Goal: Task Accomplishment & Management: Use online tool/utility

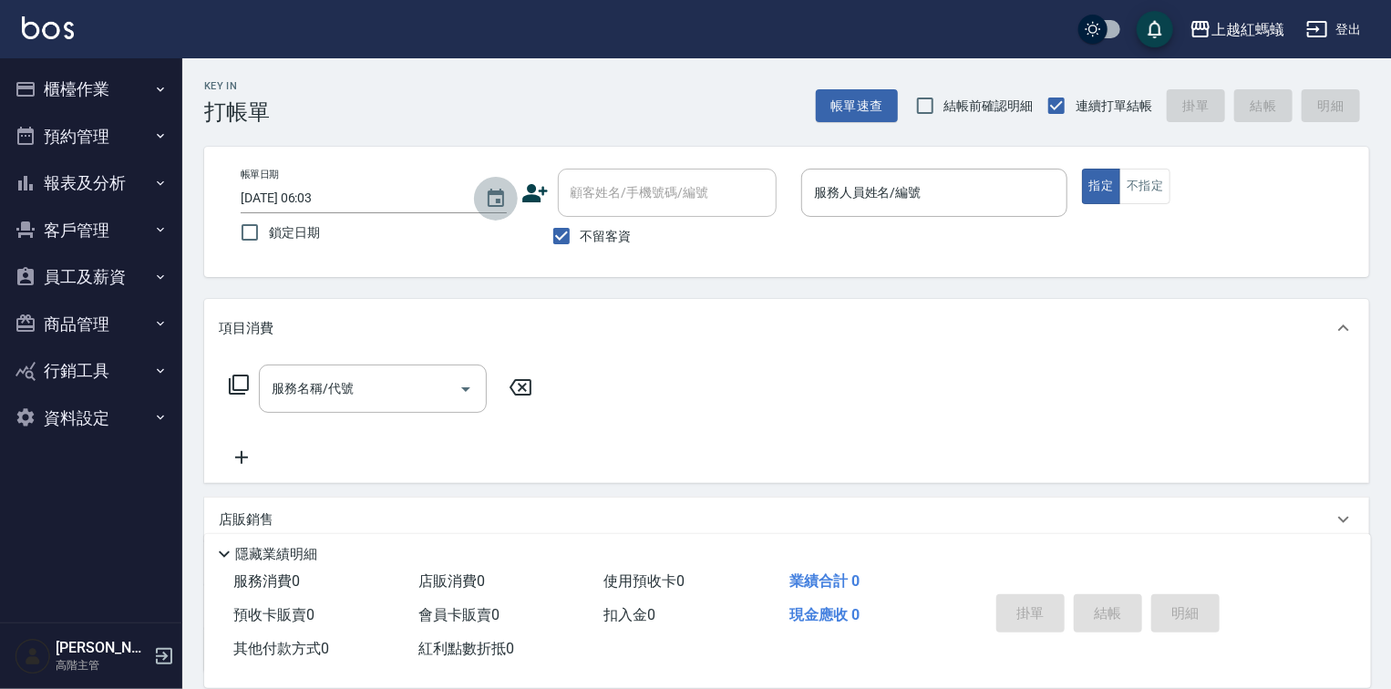
click at [501, 194] on icon "Choose date, selected date is 2025-08-11" at bounding box center [496, 199] width 22 height 22
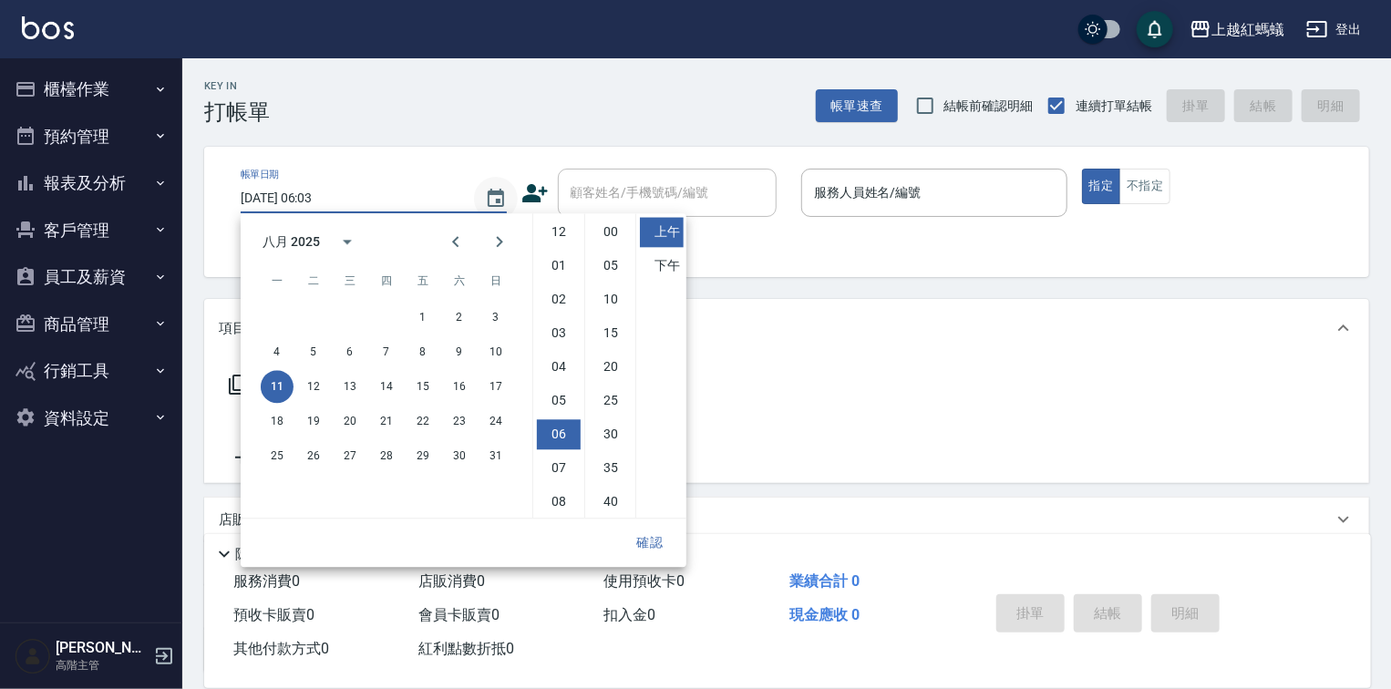
scroll to position [102, 0]
click at [499, 354] on button "10" at bounding box center [496, 352] width 33 height 33
type input "[DATE] 06:03"
click at [645, 541] on button "確認" at bounding box center [650, 543] width 58 height 34
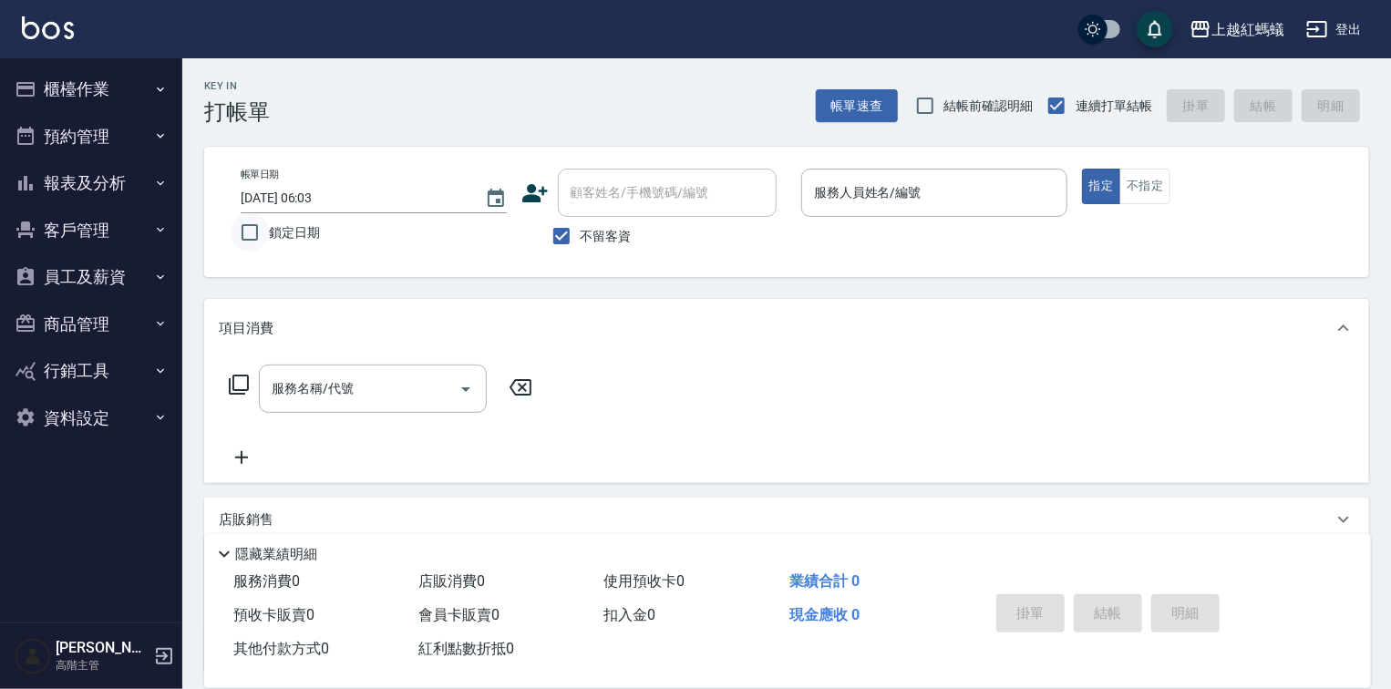
click at [250, 233] on input "鎖定日期" at bounding box center [250, 232] width 38 height 38
checkbox input "true"
click at [99, 89] on button "櫃檯作業" at bounding box center [91, 89] width 168 height 47
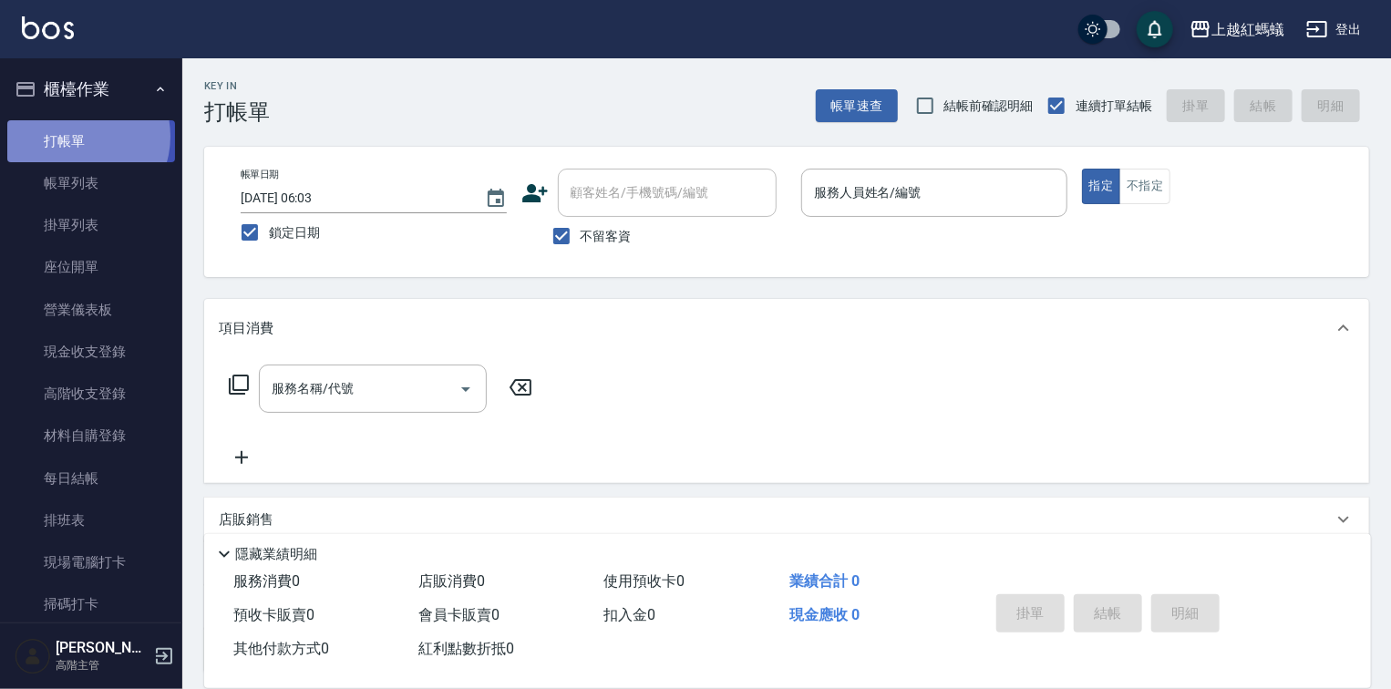
click at [78, 136] on link "打帳單" at bounding box center [91, 141] width 168 height 42
click at [920, 188] on input "服務人員姓名/編號" at bounding box center [935, 193] width 250 height 32
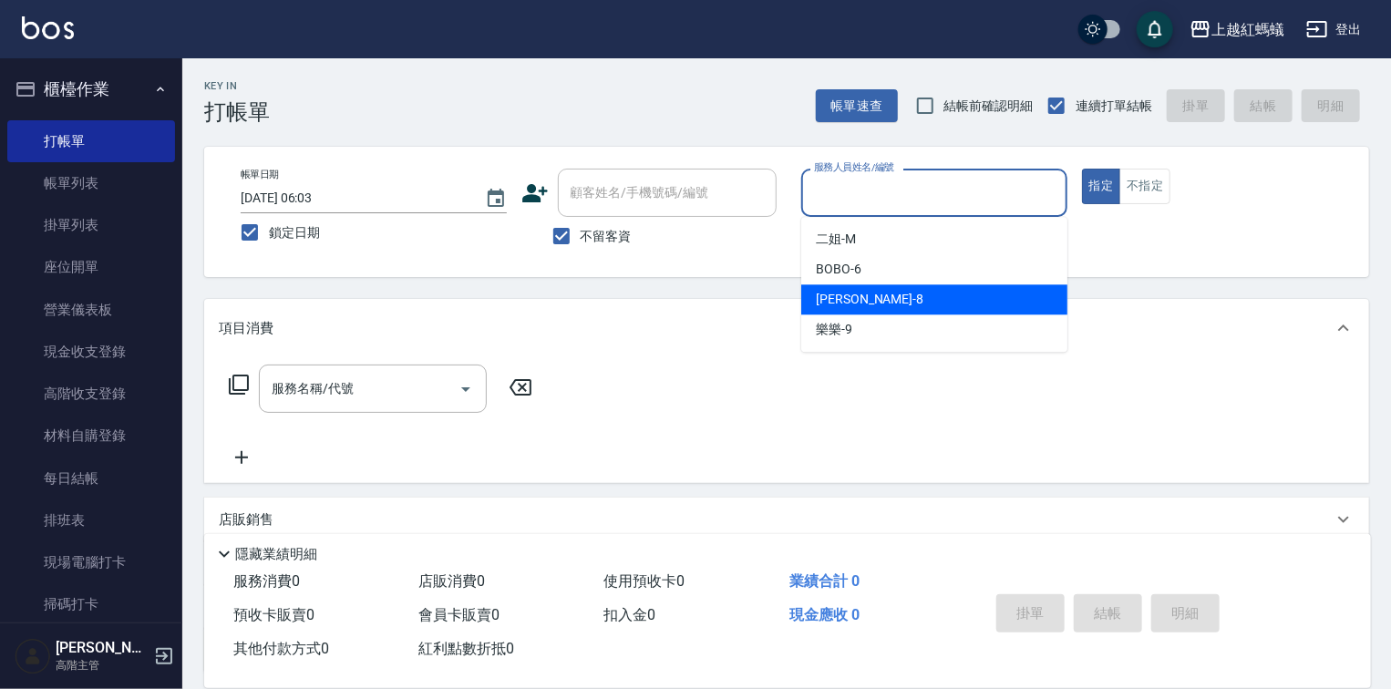
click at [832, 305] on span "[PERSON_NAME] -8" at bounding box center [870, 299] width 108 height 19
type input "[PERSON_NAME]-8"
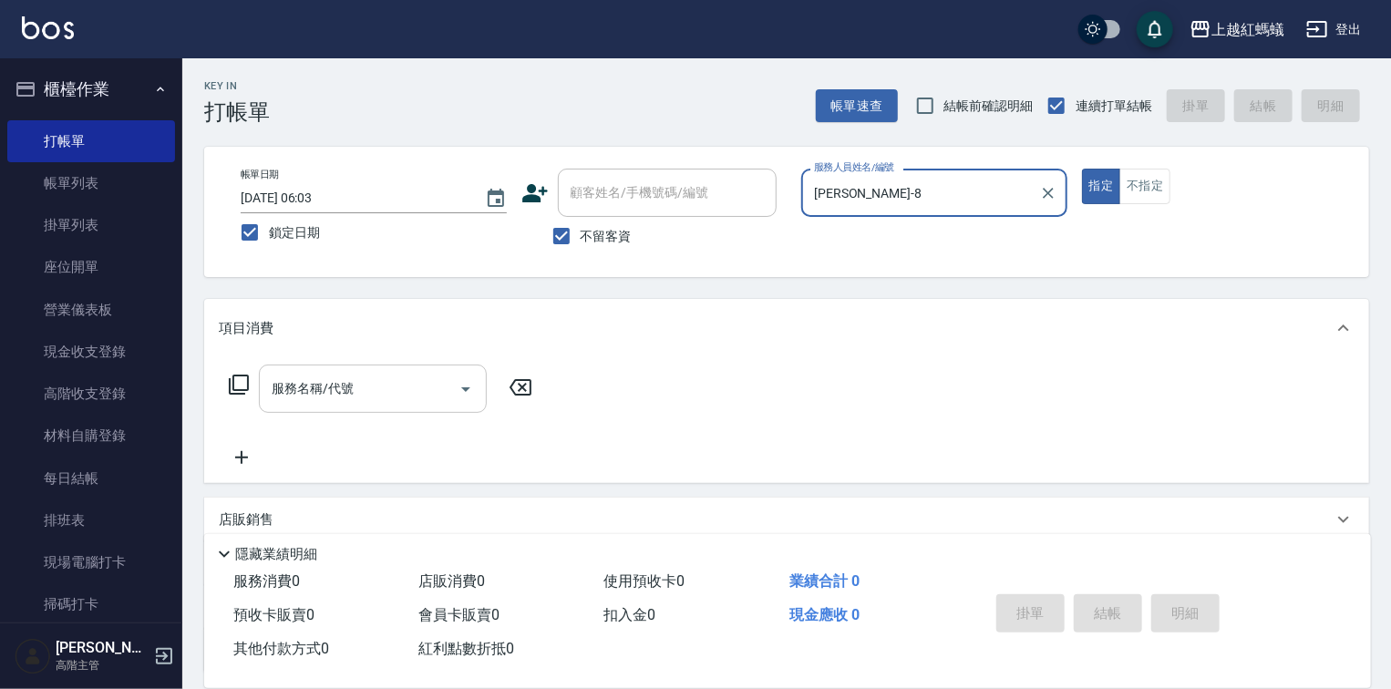
click at [365, 390] on input "服務名稱/代號" at bounding box center [359, 389] width 184 height 32
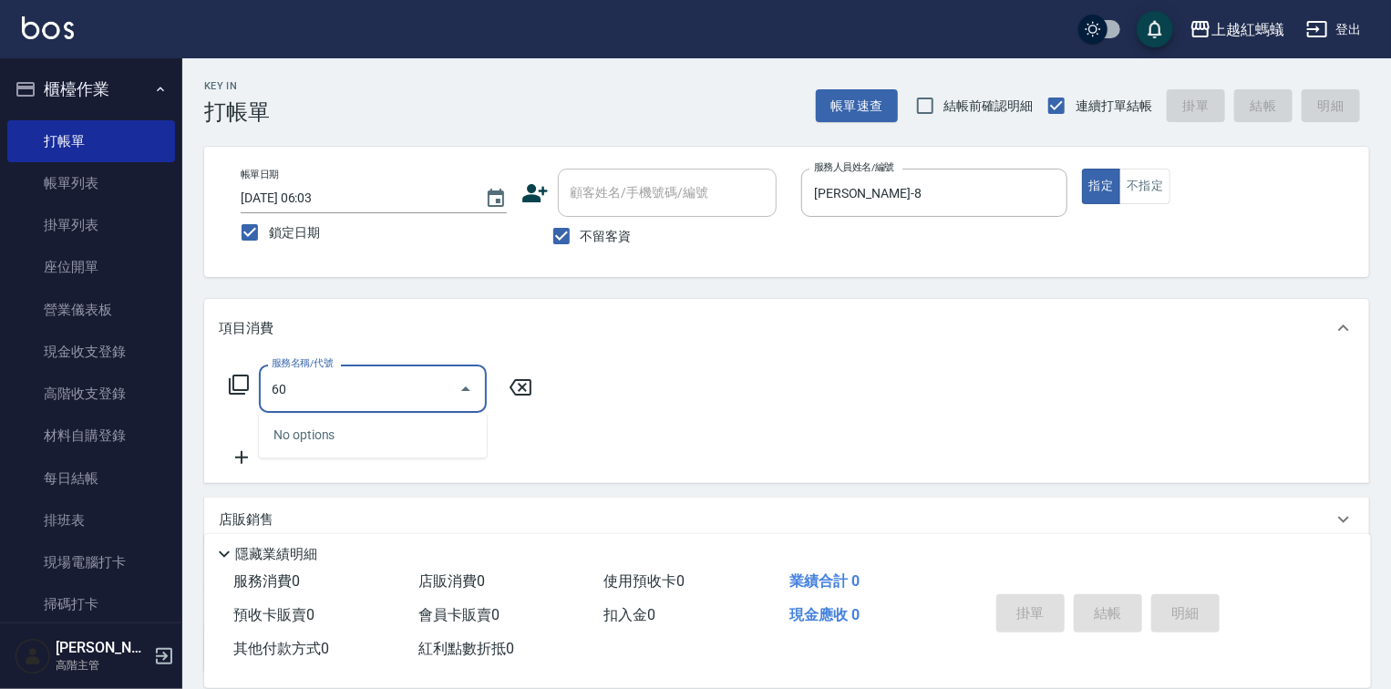
type input "6"
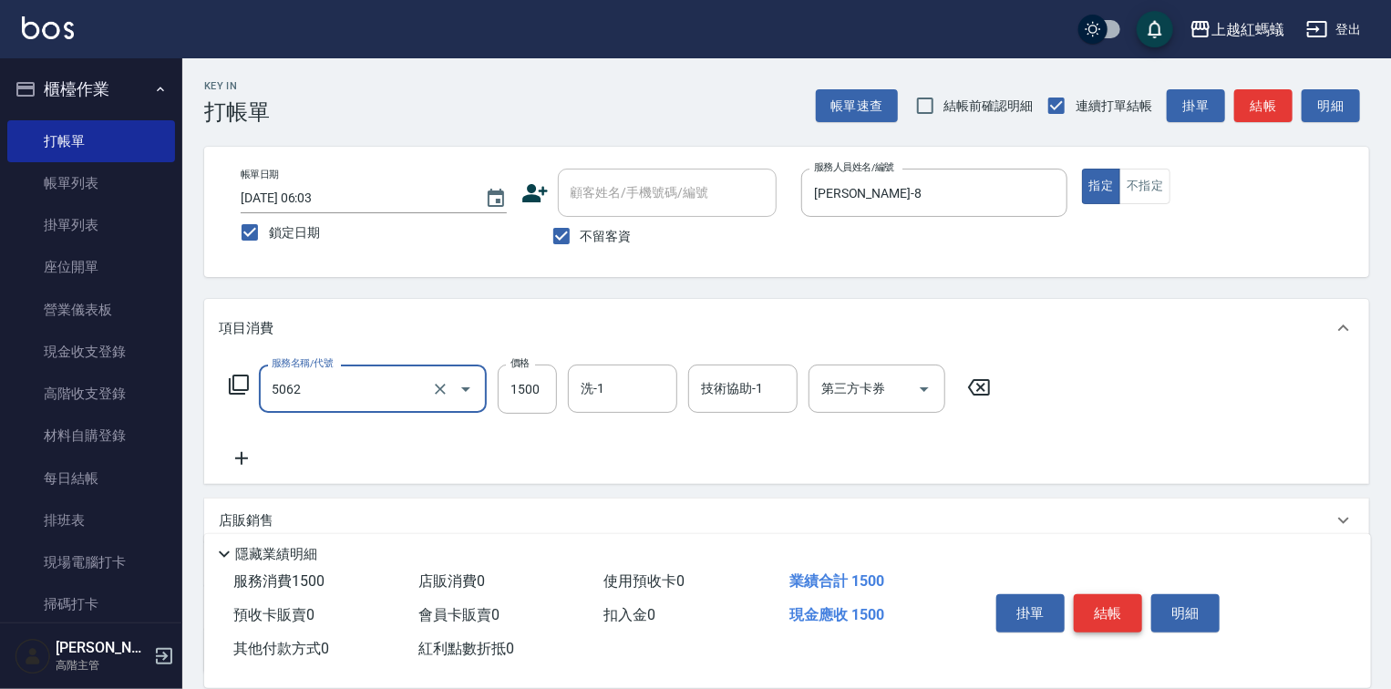
type input "花式燙髮(中)(5062)"
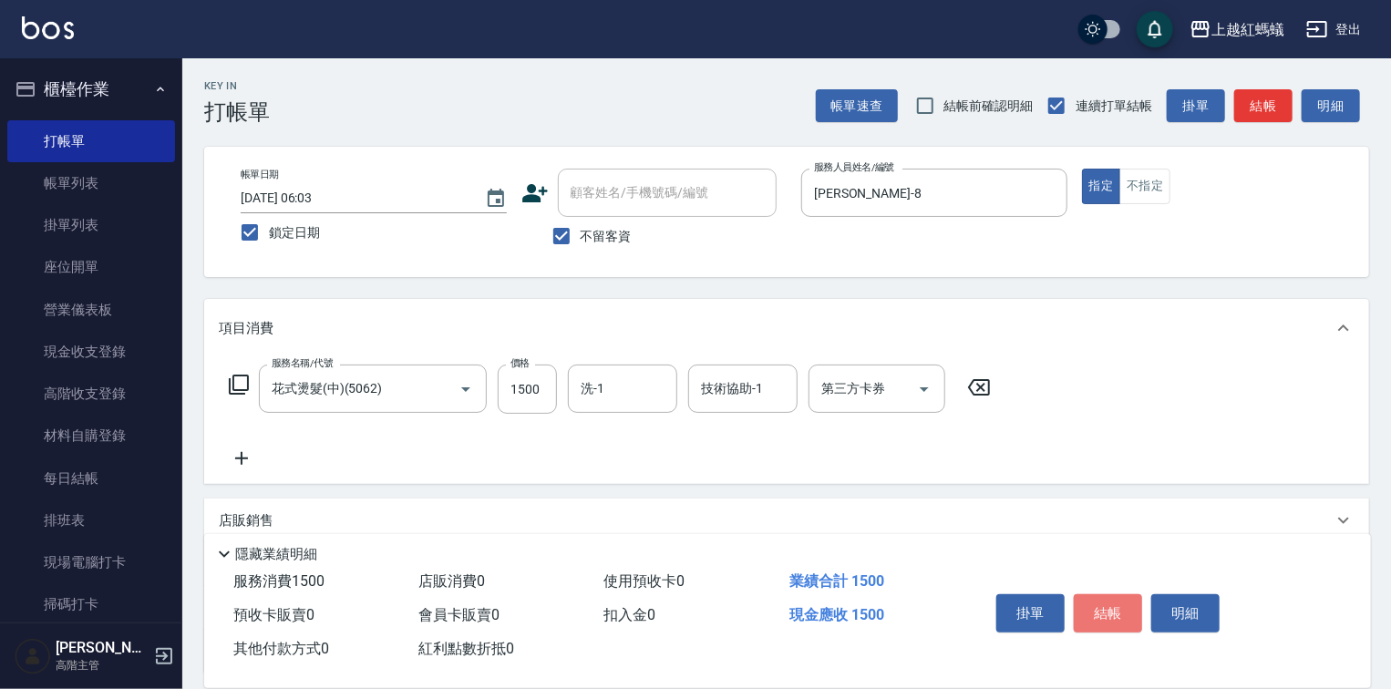
click at [1111, 602] on button "結帳" at bounding box center [1108, 613] width 68 height 38
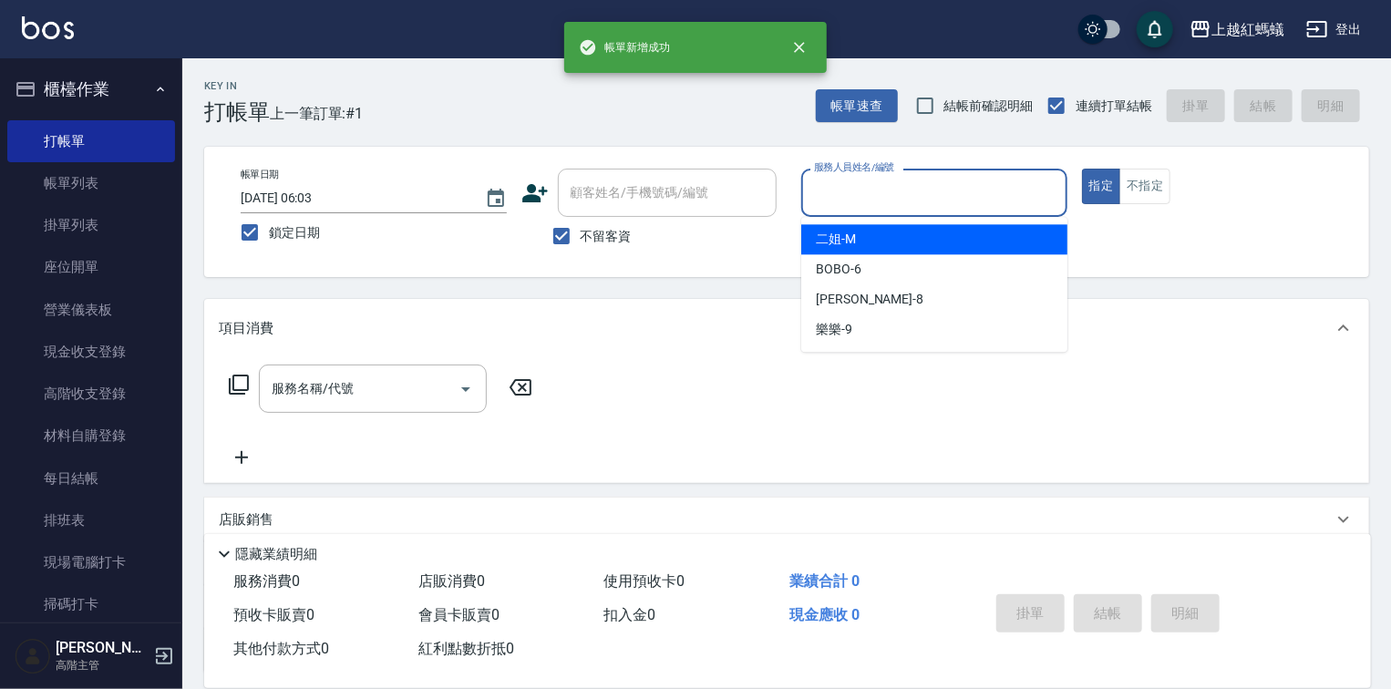
drag, startPoint x: 925, startPoint y: 192, endPoint x: 905, endPoint y: 345, distance: 153.7
click at [925, 193] on input "服務人員姓名/編號" at bounding box center [935, 193] width 250 height 32
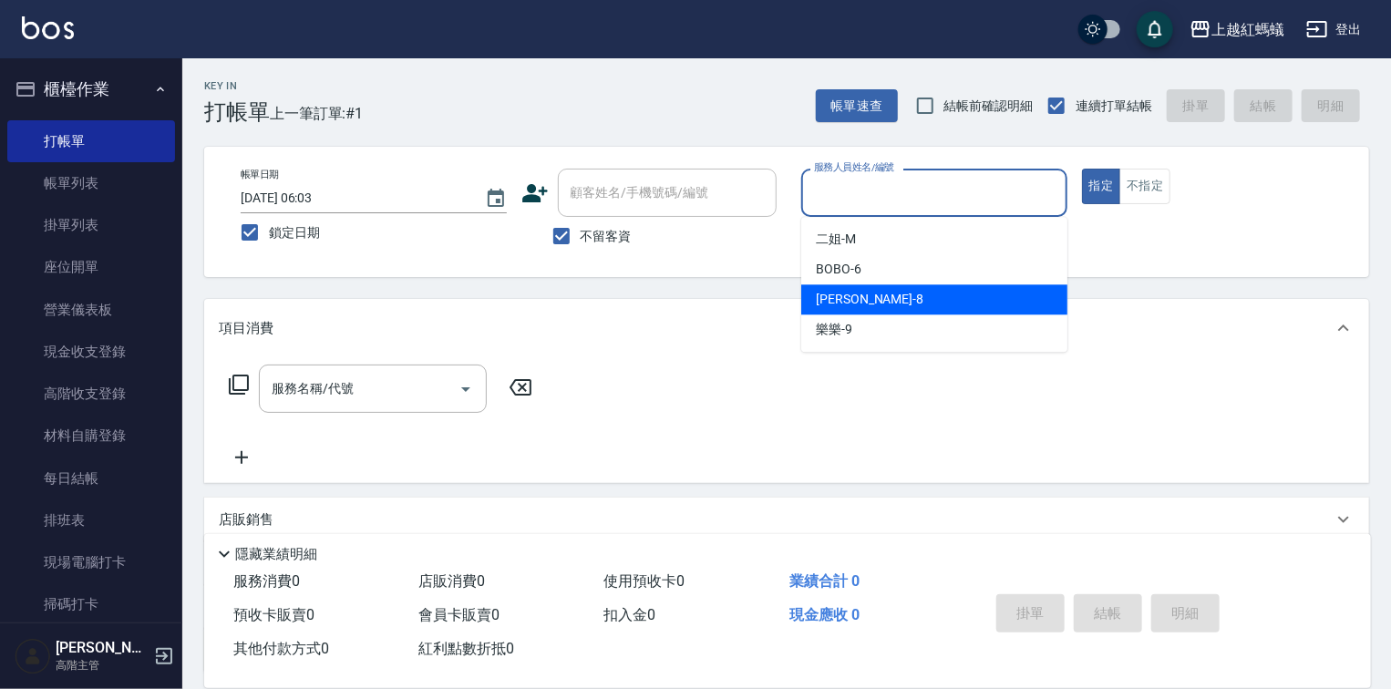
click at [923, 295] on div "[PERSON_NAME] -8" at bounding box center [934, 299] width 266 height 30
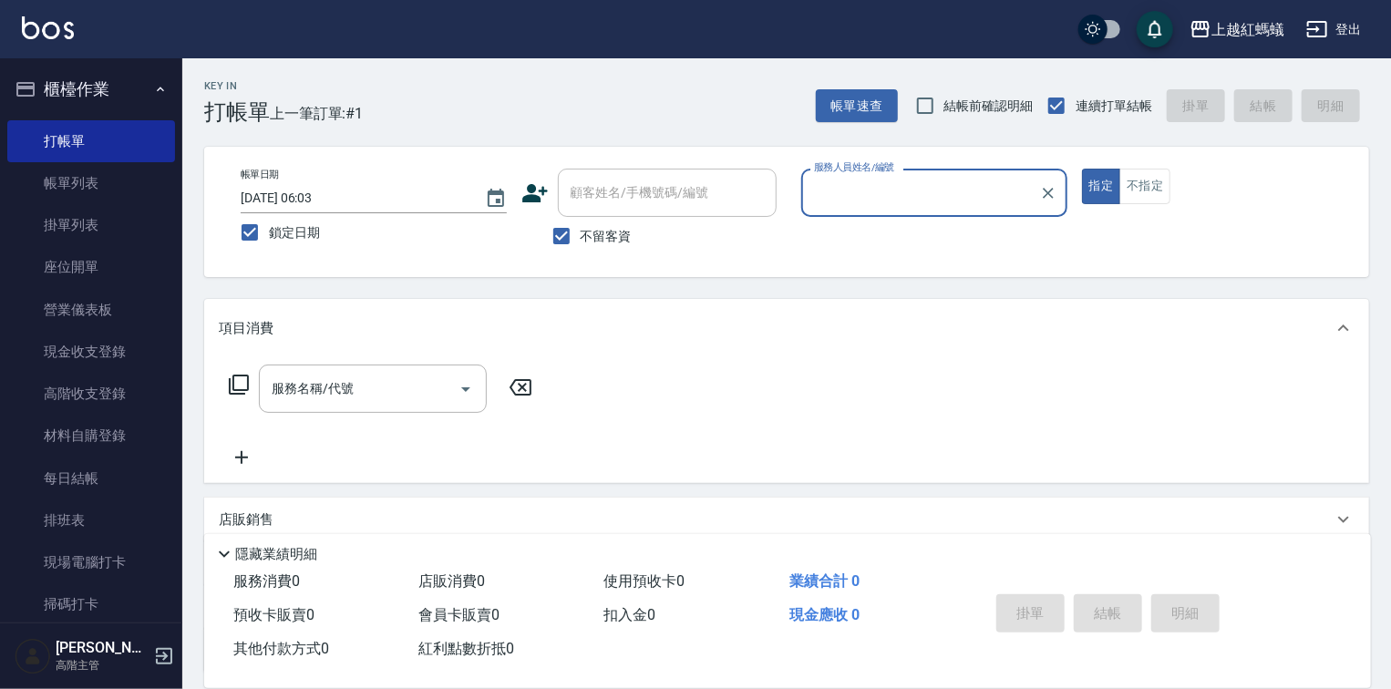
type input "[PERSON_NAME]-8"
click at [390, 368] on div "服務名稱/代號" at bounding box center [373, 389] width 228 height 48
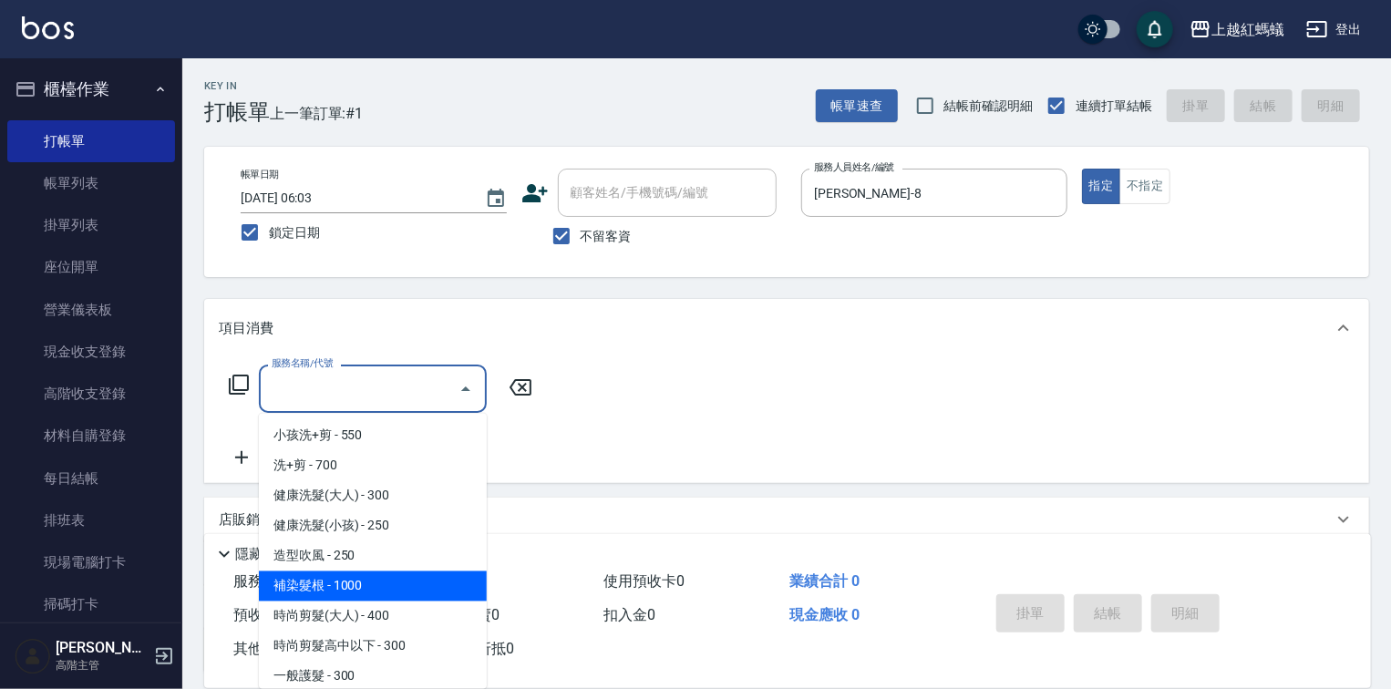
click at [430, 583] on span "補染髮根 - 1000" at bounding box center [373, 587] width 228 height 30
type input "補染髮根(204)"
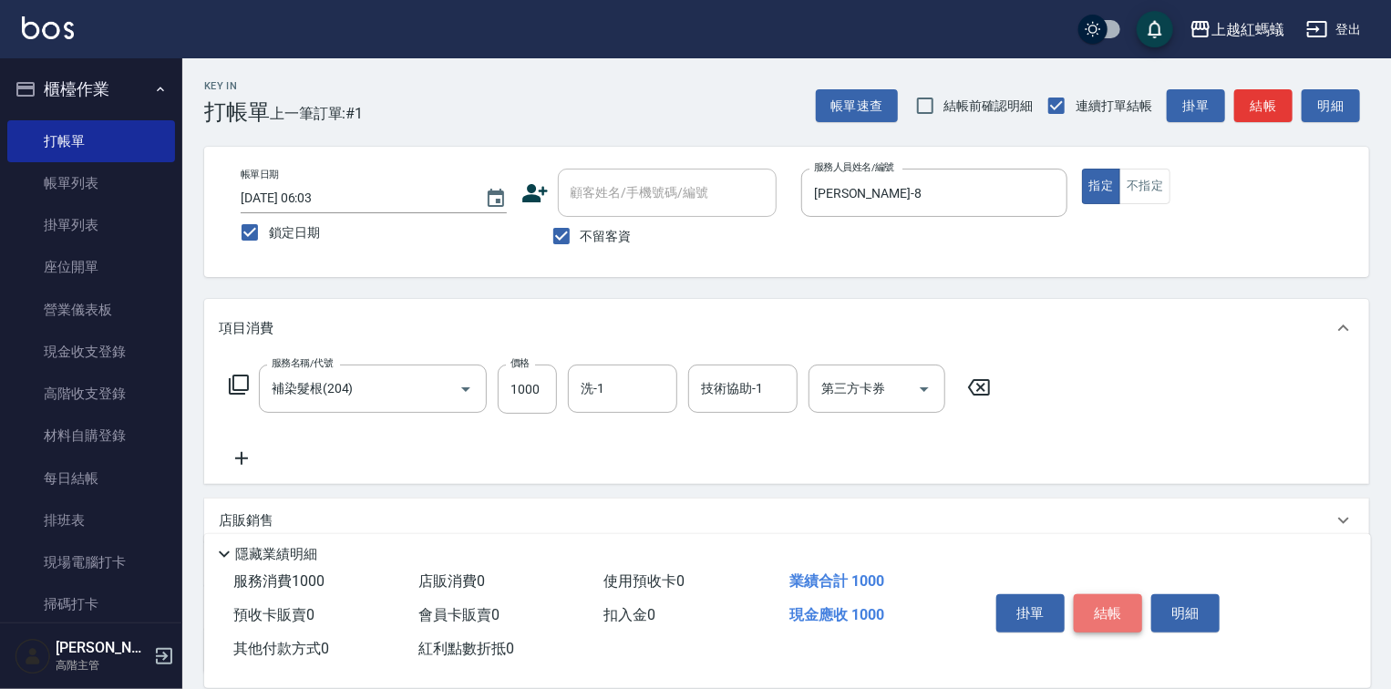
click at [1120, 603] on button "結帳" at bounding box center [1108, 613] width 68 height 38
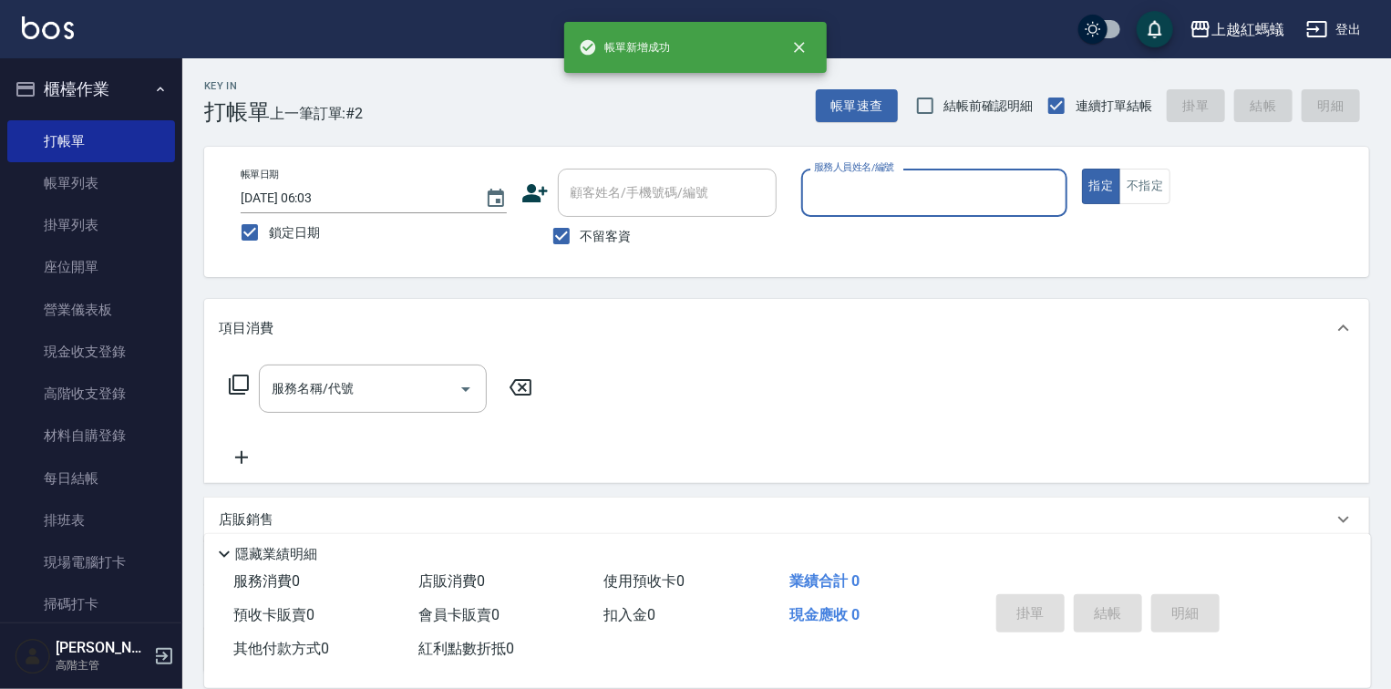
click at [938, 206] on input "服務人員姓名/編號" at bounding box center [935, 193] width 250 height 32
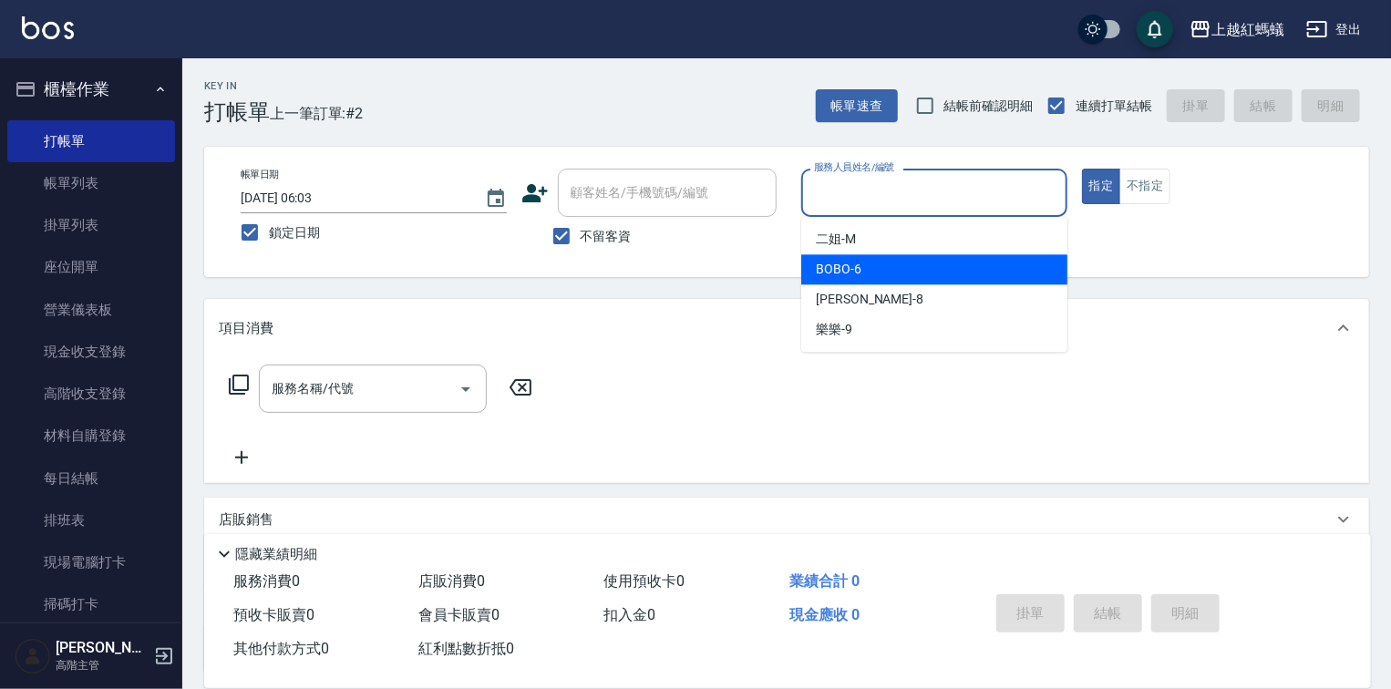
click at [913, 273] on div "BOBO -6" at bounding box center [934, 269] width 266 height 30
type input "BOBO-6"
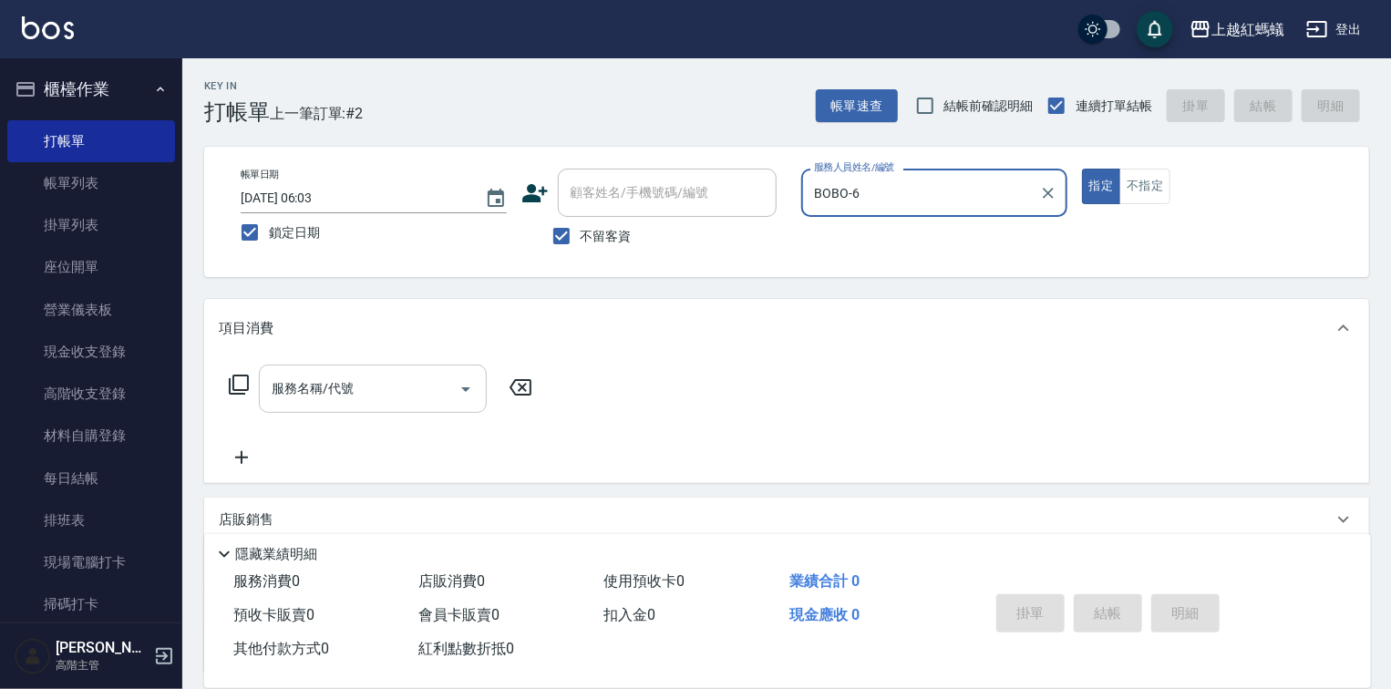
click at [429, 369] on div "服務名稱/代號" at bounding box center [373, 389] width 228 height 48
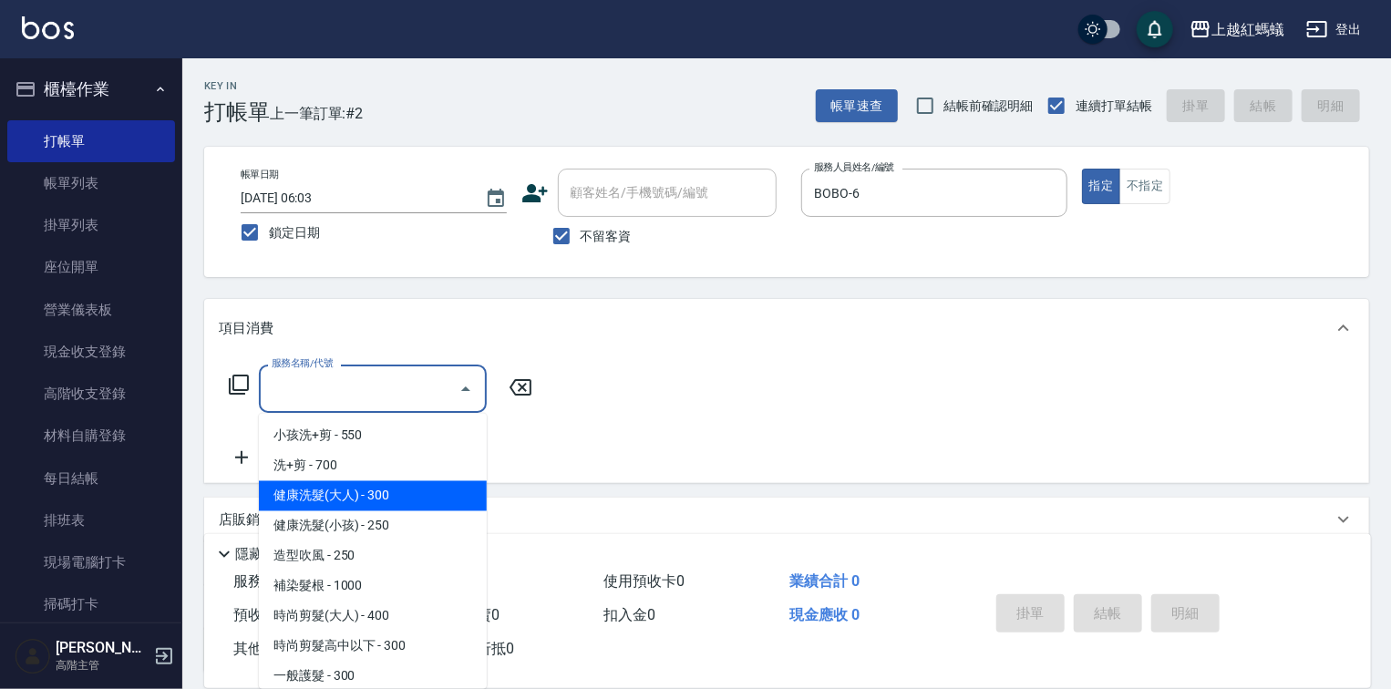
click at [387, 490] on span "健康洗髮(大人) - 300" at bounding box center [373, 496] width 228 height 30
type input "健康洗髮(大人)(201)"
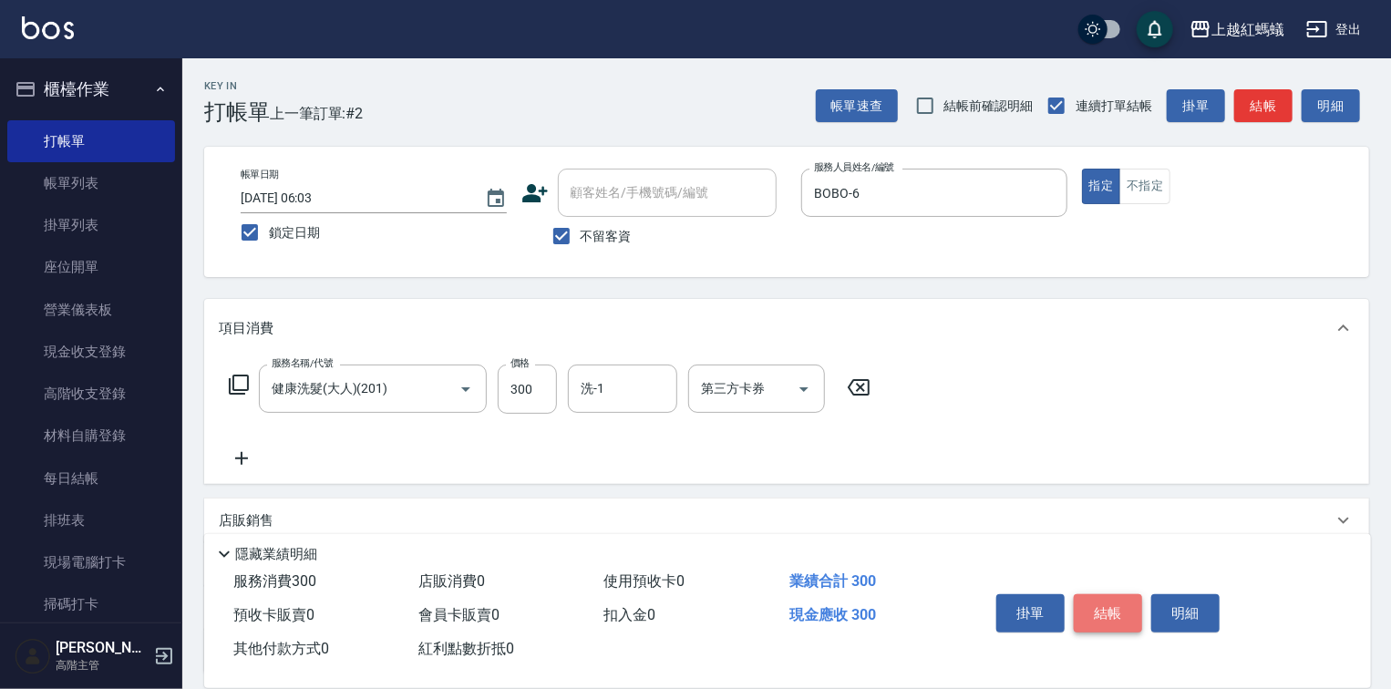
click at [1112, 609] on button "結帳" at bounding box center [1108, 613] width 68 height 38
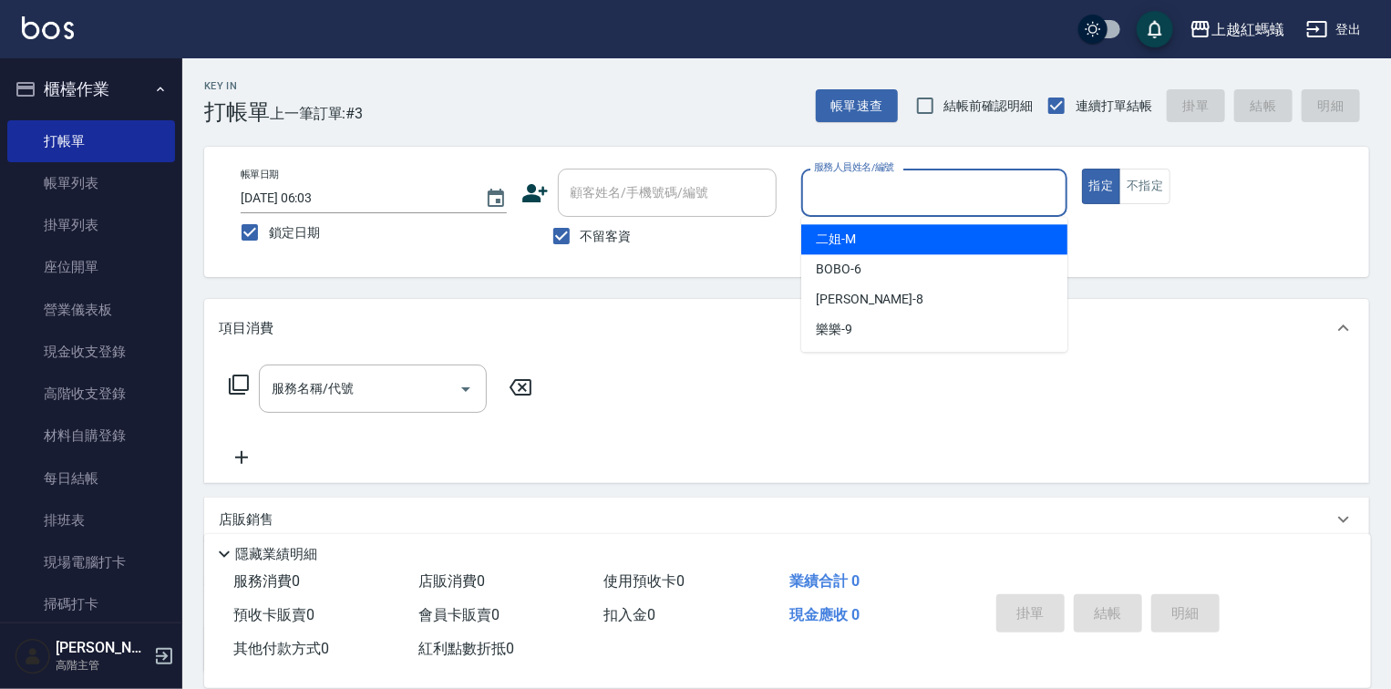
click at [963, 191] on input "服務人員姓名/編號" at bounding box center [935, 193] width 250 height 32
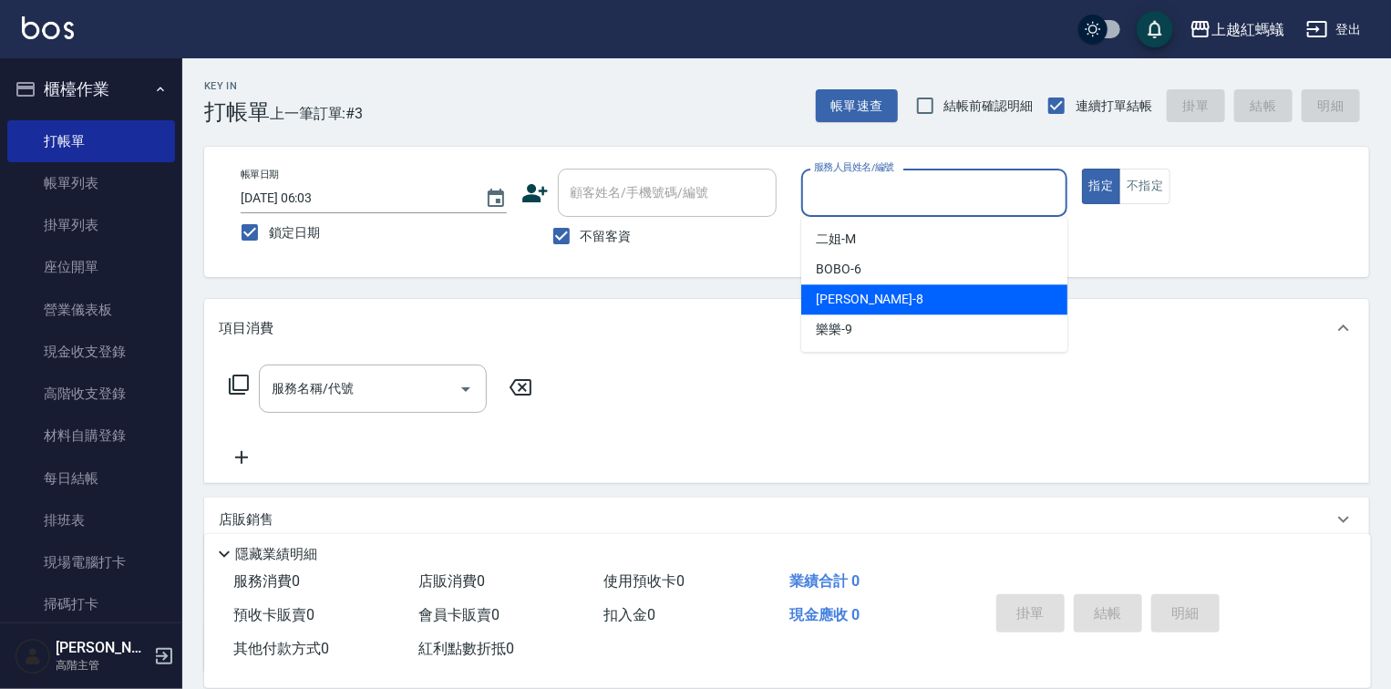
click at [882, 299] on div "[PERSON_NAME] -8" at bounding box center [934, 299] width 266 height 30
type input "[PERSON_NAME]-8"
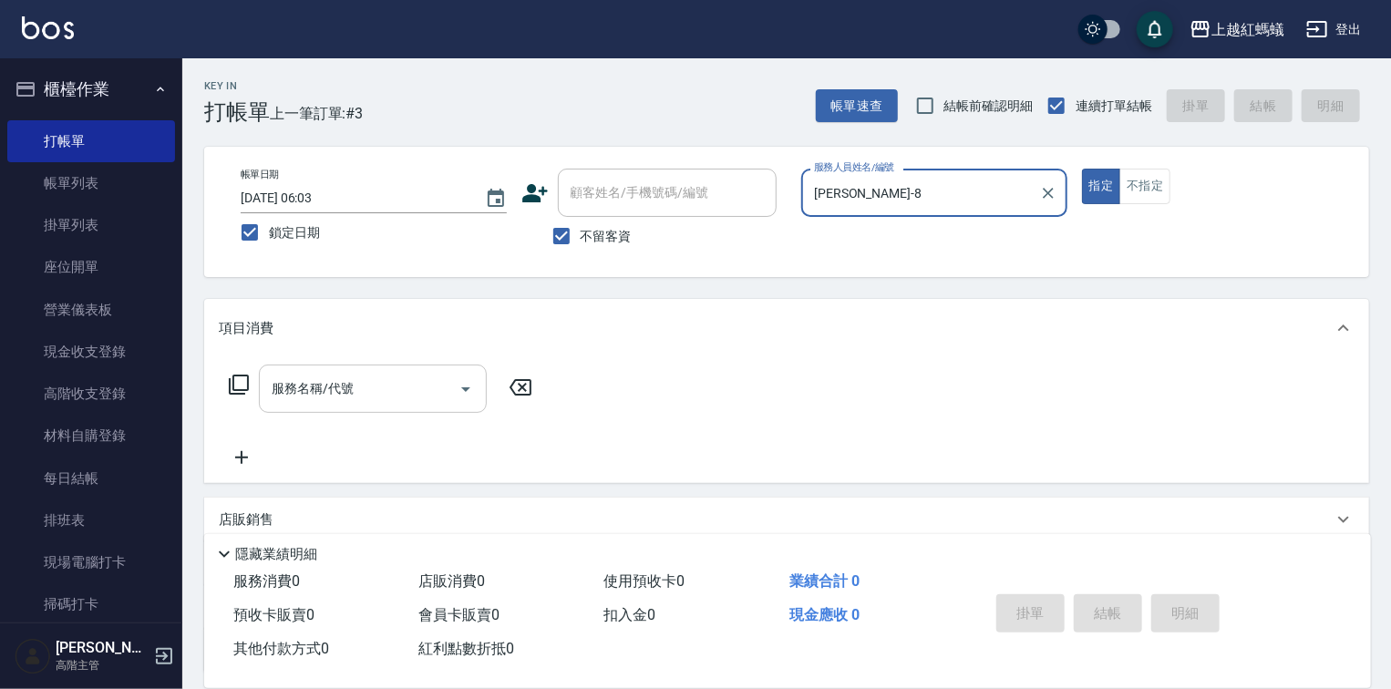
click at [361, 377] on input "服務名稱/代號" at bounding box center [359, 389] width 184 height 32
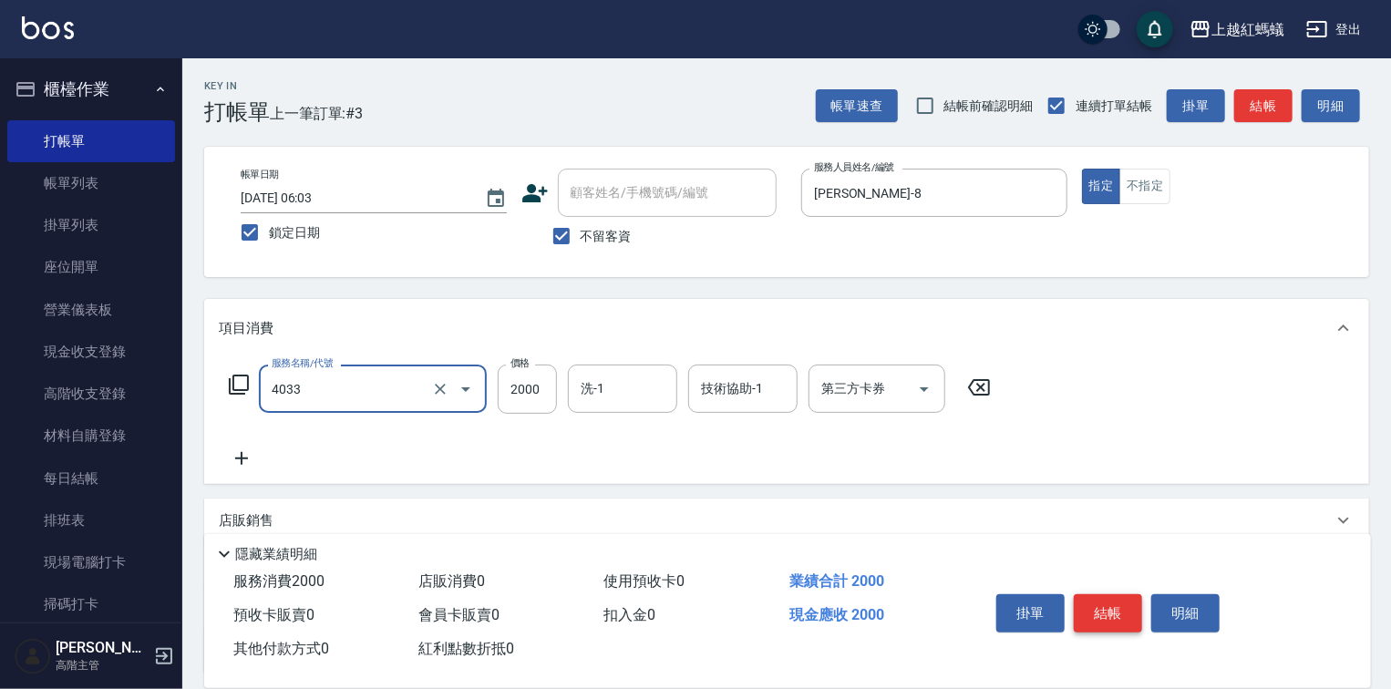
type input "創意挑染(長)(4033)"
click at [1121, 605] on button "結帳" at bounding box center [1108, 613] width 68 height 38
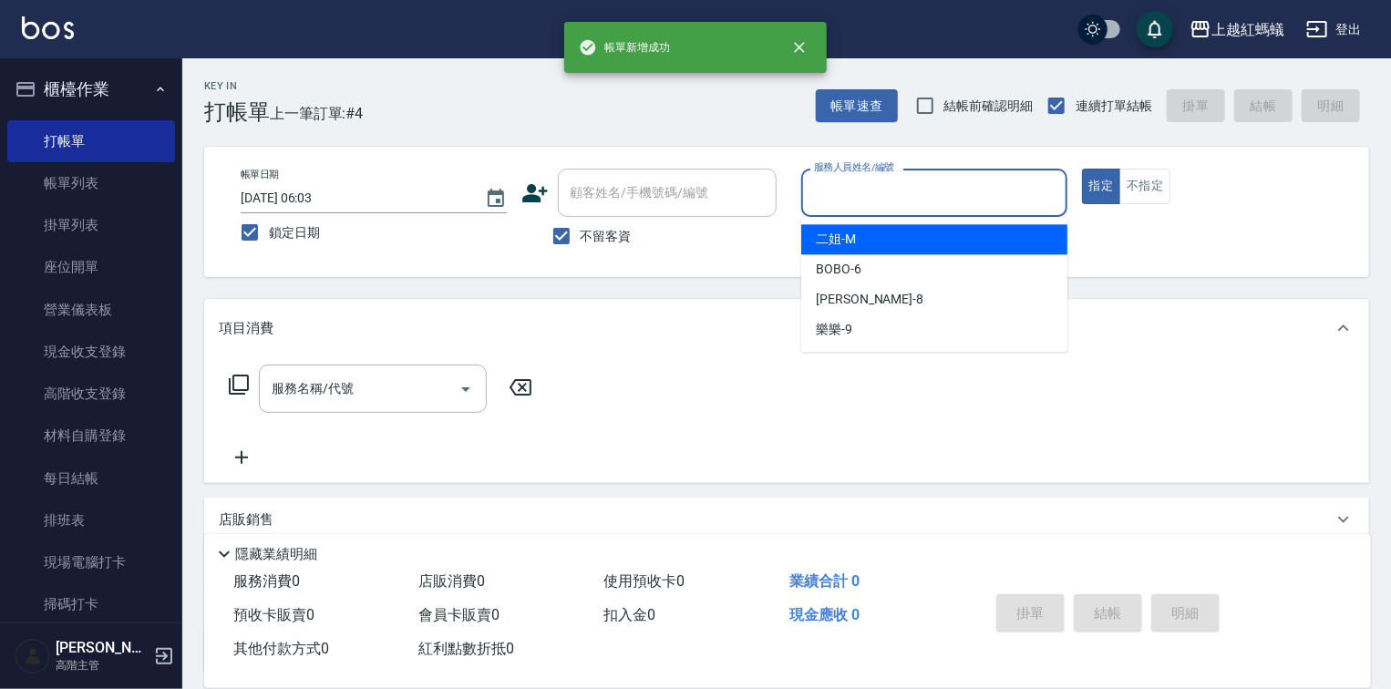
click at [895, 190] on input "服務人員姓名/編號" at bounding box center [935, 193] width 250 height 32
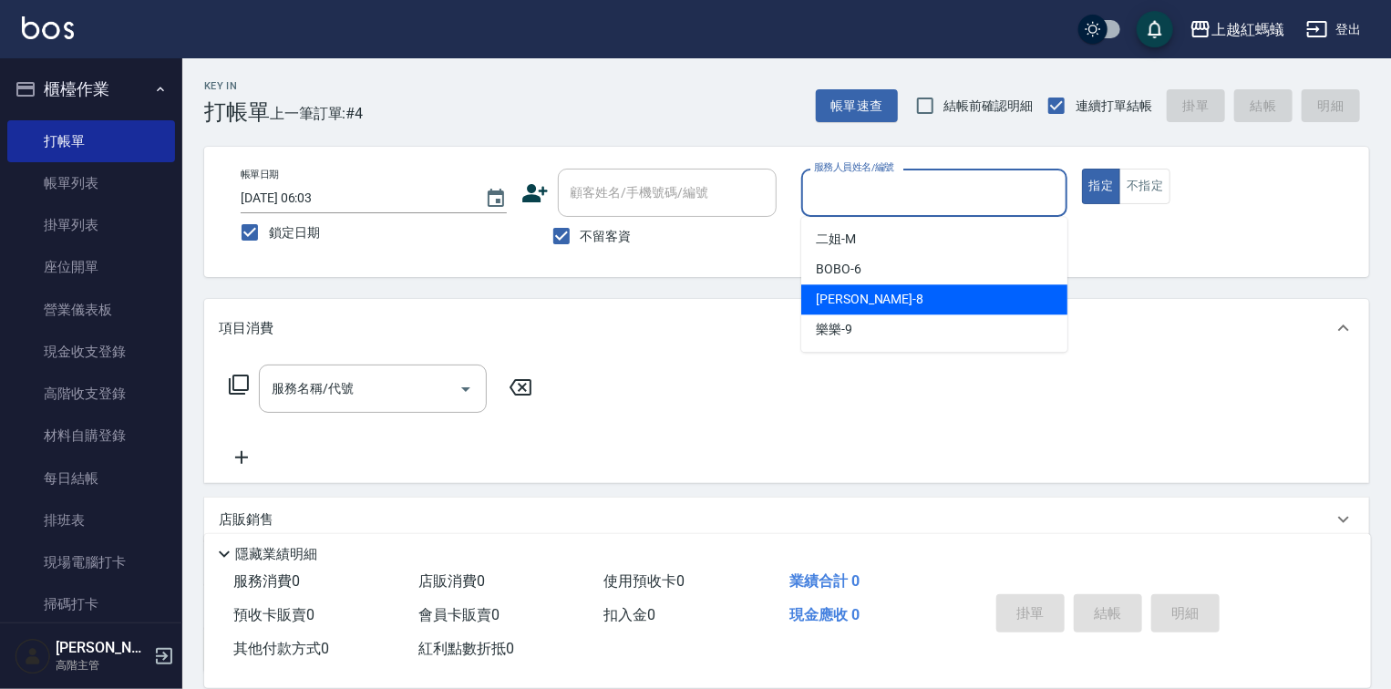
click at [835, 287] on div "[PERSON_NAME] -8" at bounding box center [934, 299] width 266 height 30
type input "[PERSON_NAME]-8"
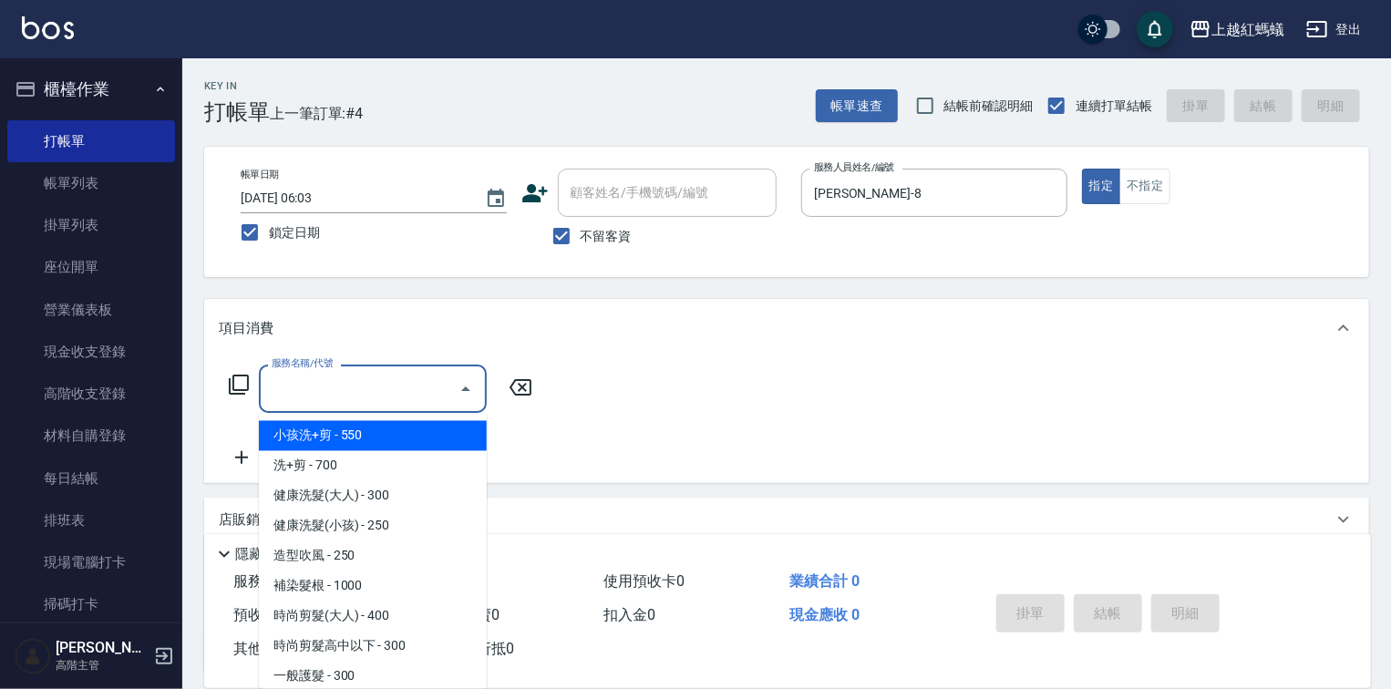
click at [414, 390] on input "服務名稱/代號" at bounding box center [359, 389] width 184 height 32
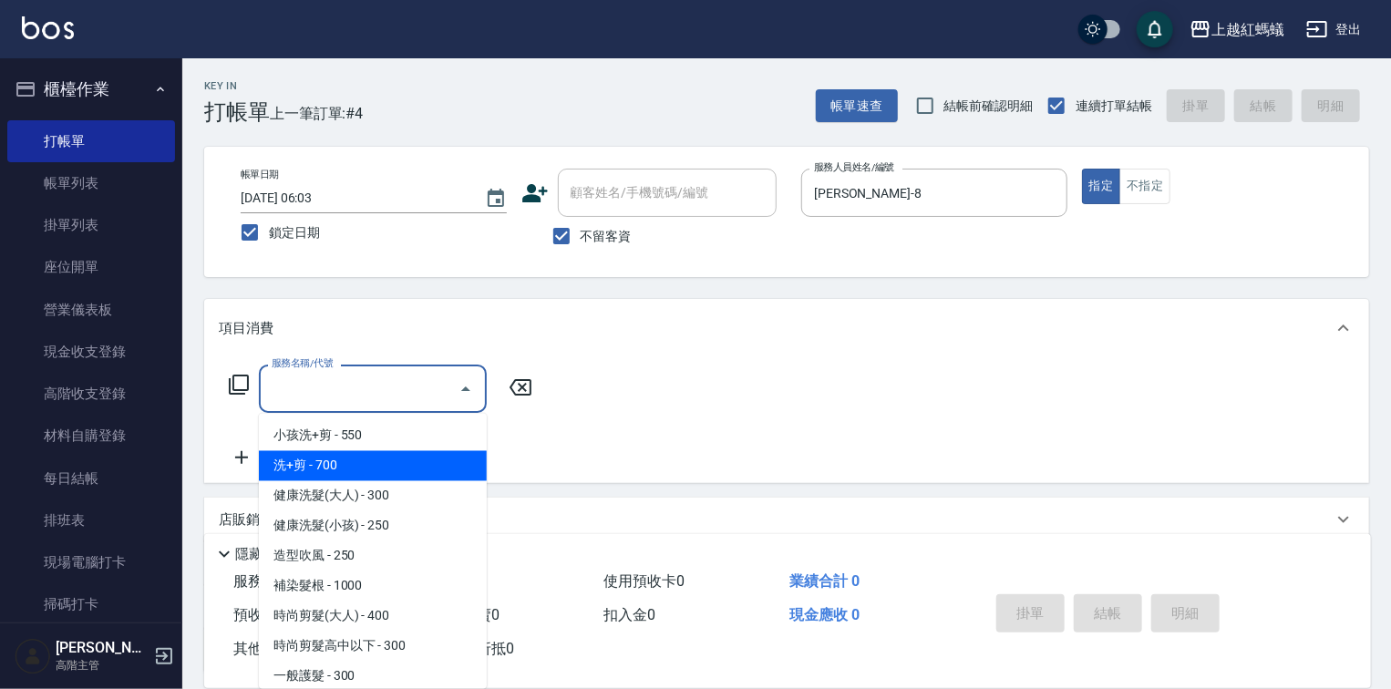
click at [304, 468] on span "洗+剪 - 700" at bounding box center [373, 466] width 228 height 30
type input "洗+剪(200)"
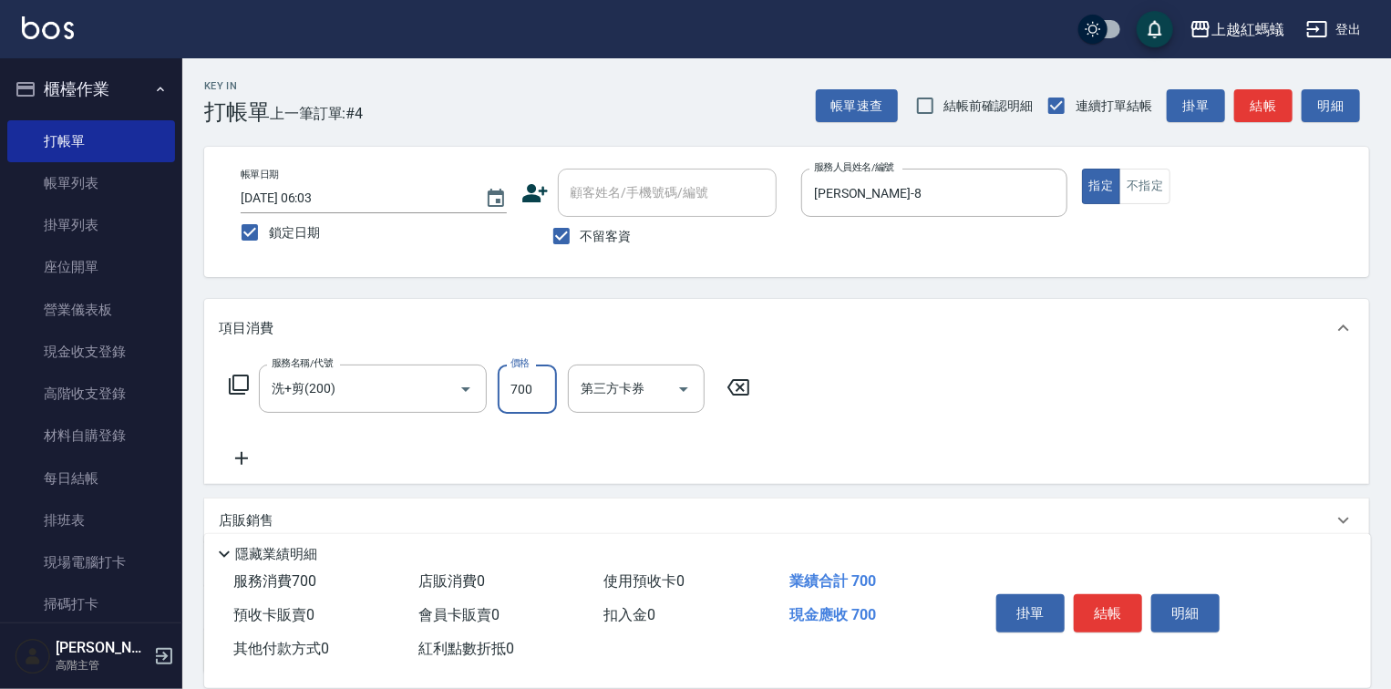
click at [541, 383] on input "700" at bounding box center [527, 389] width 59 height 49
type input "800"
click at [1113, 615] on button "結帳" at bounding box center [1108, 613] width 68 height 38
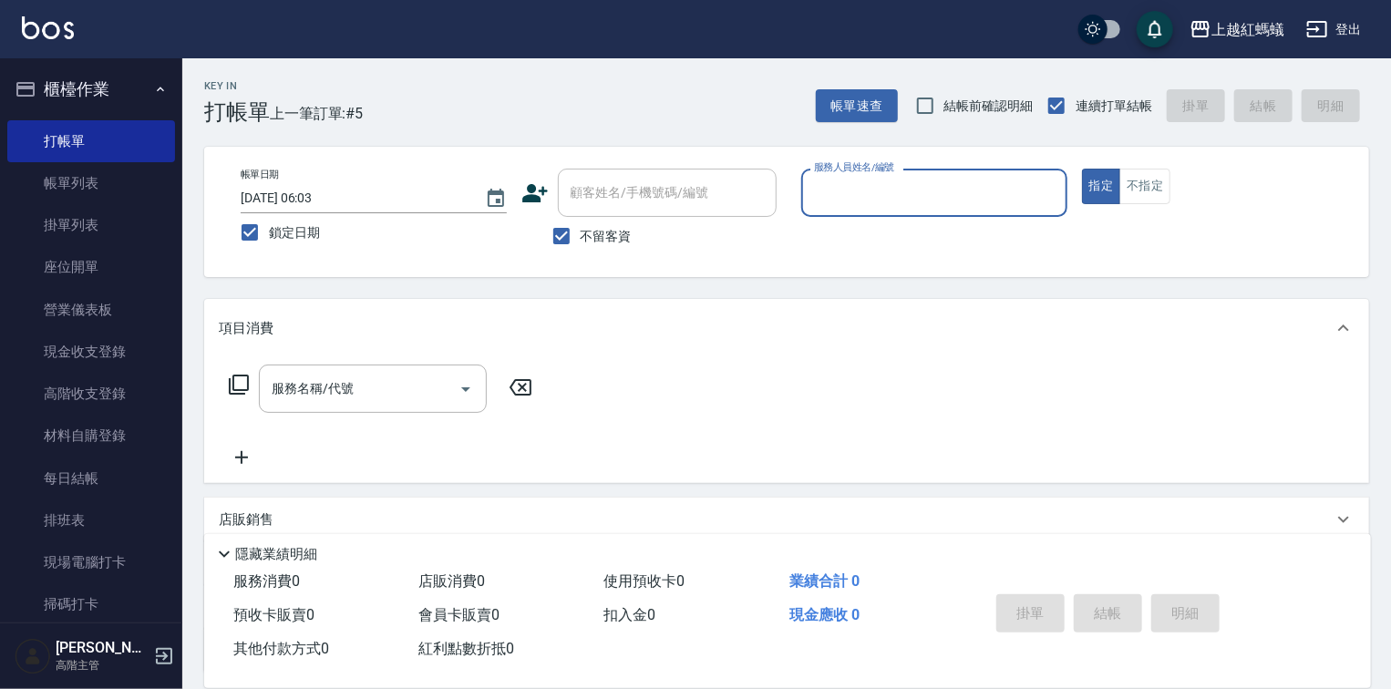
click at [905, 197] on input "服務人員姓名/編號" at bounding box center [935, 193] width 250 height 32
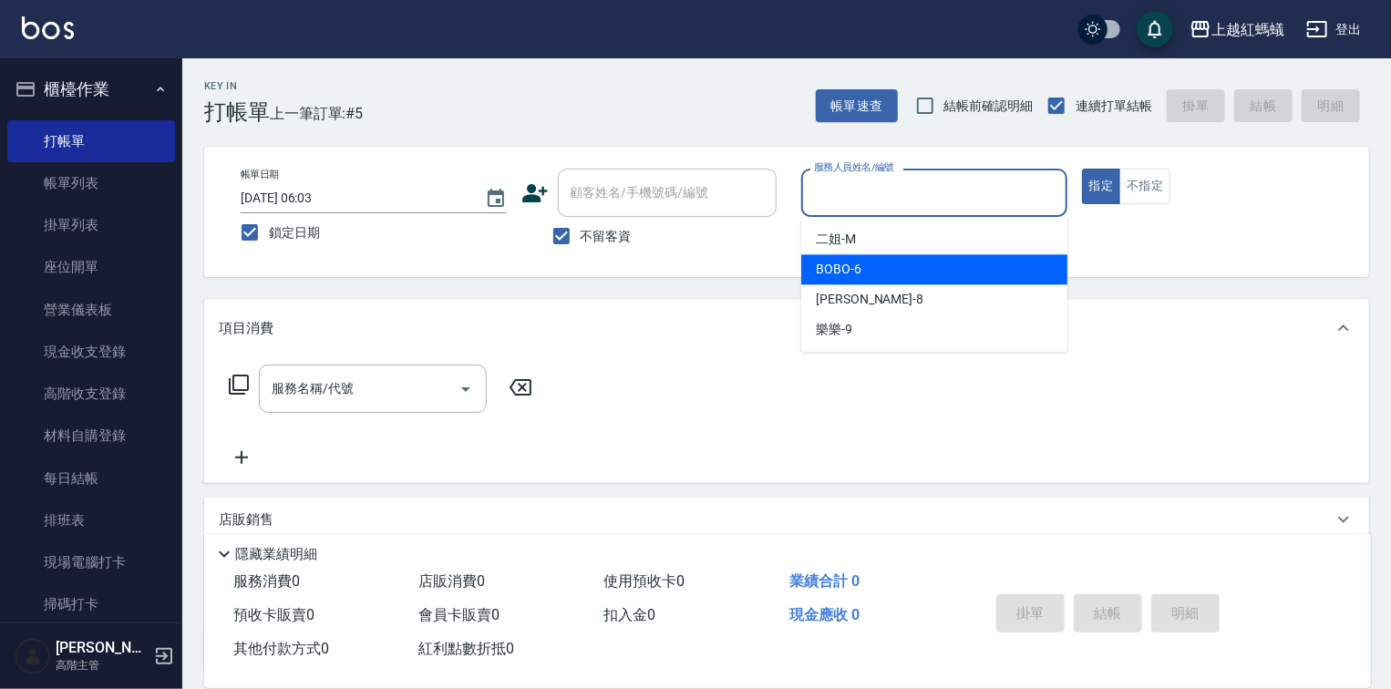
click at [858, 274] on span "BOBO -6" at bounding box center [839, 269] width 46 height 19
type input "BOBO-6"
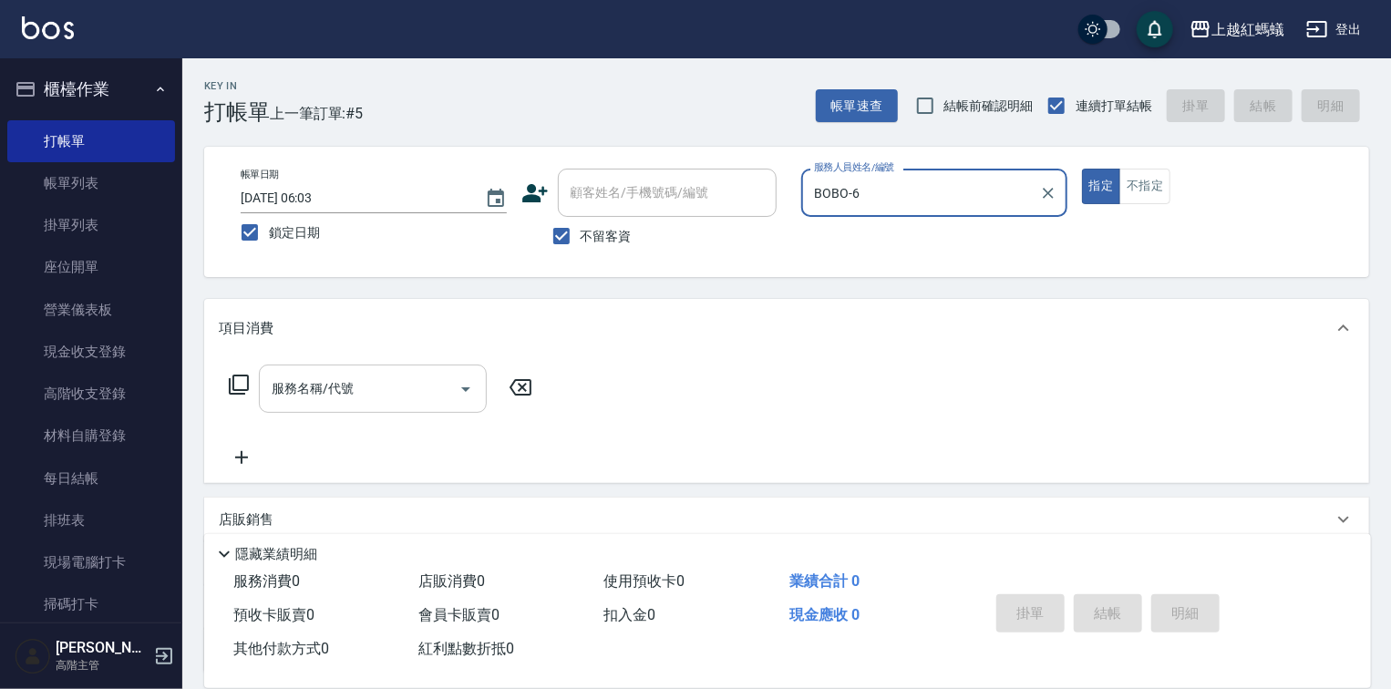
click at [351, 375] on input "服務名稱/代號" at bounding box center [359, 389] width 184 height 32
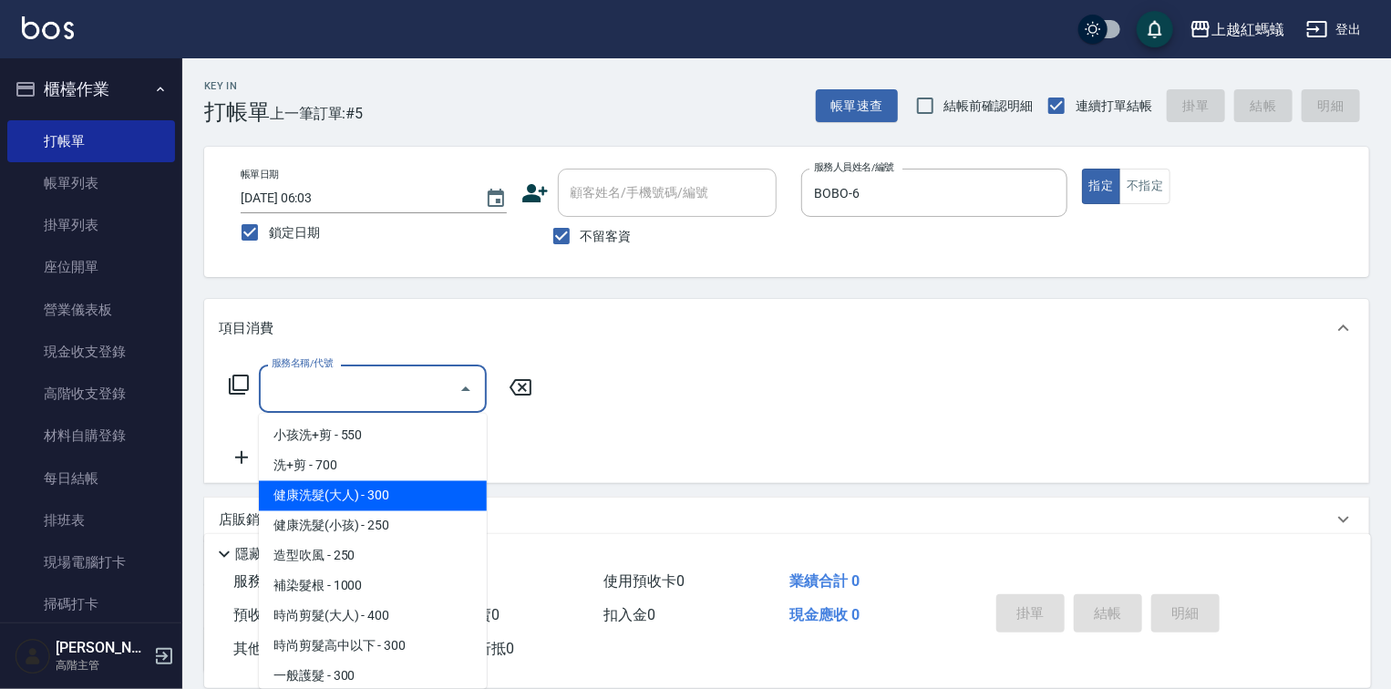
click at [423, 502] on span "健康洗髮(大人) - 300" at bounding box center [373, 496] width 228 height 30
type input "健康洗髮(大人)(201)"
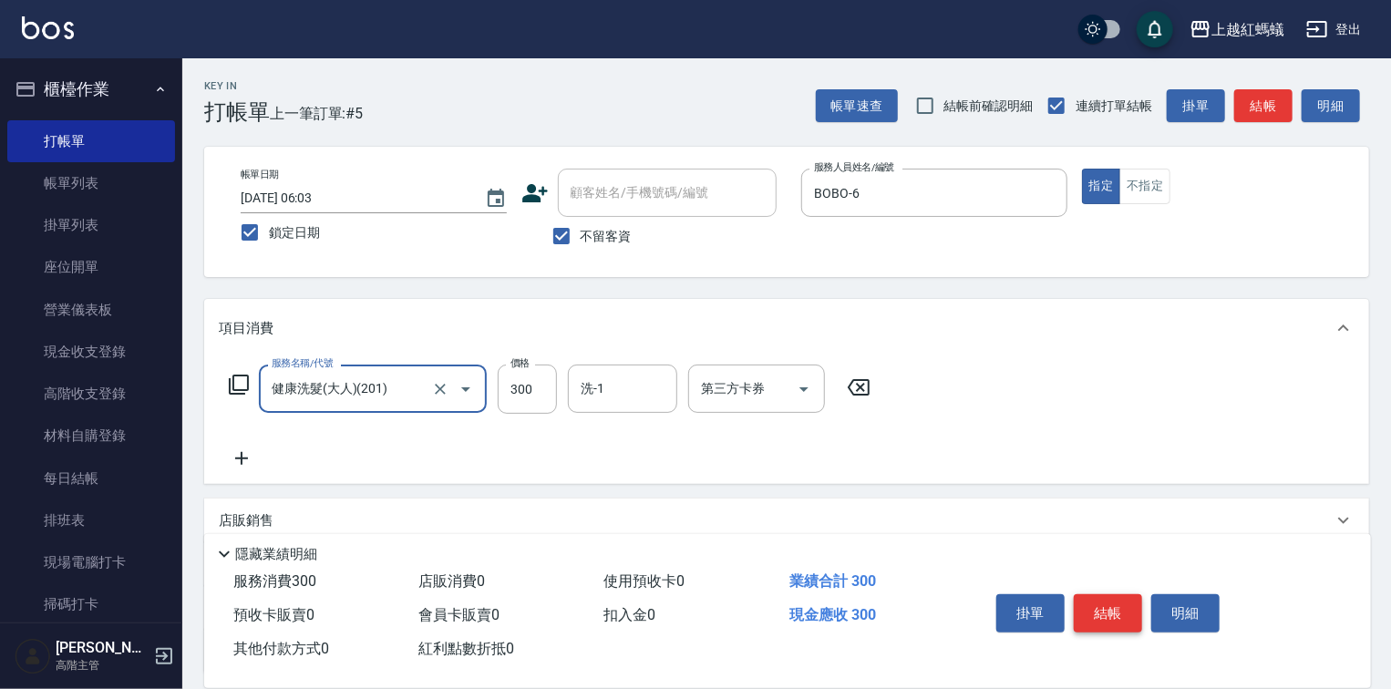
click at [1125, 611] on button "結帳" at bounding box center [1108, 613] width 68 height 38
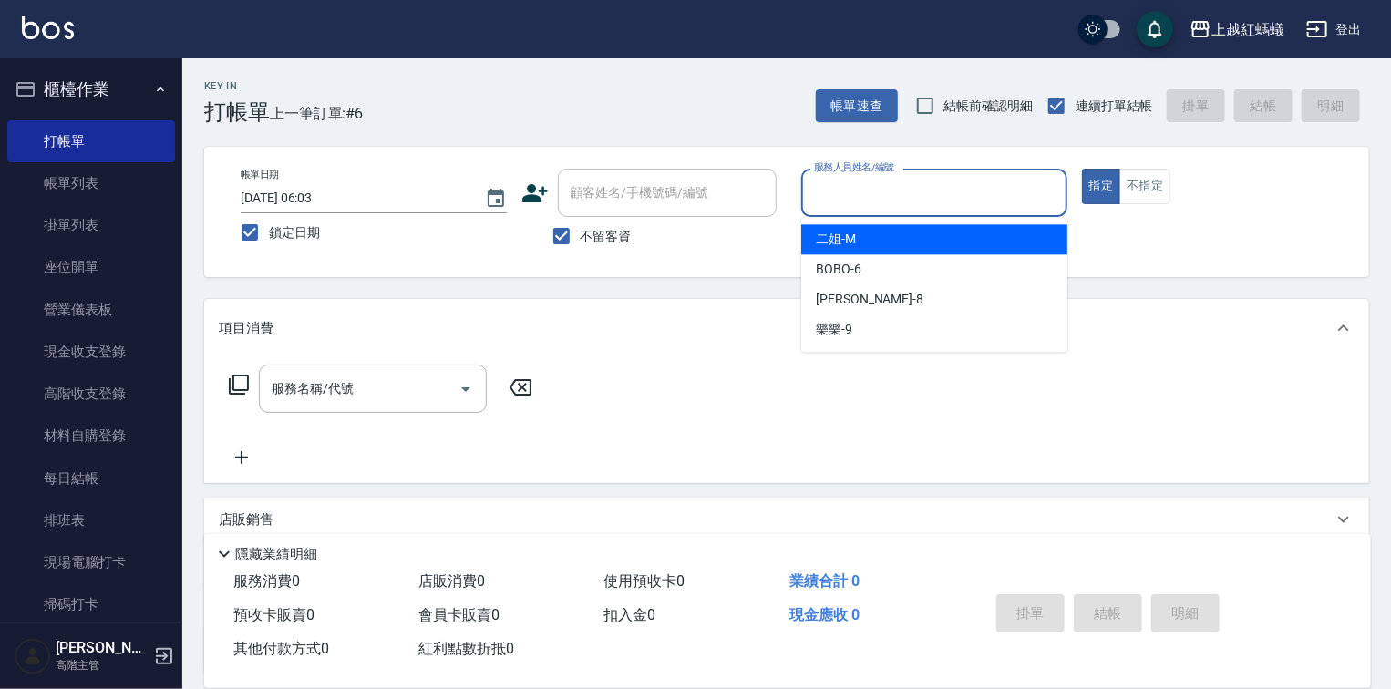
click at [891, 183] on input "服務人員姓名/編號" at bounding box center [935, 193] width 250 height 32
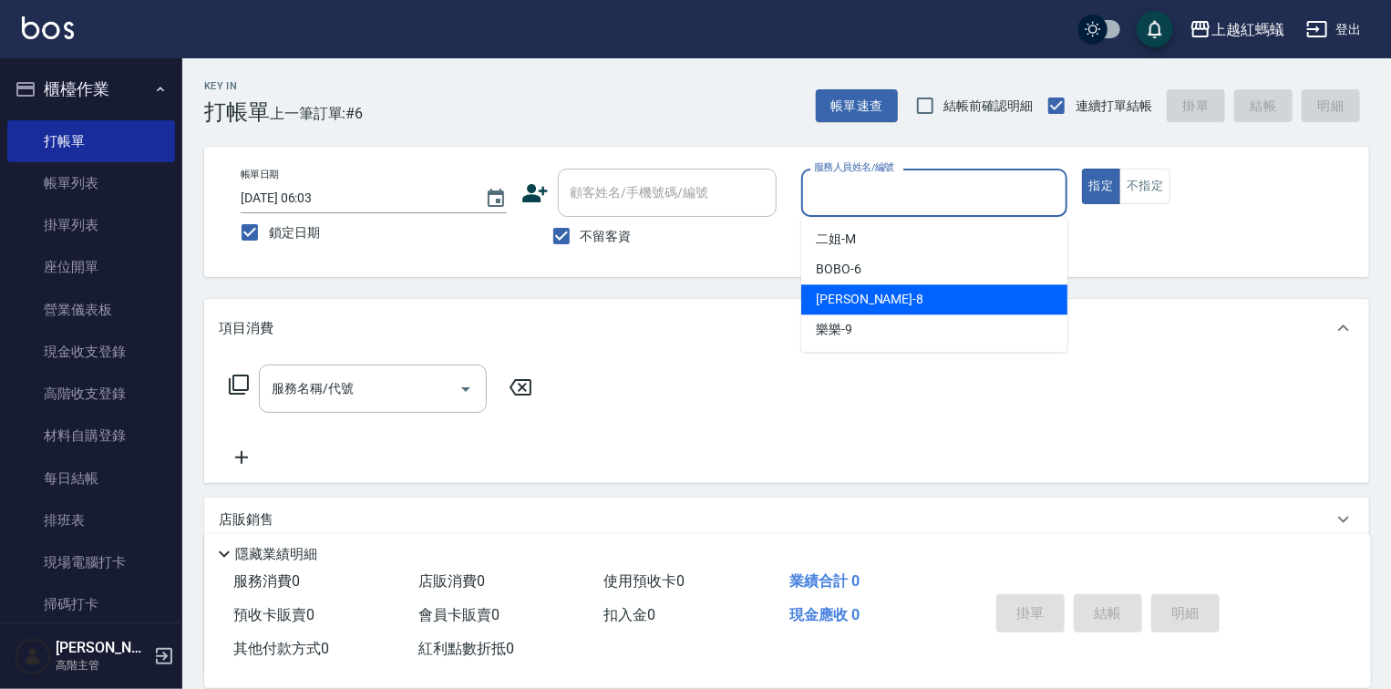
click at [908, 303] on div "[PERSON_NAME] -8" at bounding box center [934, 299] width 266 height 30
type input "[PERSON_NAME]-8"
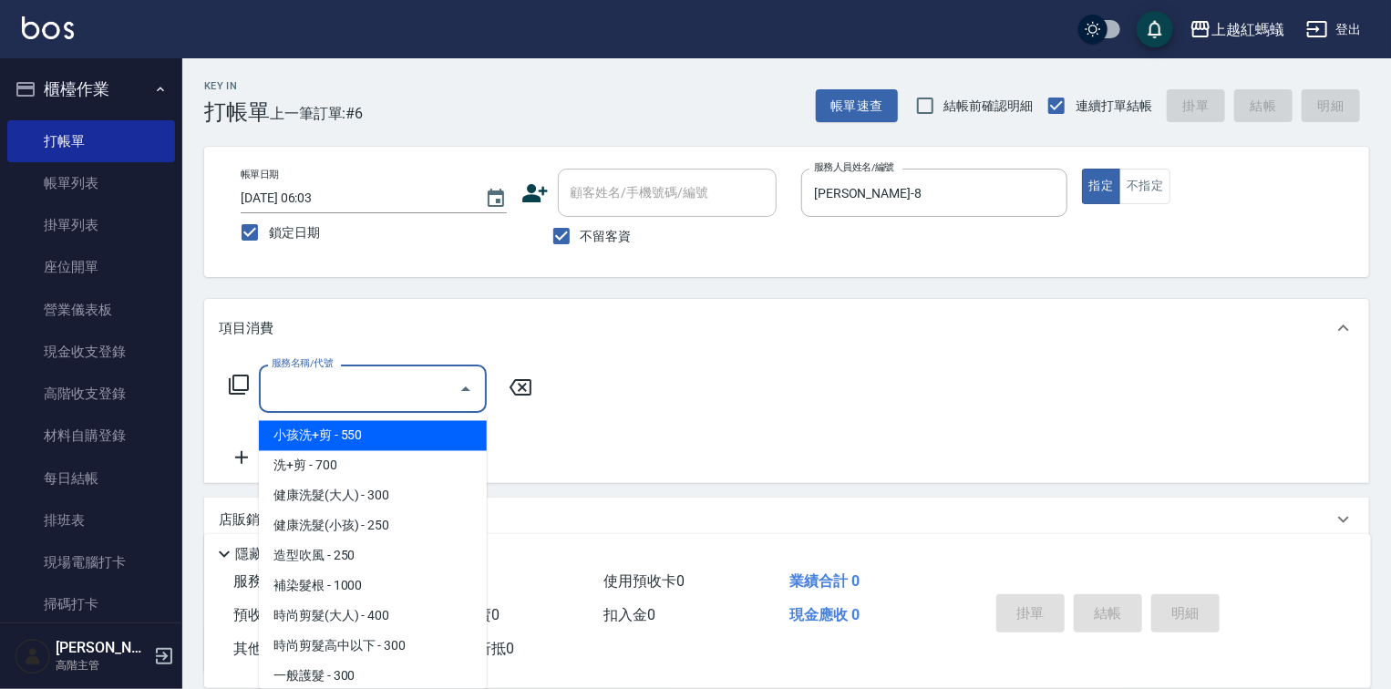
click at [419, 383] on input "服務名稱/代號" at bounding box center [359, 389] width 184 height 32
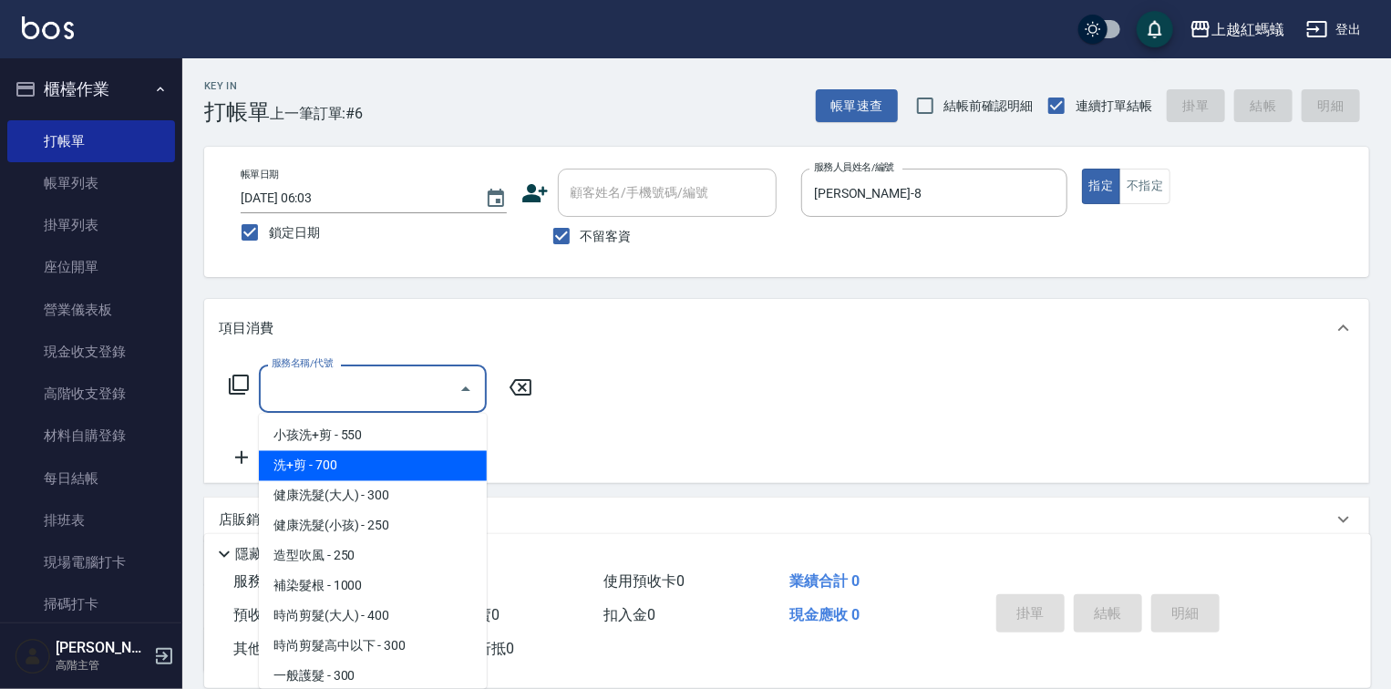
click at [328, 467] on span "洗+剪 - 700" at bounding box center [373, 466] width 228 height 30
type input "洗+剪(200)"
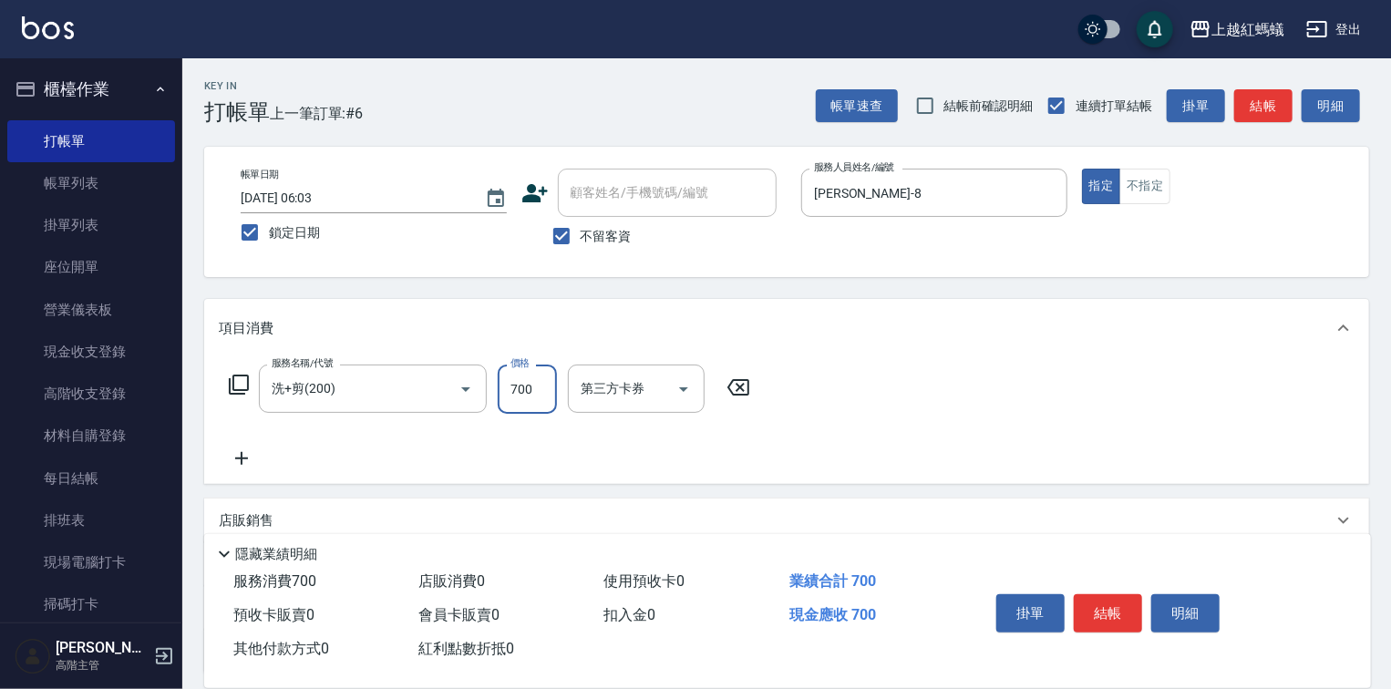
click at [538, 377] on input "700" at bounding box center [527, 389] width 59 height 49
type input "600"
click at [1109, 609] on button "結帳" at bounding box center [1108, 613] width 68 height 38
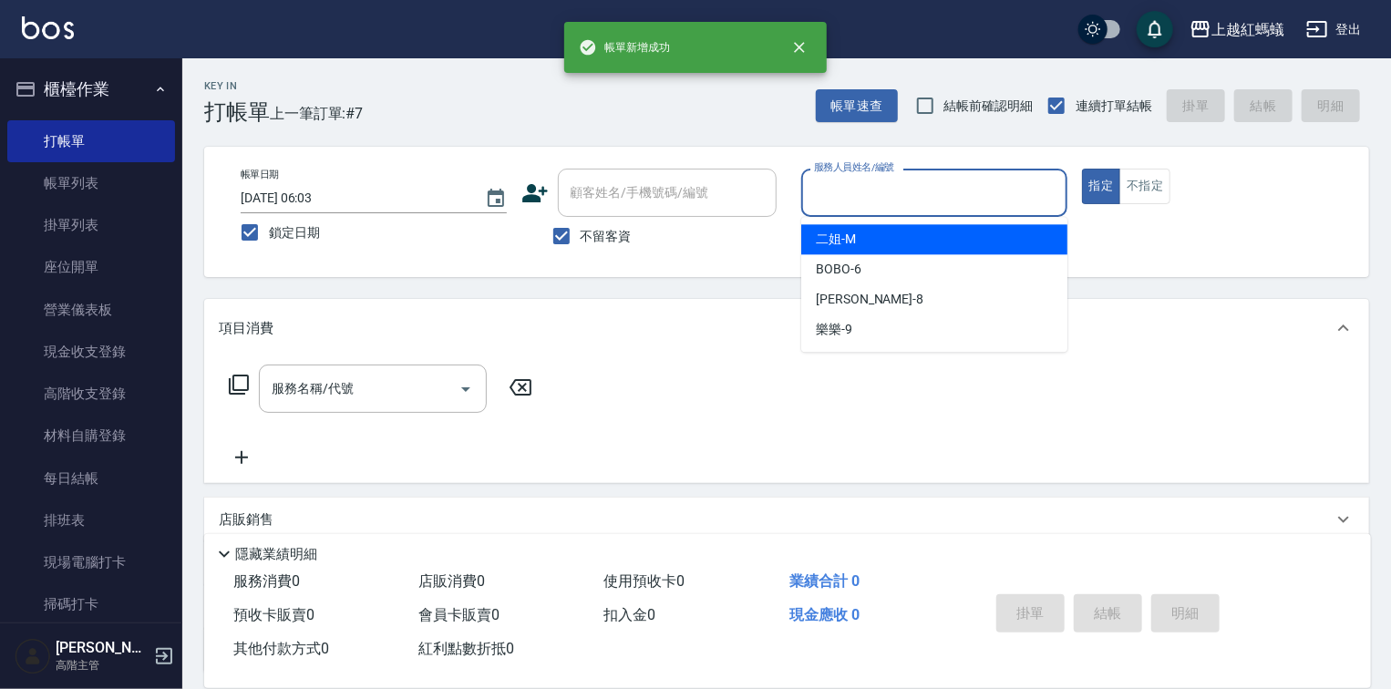
click at [927, 188] on input "服務人員姓名/編號" at bounding box center [935, 193] width 250 height 32
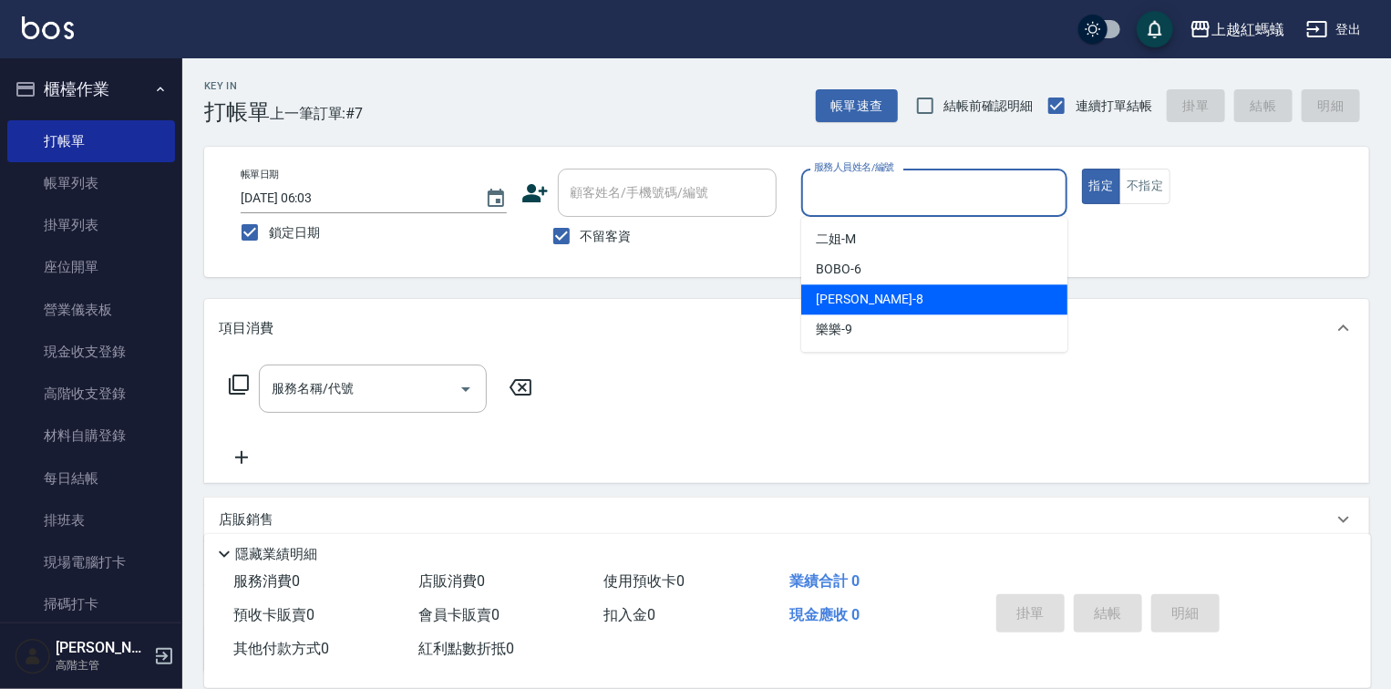
click at [850, 299] on span "[PERSON_NAME] -8" at bounding box center [870, 299] width 108 height 19
type input "[PERSON_NAME]-8"
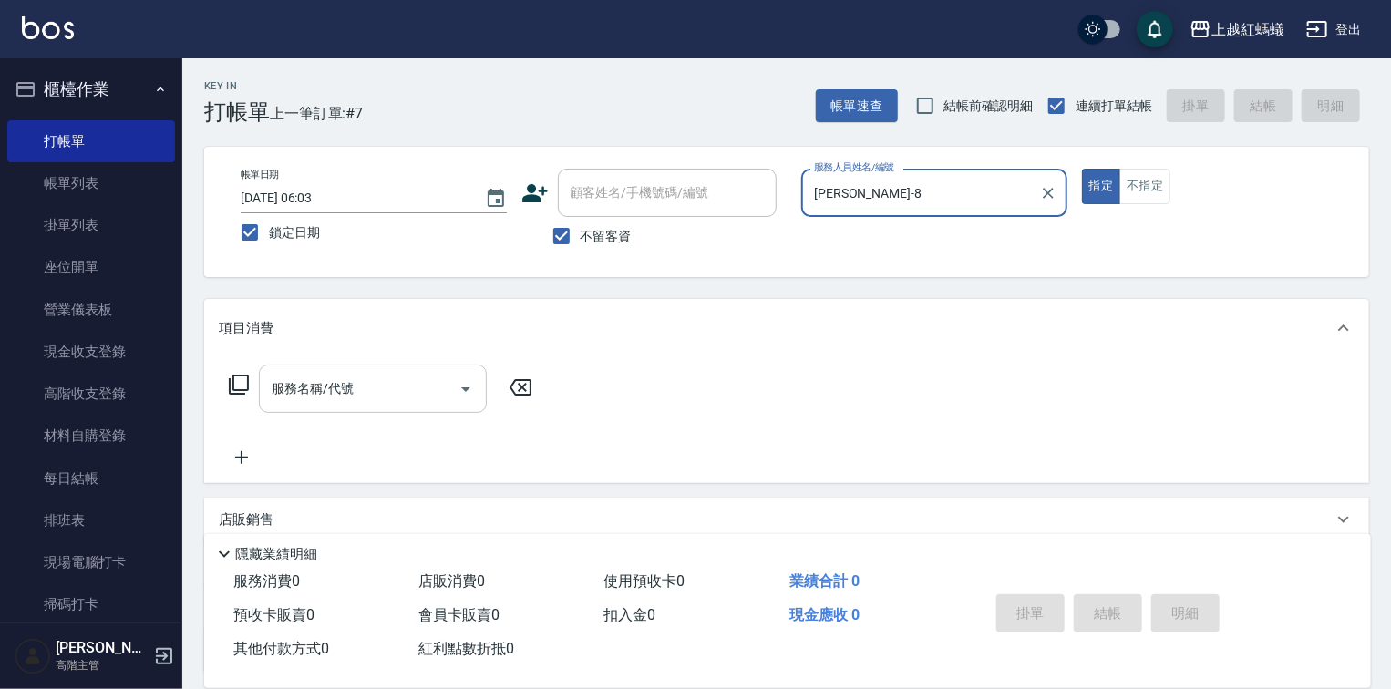
click at [362, 377] on input "服務名稱/代號" at bounding box center [359, 389] width 184 height 32
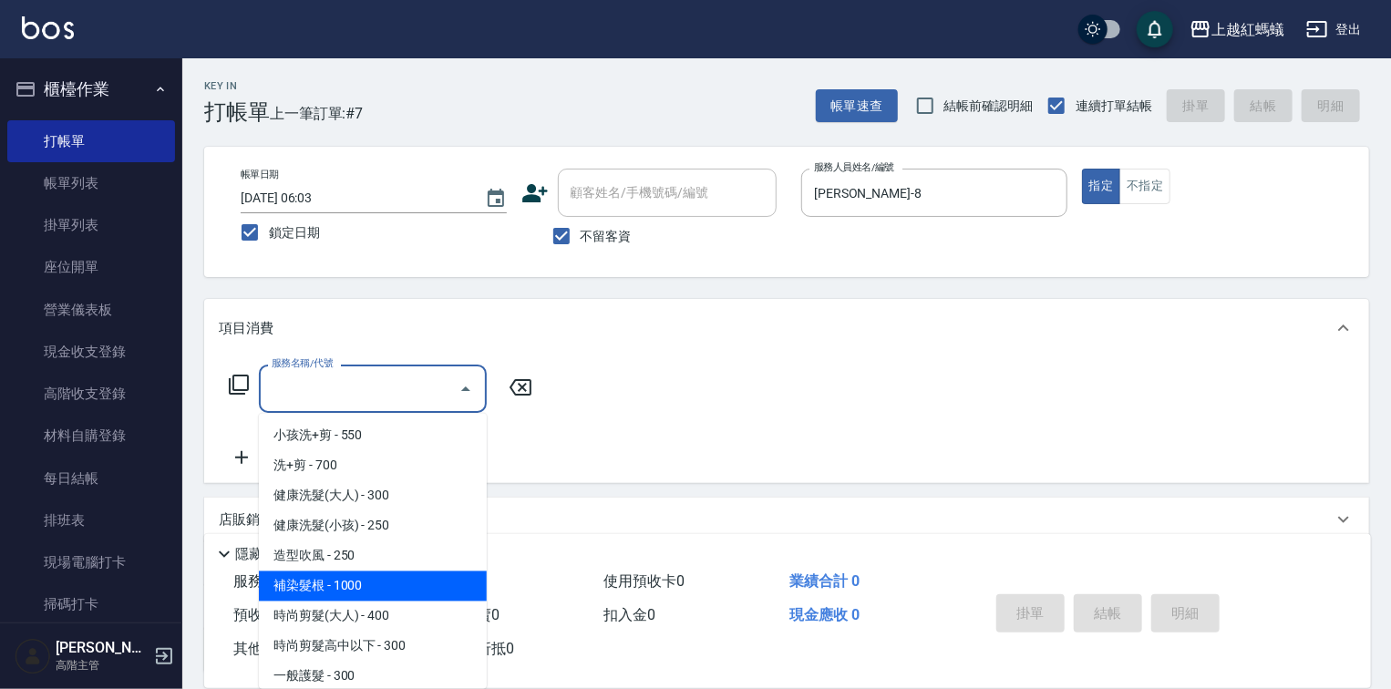
click at [388, 584] on span "補染髮根 - 1000" at bounding box center [373, 587] width 228 height 30
type input "補染髮根(204)"
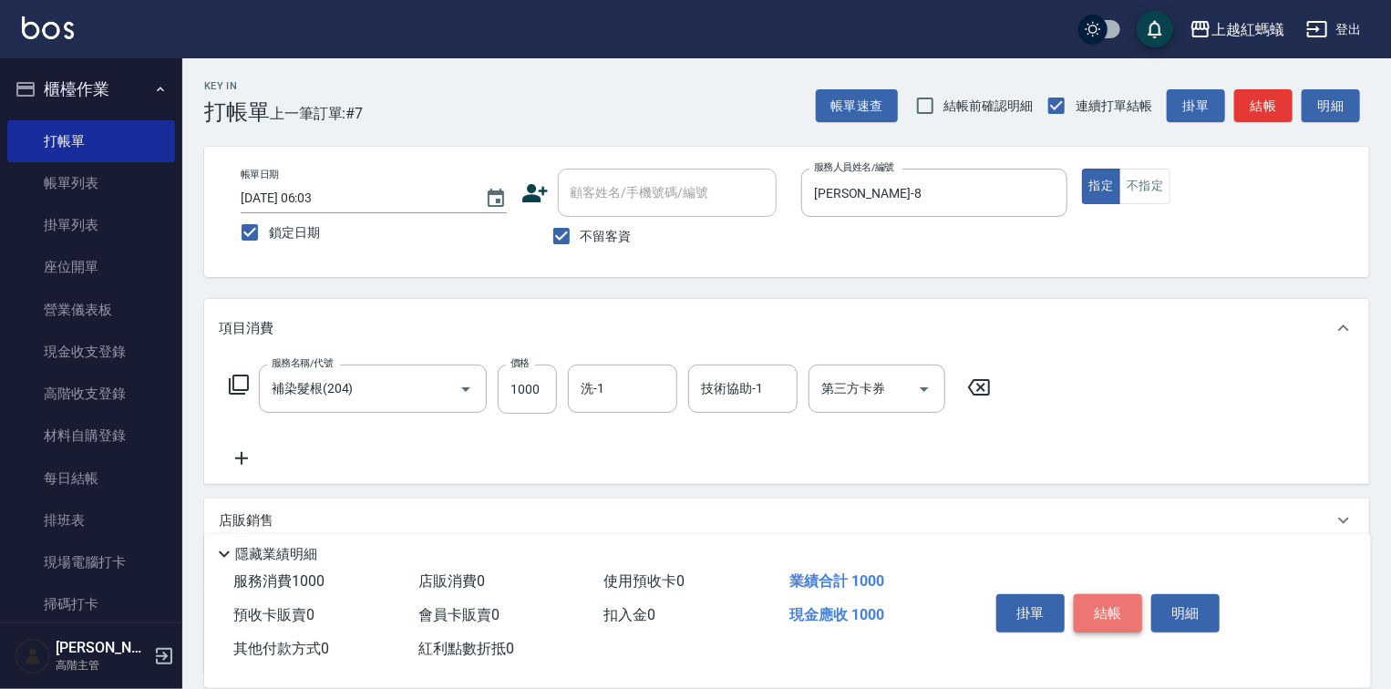
click at [1102, 604] on button "結帳" at bounding box center [1108, 613] width 68 height 38
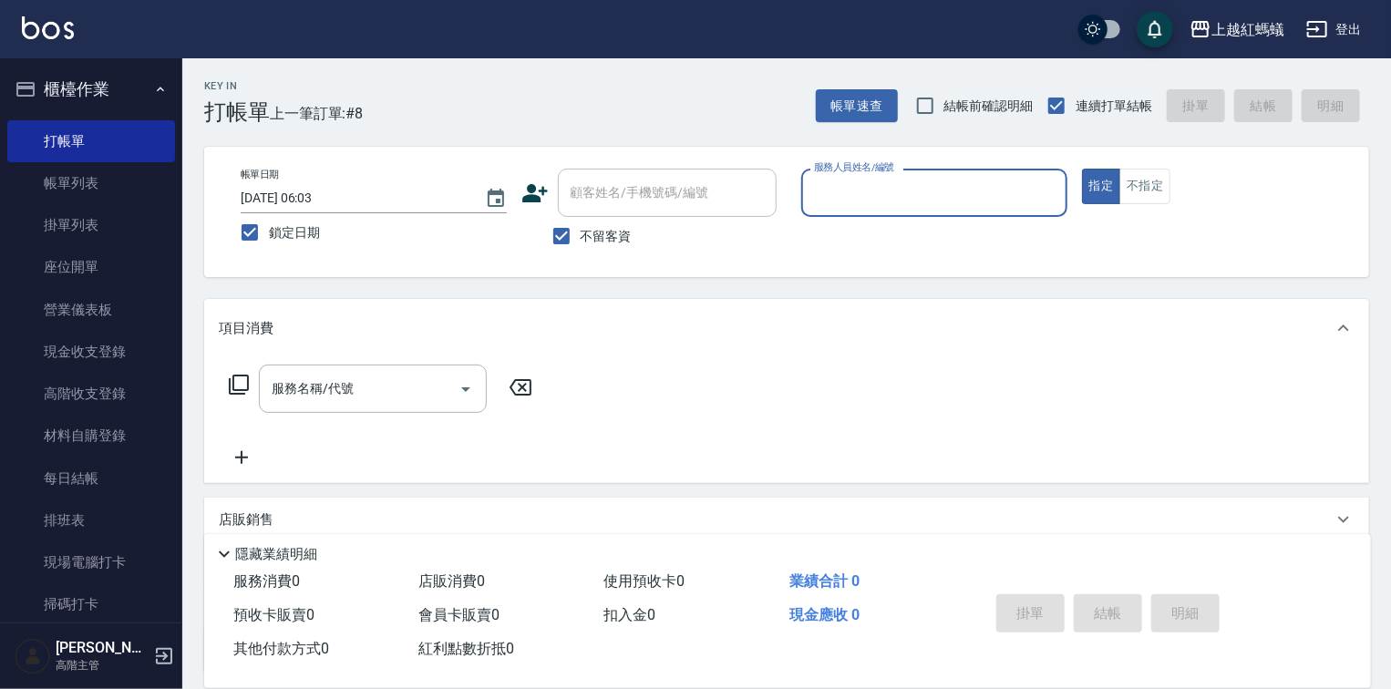
click at [896, 191] on input "服務人員姓名/編號" at bounding box center [935, 193] width 250 height 32
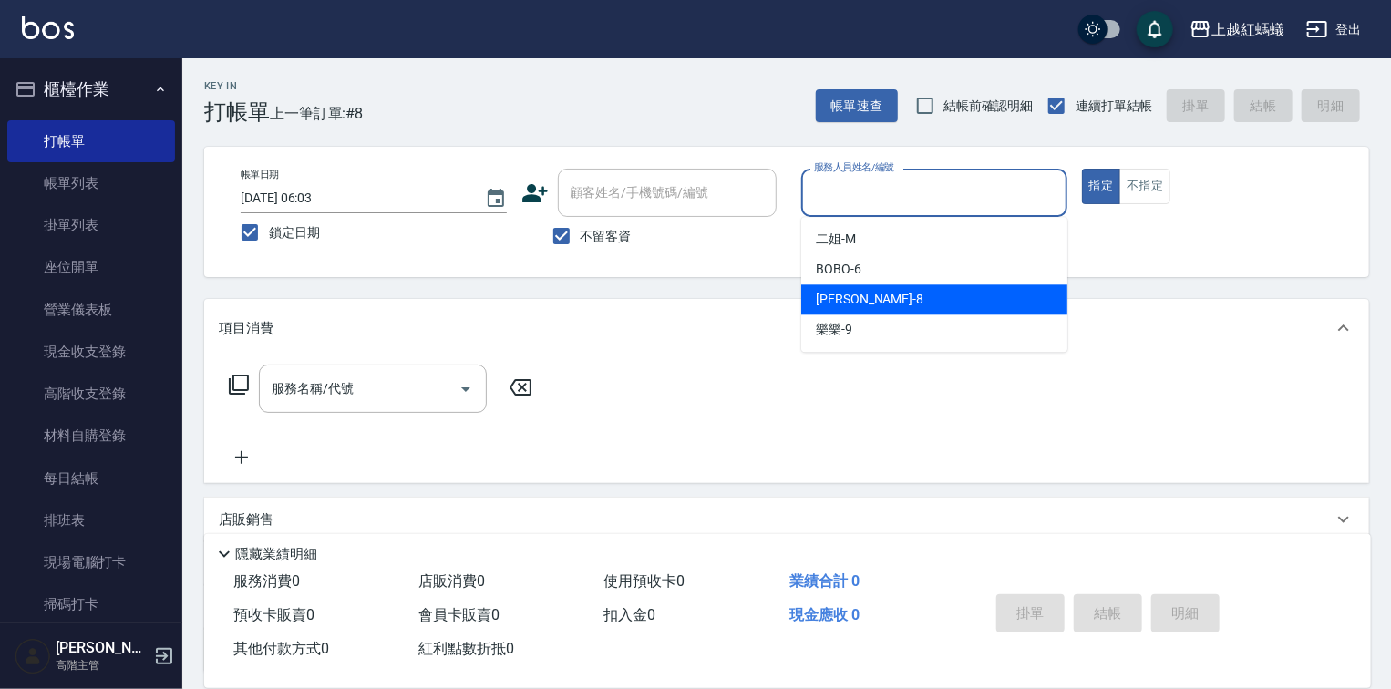
click at [868, 305] on div "[PERSON_NAME] -8" at bounding box center [934, 299] width 266 height 30
type input "[PERSON_NAME]-8"
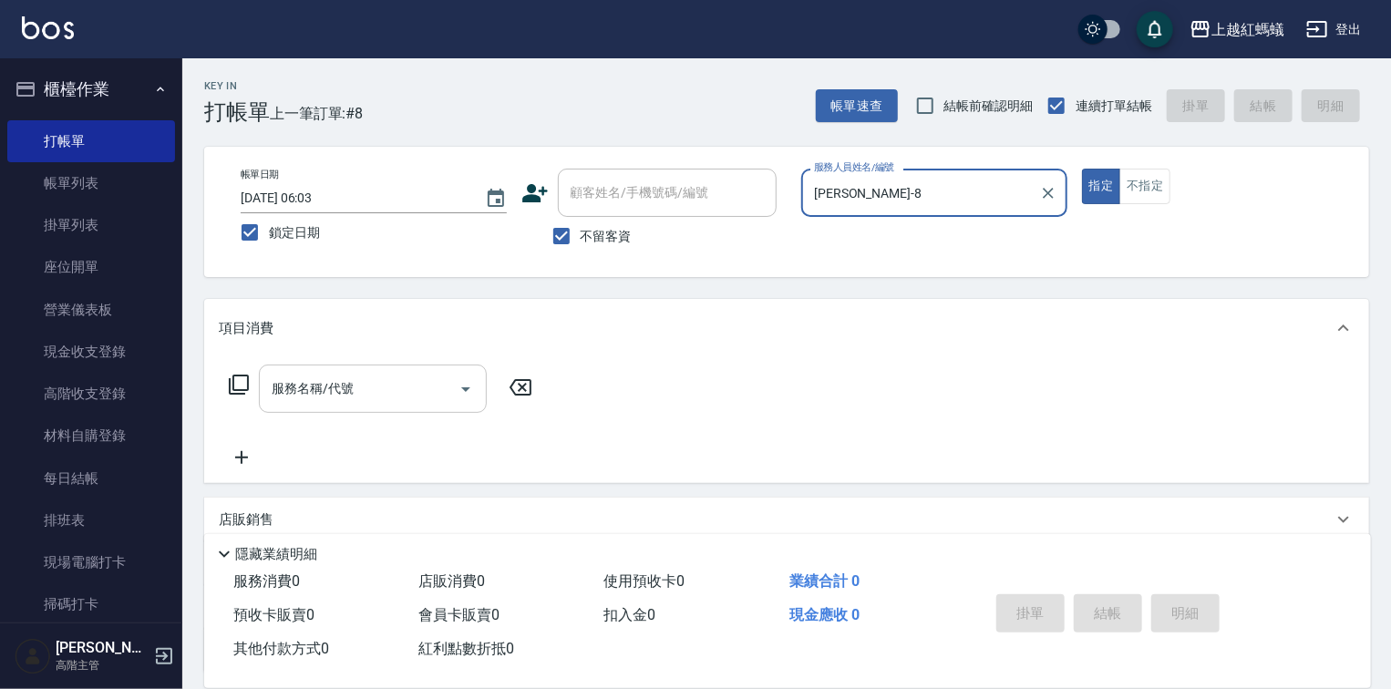
click at [427, 390] on input "服務名稱/代號" at bounding box center [359, 389] width 184 height 32
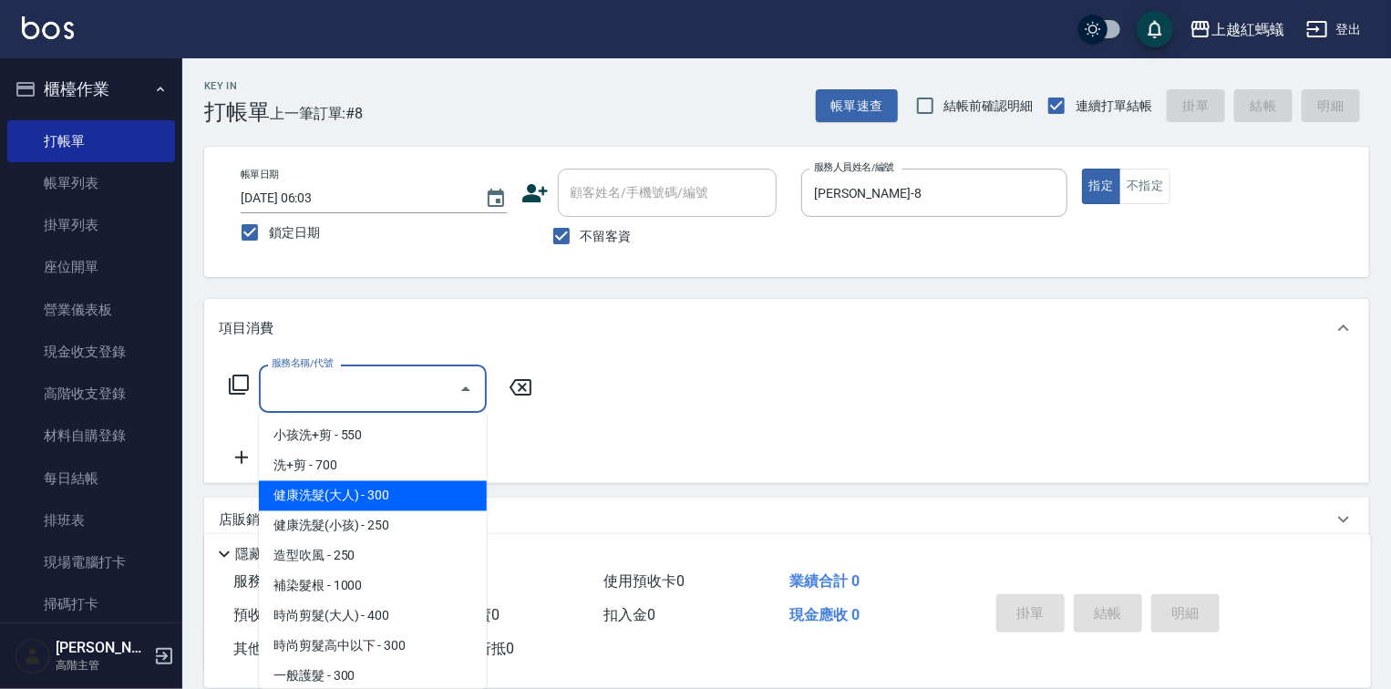
click at [392, 489] on span "健康洗髮(大人) - 300" at bounding box center [373, 496] width 228 height 30
type input "健康洗髮(大人)(201)"
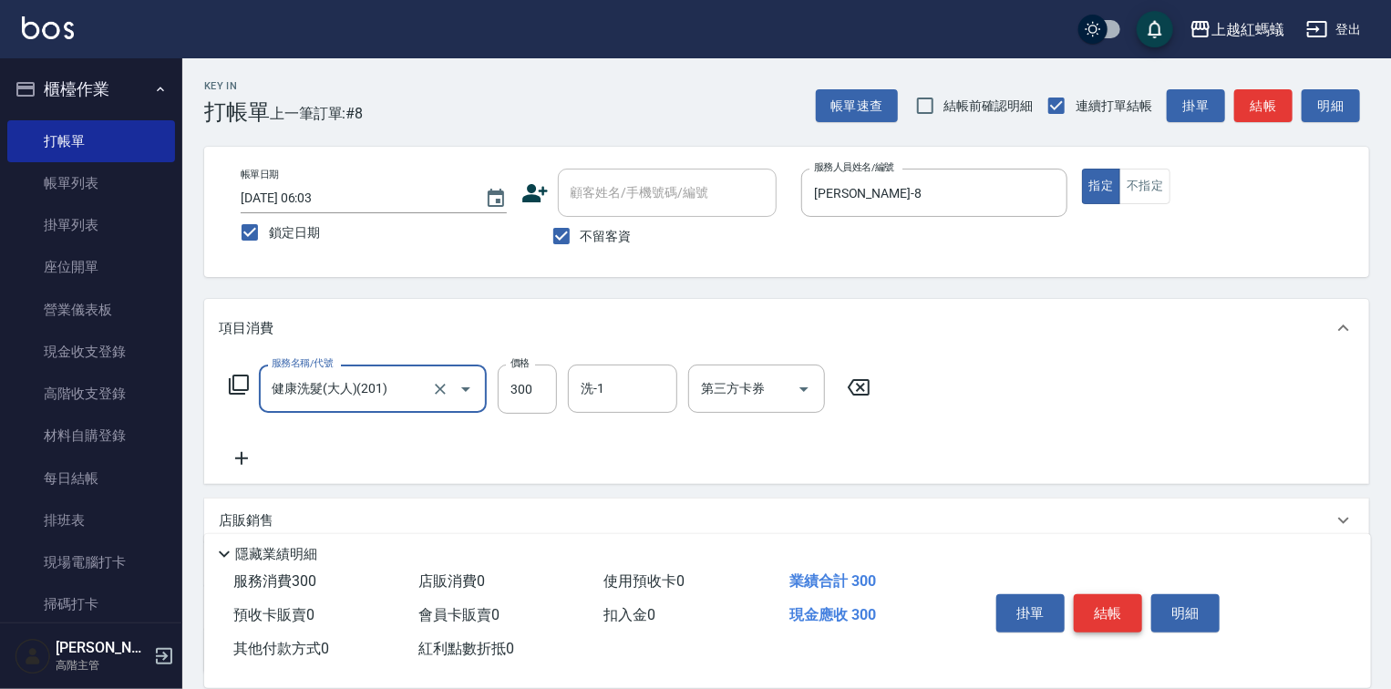
click at [1105, 610] on button "結帳" at bounding box center [1108, 613] width 68 height 38
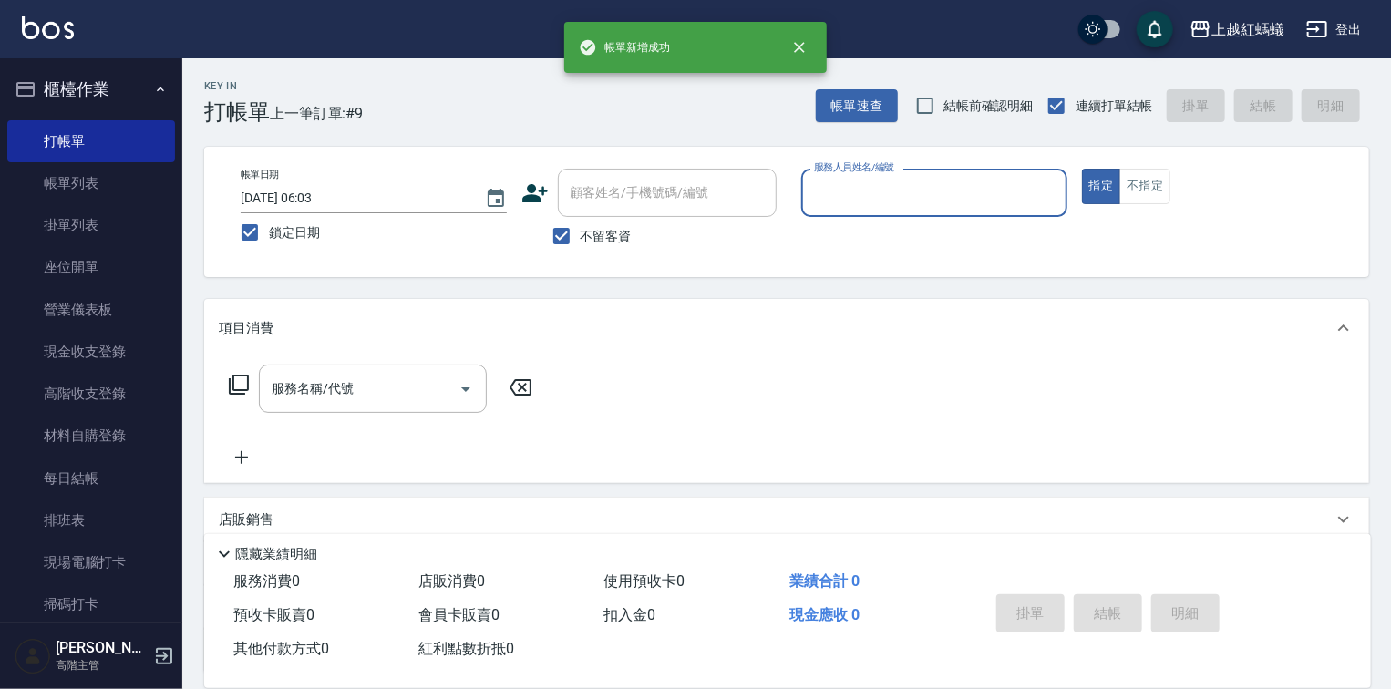
click at [896, 203] on input "服務人員姓名/編號" at bounding box center [935, 193] width 250 height 32
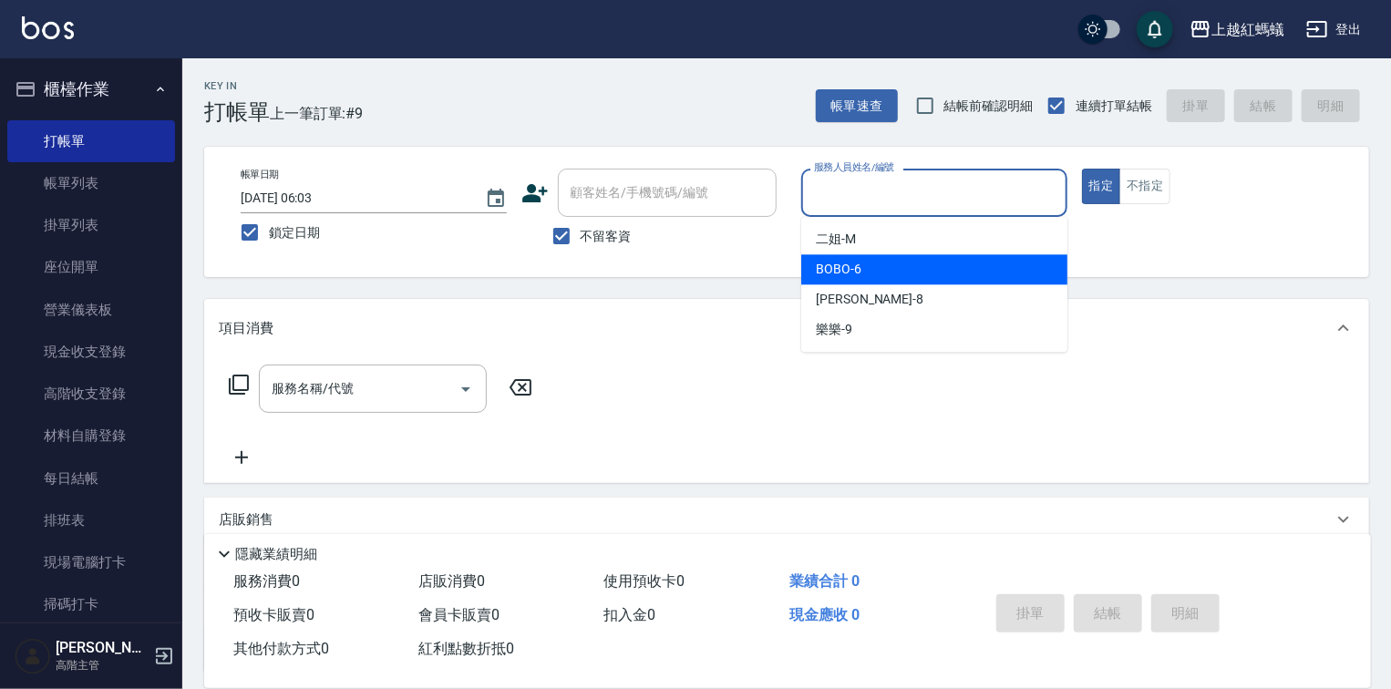
click at [884, 270] on div "BOBO -6" at bounding box center [934, 269] width 266 height 30
type input "BOBO-6"
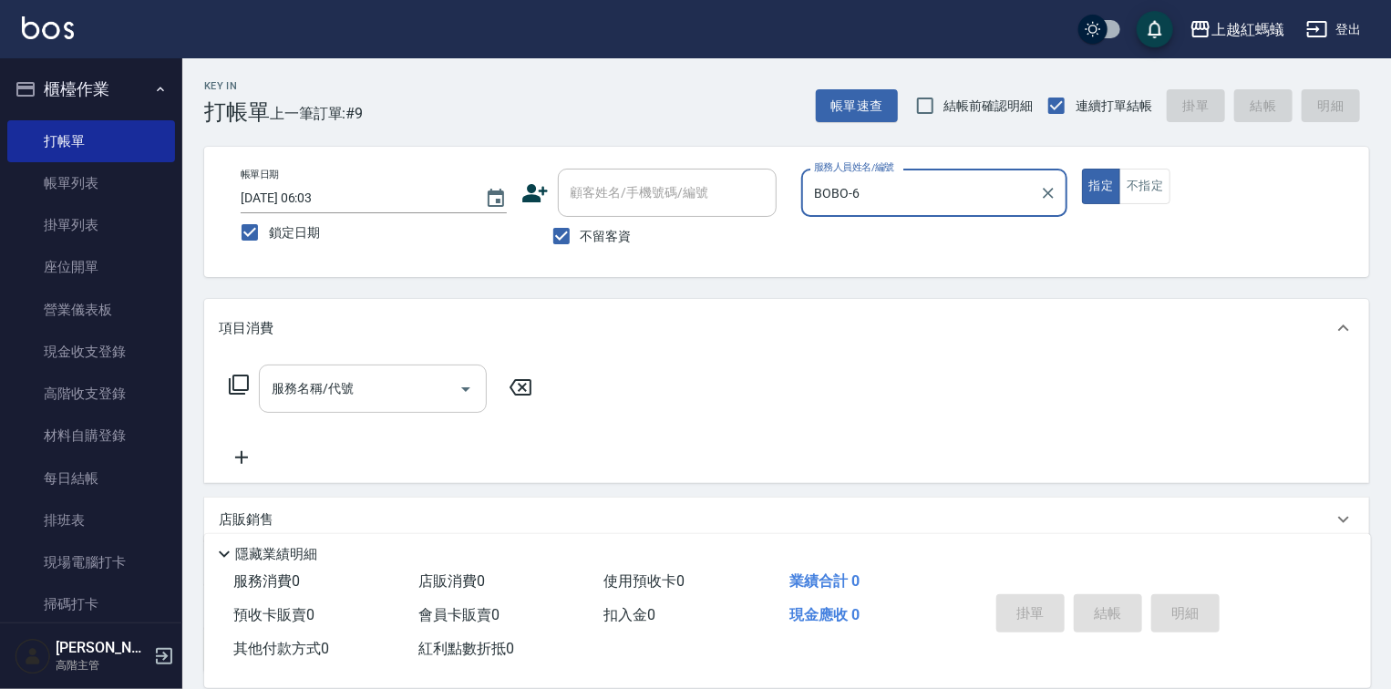
click at [435, 403] on input "服務名稱/代號" at bounding box center [359, 389] width 184 height 32
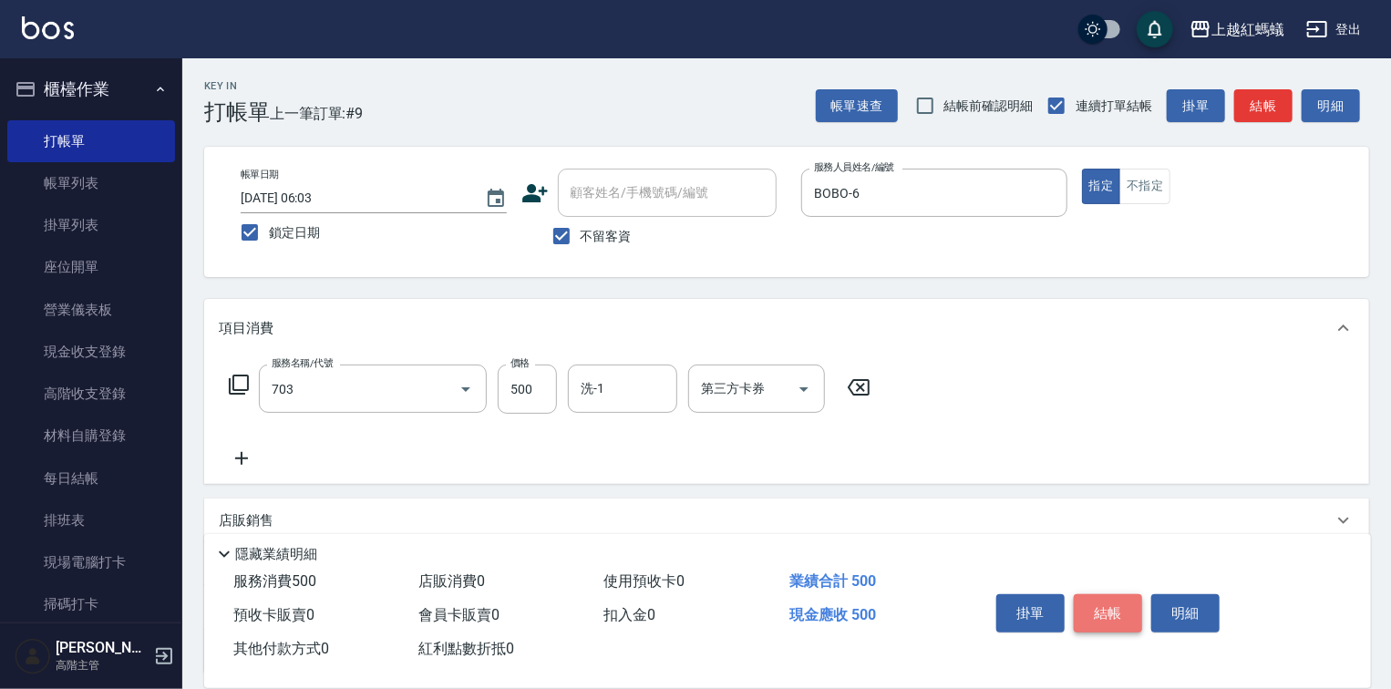
type input "[PERSON_NAME]兩段頭皮養護(703)"
click at [1127, 612] on button "結帳" at bounding box center [1108, 613] width 68 height 38
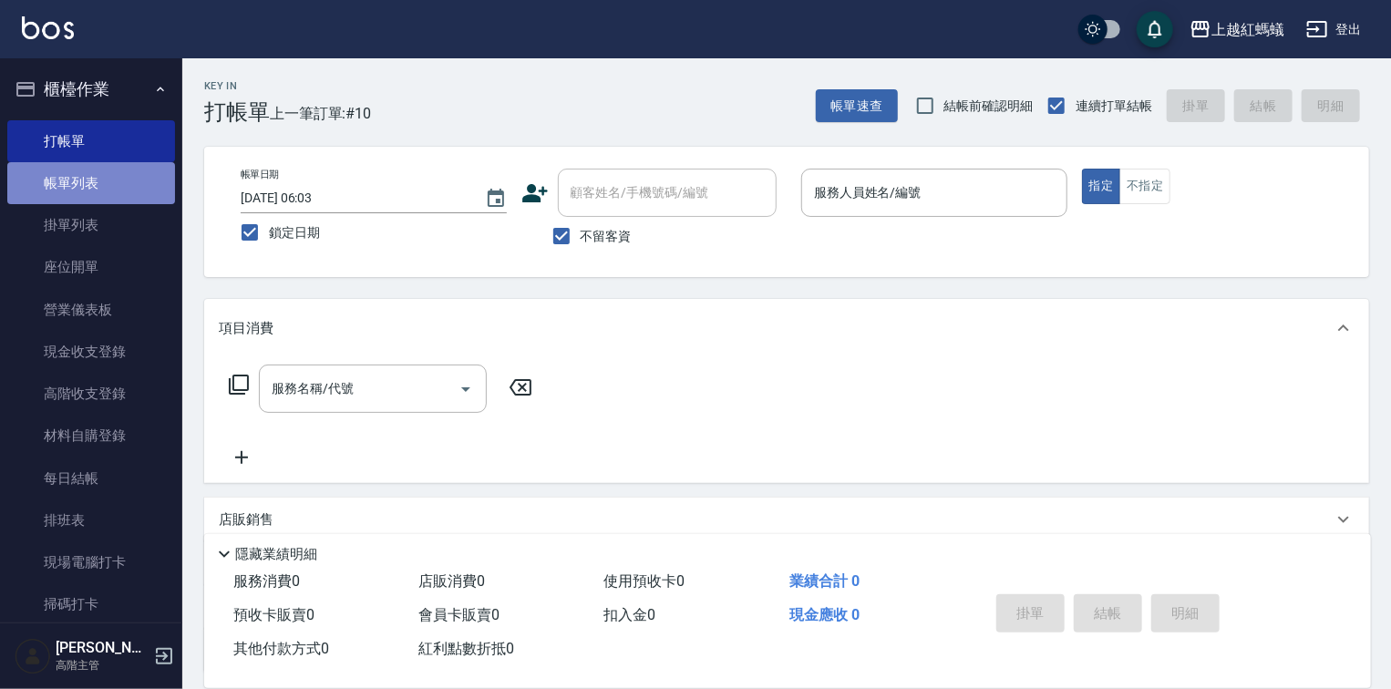
click at [109, 177] on link "帳單列表" at bounding box center [91, 183] width 168 height 42
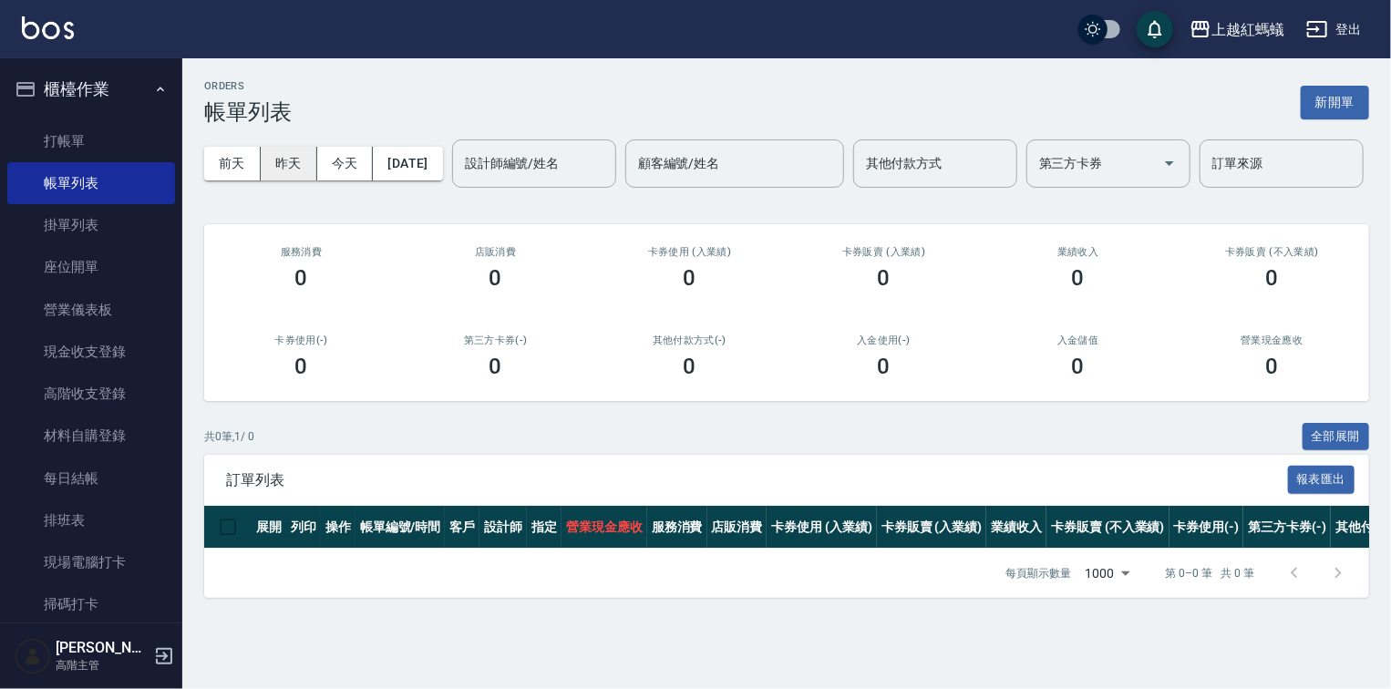
click at [299, 157] on button "昨天" at bounding box center [289, 164] width 57 height 34
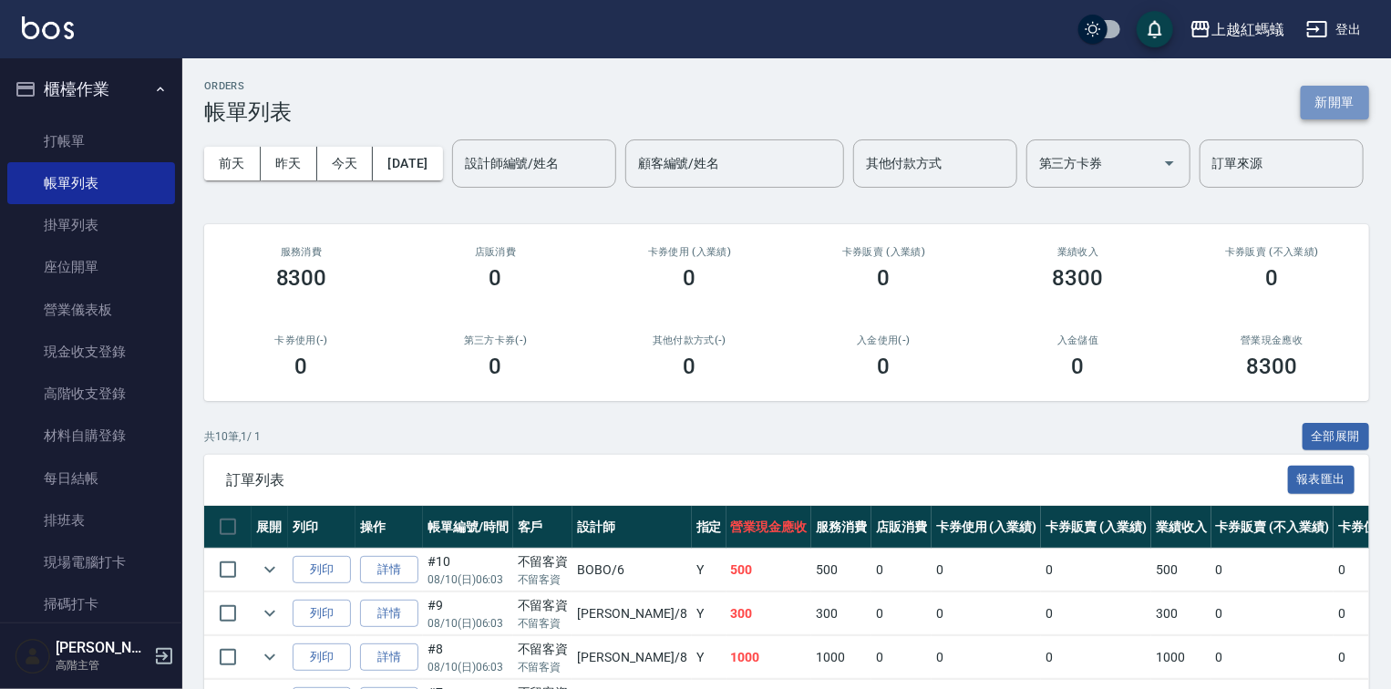
click at [1336, 99] on button "新開單" at bounding box center [1335, 103] width 68 height 34
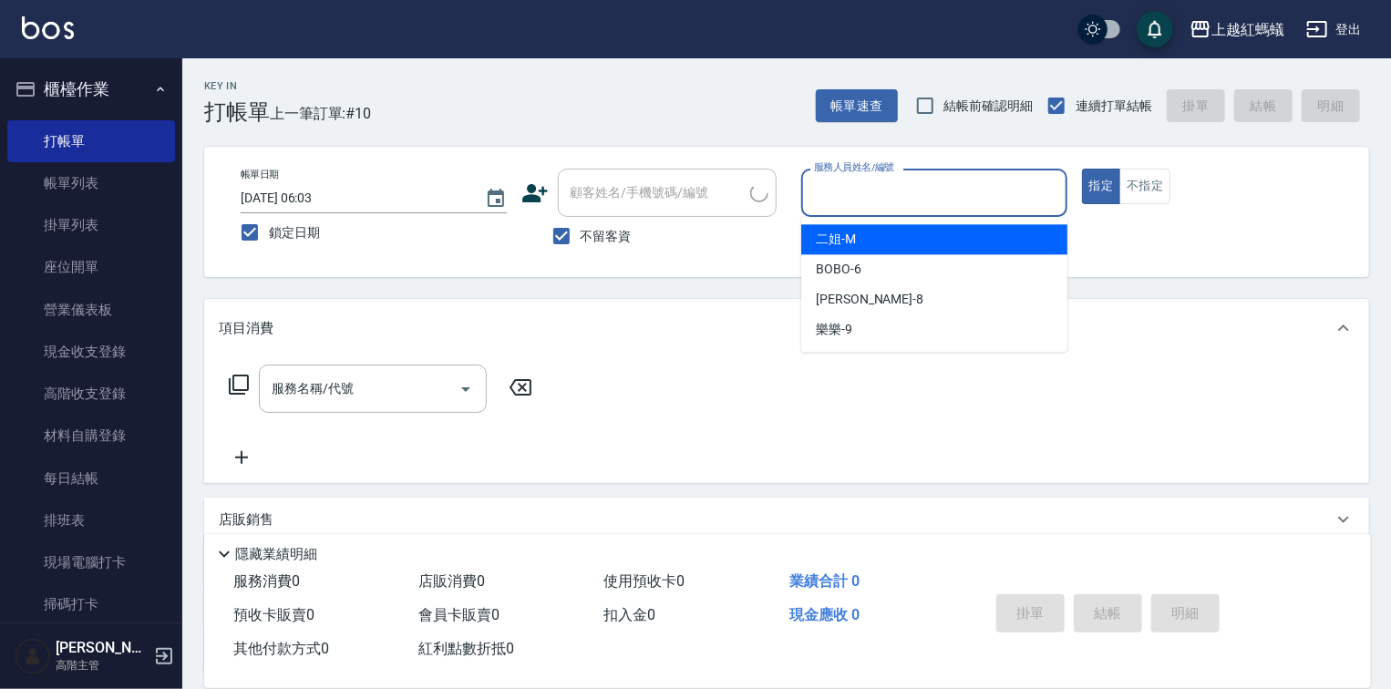
click at [875, 186] on input "服務人員姓名/編號" at bounding box center [935, 193] width 250 height 32
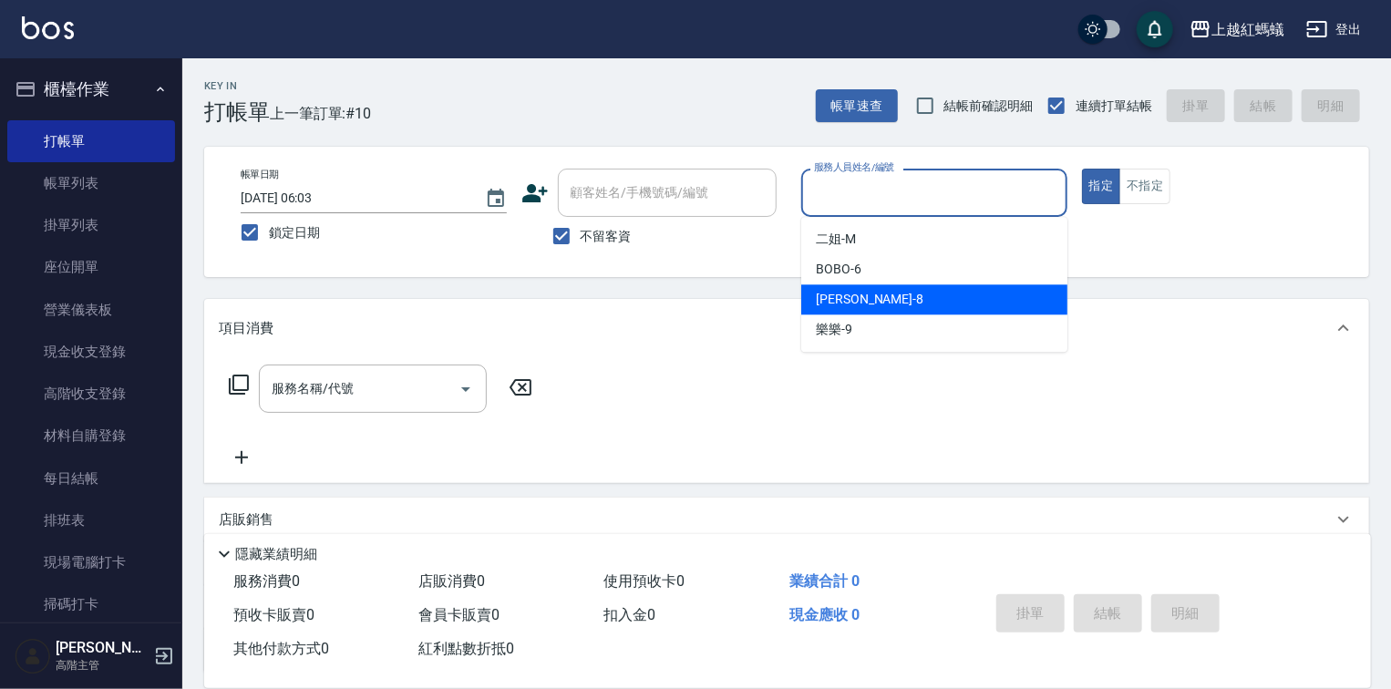
click at [870, 310] on div "[PERSON_NAME] -8" at bounding box center [934, 299] width 266 height 30
type input "[PERSON_NAME]-8"
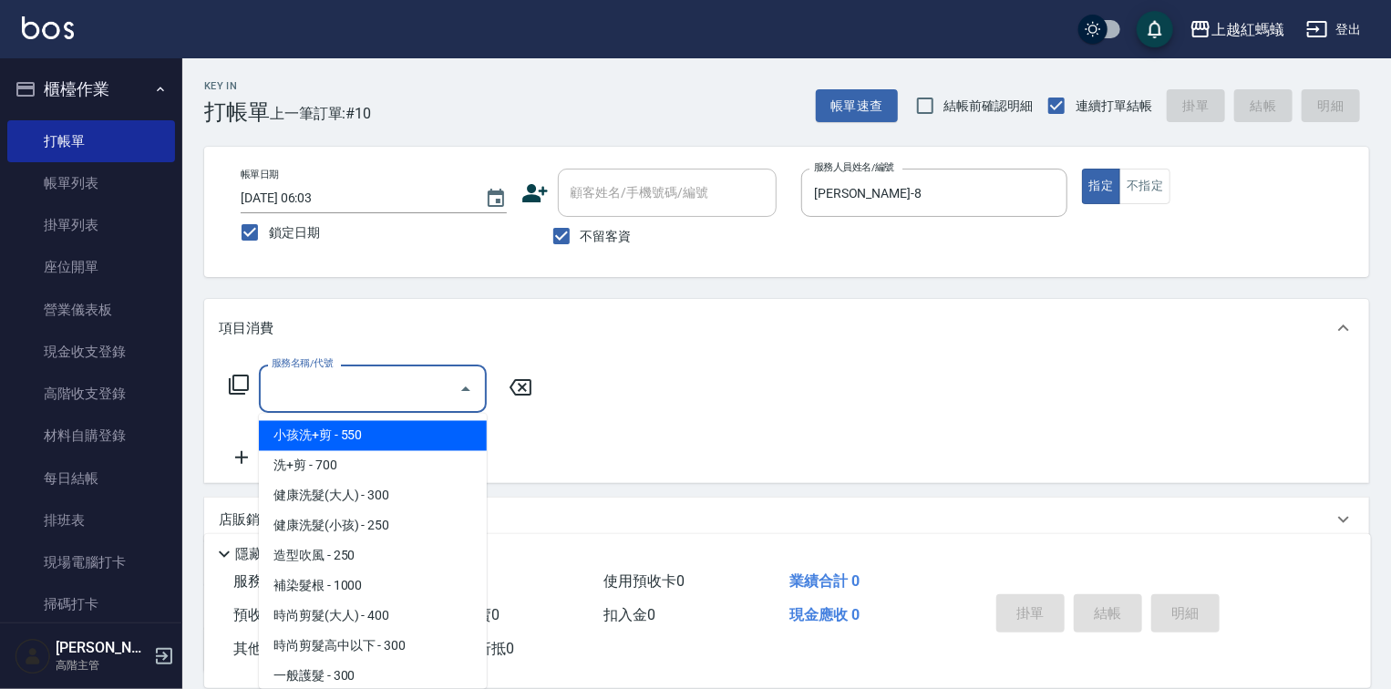
click at [376, 390] on input "服務名稱/代號" at bounding box center [359, 389] width 184 height 32
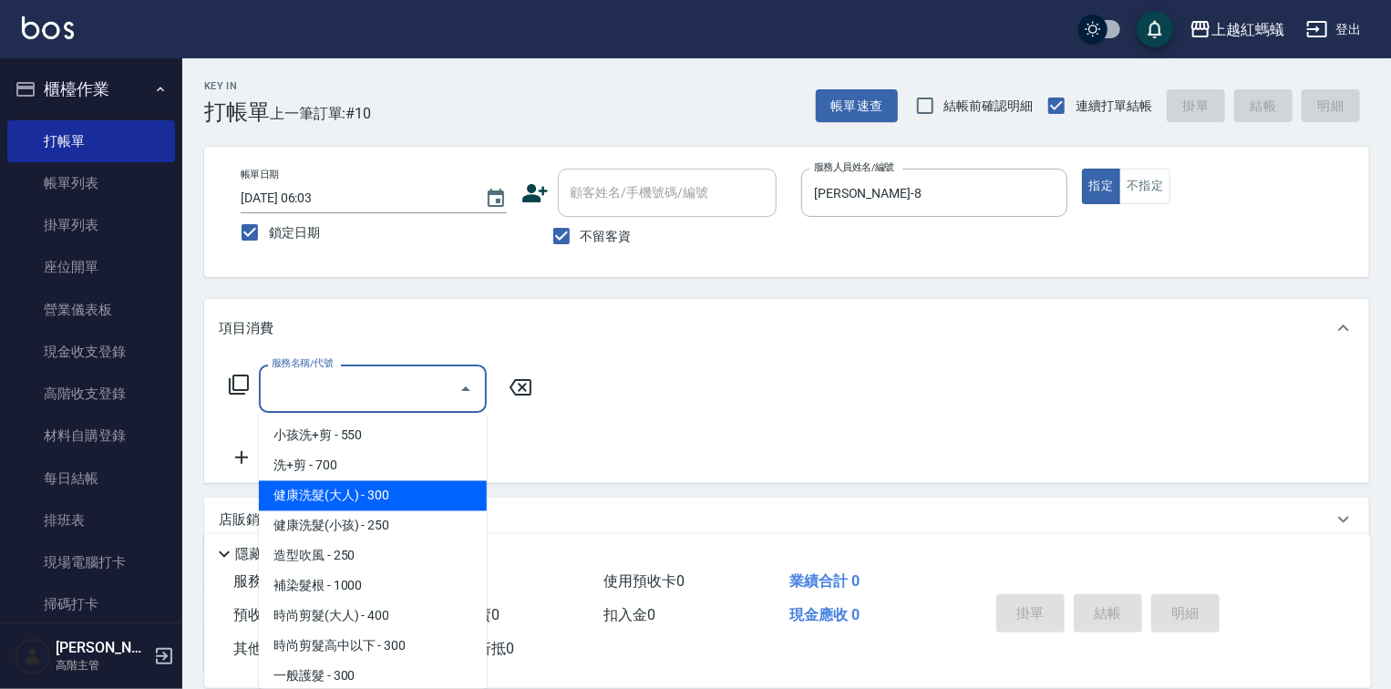
click at [408, 487] on span "健康洗髮(大人) - 300" at bounding box center [373, 496] width 228 height 30
type input "健康洗髮(大人)(201)"
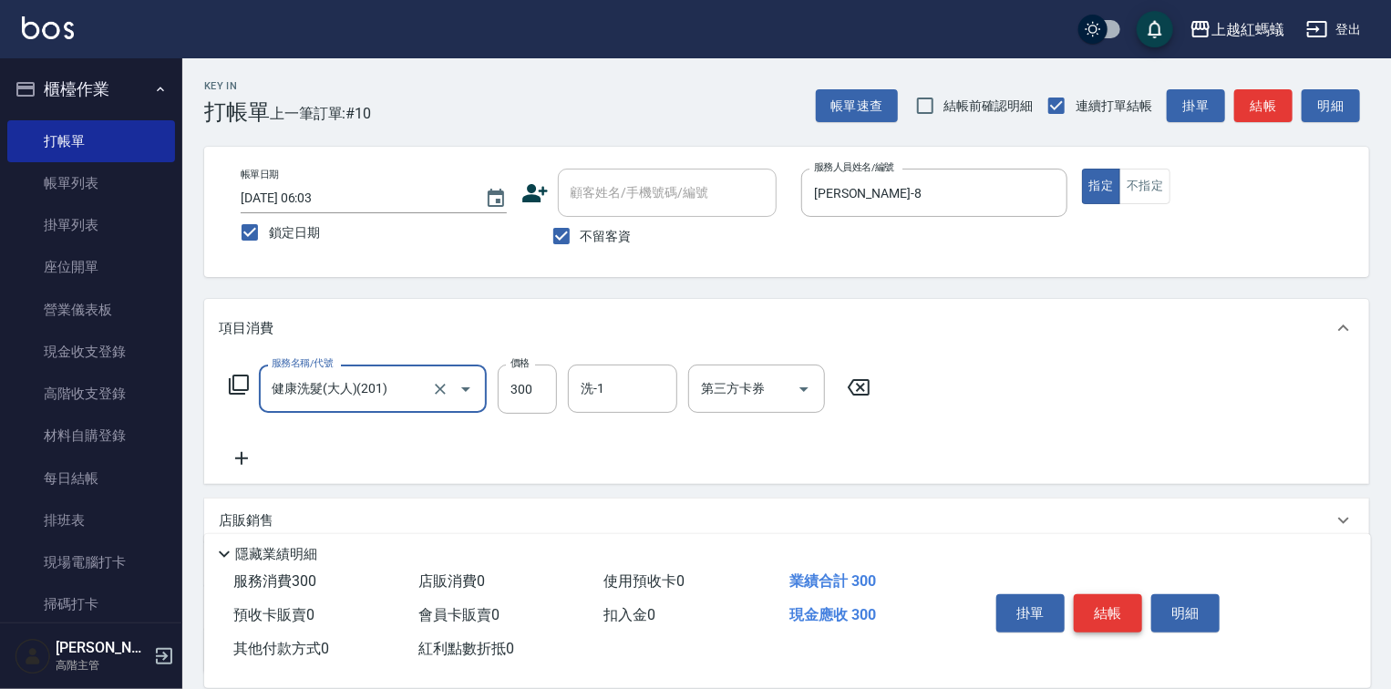
click at [1100, 605] on button "結帳" at bounding box center [1108, 613] width 68 height 38
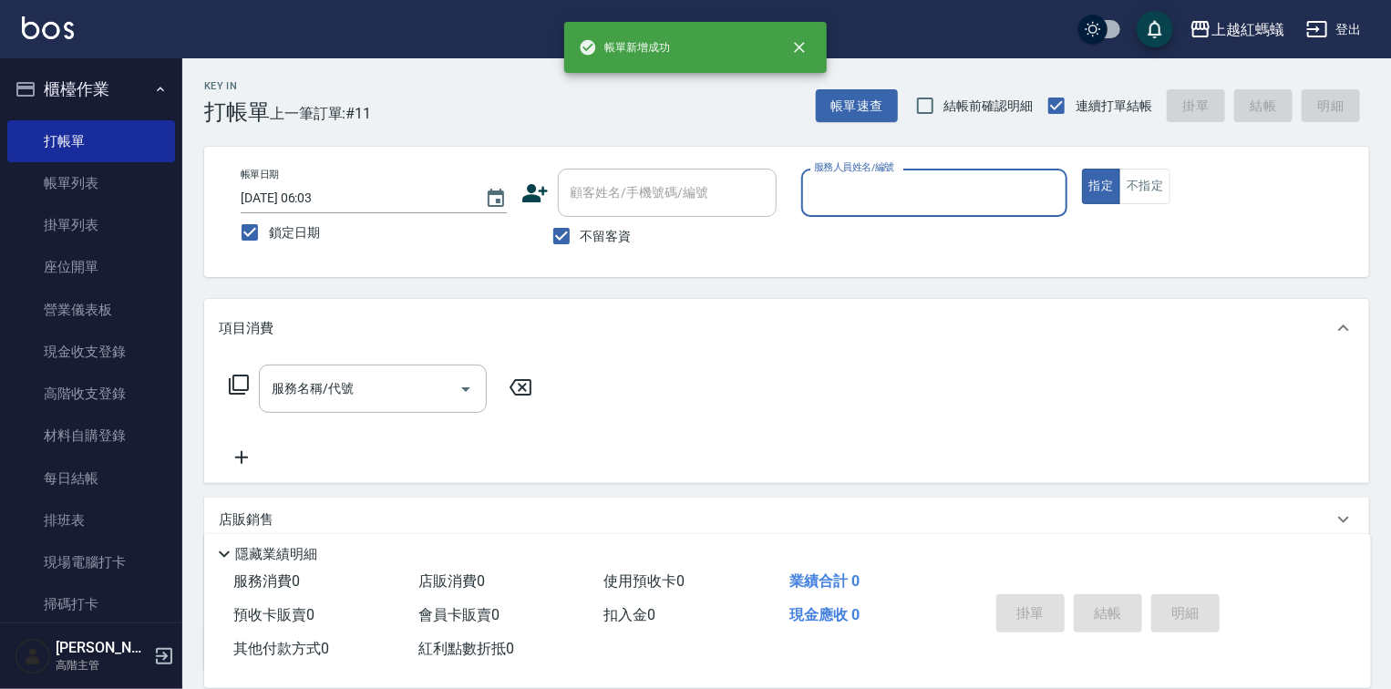
click at [958, 208] on input "服務人員姓名/編號" at bounding box center [935, 193] width 250 height 32
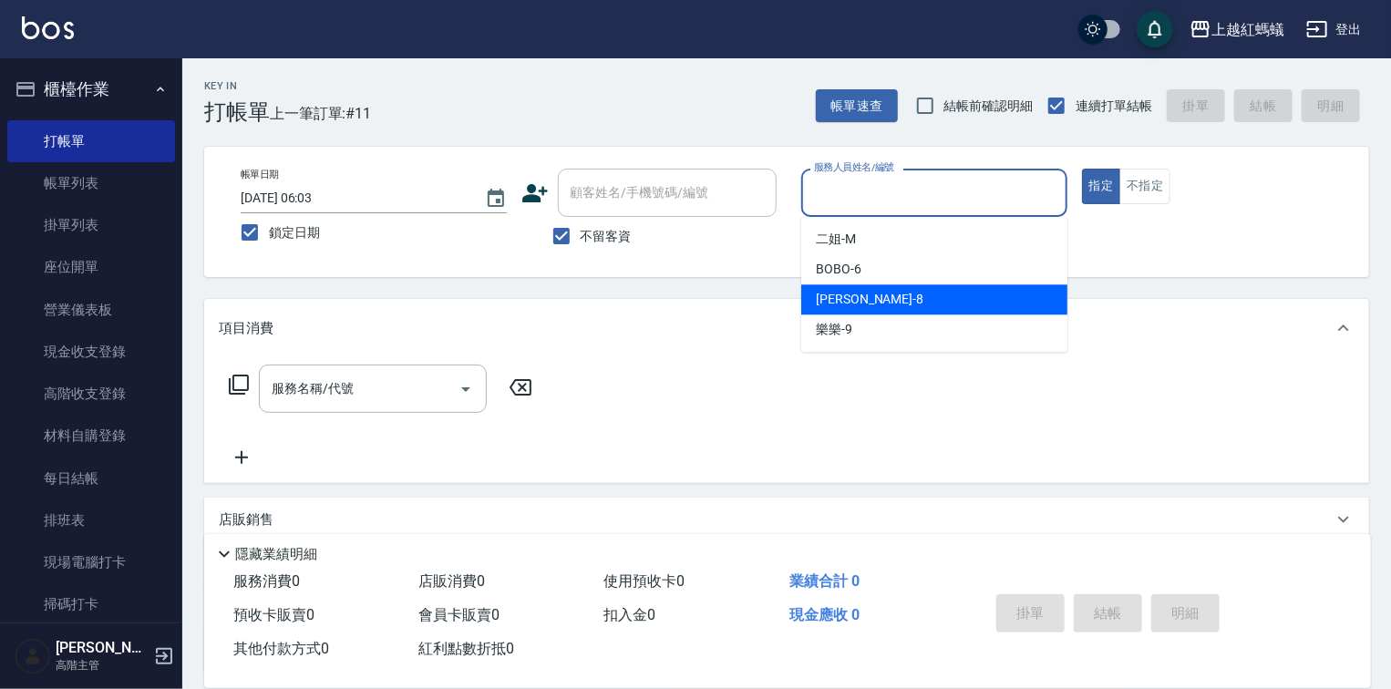
click at [902, 289] on div "[PERSON_NAME] -8" at bounding box center [934, 299] width 266 height 30
type input "[PERSON_NAME]-8"
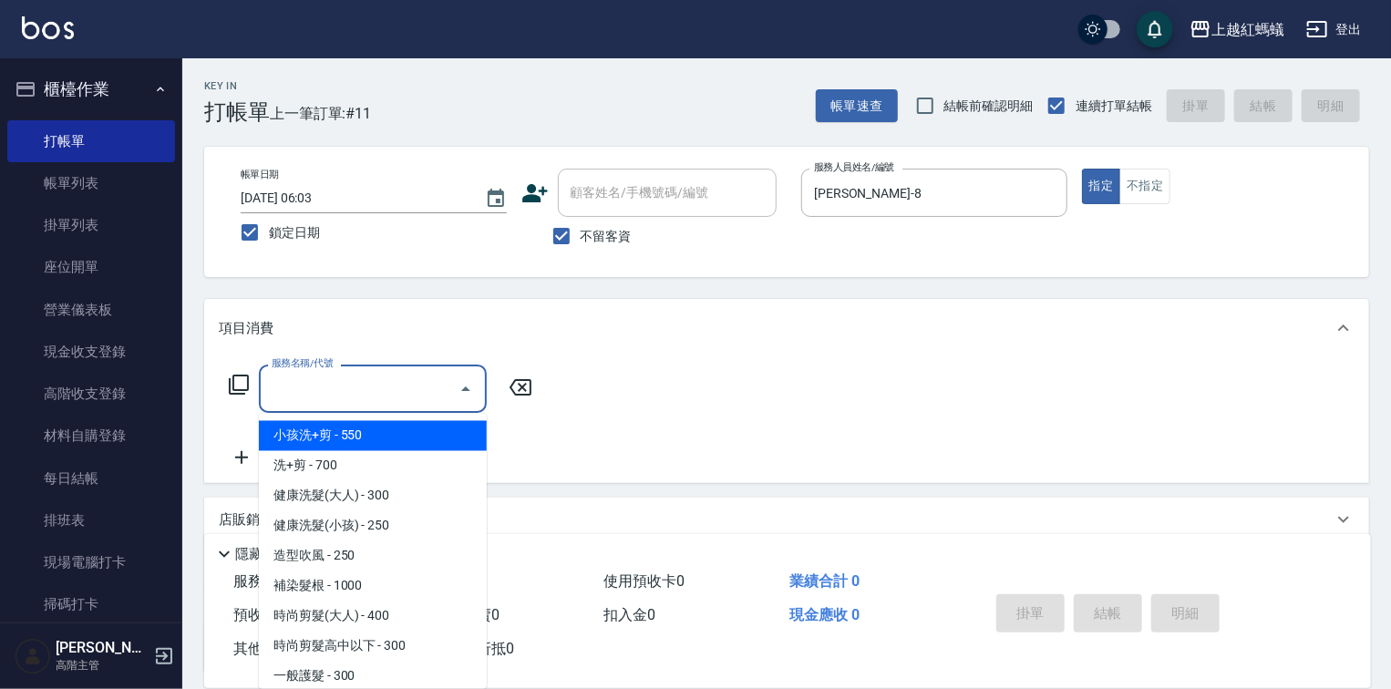
click at [376, 380] on input "服務名稱/代號" at bounding box center [359, 389] width 184 height 32
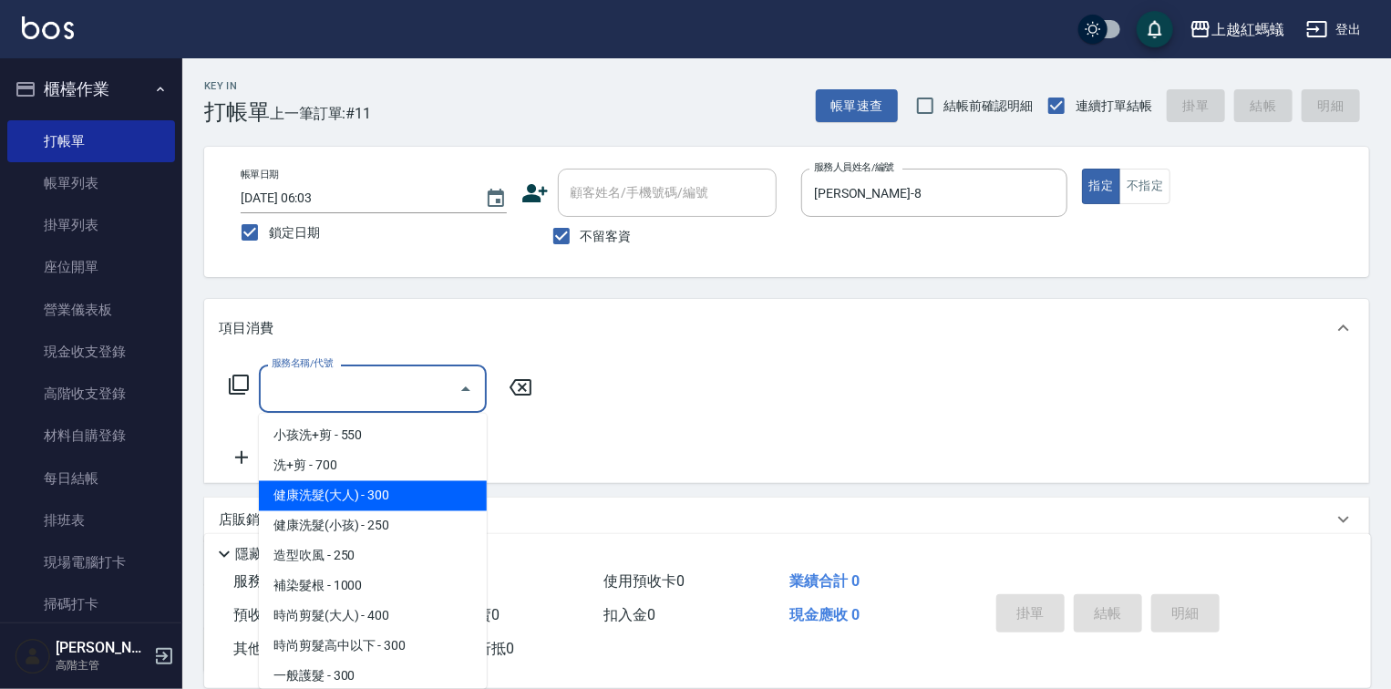
click at [449, 502] on span "健康洗髮(大人) - 300" at bounding box center [373, 496] width 228 height 30
type input "健康洗髮(大人)(201)"
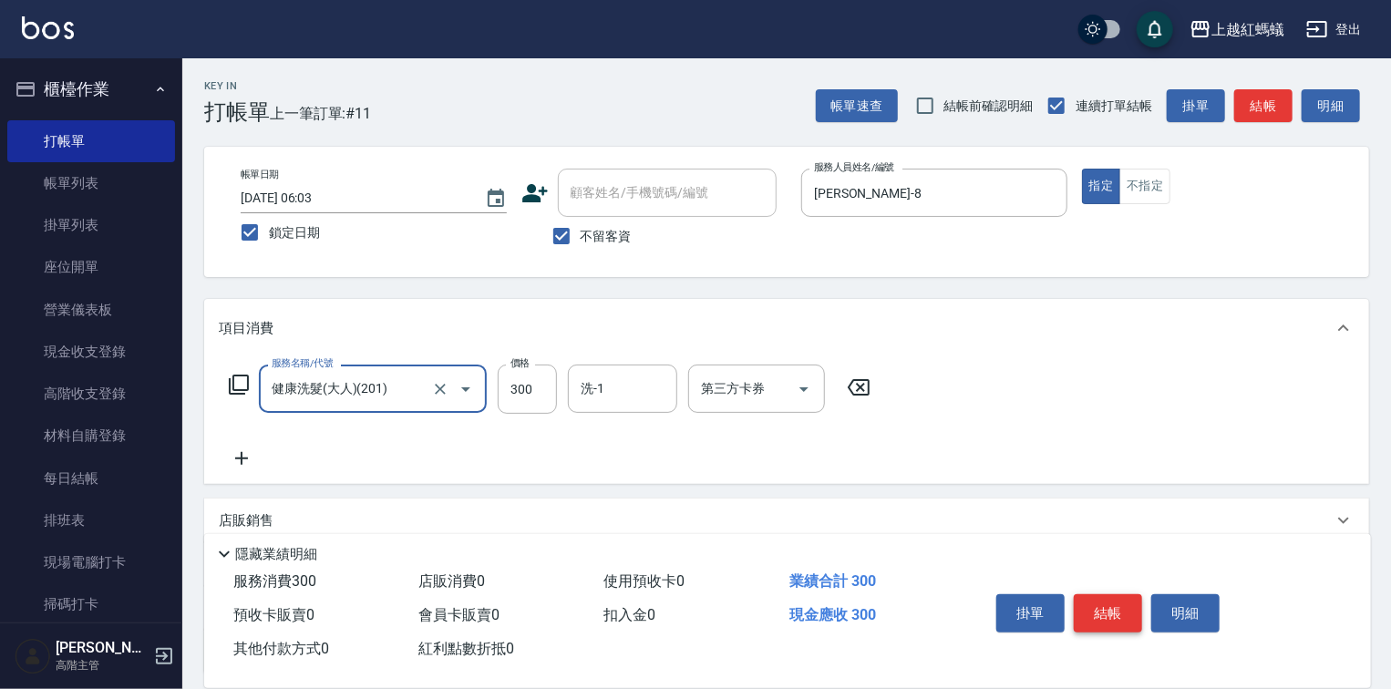
click at [1118, 594] on button "結帳" at bounding box center [1108, 613] width 68 height 38
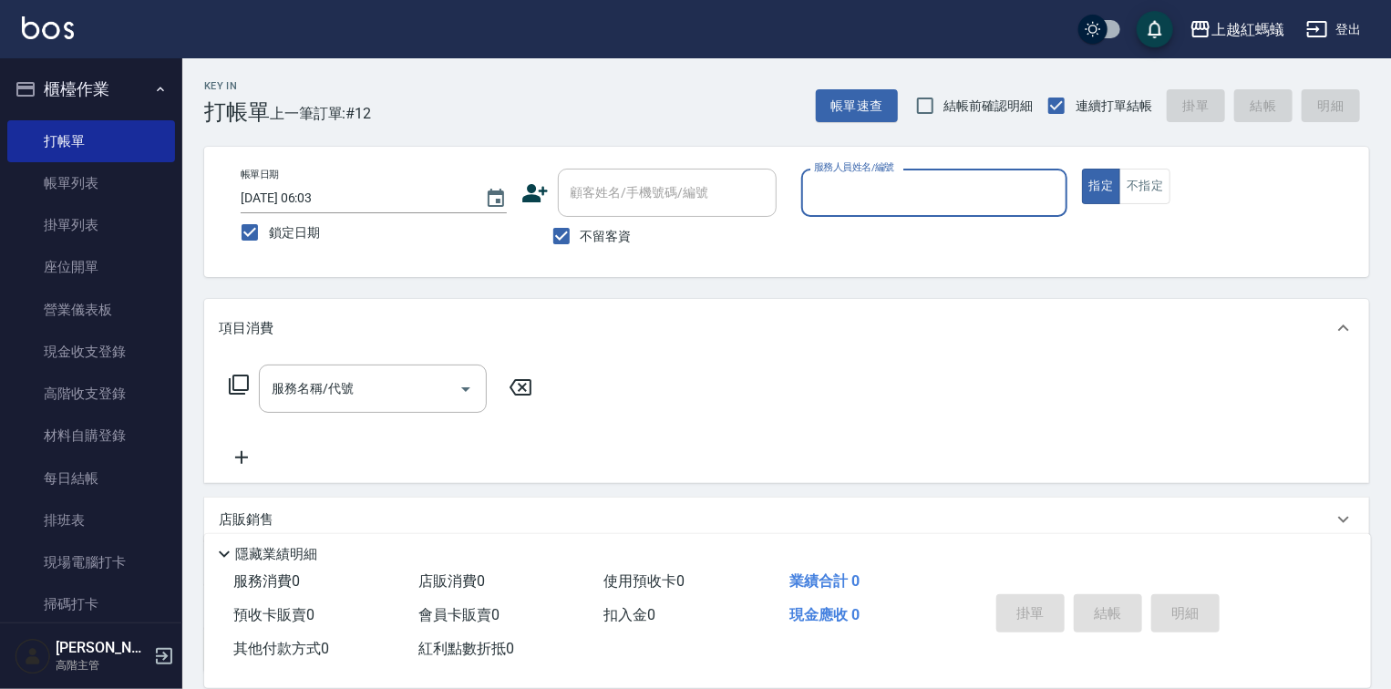
click at [894, 212] on div "服務人員姓名/編號" at bounding box center [934, 193] width 266 height 48
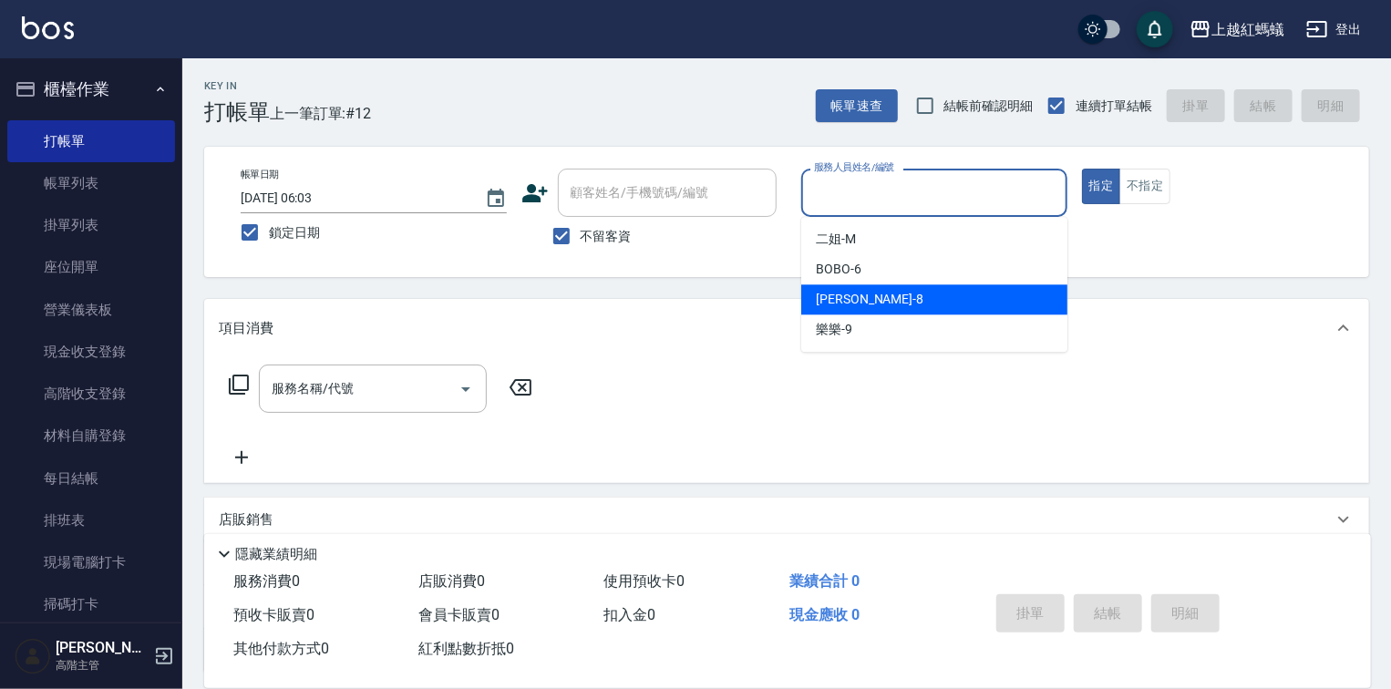
click at [891, 302] on div "[PERSON_NAME] -8" at bounding box center [934, 299] width 266 height 30
type input "[PERSON_NAME]-8"
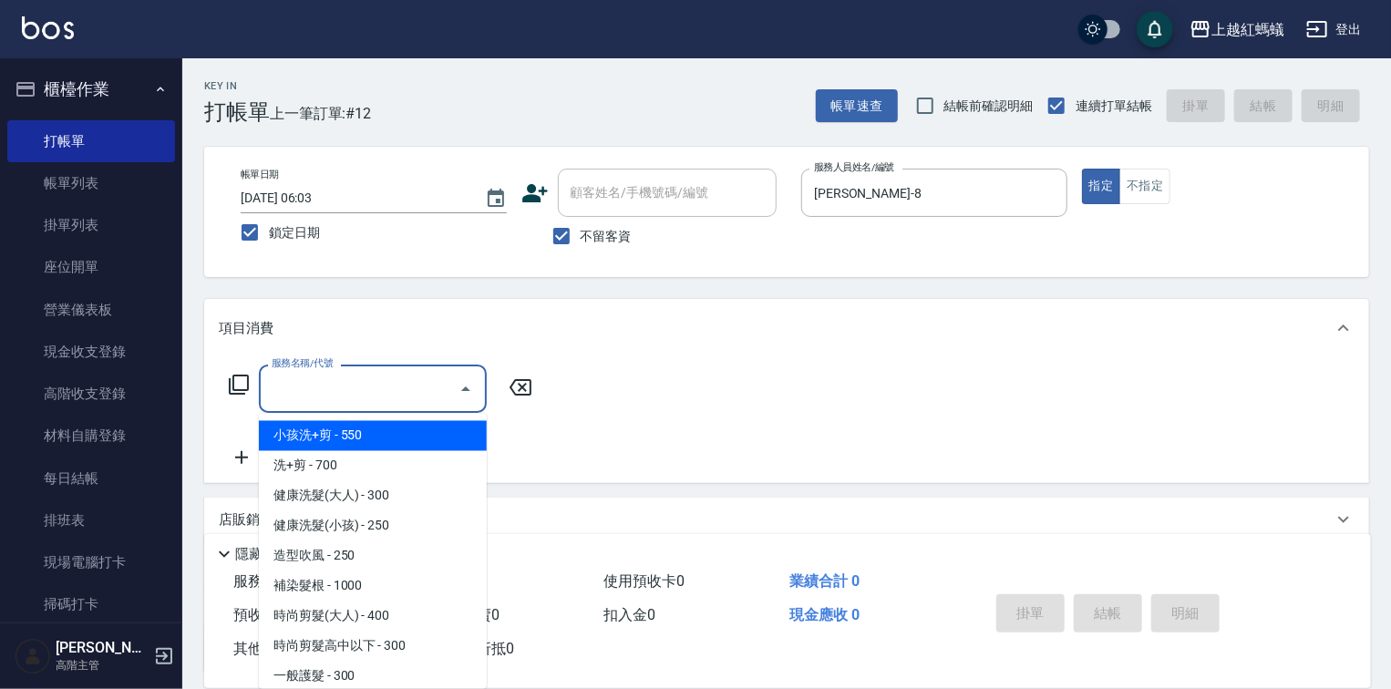
click at [417, 383] on input "服務名稱/代號" at bounding box center [359, 389] width 184 height 32
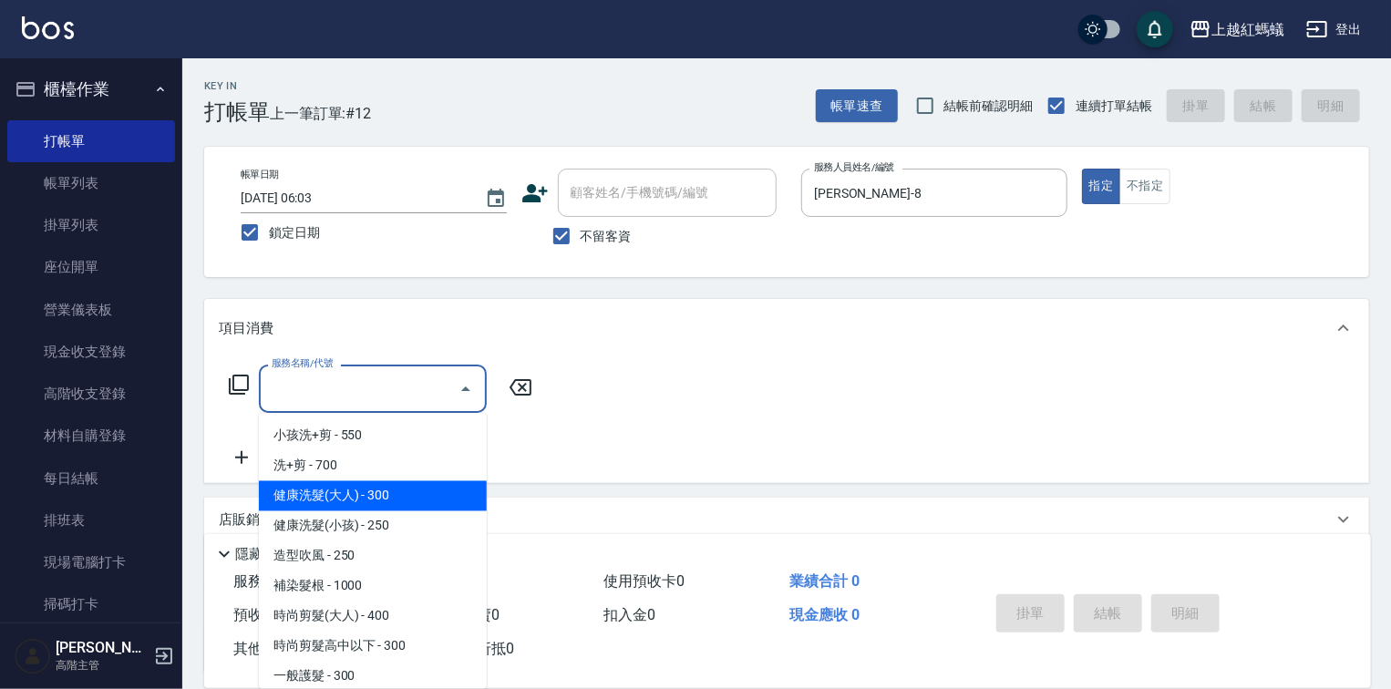
click at [423, 497] on span "健康洗髮(大人) - 300" at bounding box center [373, 496] width 228 height 30
type input "健康洗髮(大人)(201)"
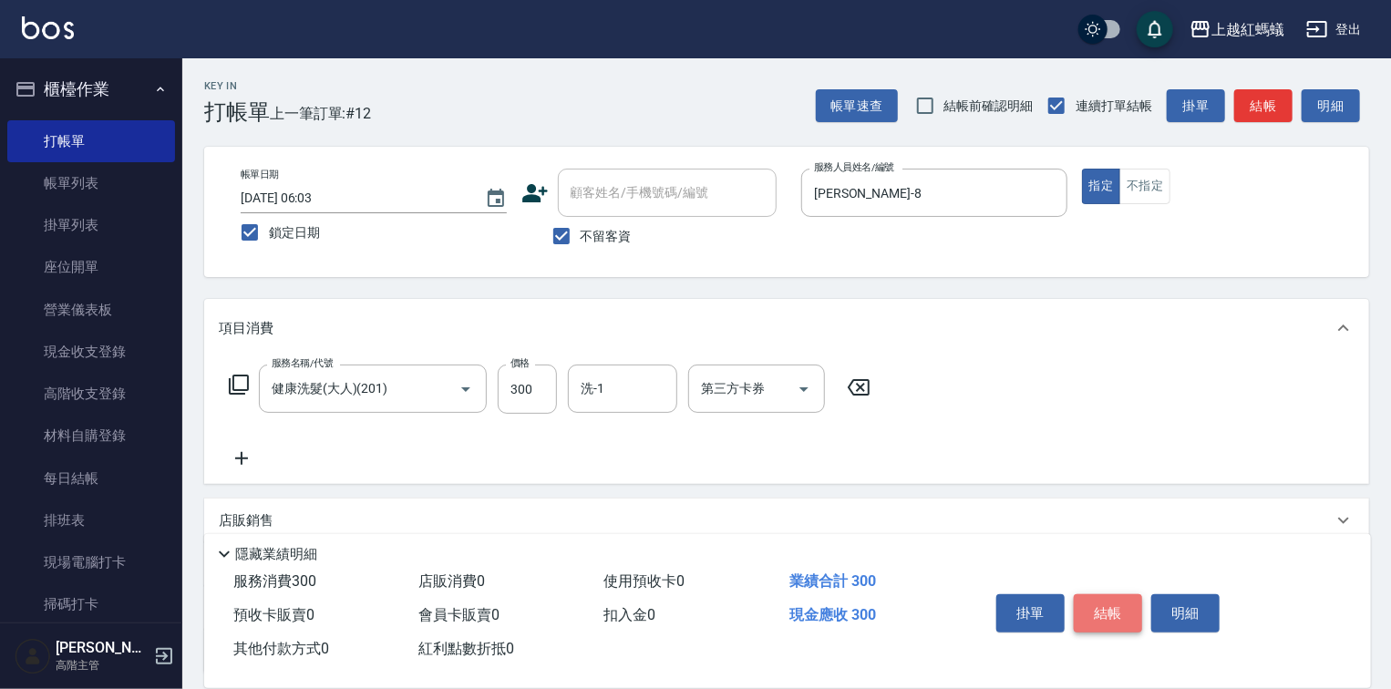
click at [1112, 605] on button "結帳" at bounding box center [1108, 613] width 68 height 38
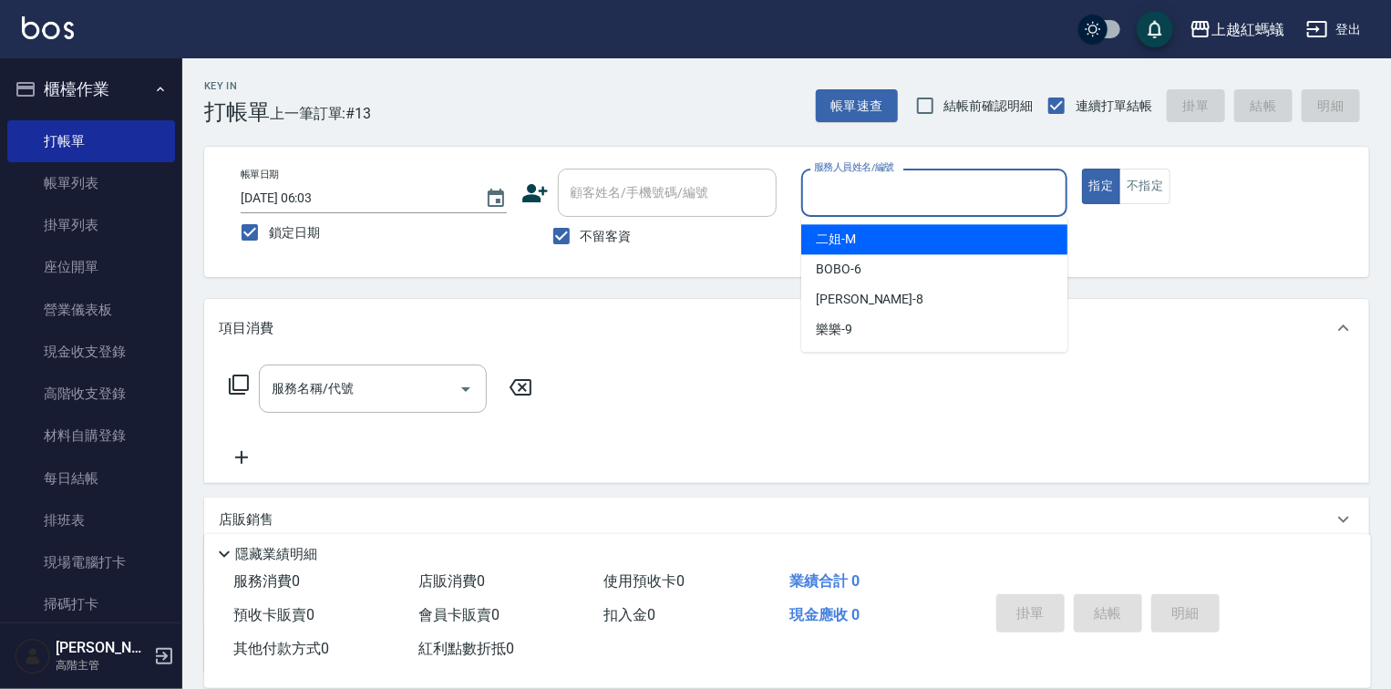
click at [984, 208] on input "服務人員姓名/編號" at bounding box center [935, 193] width 250 height 32
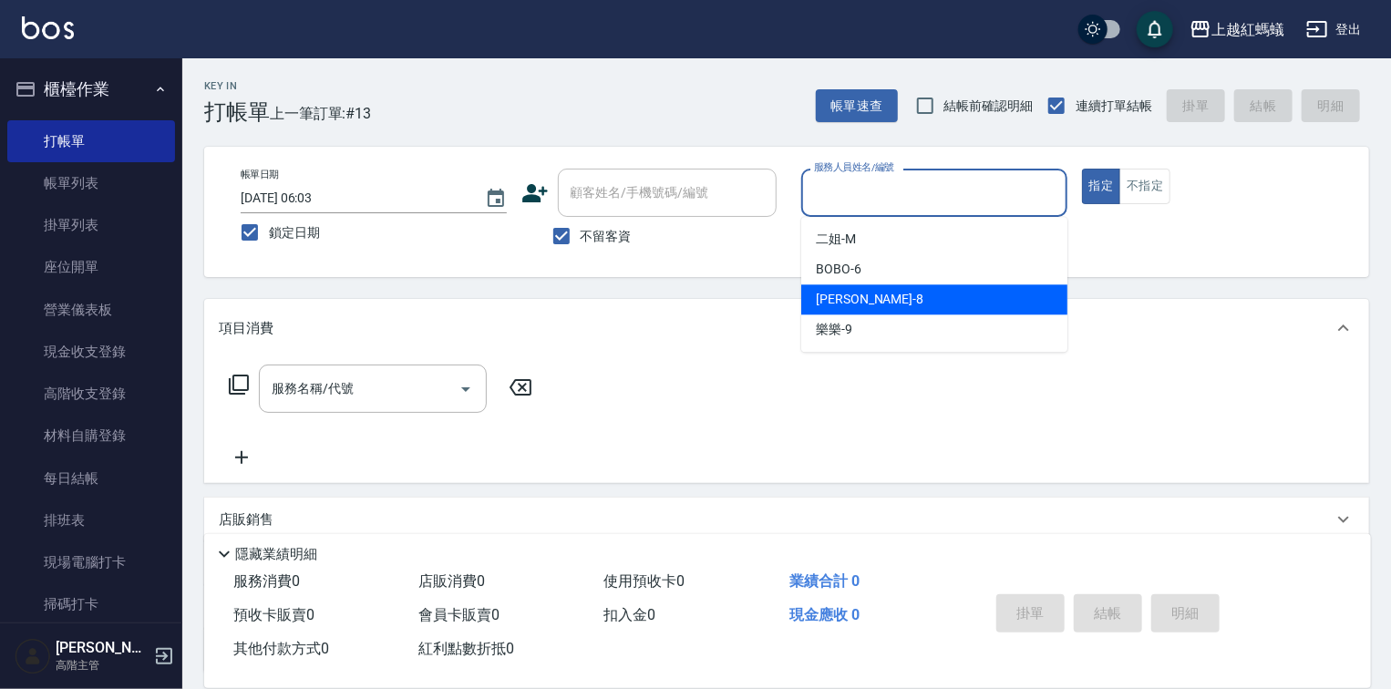
click at [897, 303] on div "[PERSON_NAME] -8" at bounding box center [934, 299] width 266 height 30
type input "[PERSON_NAME]-8"
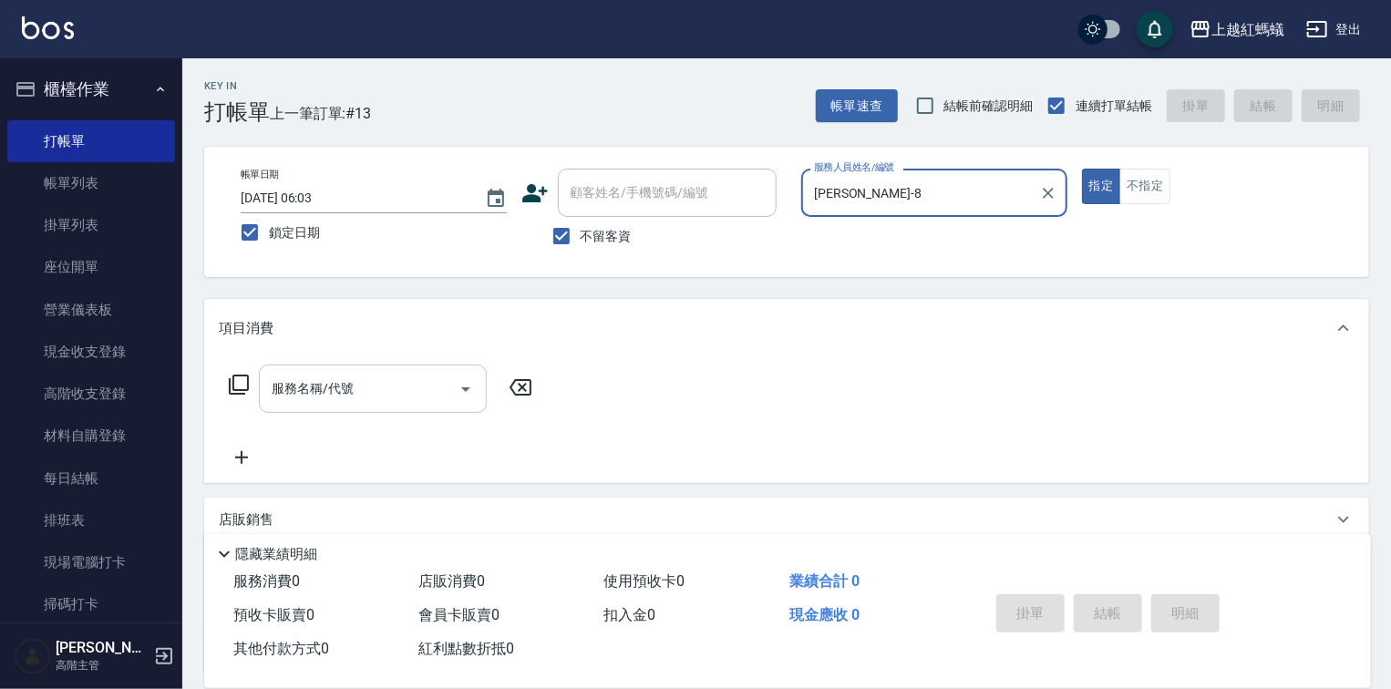
click at [376, 387] on input "服務名稱/代號" at bounding box center [359, 389] width 184 height 32
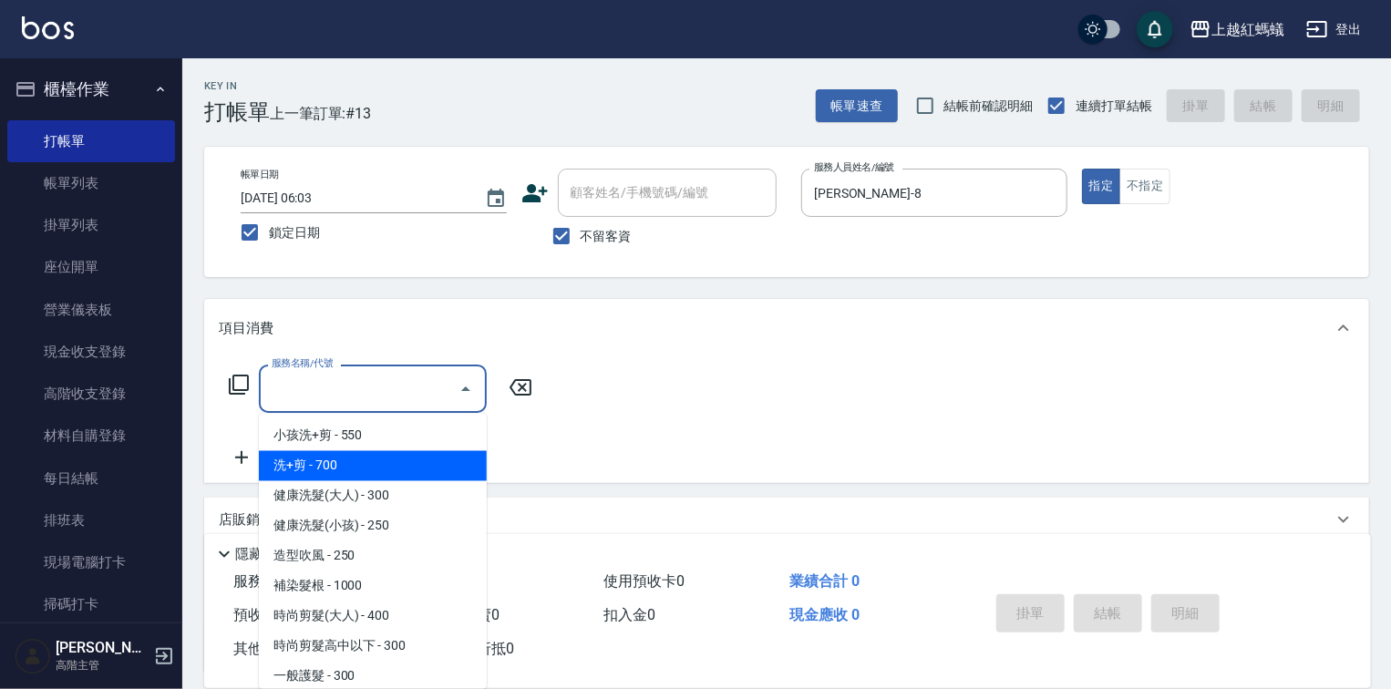
click at [339, 460] on span "洗+剪 - 700" at bounding box center [373, 466] width 228 height 30
type input "洗+剪(200)"
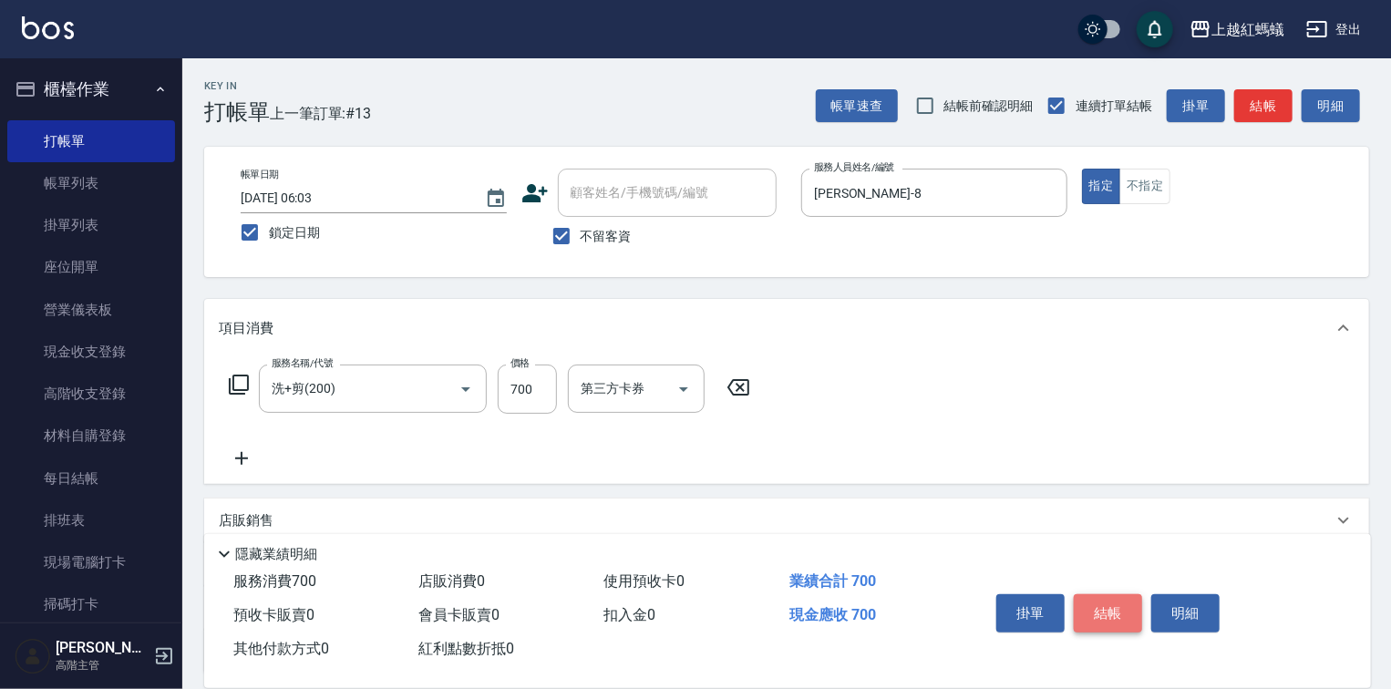
click at [1120, 605] on button "結帳" at bounding box center [1108, 613] width 68 height 38
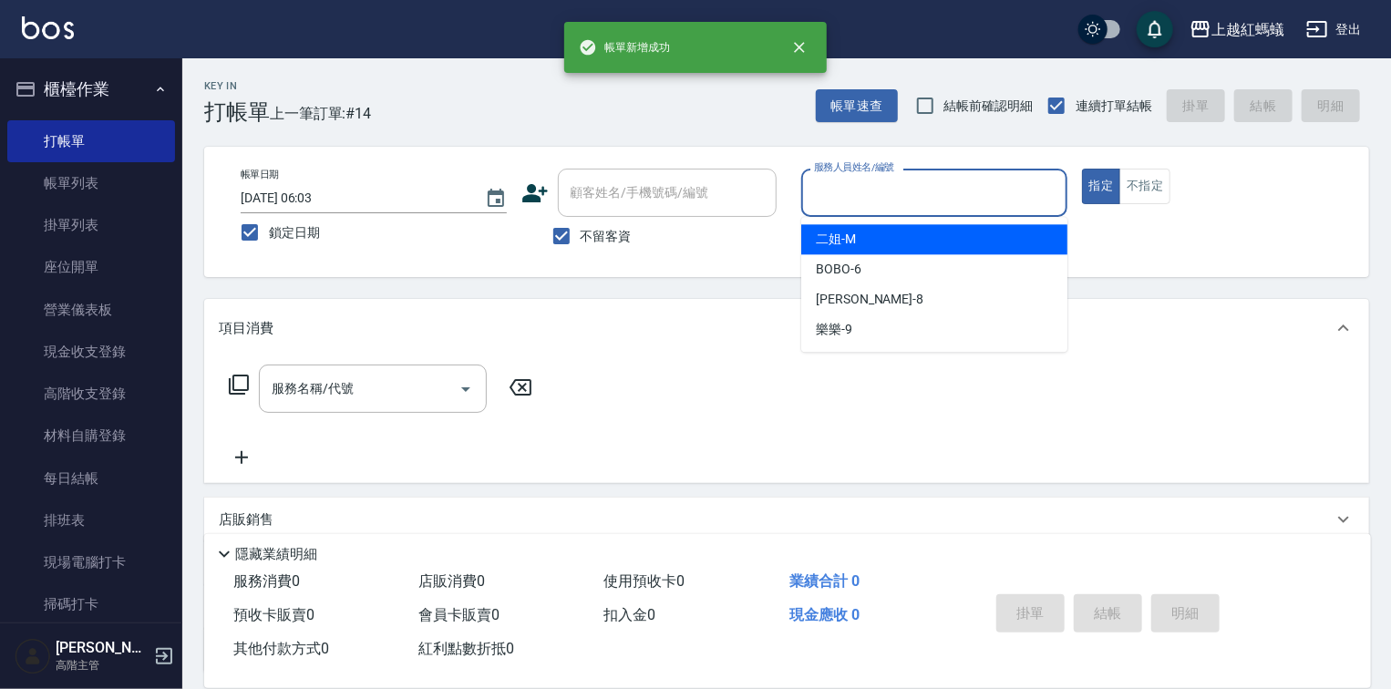
drag, startPoint x: 935, startPoint y: 178, endPoint x: 931, endPoint y: 189, distance: 11.5
click at [935, 179] on input "服務人員姓名/編號" at bounding box center [935, 193] width 250 height 32
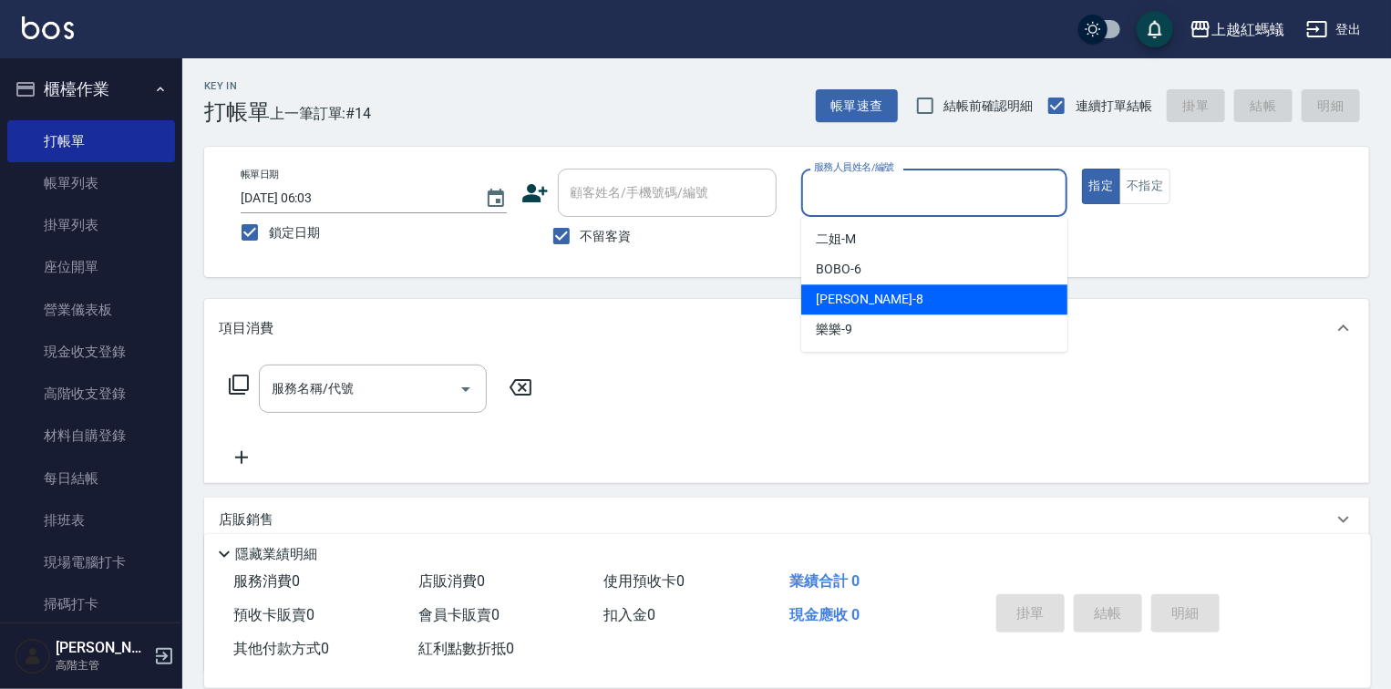
click at [883, 295] on div "[PERSON_NAME] -8" at bounding box center [934, 299] width 266 height 30
type input "[PERSON_NAME]-8"
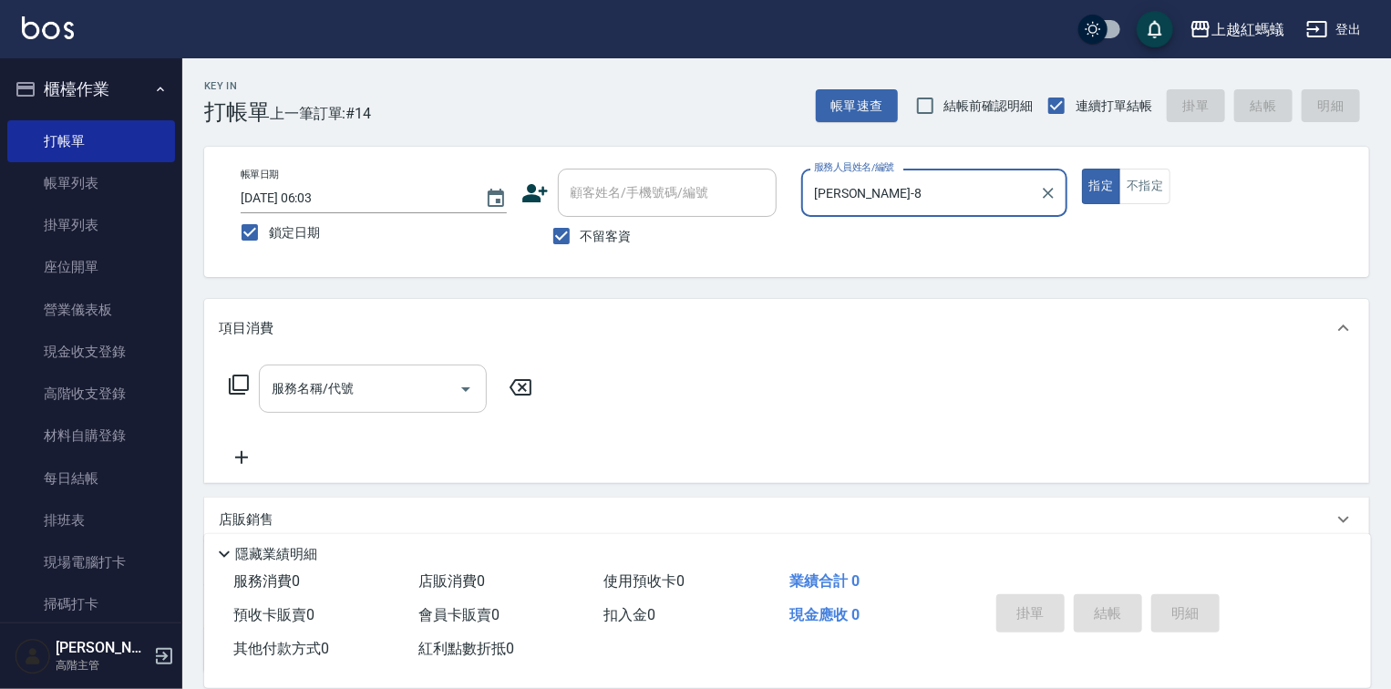
click at [401, 403] on input "服務名稱/代號" at bounding box center [359, 389] width 184 height 32
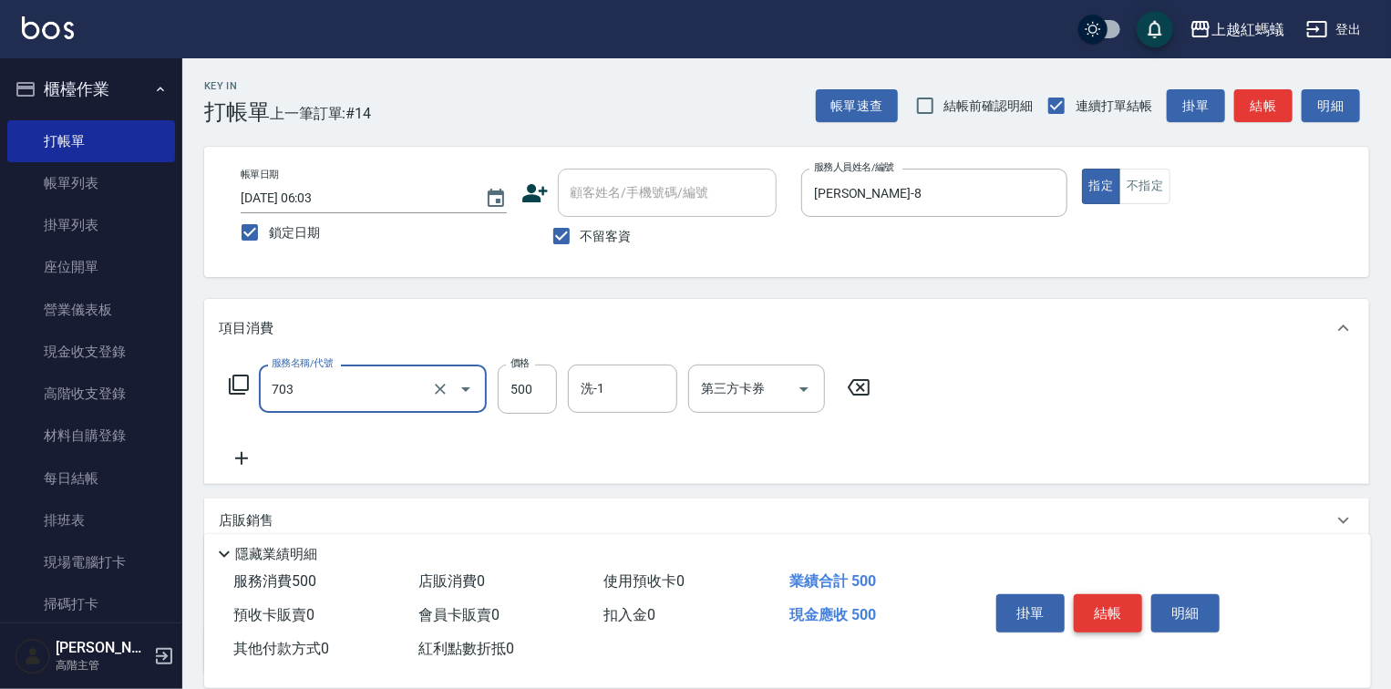
type input "[PERSON_NAME]兩段頭皮養護(703)"
click at [1091, 601] on button "結帳" at bounding box center [1108, 613] width 68 height 38
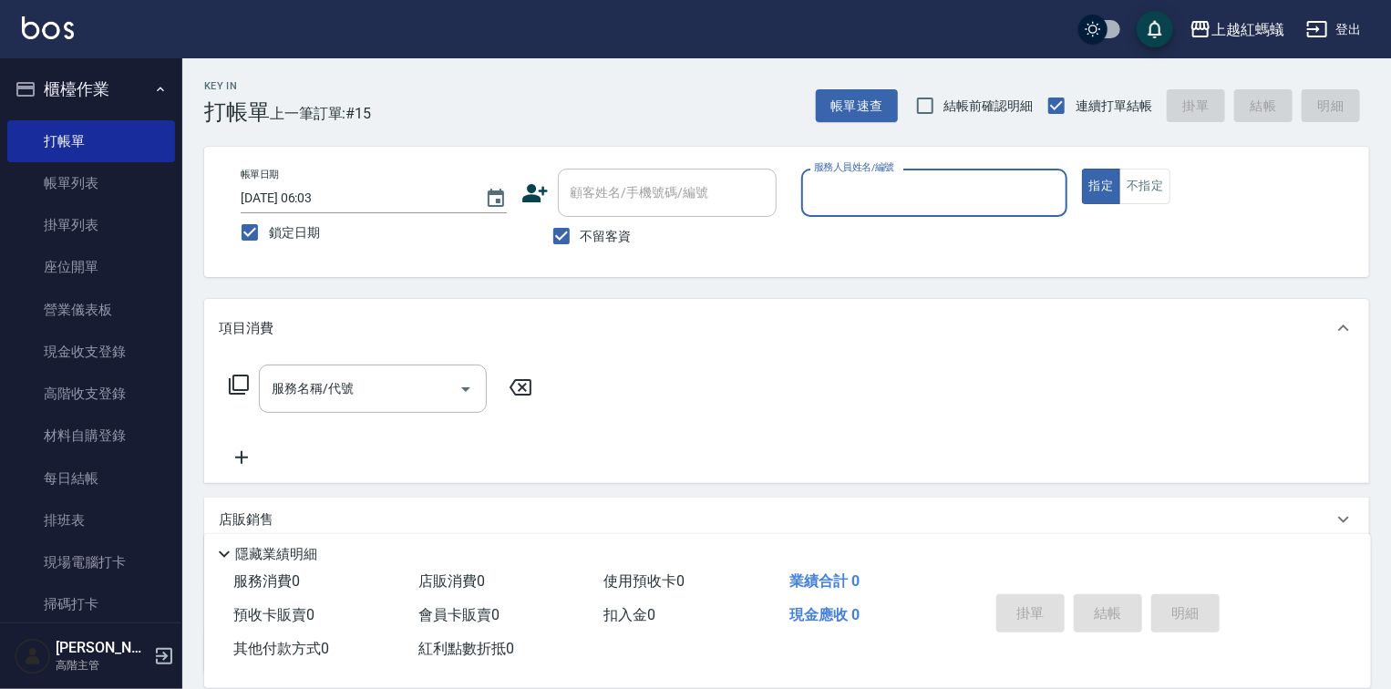
click at [937, 204] on input "服務人員姓名/編號" at bounding box center [935, 193] width 250 height 32
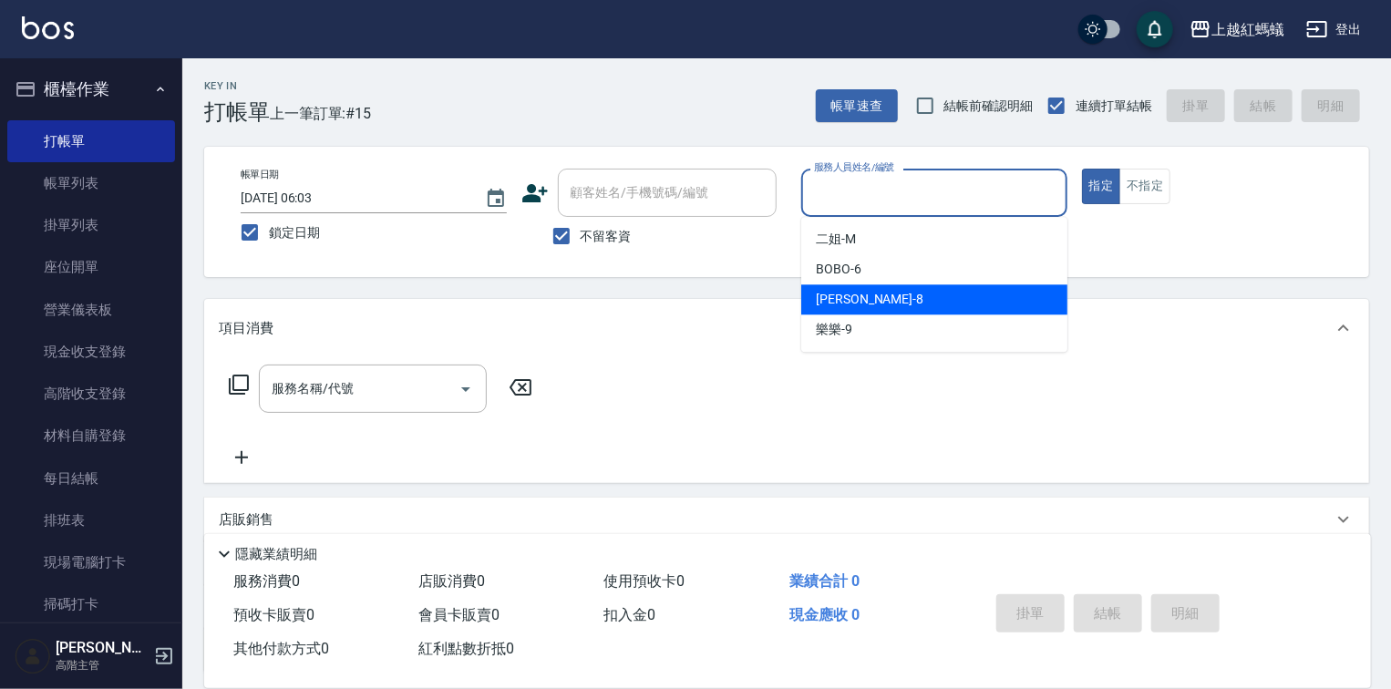
click at [874, 295] on div "[PERSON_NAME] -8" at bounding box center [934, 299] width 266 height 30
type input "[PERSON_NAME]-8"
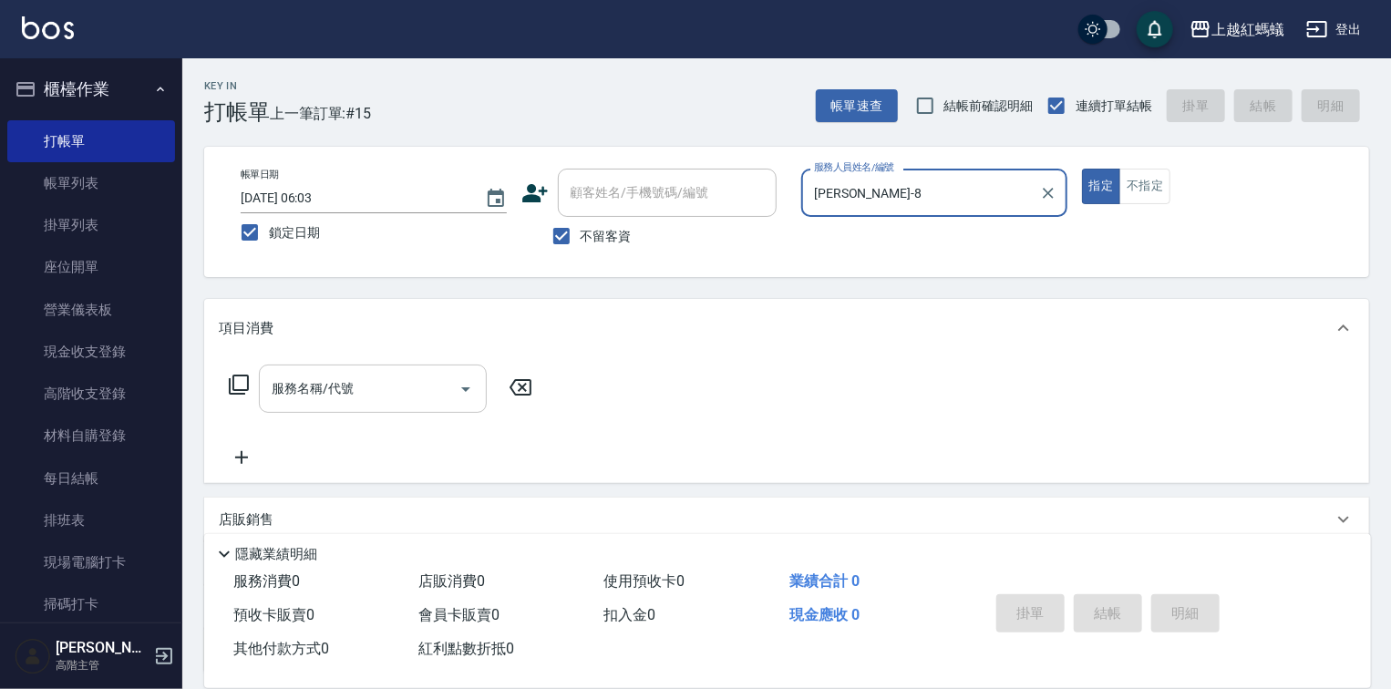
click at [348, 378] on input "服務名稱/代號" at bounding box center [359, 389] width 184 height 32
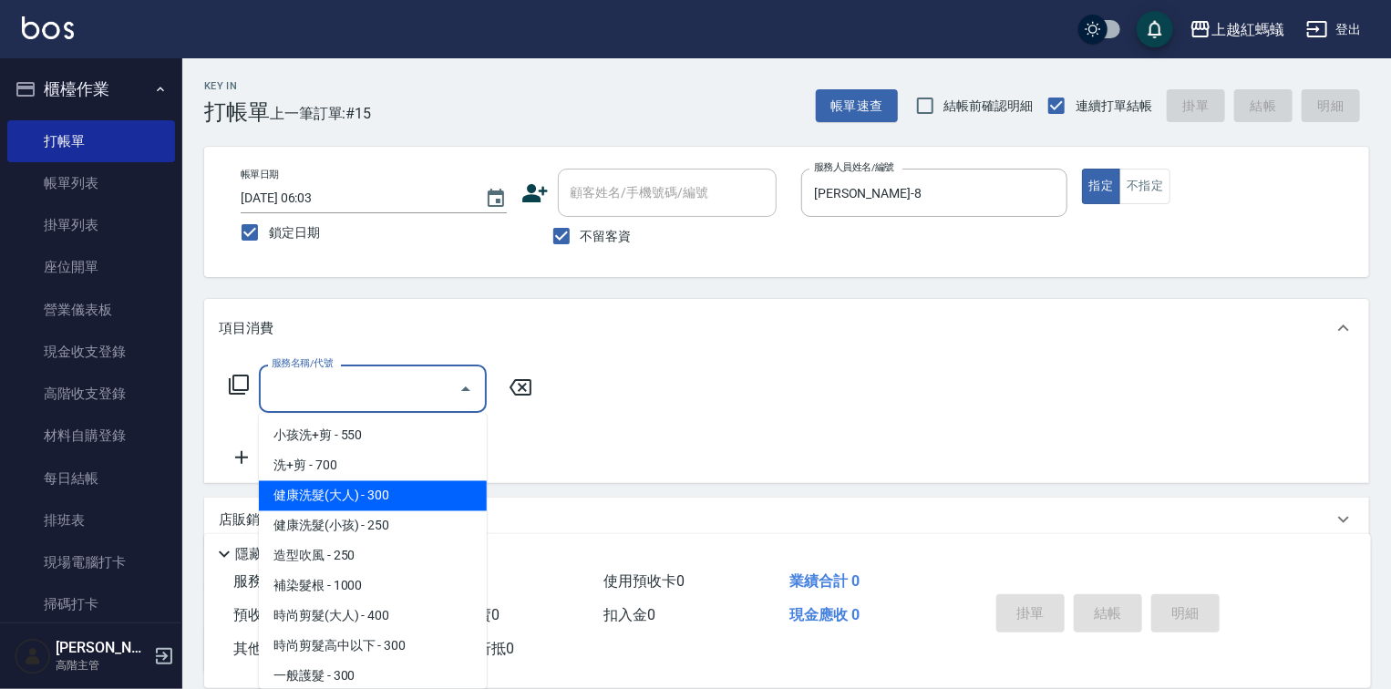
click at [367, 497] on span "健康洗髮(大人) - 300" at bounding box center [373, 496] width 228 height 30
type input "健康洗髮(大人)(201)"
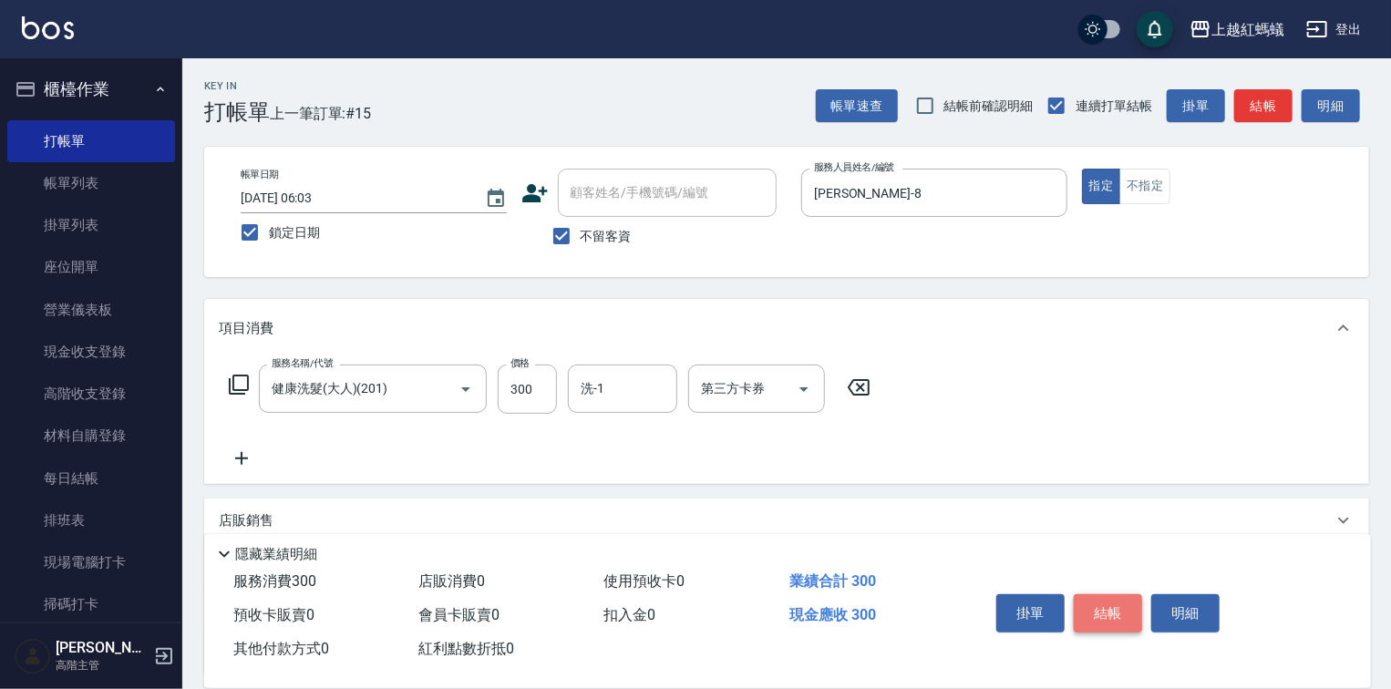
click at [1120, 609] on button "結帳" at bounding box center [1108, 613] width 68 height 38
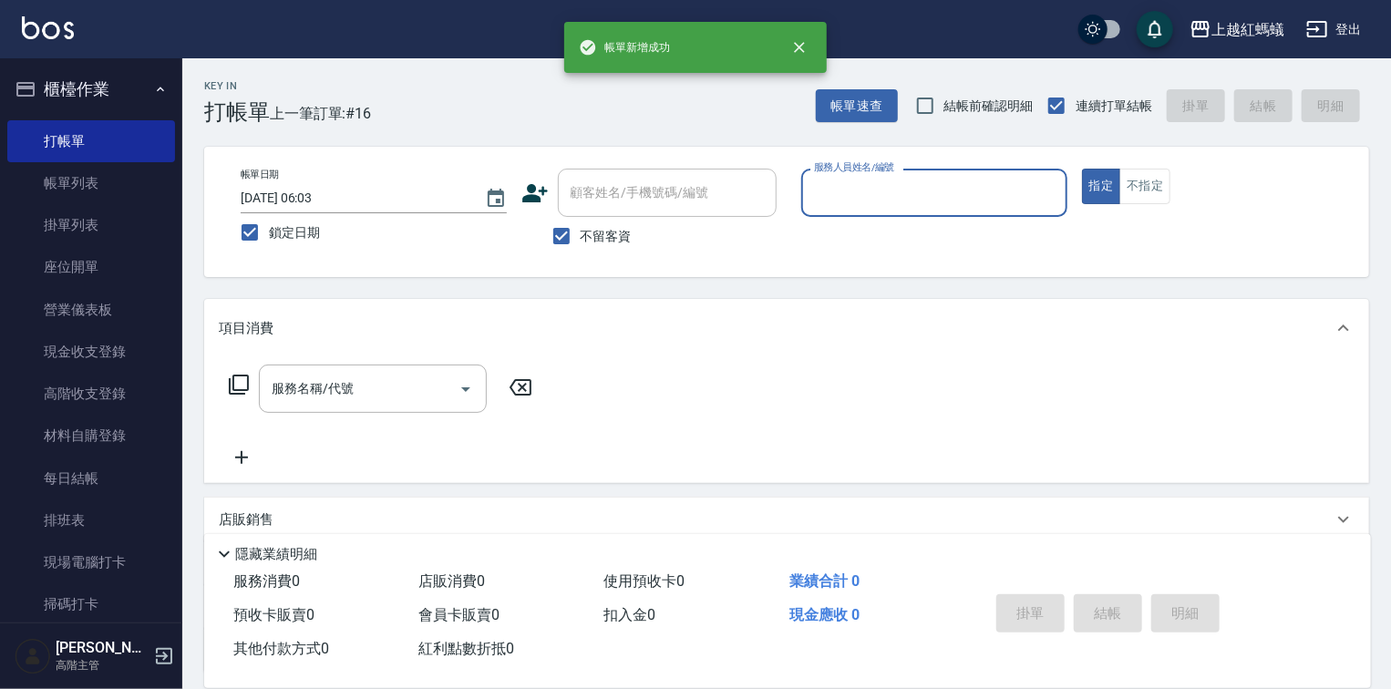
click at [963, 202] on input "服務人員姓名/編號" at bounding box center [935, 193] width 250 height 32
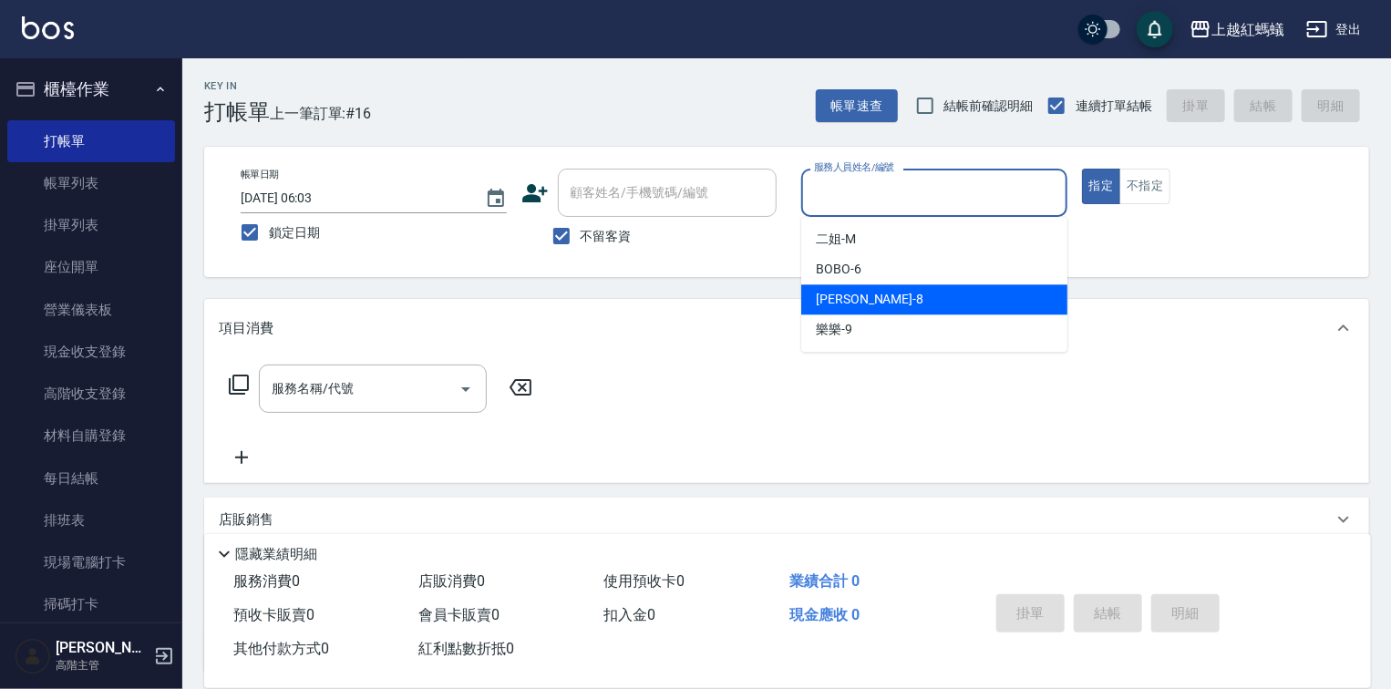
click at [879, 292] on div "[PERSON_NAME] -8" at bounding box center [934, 299] width 266 height 30
type input "[PERSON_NAME]-8"
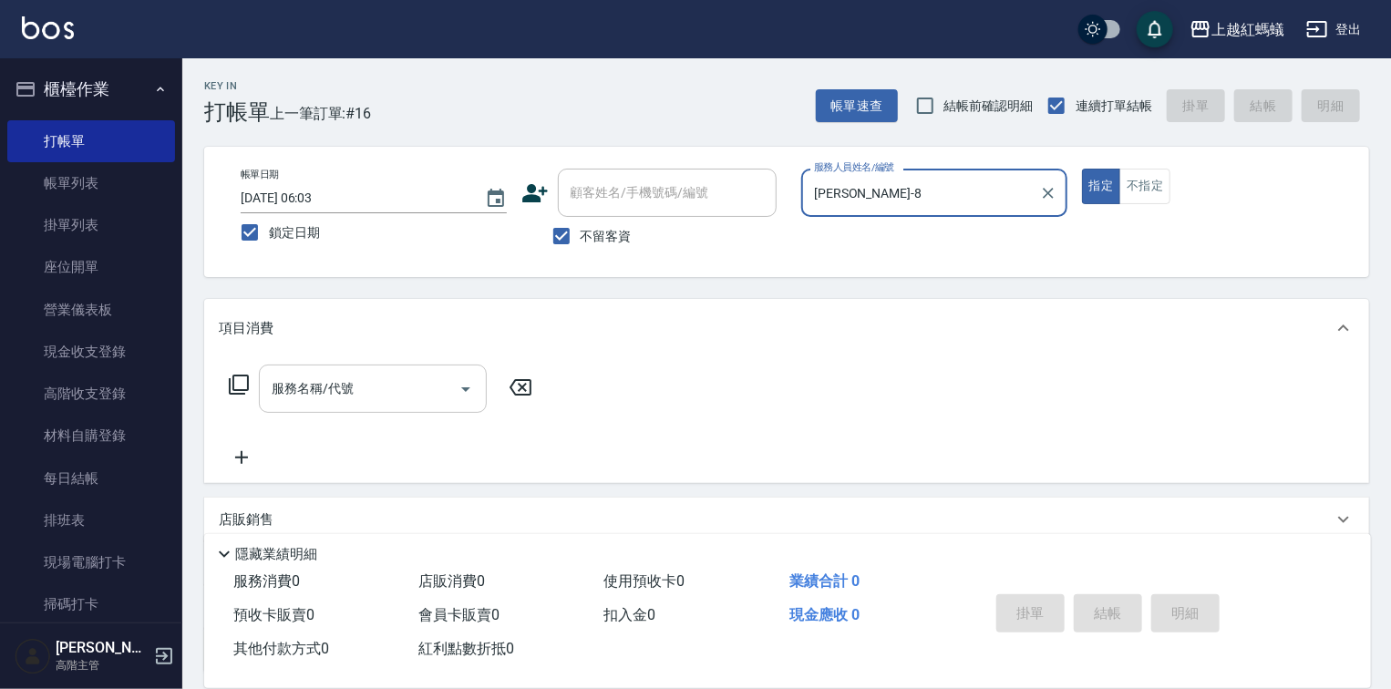
click at [344, 383] on div "服務名稱/代號 服務名稱/代號" at bounding box center [373, 389] width 228 height 48
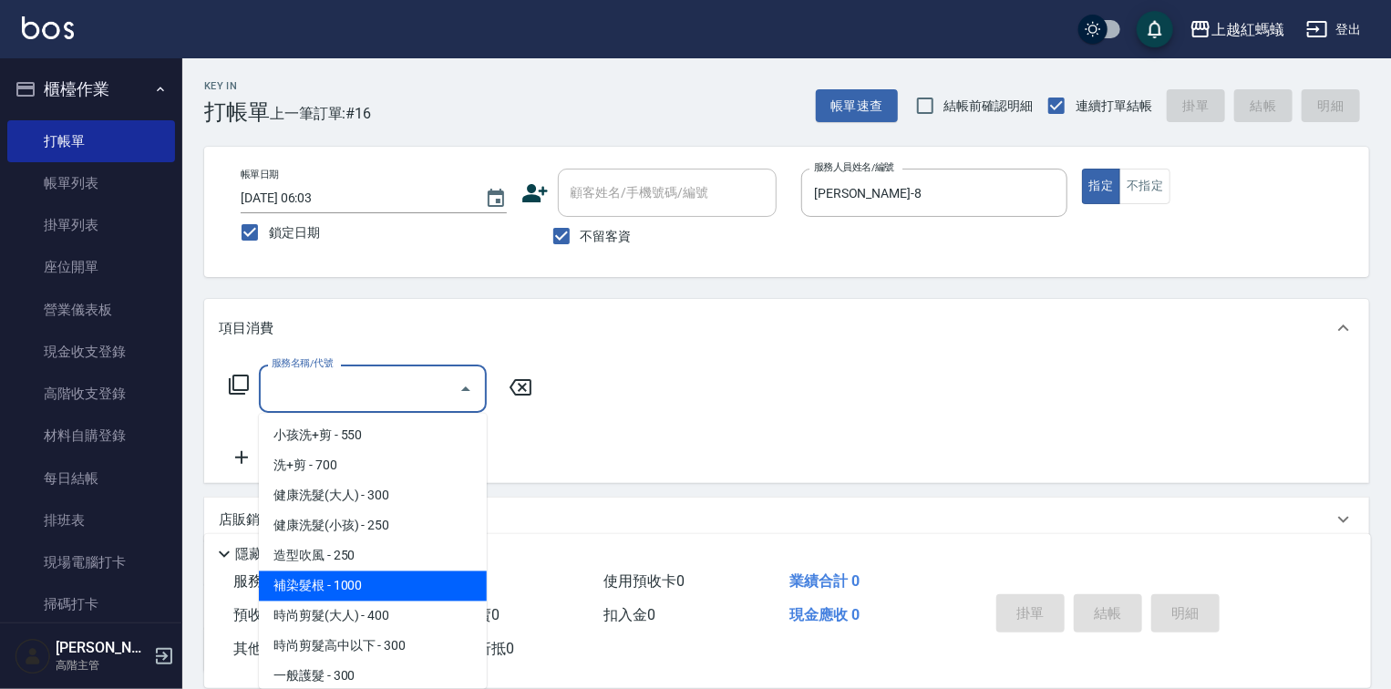
click at [348, 599] on span "補染髮根 - 1000" at bounding box center [373, 587] width 228 height 30
type input "補染髮根(204)"
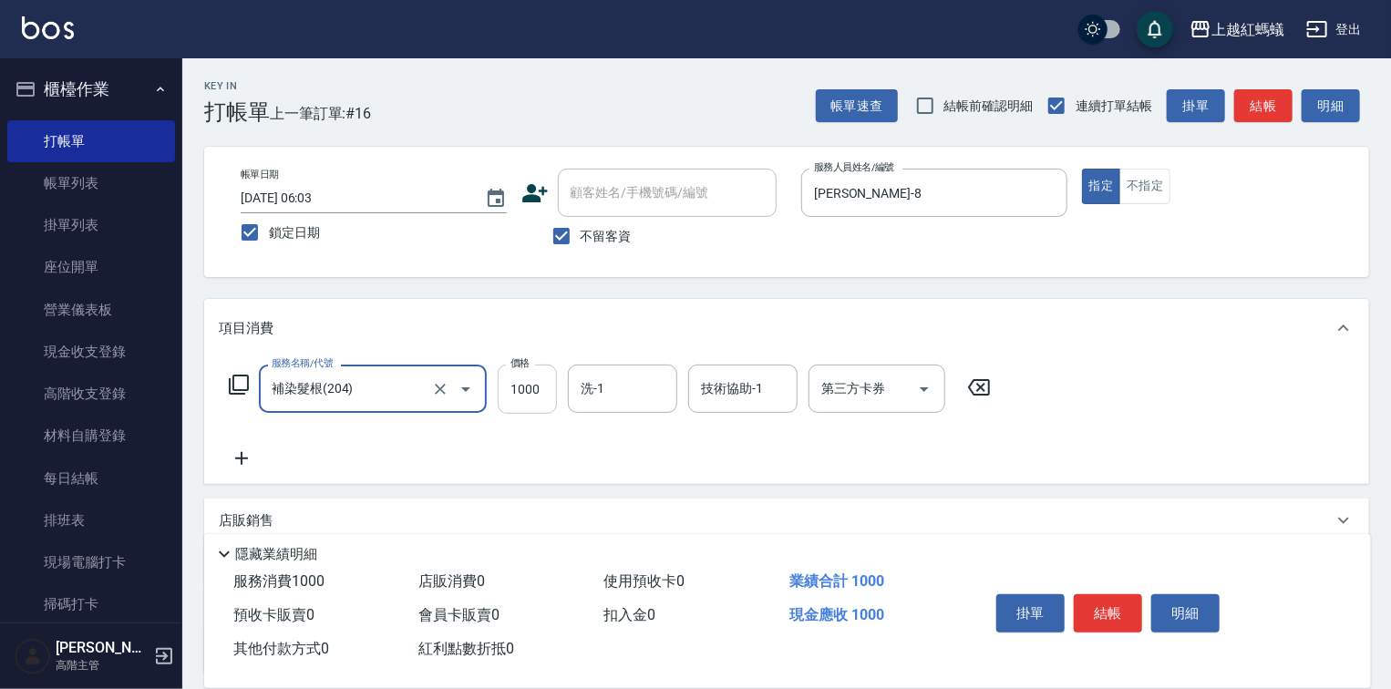
click at [548, 371] on input "1000" at bounding box center [527, 389] width 59 height 49
type input "1400"
click at [1122, 595] on button "結帳" at bounding box center [1108, 613] width 68 height 38
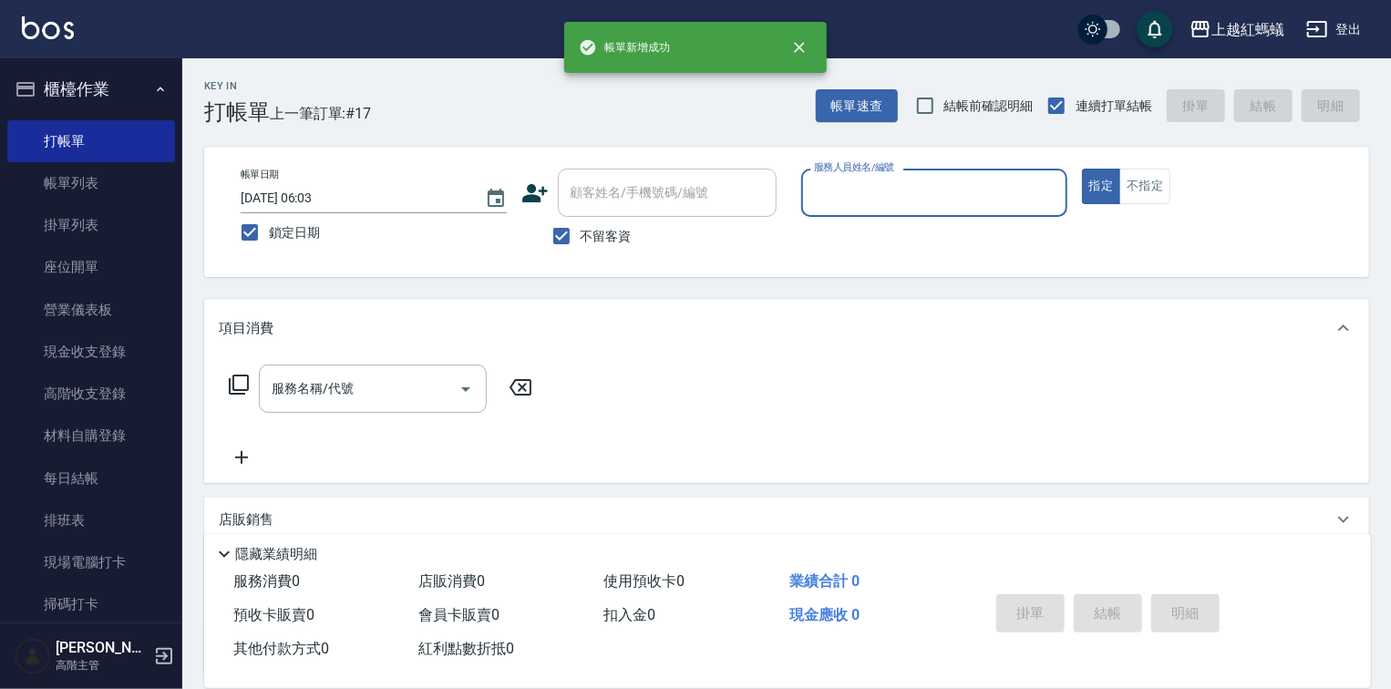
click at [914, 191] on input "服務人員姓名/編號" at bounding box center [935, 193] width 250 height 32
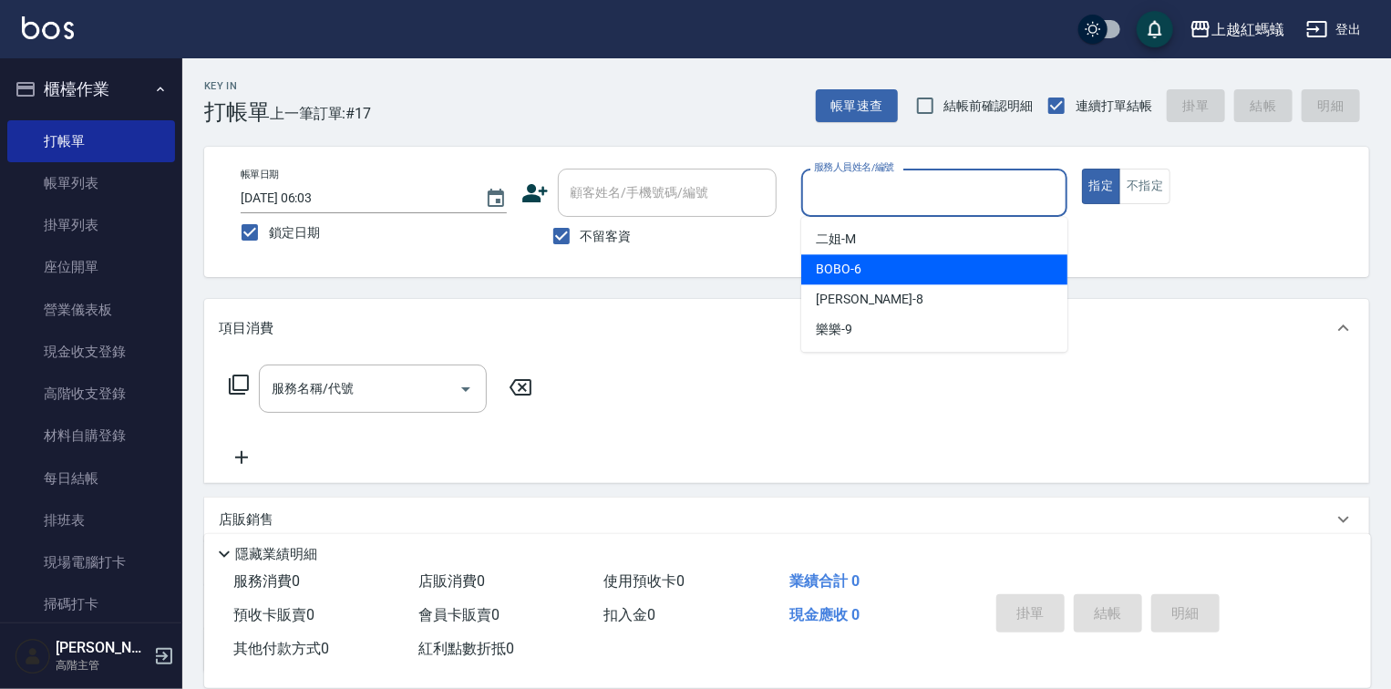
click at [871, 265] on div "BOBO -6" at bounding box center [934, 269] width 266 height 30
click at [901, 187] on input "BOBO-6" at bounding box center [921, 193] width 222 height 32
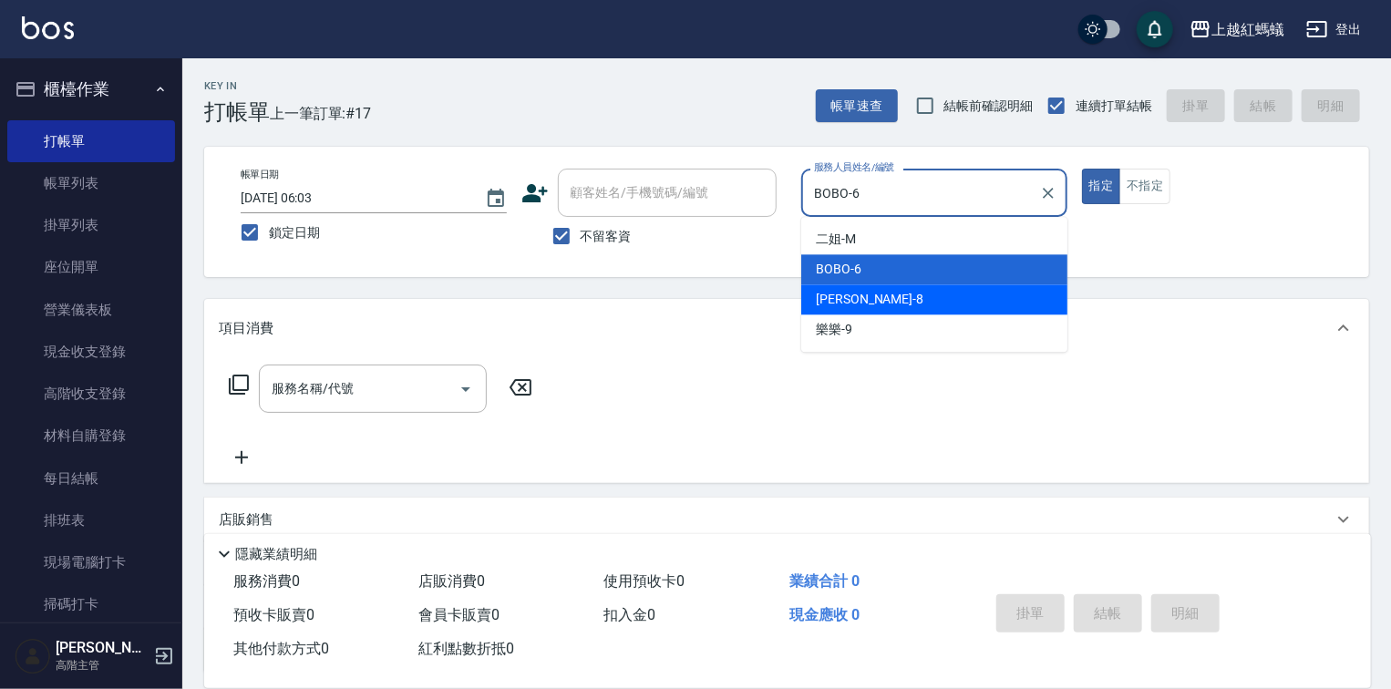
click at [857, 302] on div "[PERSON_NAME] -8" at bounding box center [934, 299] width 266 height 30
type input "[PERSON_NAME]-8"
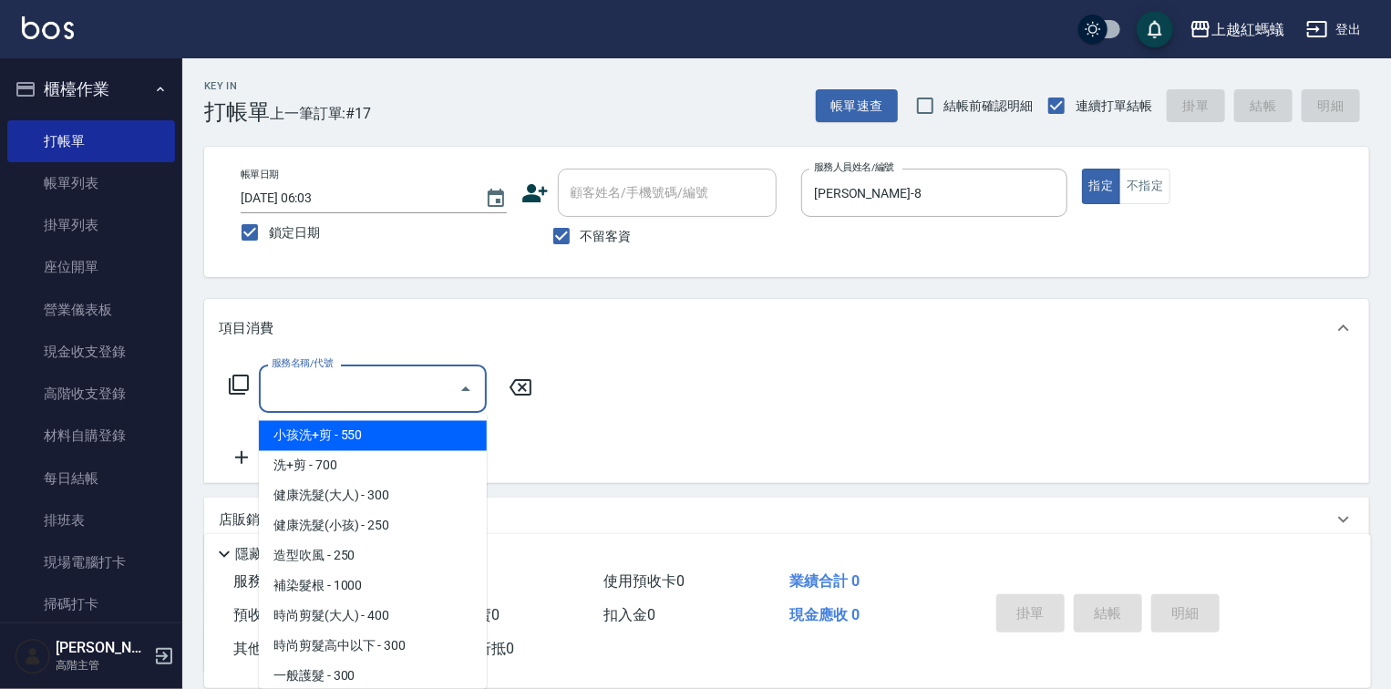
click at [365, 398] on input "服務名稱/代號" at bounding box center [359, 389] width 184 height 32
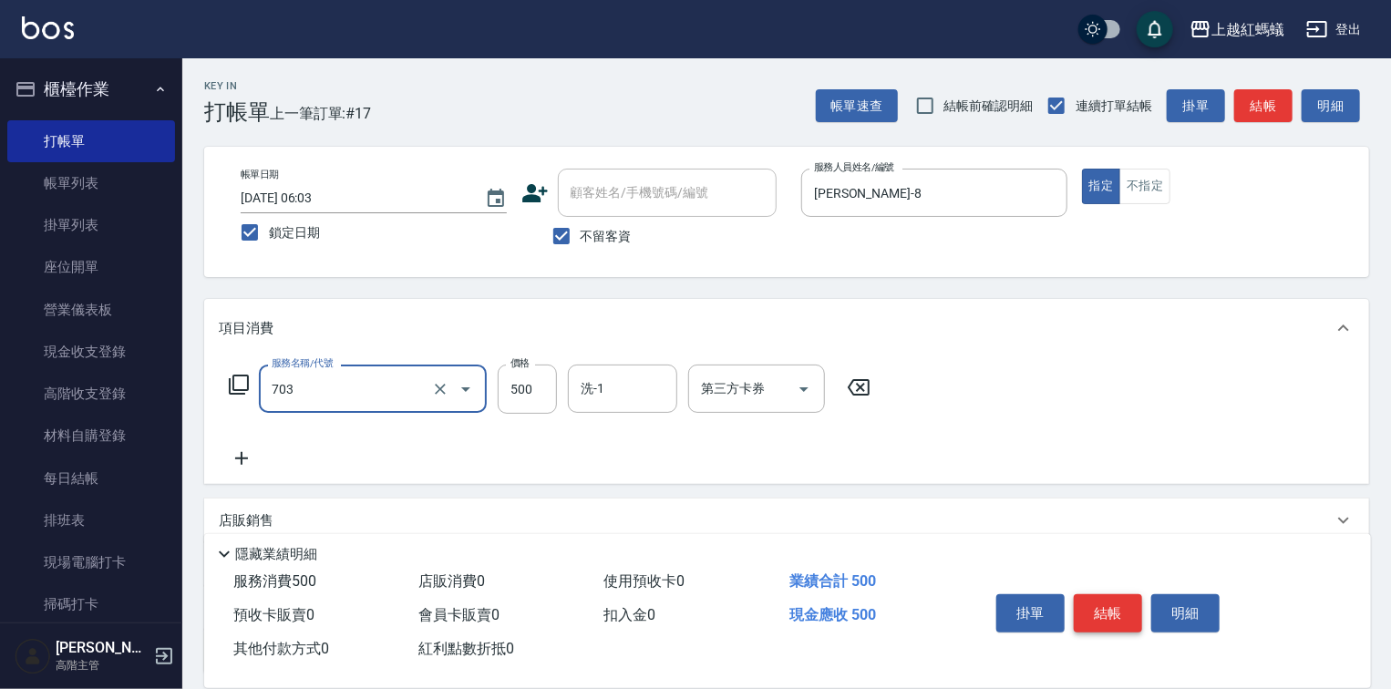
type input "[PERSON_NAME]兩段頭皮養護(703)"
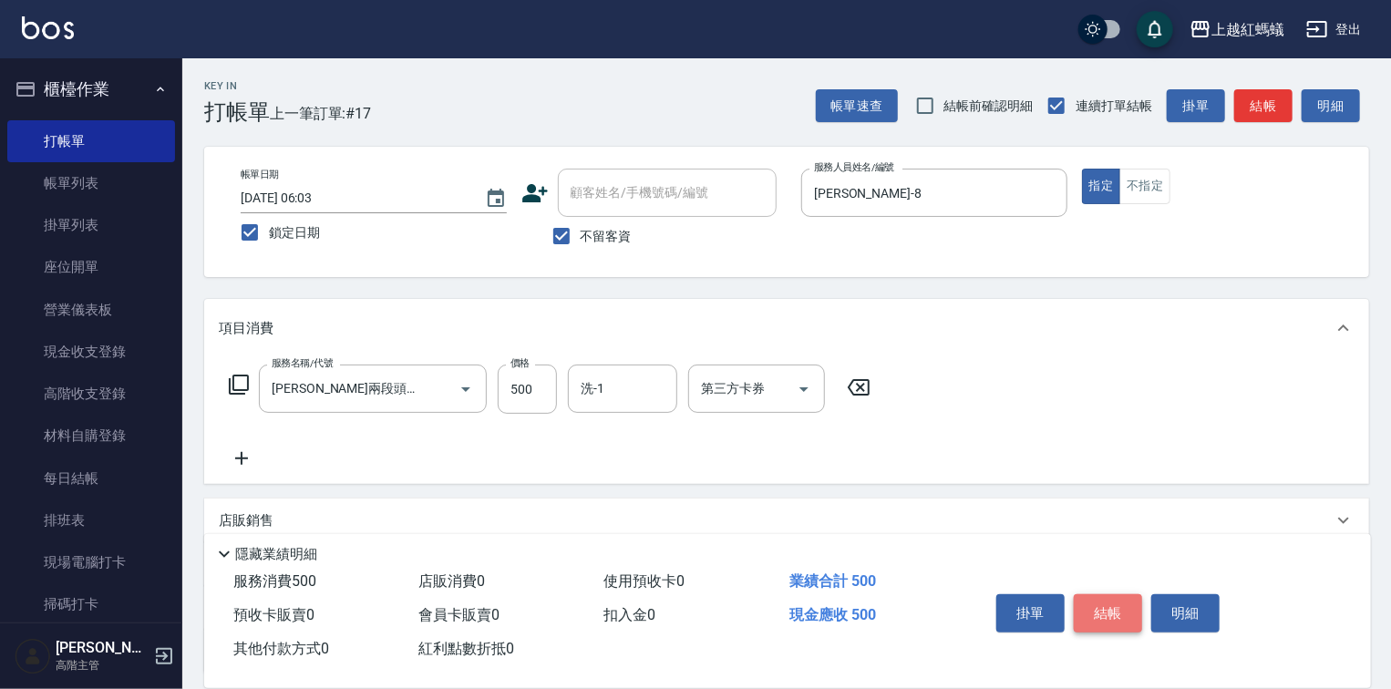
click at [1080, 602] on button "結帳" at bounding box center [1108, 613] width 68 height 38
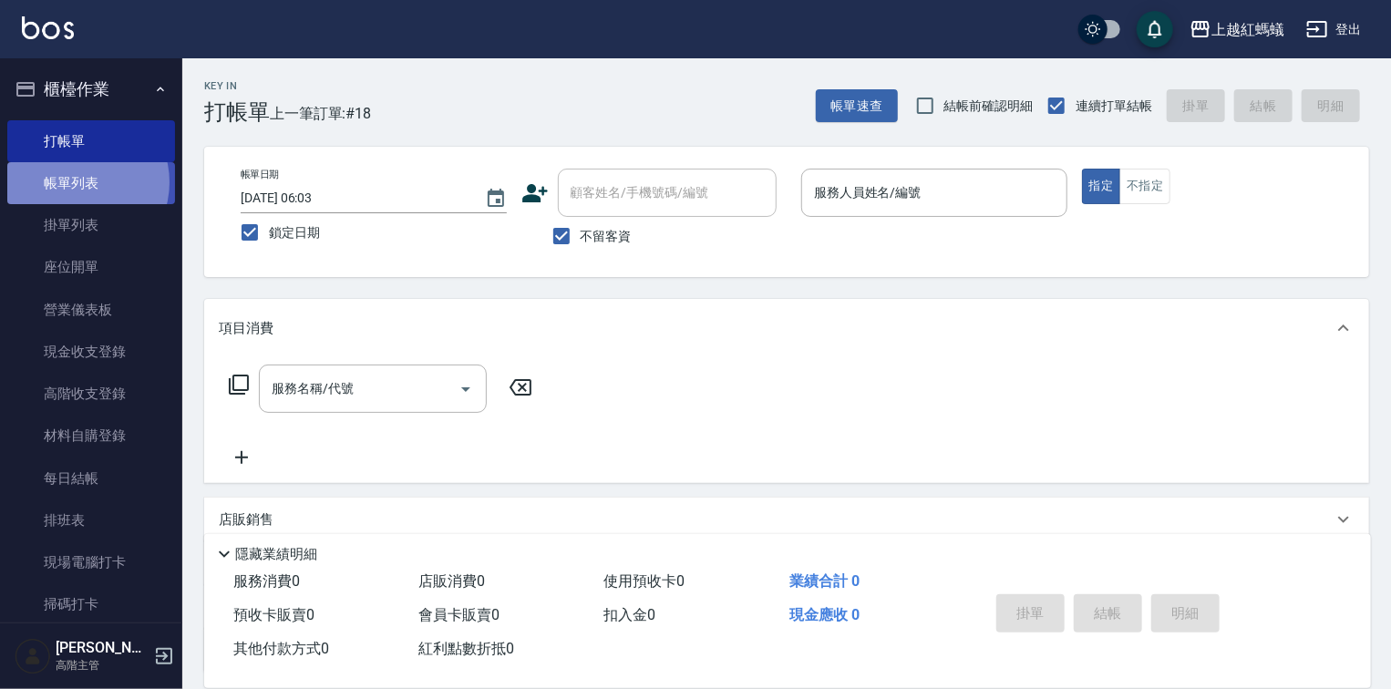
click at [76, 182] on link "帳單列表" at bounding box center [91, 183] width 168 height 42
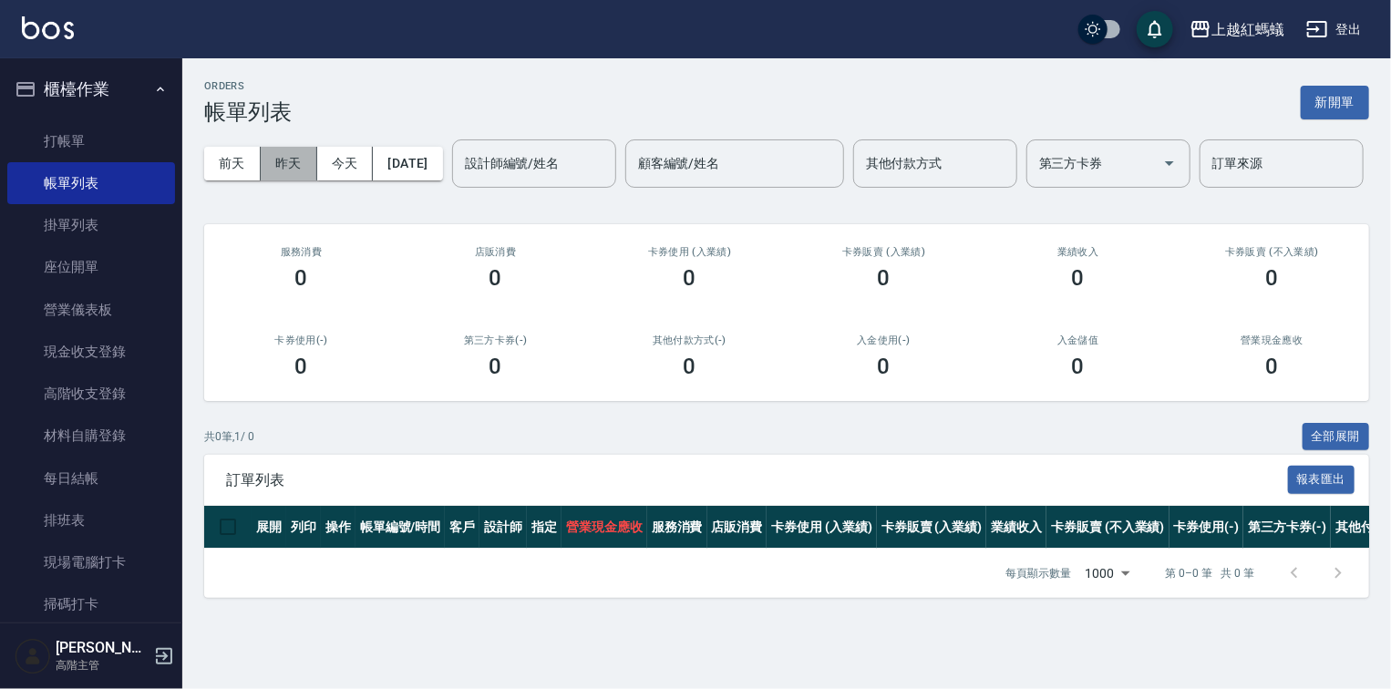
click at [303, 164] on button "昨天" at bounding box center [289, 164] width 57 height 34
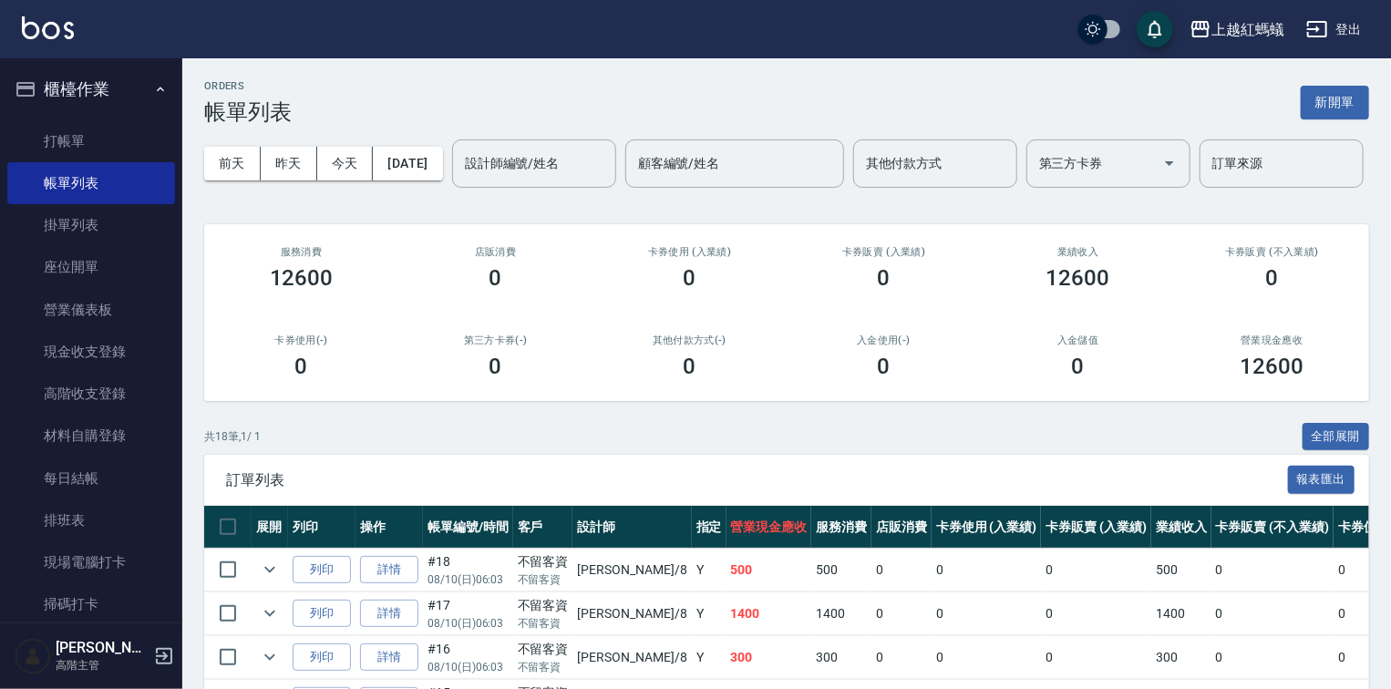
drag, startPoint x: 576, startPoint y: 47, endPoint x: 530, endPoint y: 67, distance: 51.0
click at [575, 47] on div "上越紅螞蟻 登出" at bounding box center [695, 29] width 1391 height 58
click at [460, 180] on input "設計師編號/姓名" at bounding box center [534, 164] width 148 height 32
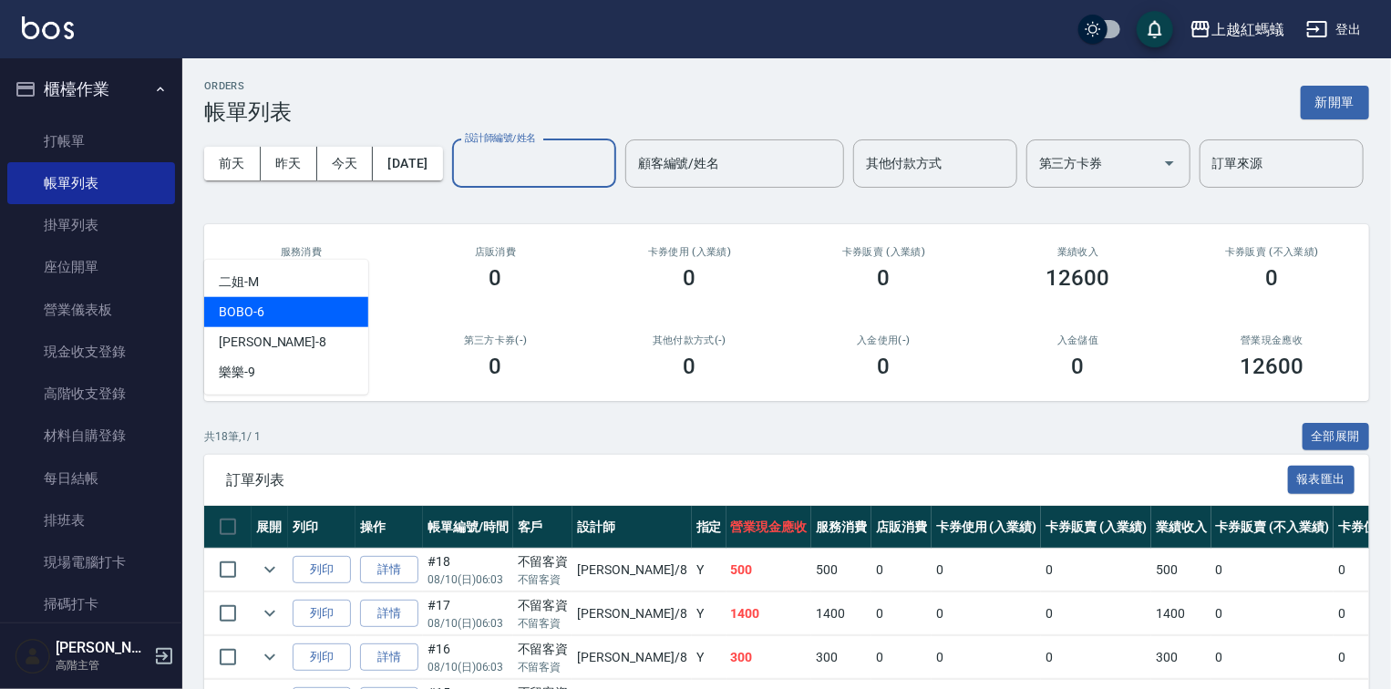
click at [284, 307] on div "BOBO -6" at bounding box center [286, 312] width 164 height 30
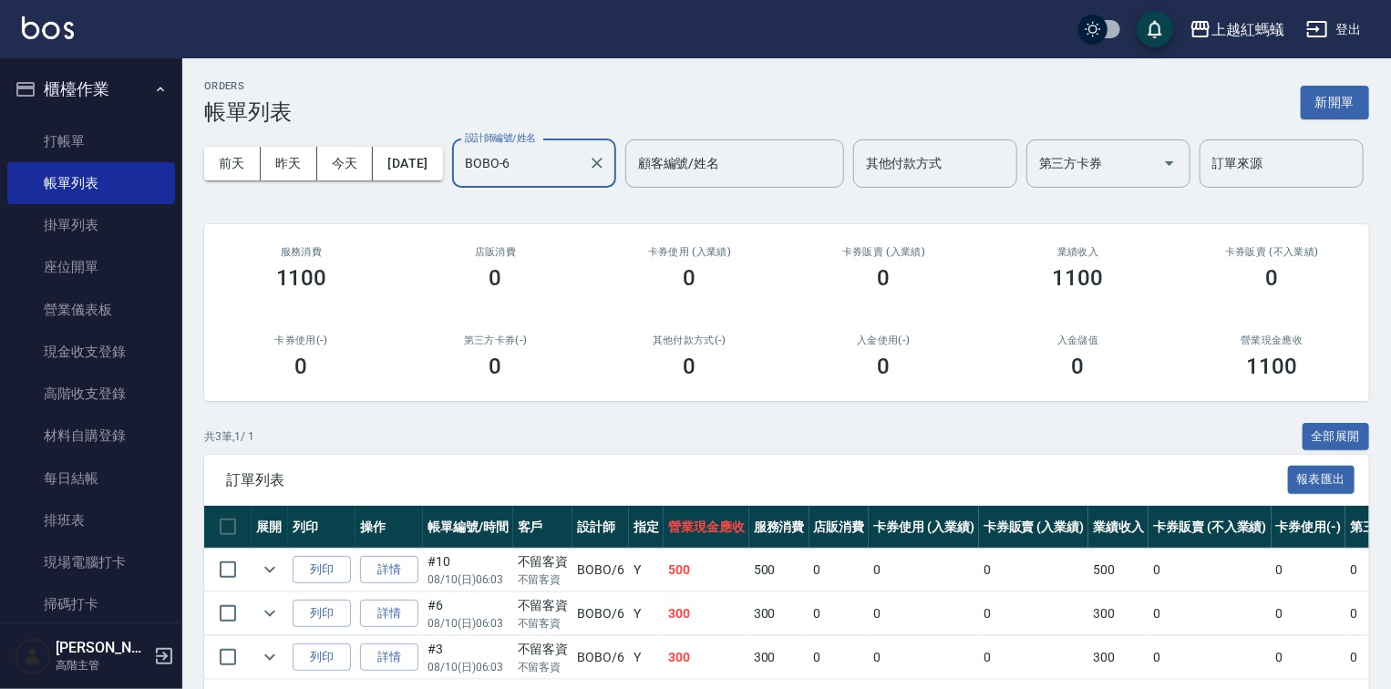
scroll to position [130, 0]
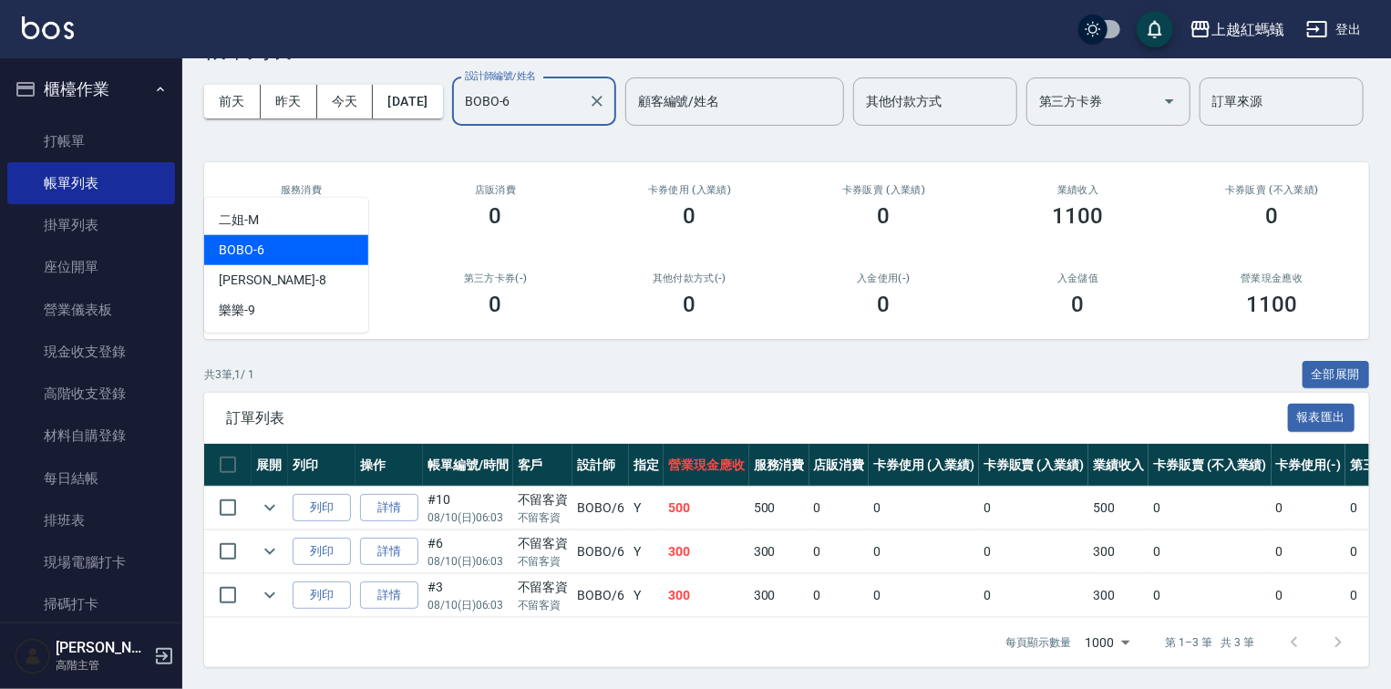
click at [460, 95] on input "BOBO-6" at bounding box center [520, 102] width 120 height 32
click at [288, 265] on div "[PERSON_NAME] -8" at bounding box center [286, 280] width 164 height 30
type input "[PERSON_NAME]-8"
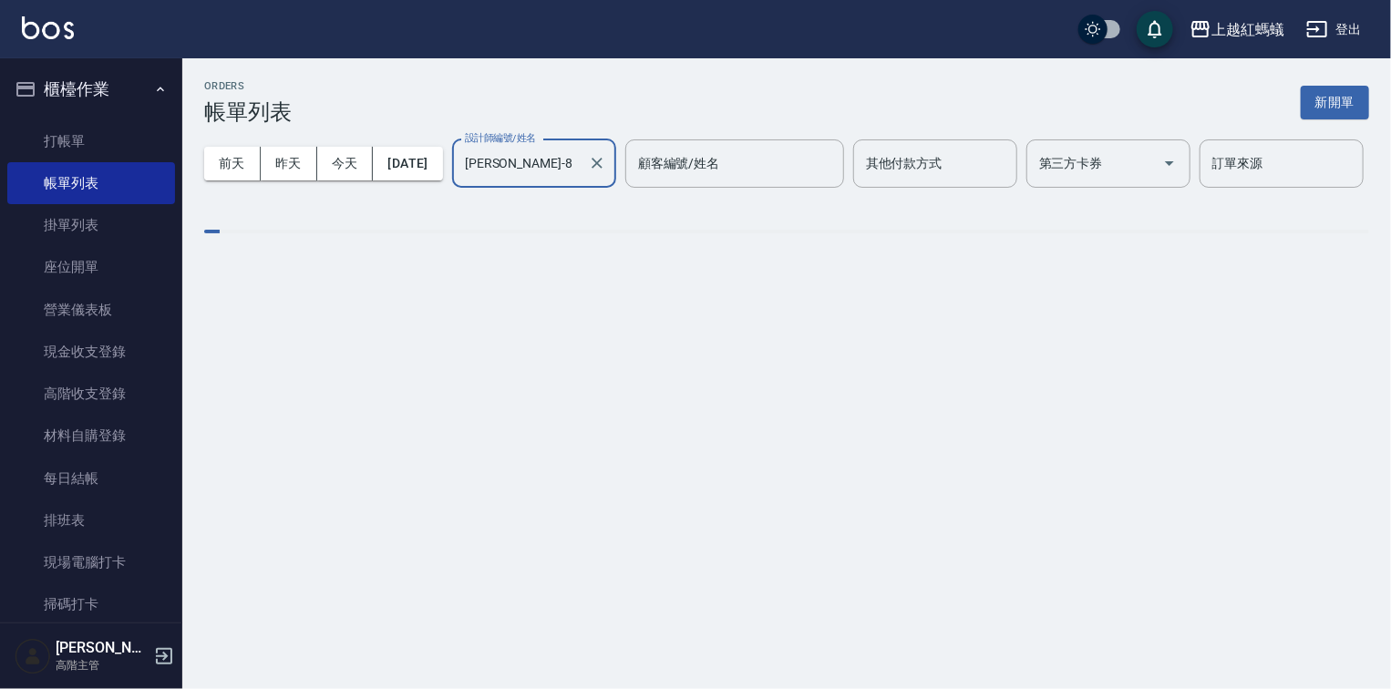
scroll to position [0, 0]
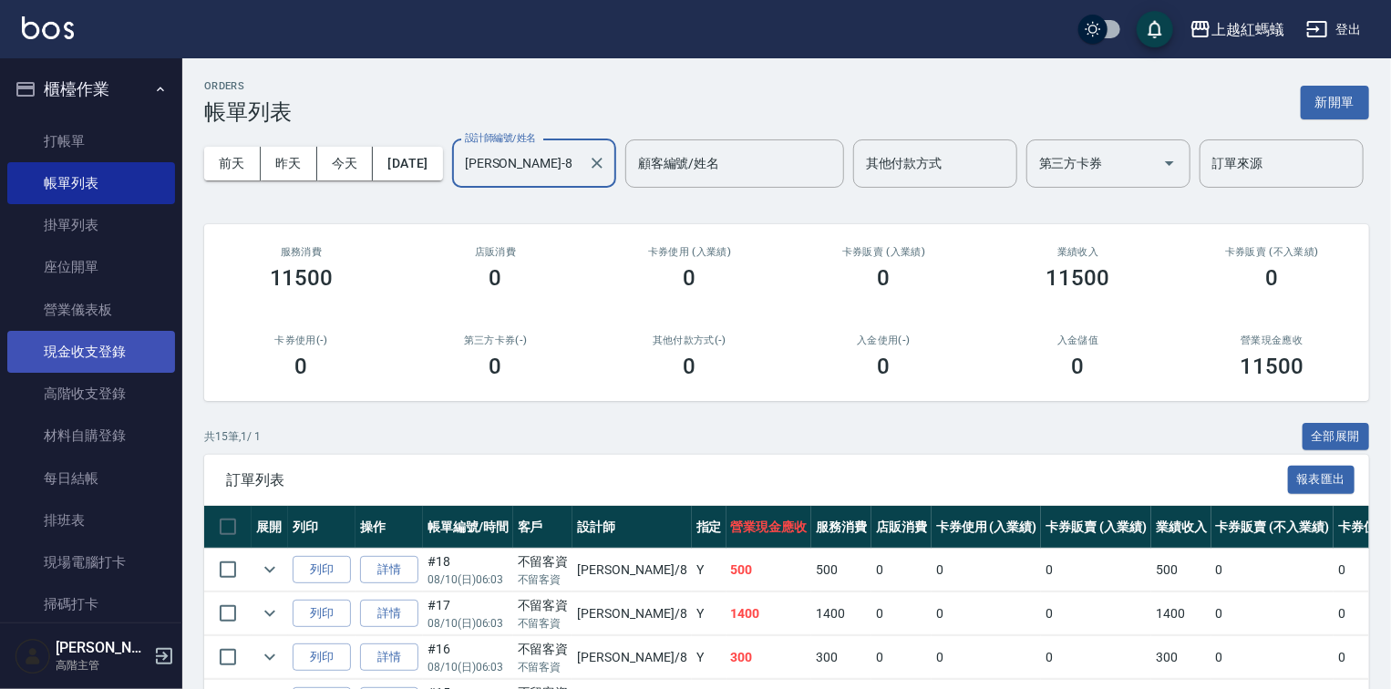
click at [78, 349] on link "現金收支登錄" at bounding box center [91, 352] width 168 height 42
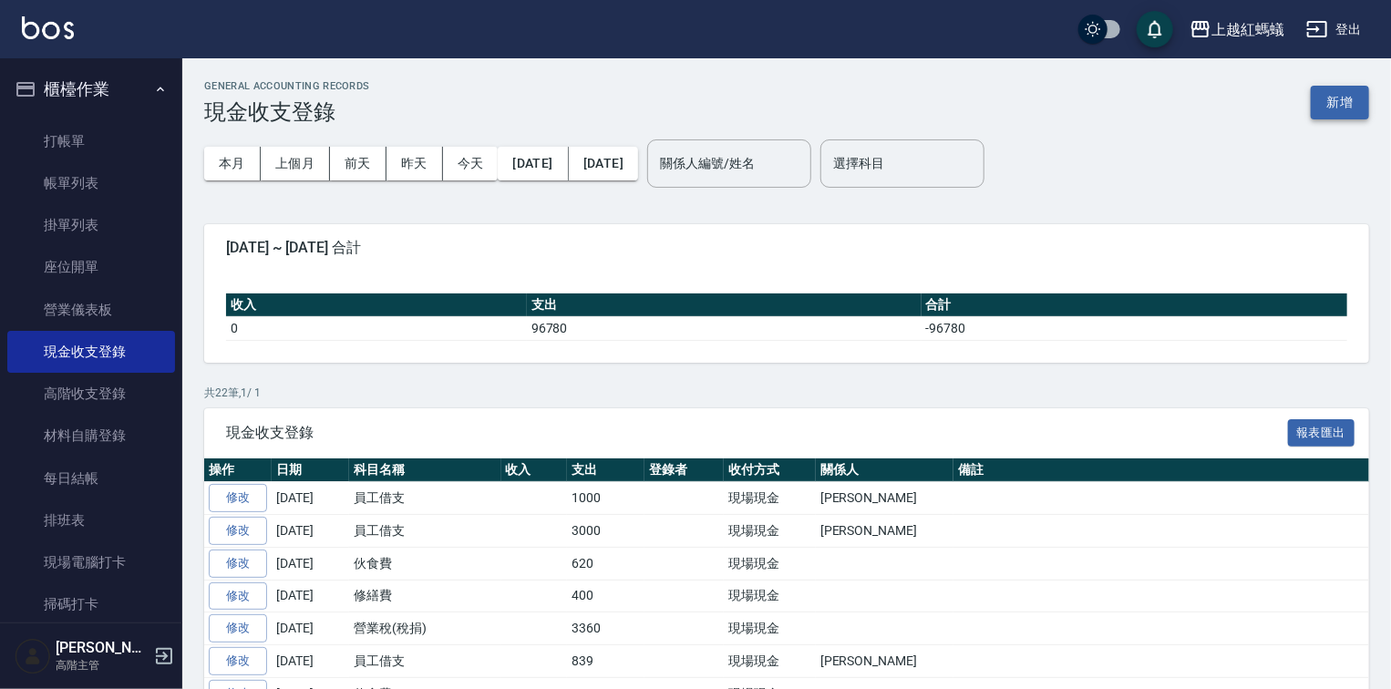
click at [1341, 99] on button "新增" at bounding box center [1340, 103] width 58 height 34
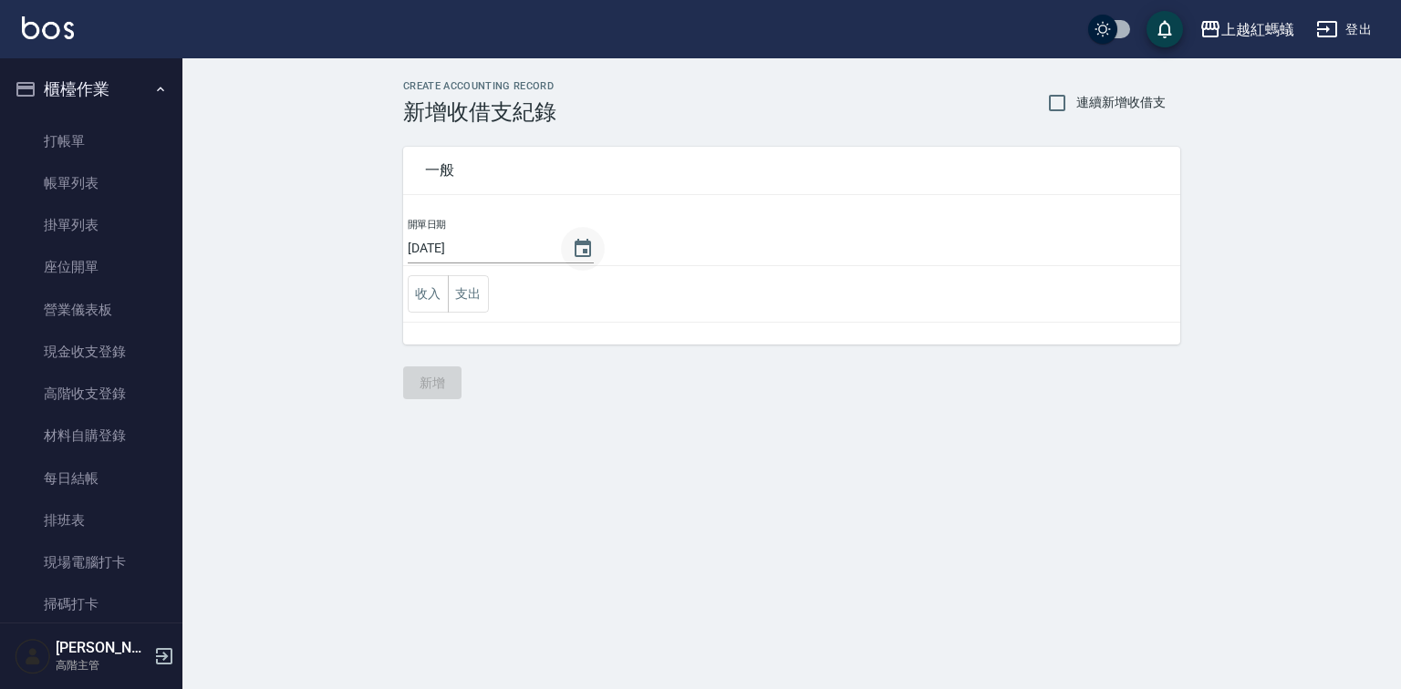
click at [574, 246] on icon "Choose date, selected date is 2025-08-11" at bounding box center [583, 249] width 22 height 22
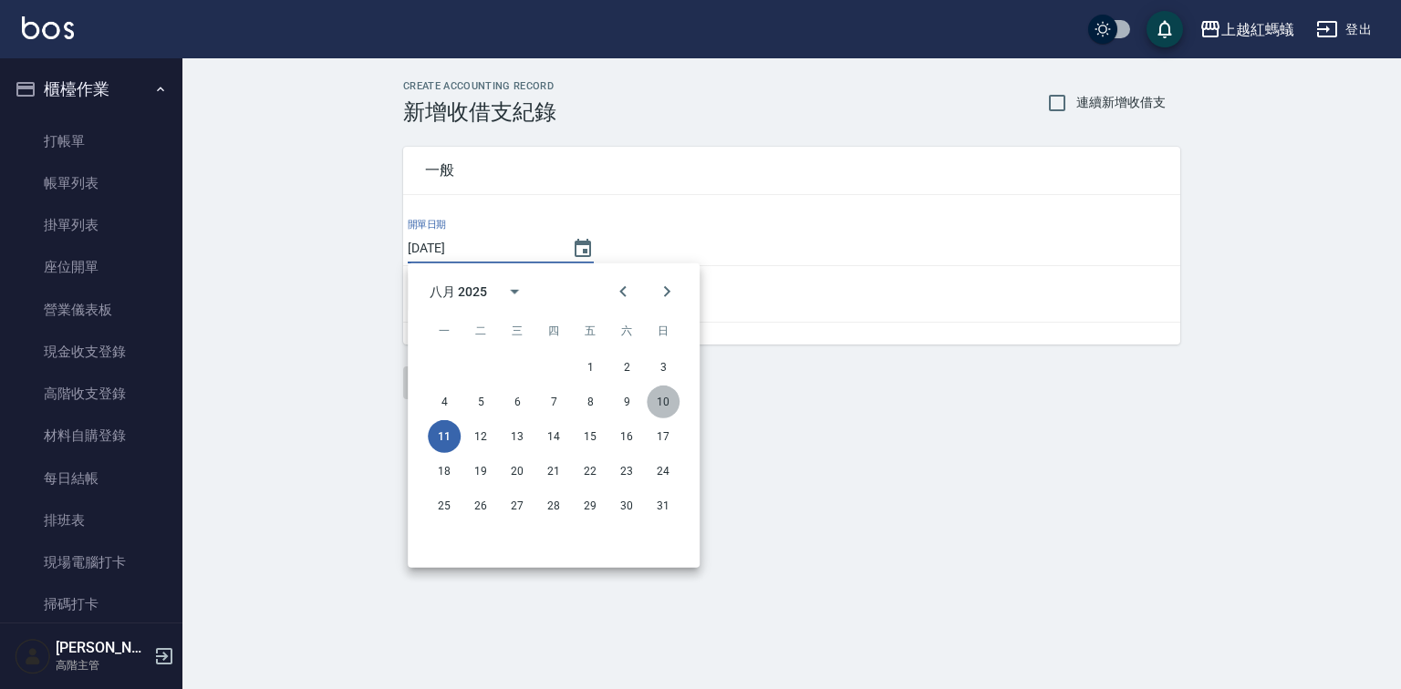
click at [663, 399] on button "10" at bounding box center [662, 402] width 33 height 33
type input "[DATE]"
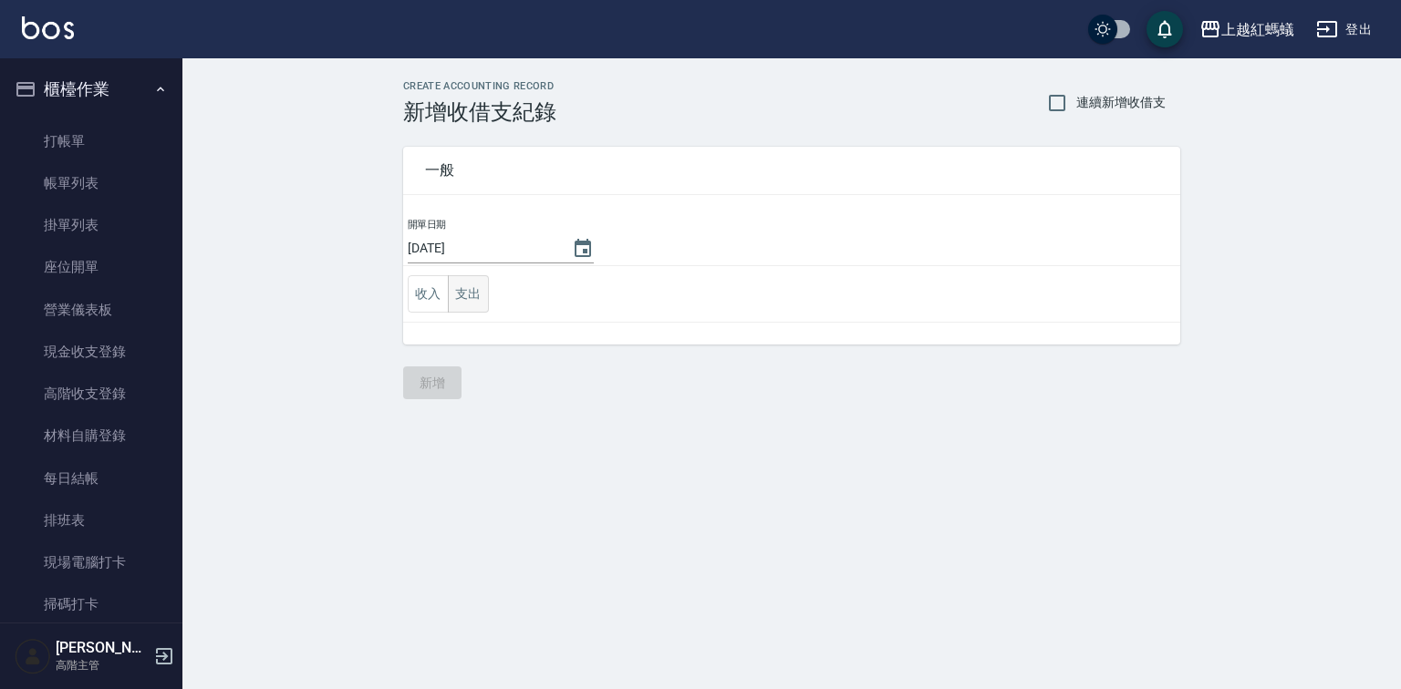
click at [468, 300] on button "支出" at bounding box center [468, 293] width 41 height 37
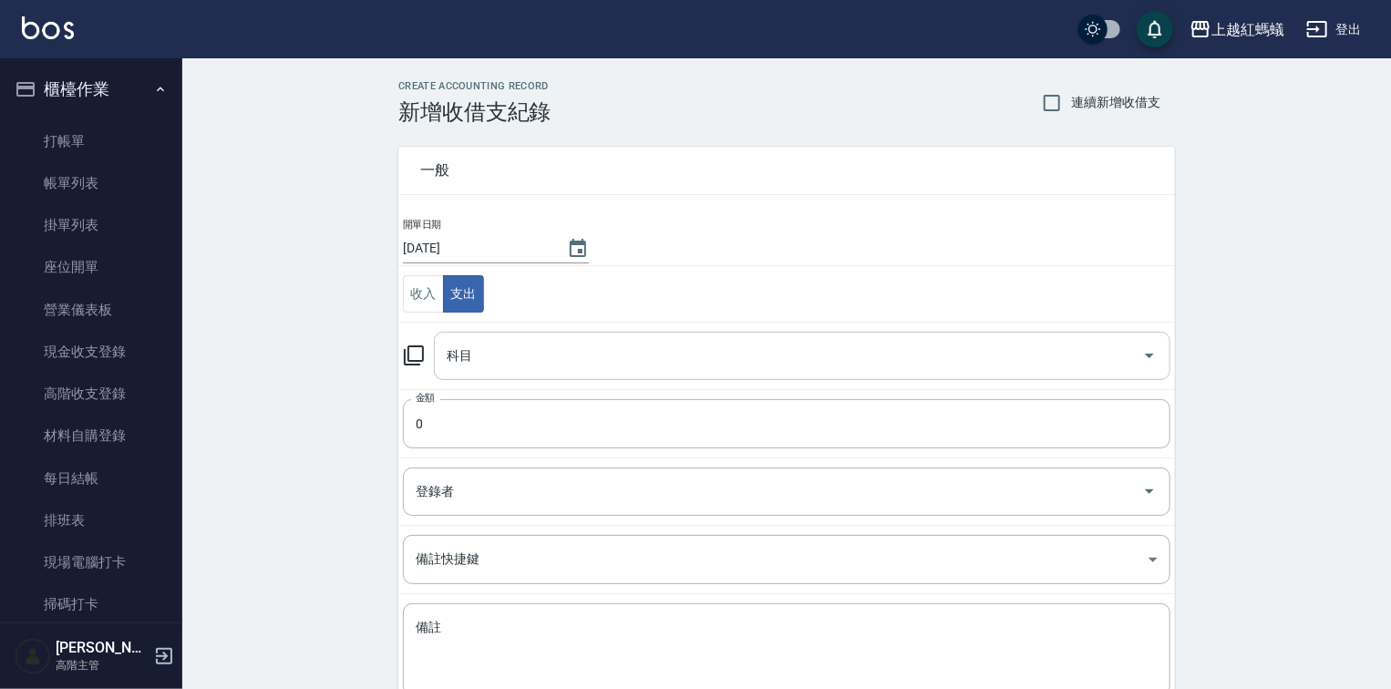
click at [489, 359] on input "科目" at bounding box center [788, 356] width 693 height 32
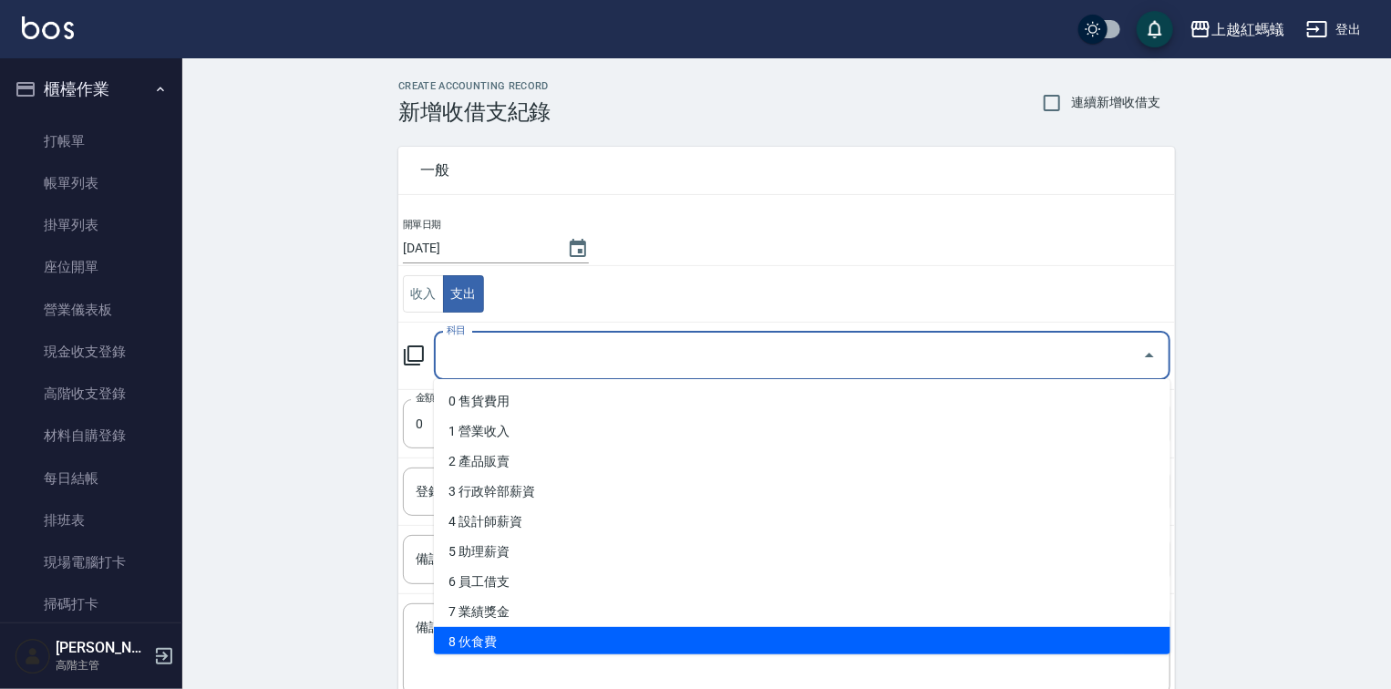
click at [476, 637] on li "8 伙食費" at bounding box center [802, 642] width 737 height 30
type input "8 伙食費"
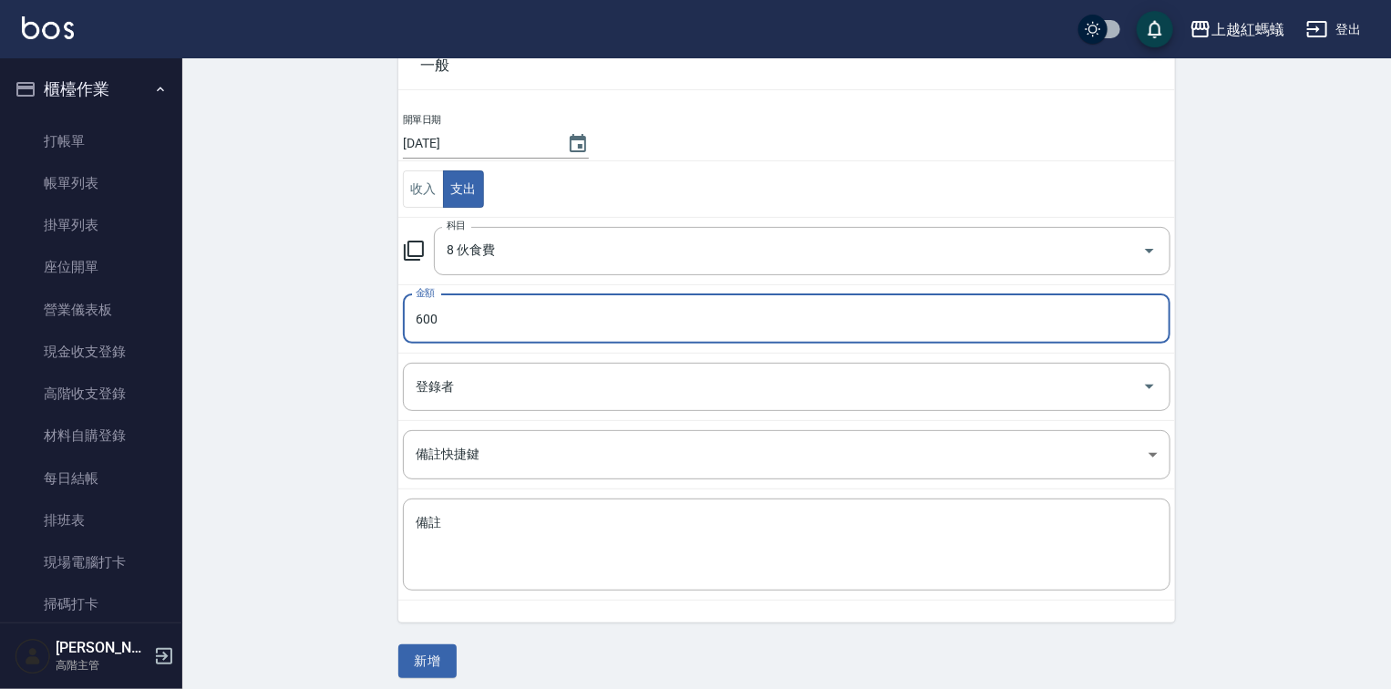
scroll to position [113, 0]
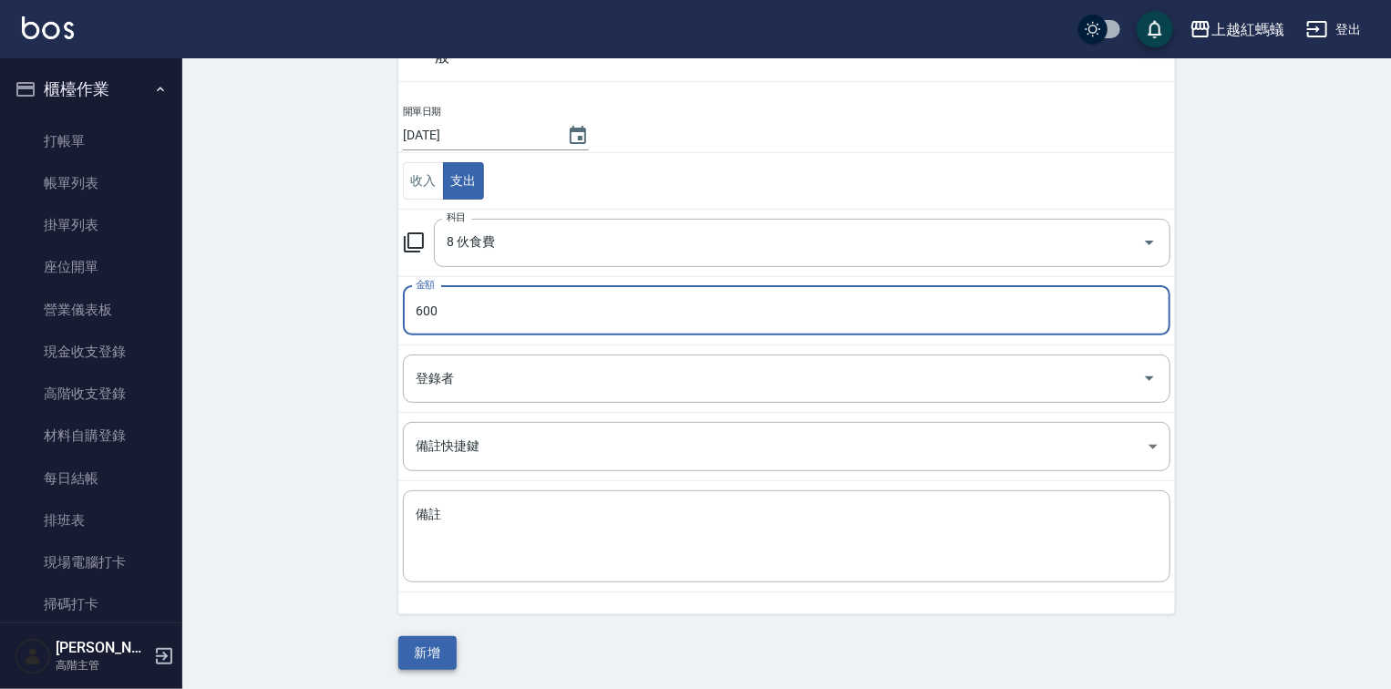
type input "600"
drag, startPoint x: 429, startPoint y: 637, endPoint x: 445, endPoint y: 638, distance: 16.4
click at [430, 637] on button "新增" at bounding box center [427, 653] width 58 height 34
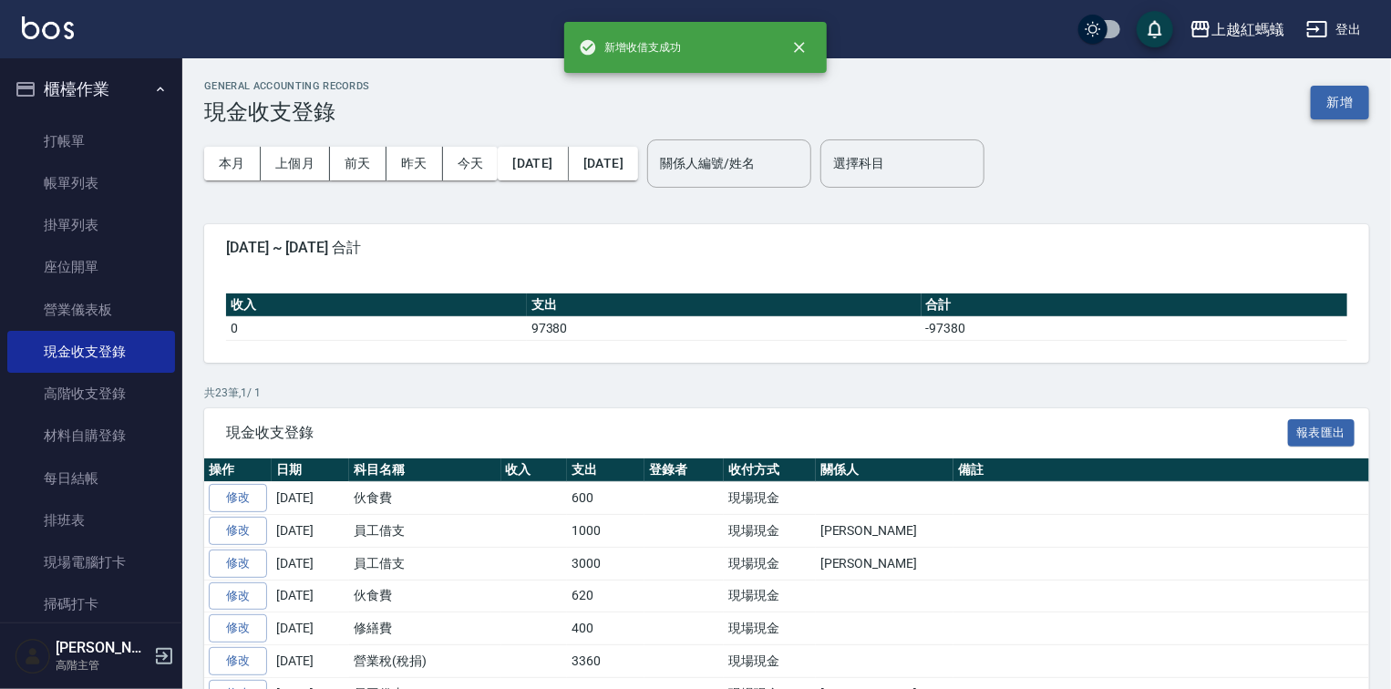
click at [1335, 95] on button "新增" at bounding box center [1340, 103] width 58 height 34
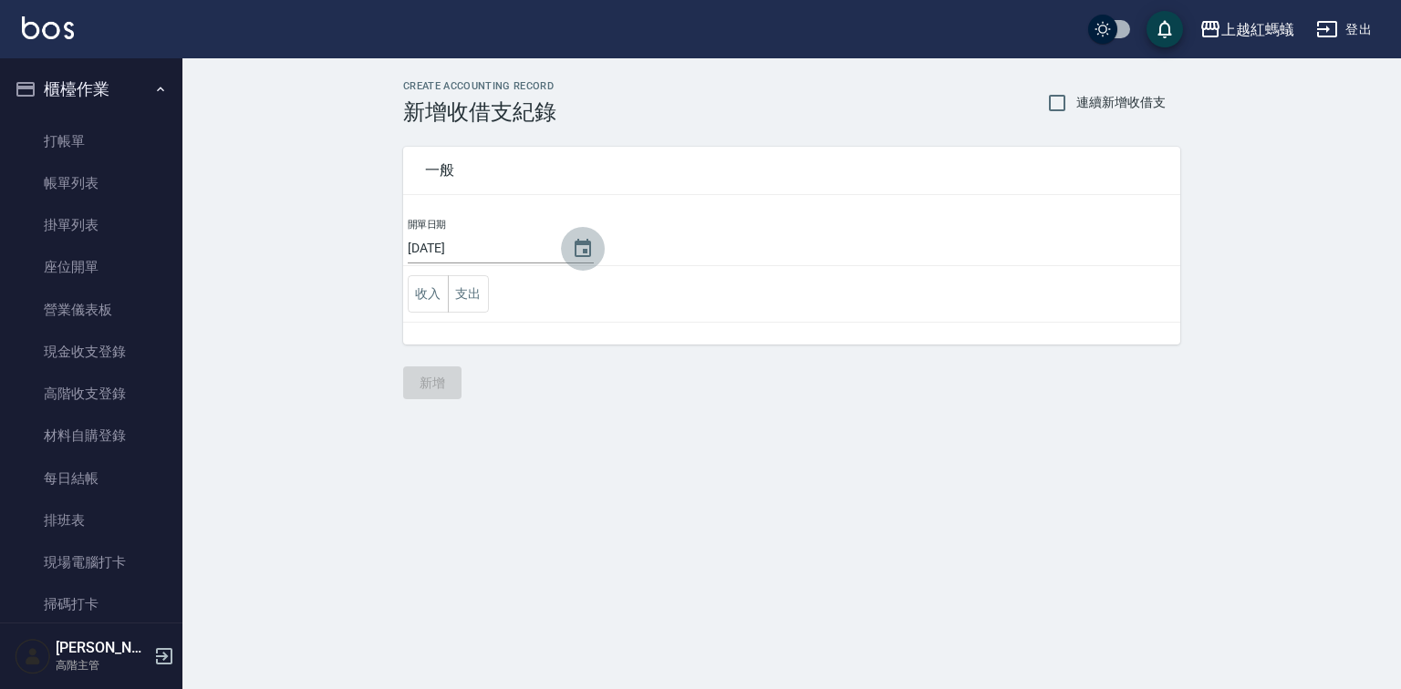
click at [584, 251] on icon "Choose date, selected date is 2025-08-11" at bounding box center [582, 248] width 16 height 18
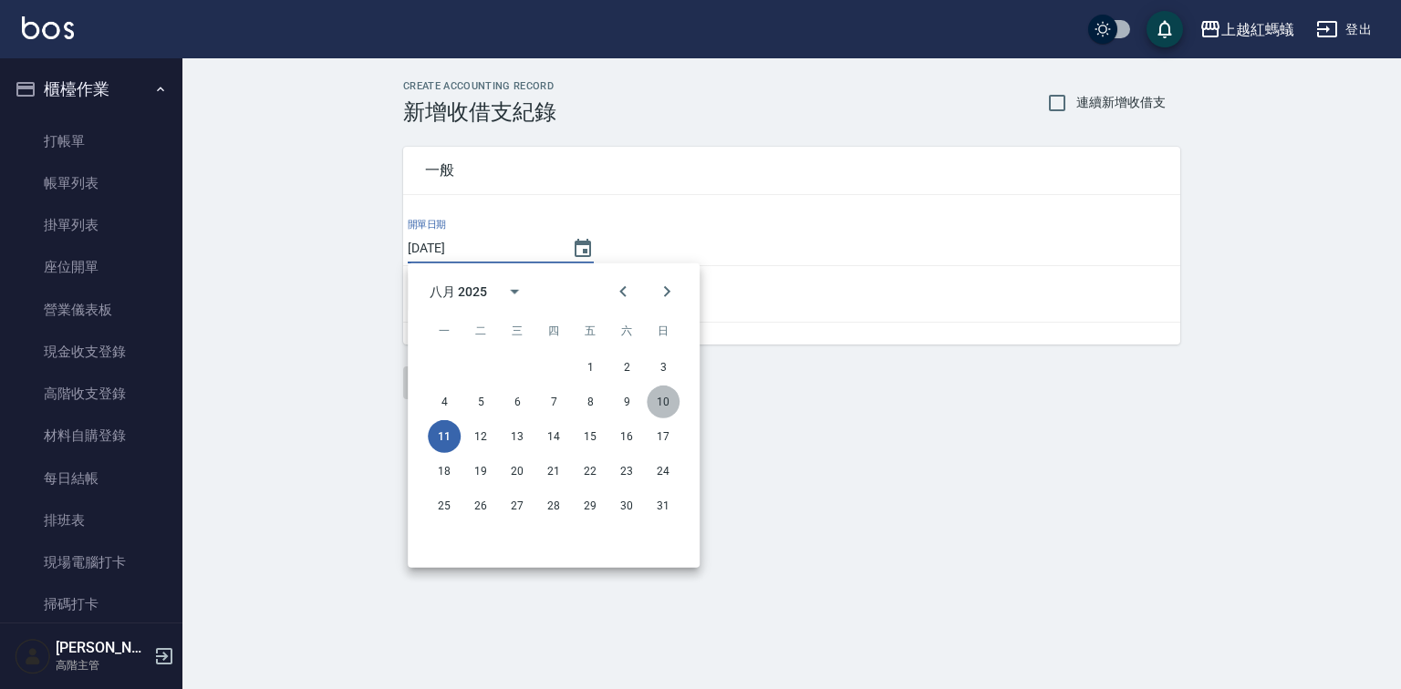
click at [664, 398] on button "10" at bounding box center [662, 402] width 33 height 33
type input "[DATE]"
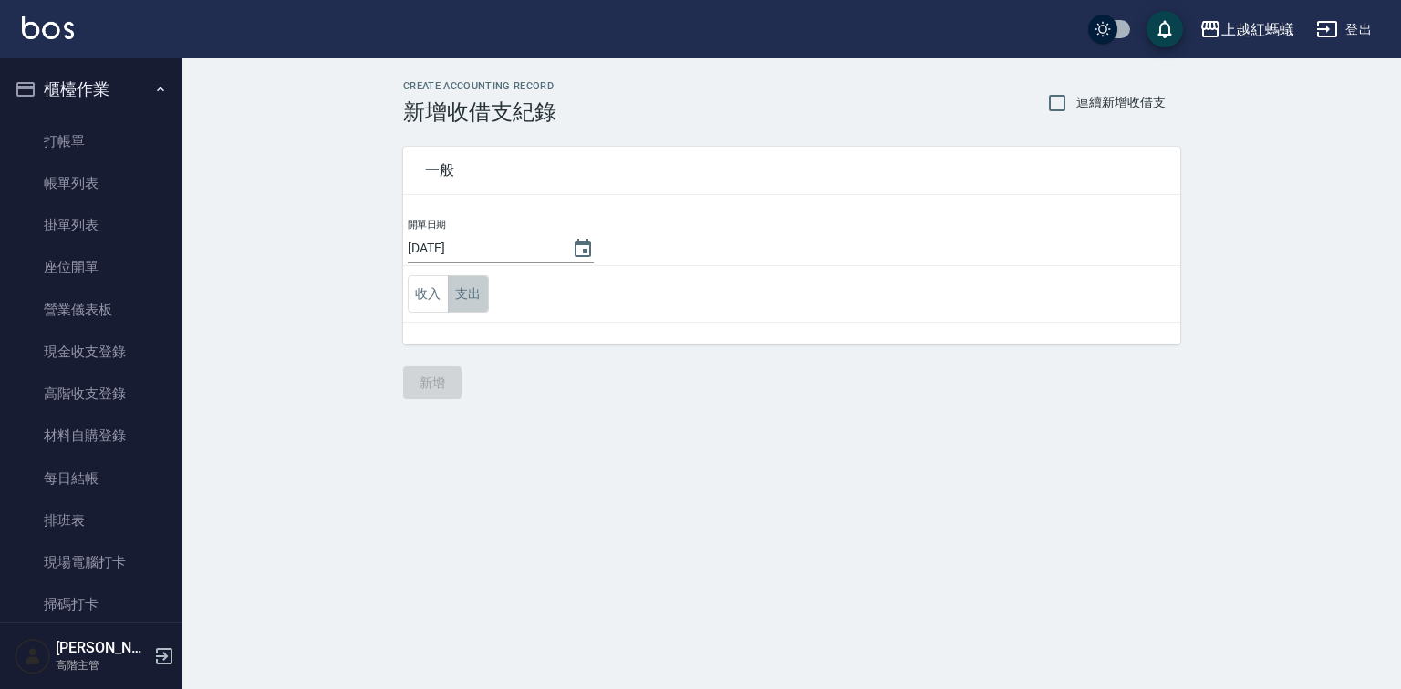
click at [459, 285] on button "支出" at bounding box center [468, 293] width 41 height 37
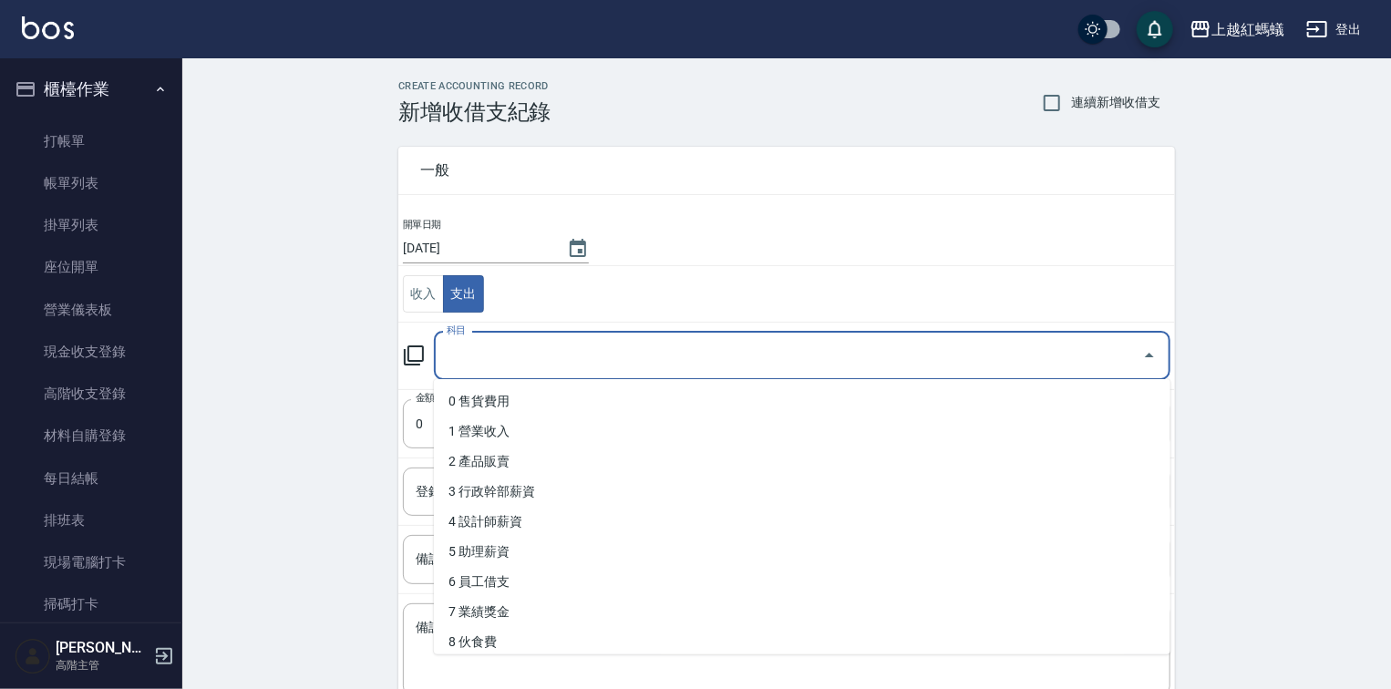
click at [532, 344] on input "科目" at bounding box center [788, 356] width 693 height 32
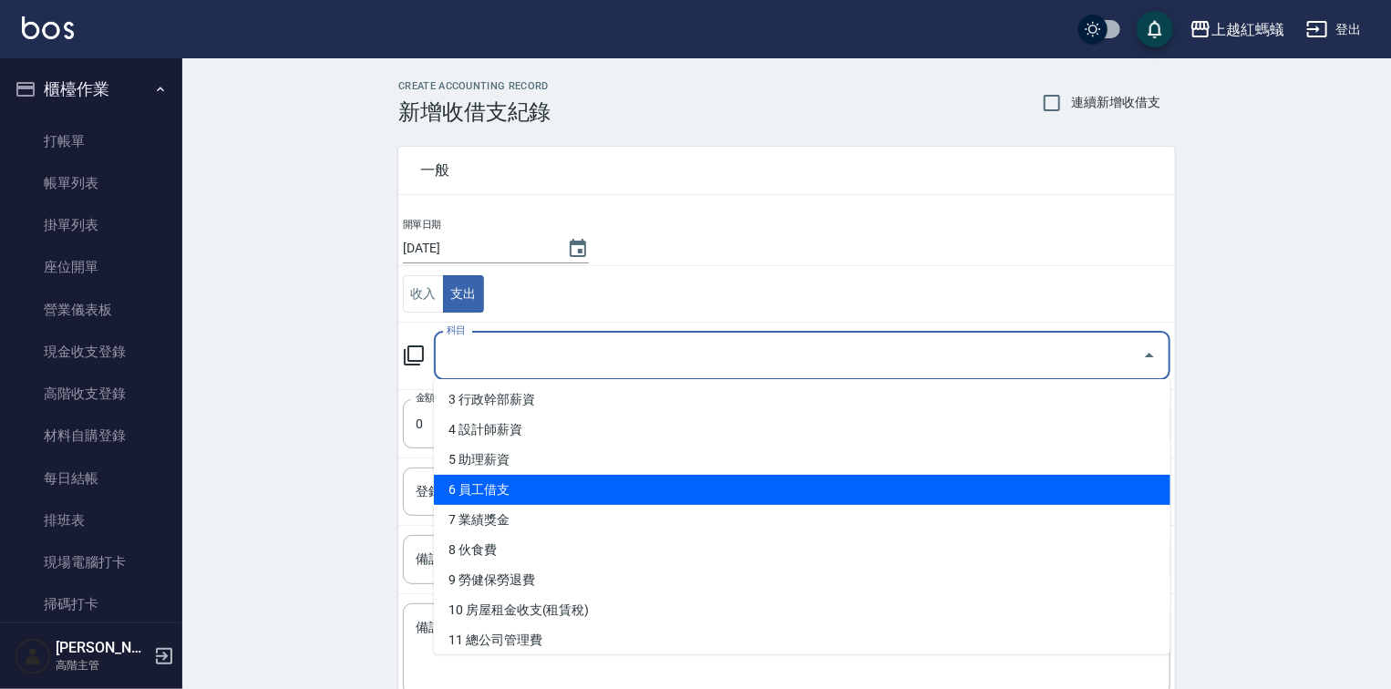
scroll to position [292, 0]
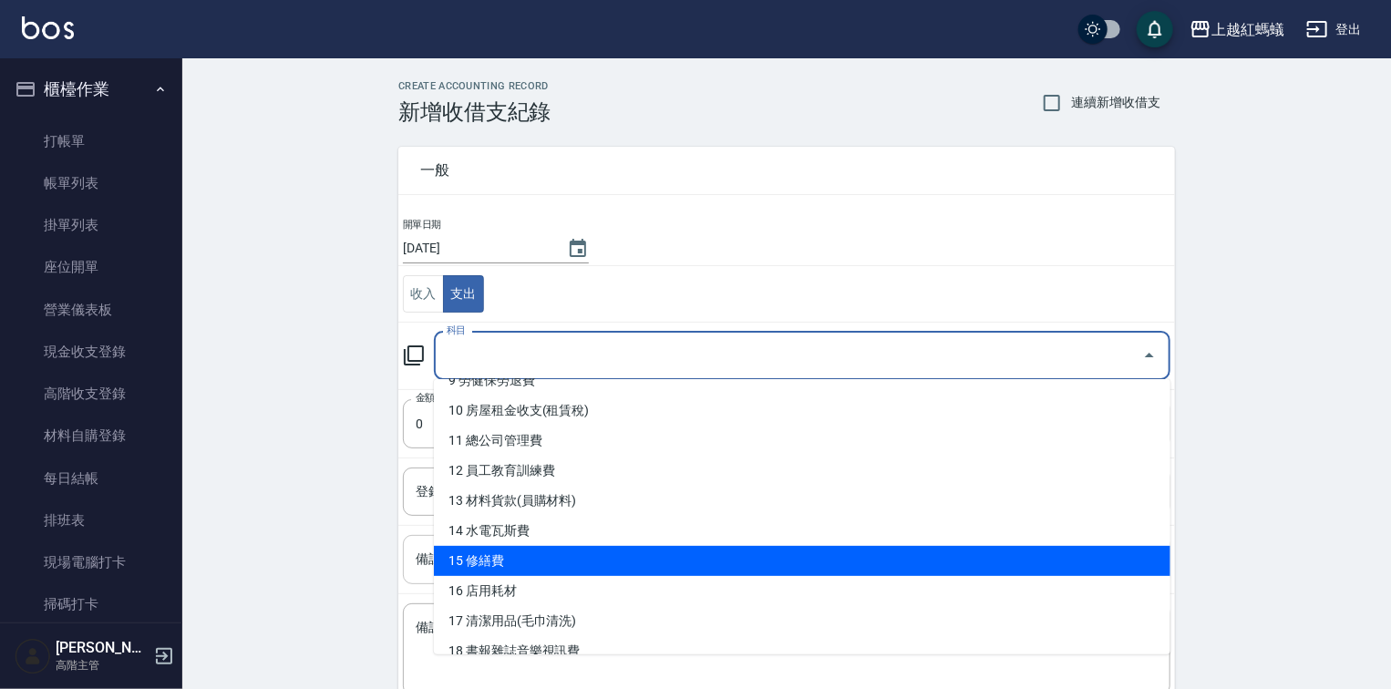
click at [507, 554] on li "15 修繕費" at bounding box center [802, 561] width 737 height 30
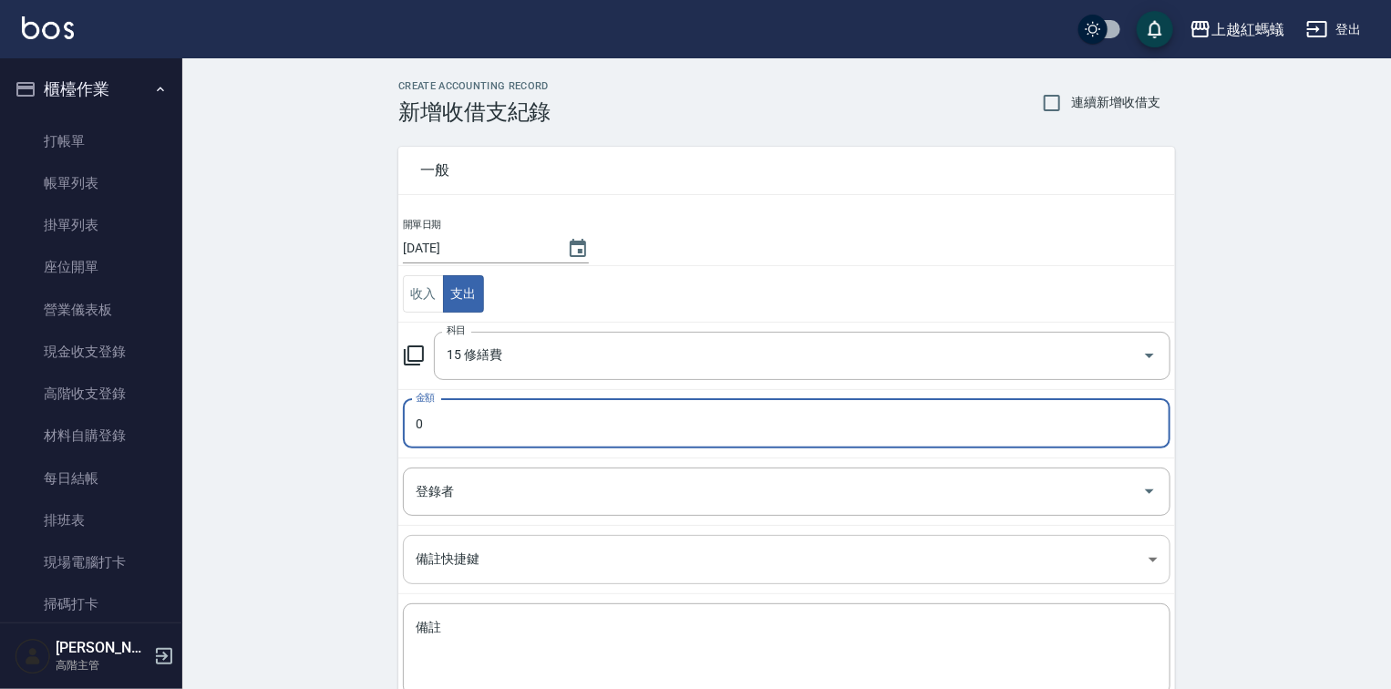
type input "15 修繕費"
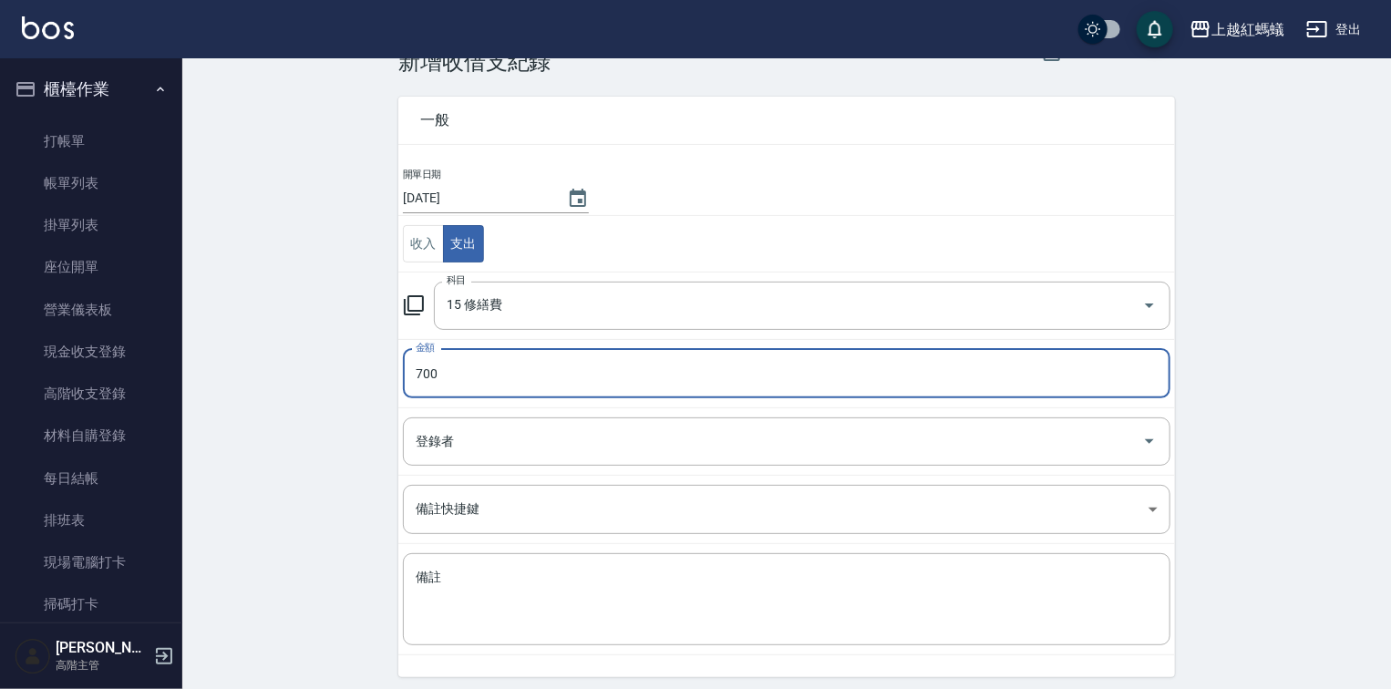
scroll to position [113, 0]
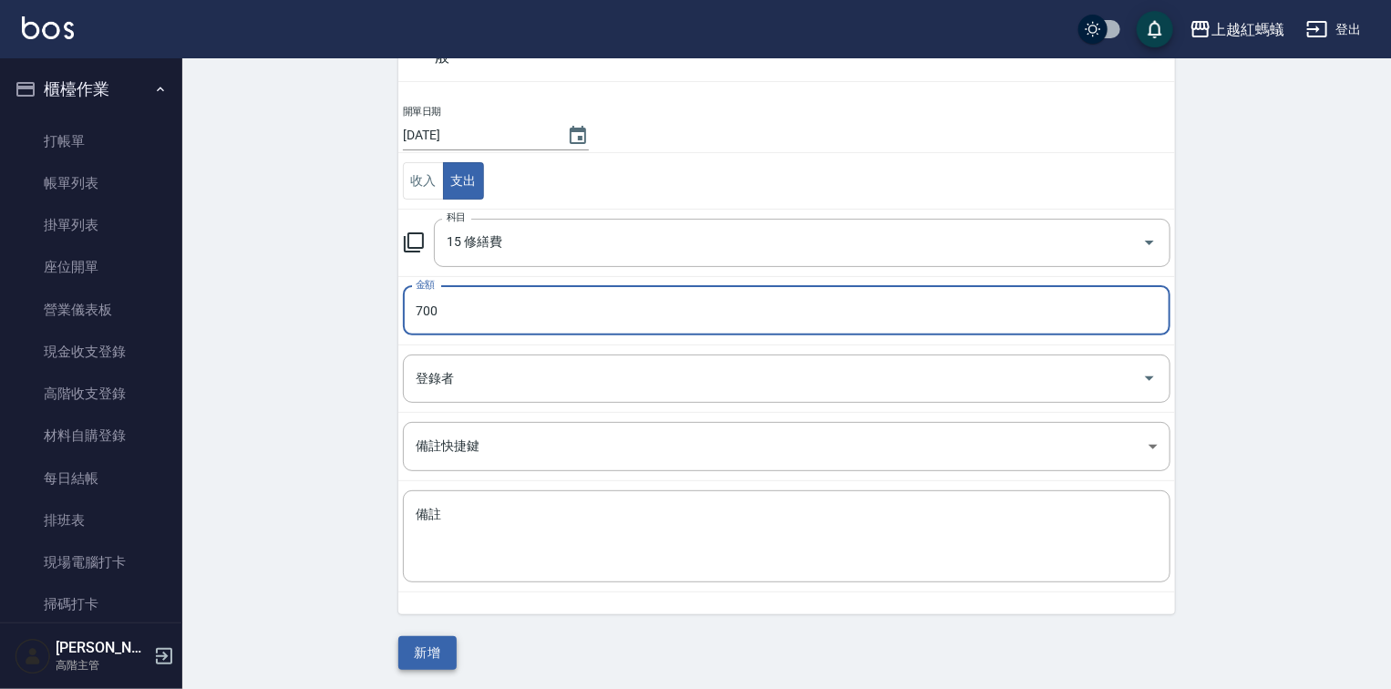
type input "700"
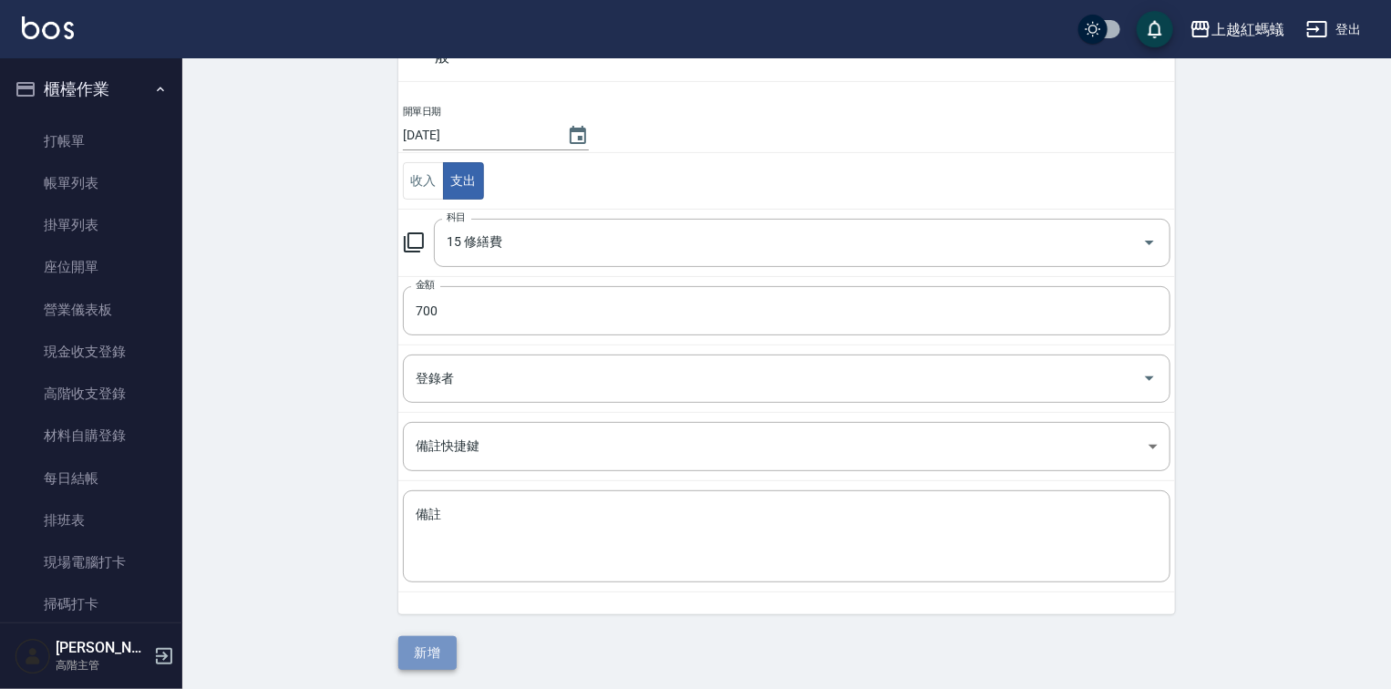
click at [419, 656] on button "新增" at bounding box center [427, 653] width 58 height 34
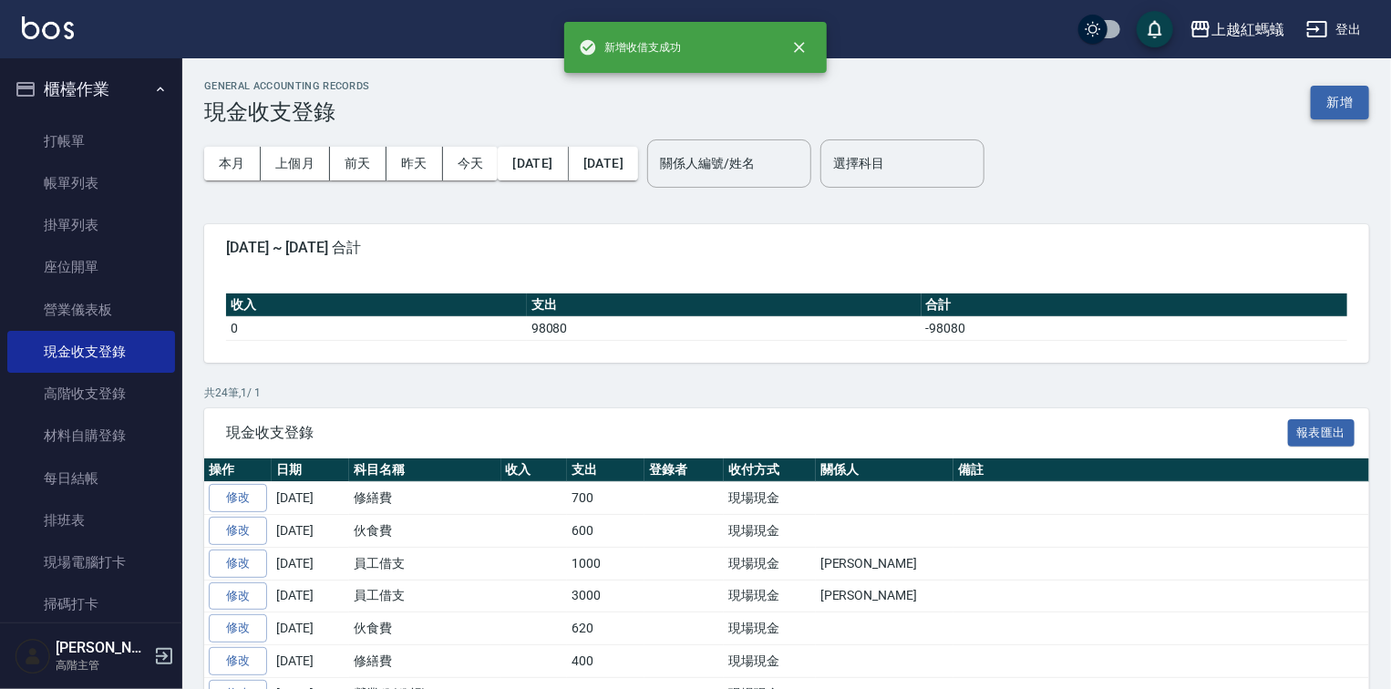
click at [1340, 98] on button "新增" at bounding box center [1340, 103] width 58 height 34
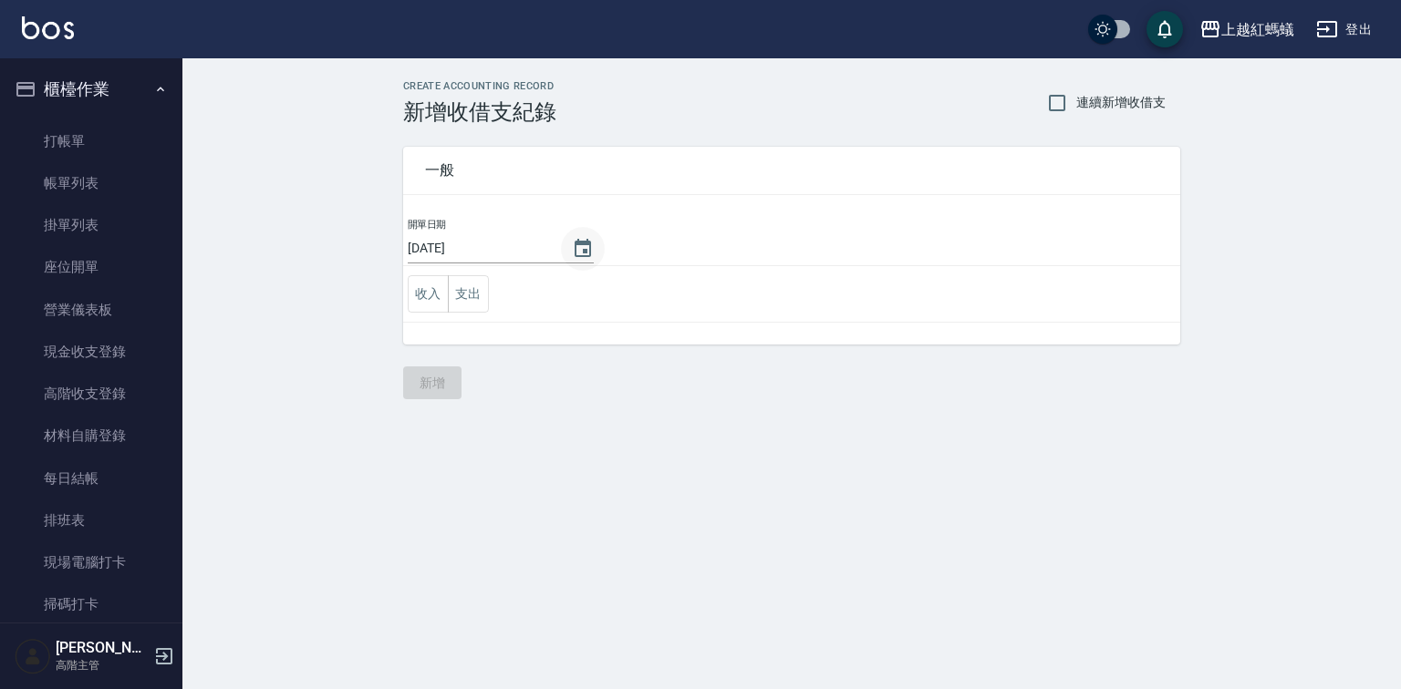
click at [576, 243] on icon "Choose date, selected date is 2025-08-11" at bounding box center [582, 248] width 16 height 18
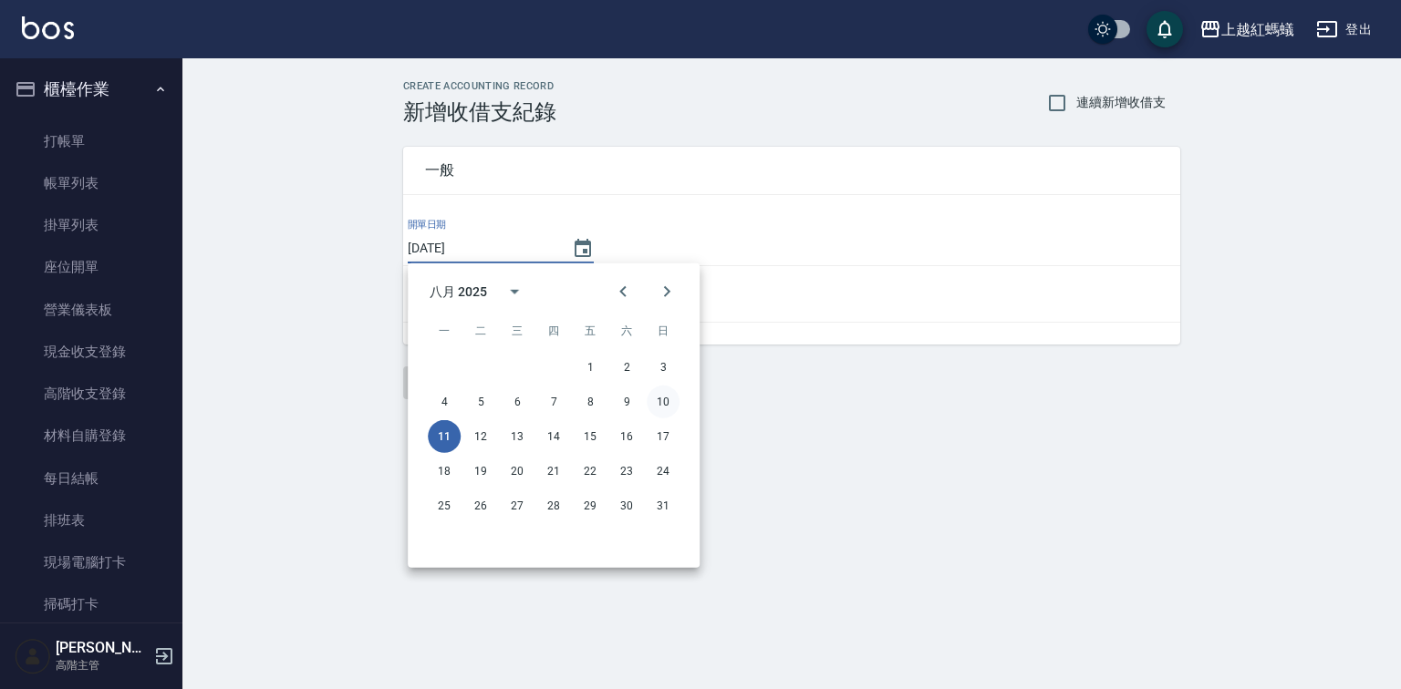
click at [672, 398] on button "10" at bounding box center [662, 402] width 33 height 33
type input "[DATE]"
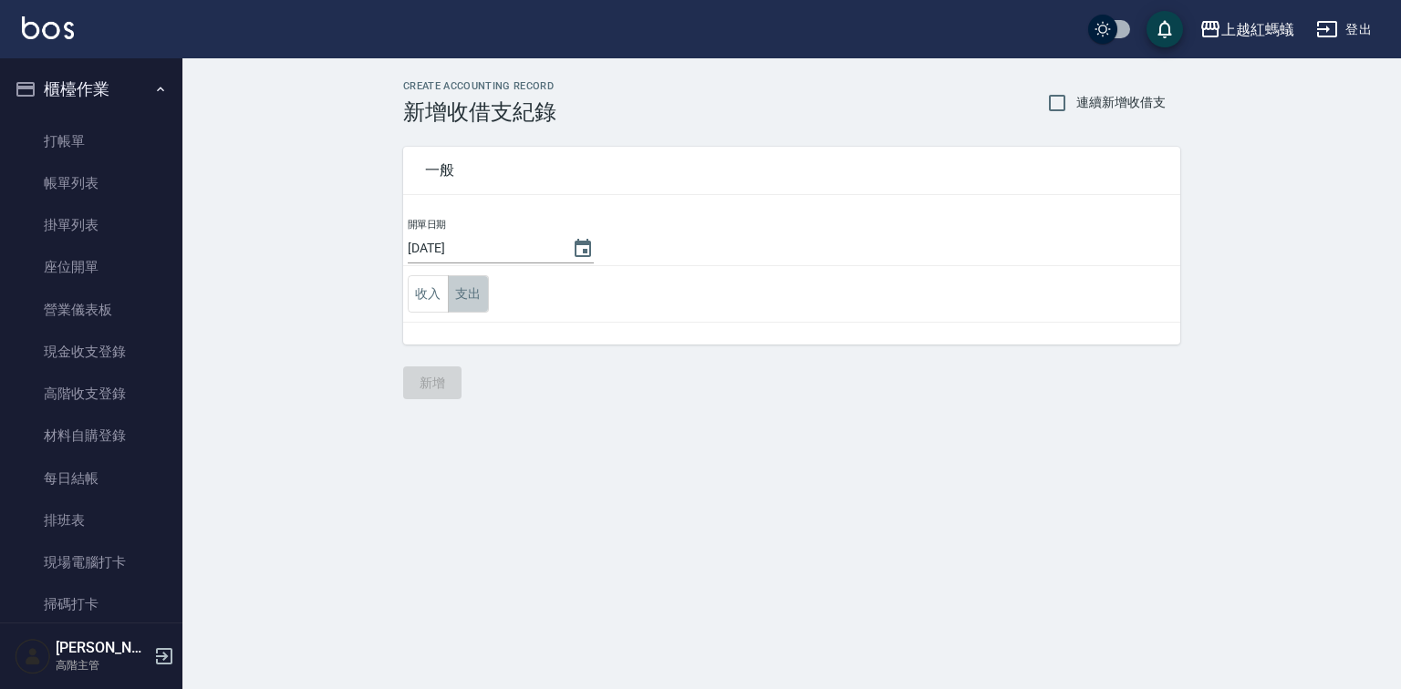
click at [452, 285] on button "支出" at bounding box center [468, 293] width 41 height 37
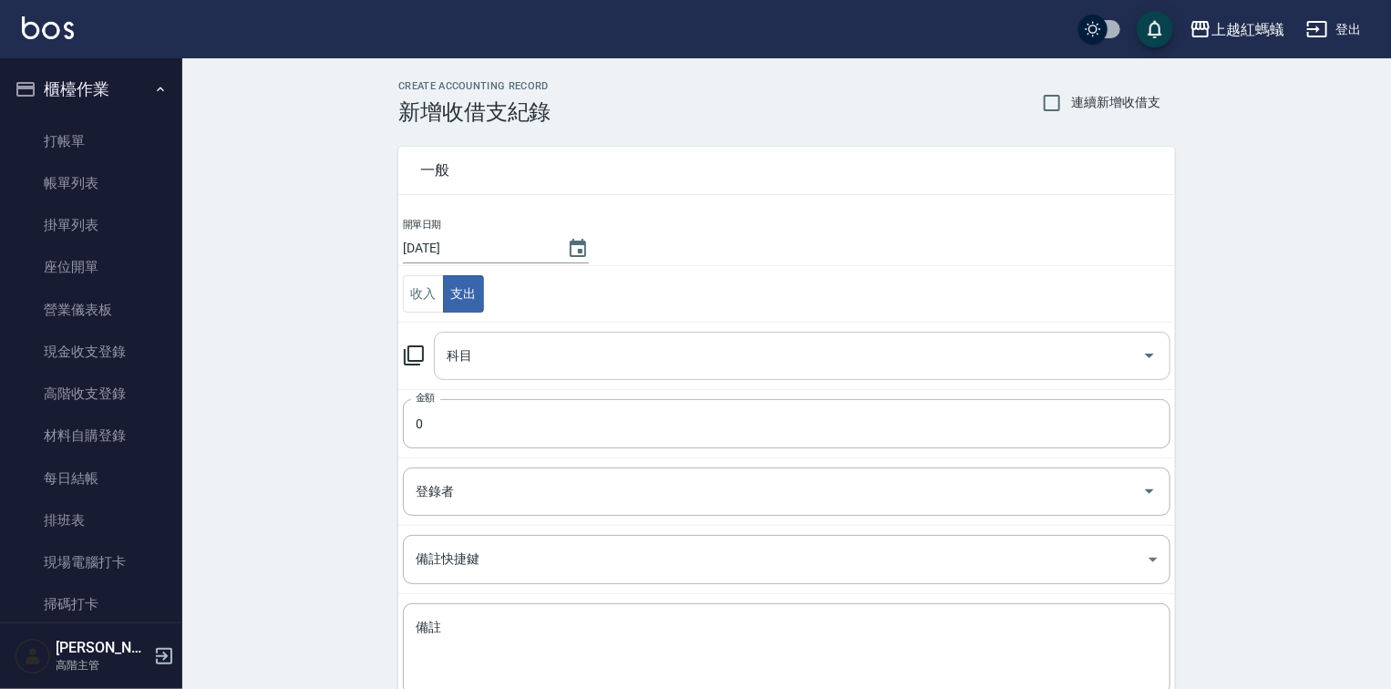
click at [497, 350] on input "科目" at bounding box center [788, 356] width 693 height 32
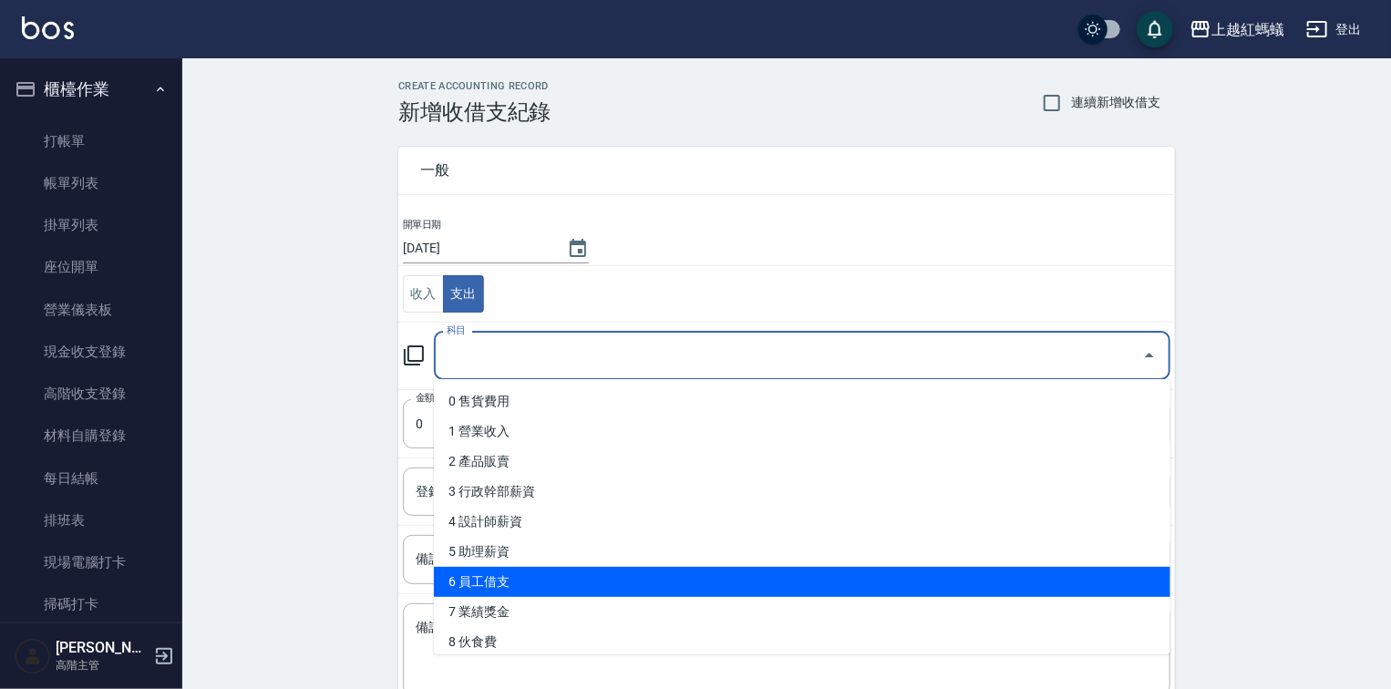
click at [515, 577] on li "6 員工借支" at bounding box center [802, 582] width 737 height 30
type input "6 員工借支"
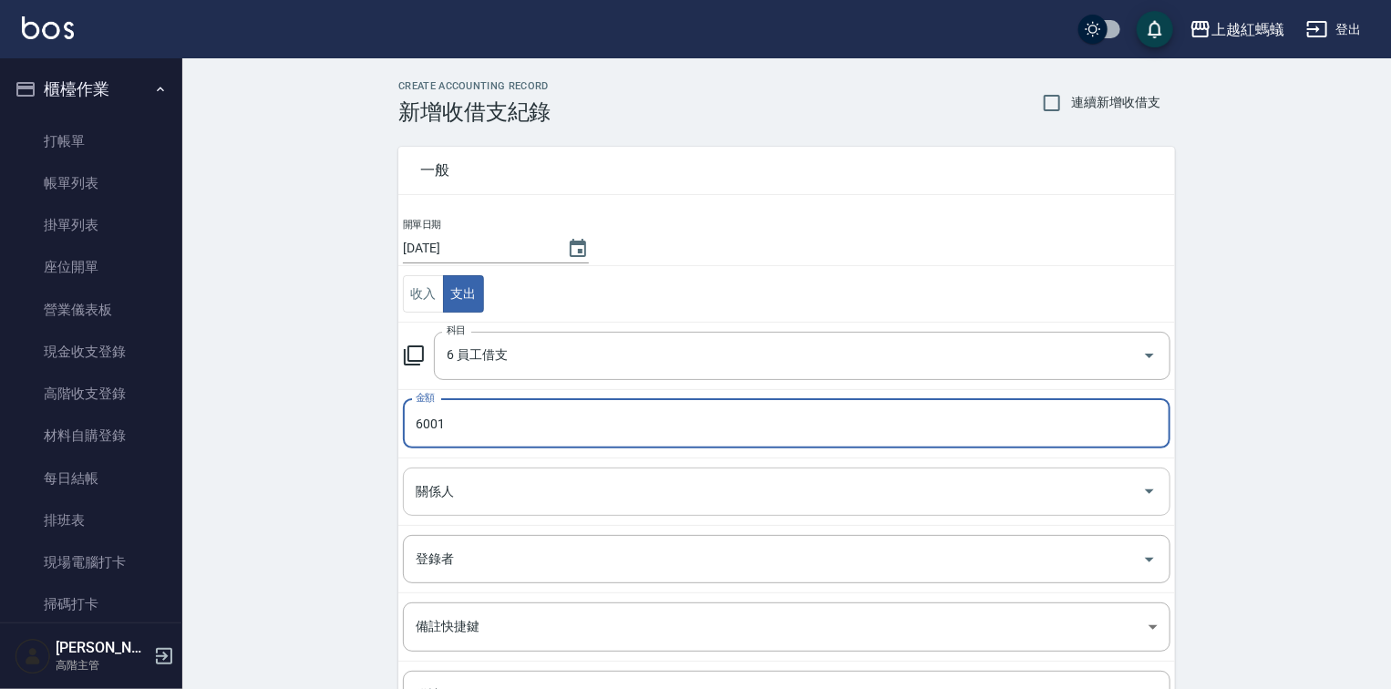
type input "6001"
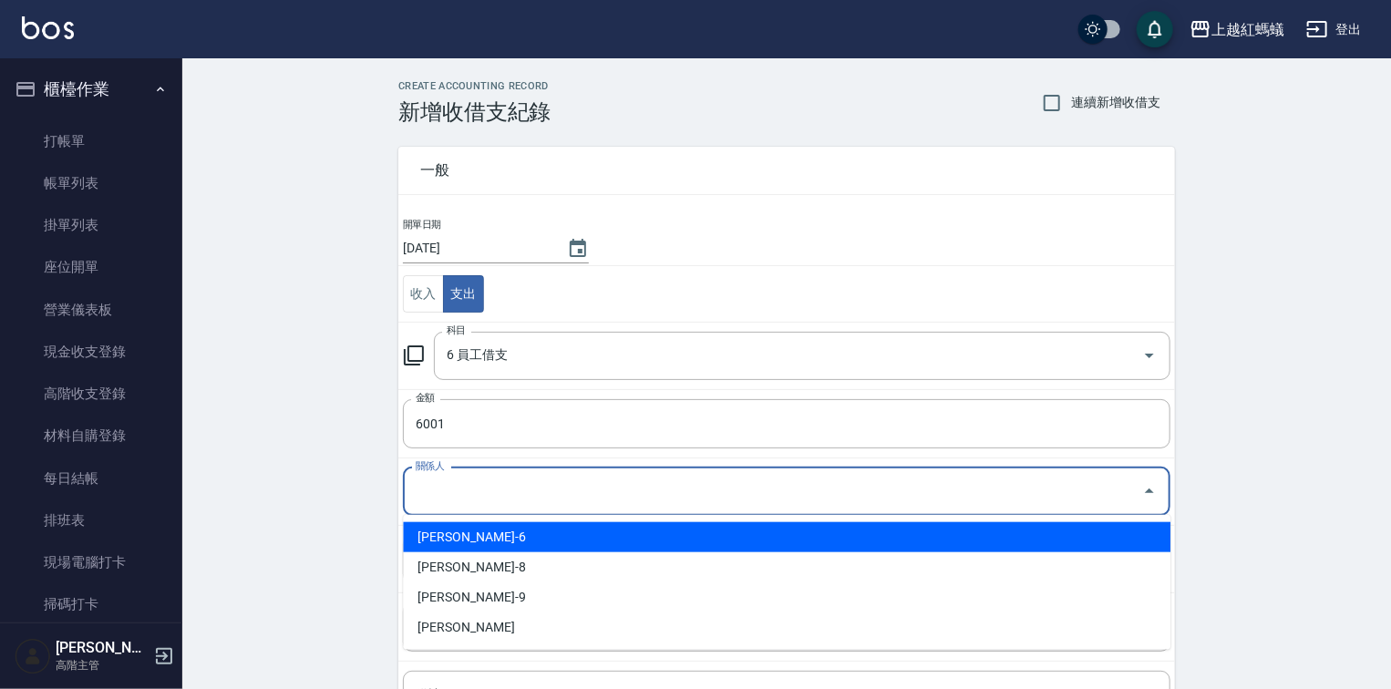
click at [497, 476] on input "關係人" at bounding box center [773, 492] width 724 height 32
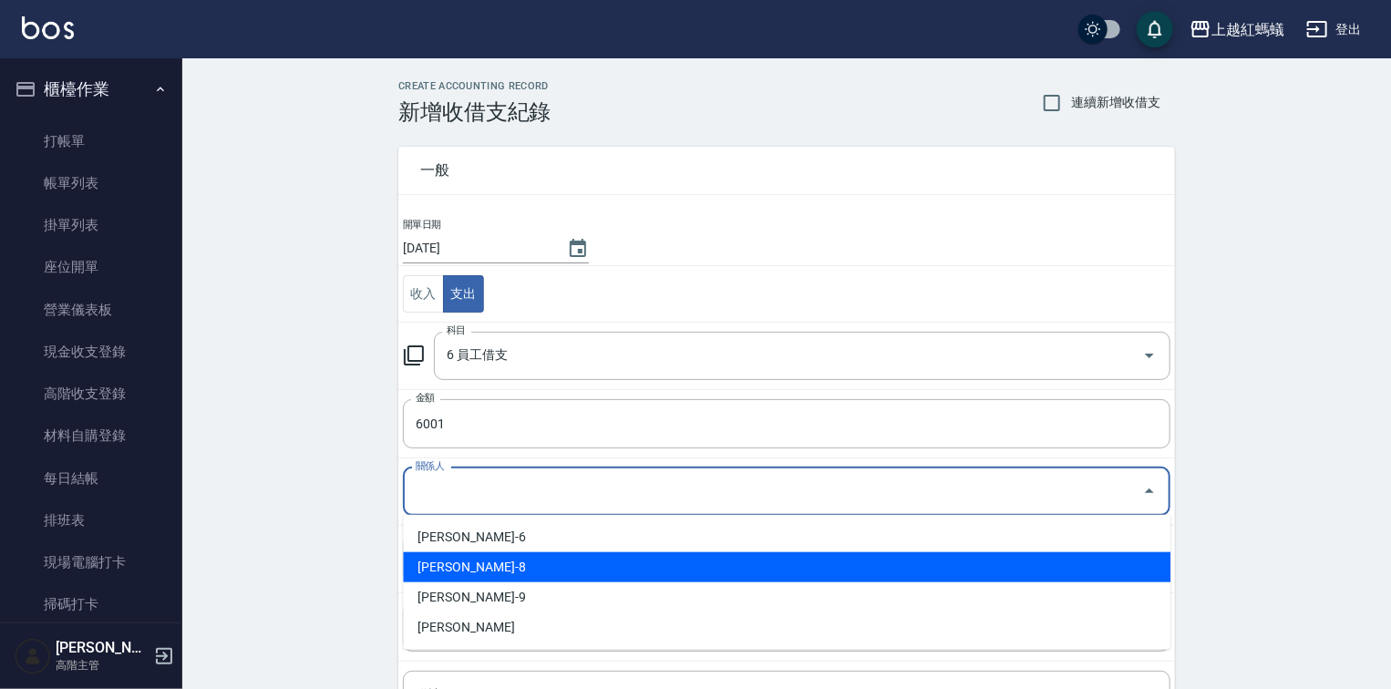
click at [483, 566] on li "[PERSON_NAME]-8" at bounding box center [787, 568] width 768 height 30
type input "[PERSON_NAME]-8"
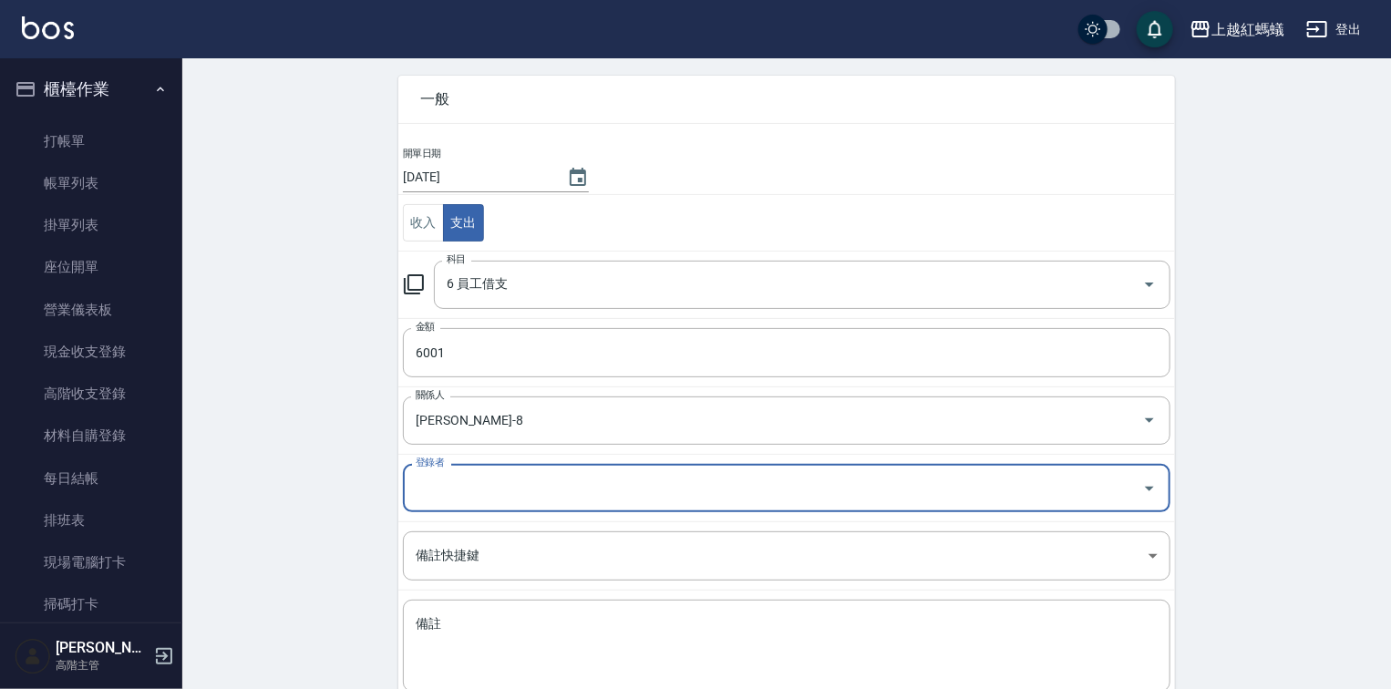
scroll to position [181, 0]
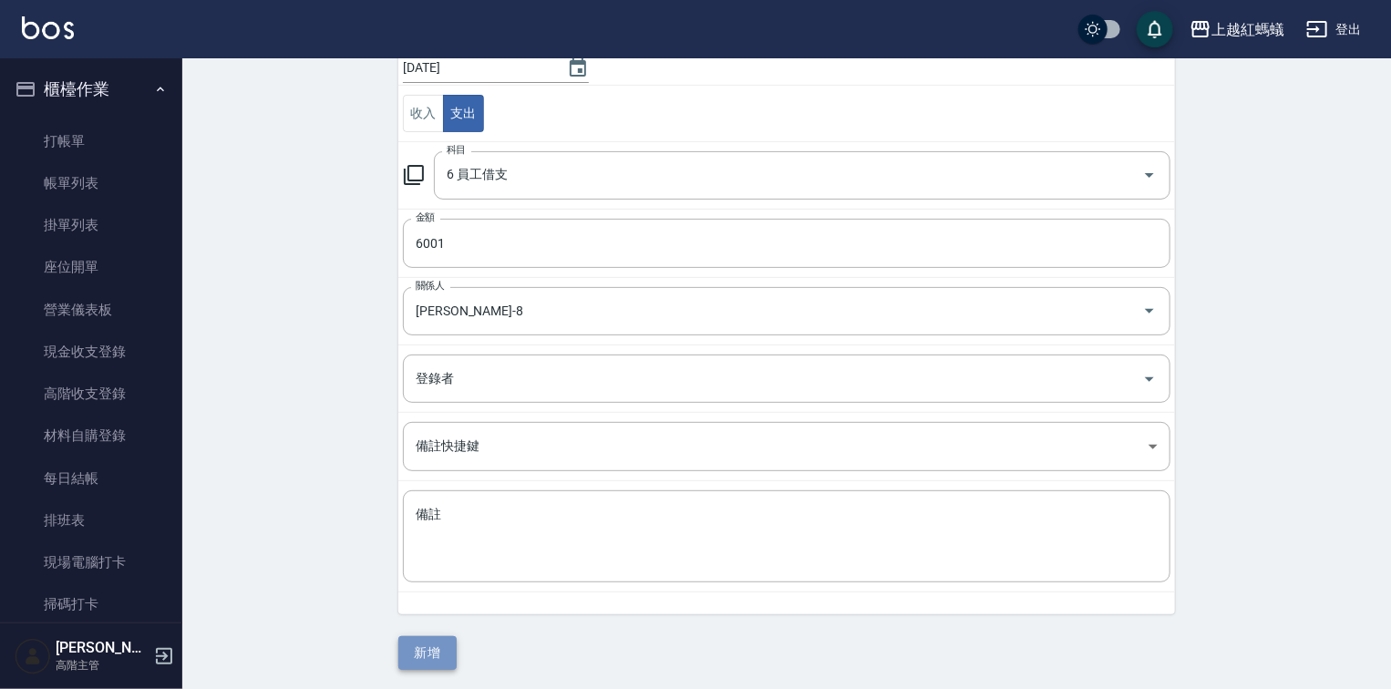
click at [416, 645] on button "新增" at bounding box center [427, 653] width 58 height 34
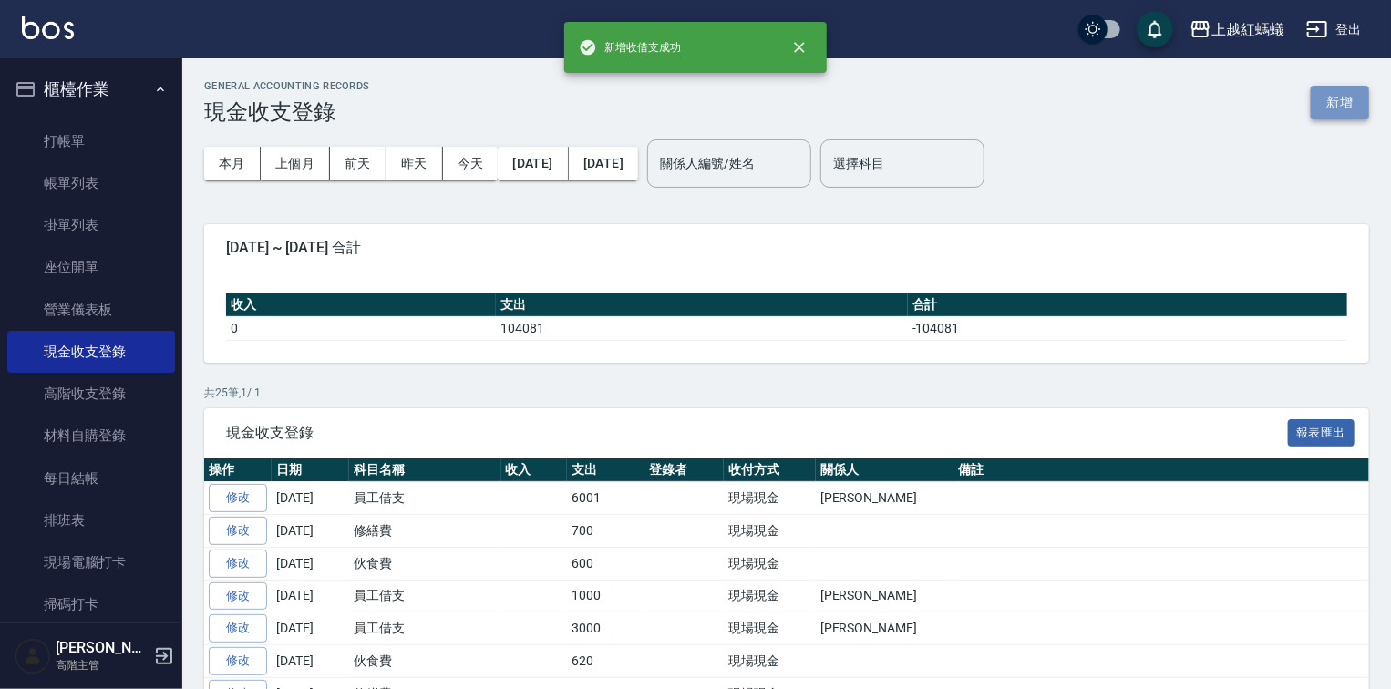
click at [1321, 105] on button "新增" at bounding box center [1340, 103] width 58 height 34
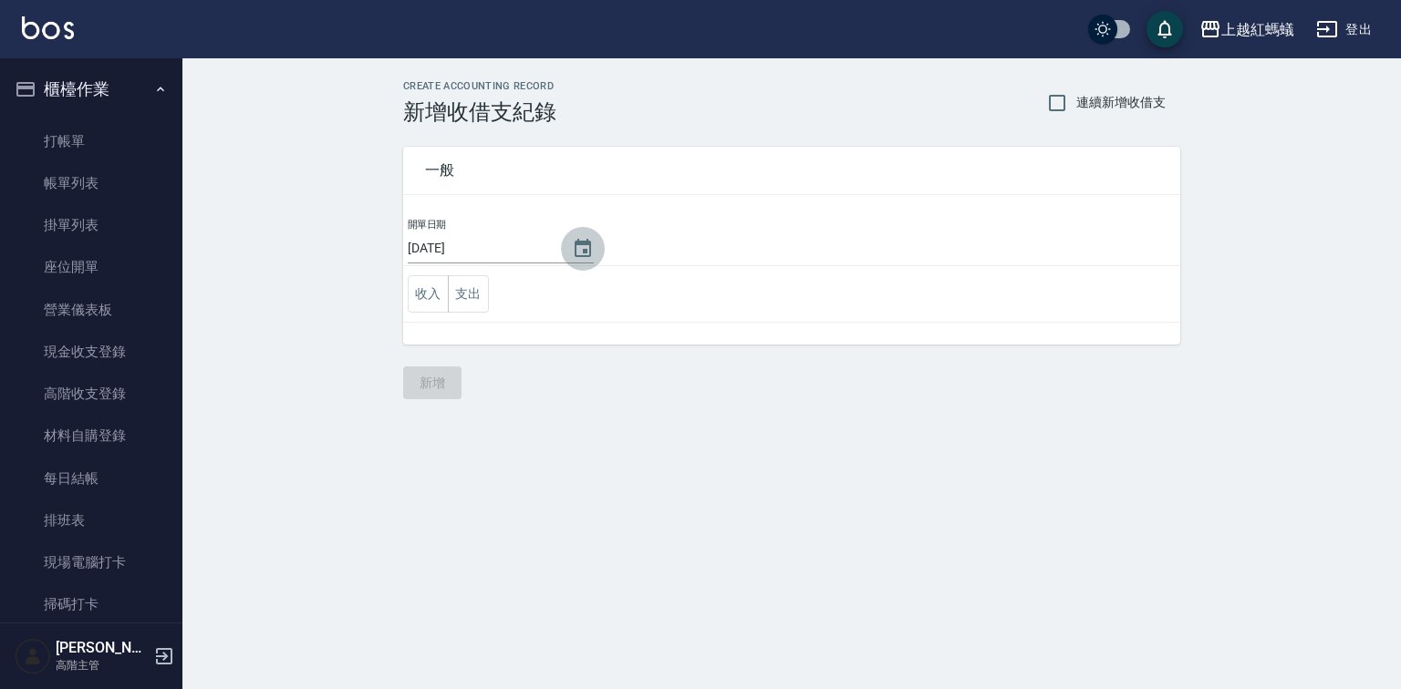
click at [583, 245] on icon "Choose date, selected date is 2025-08-11" at bounding box center [583, 249] width 22 height 22
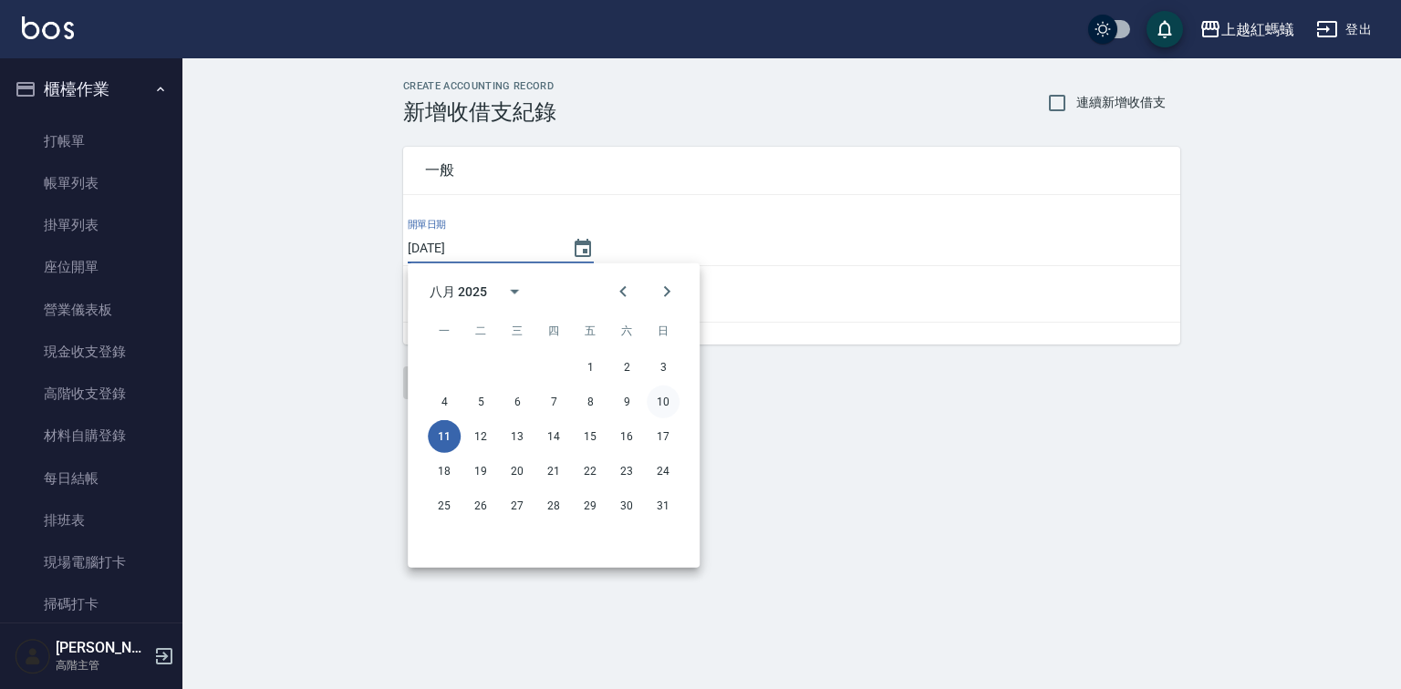
click at [664, 398] on button "10" at bounding box center [662, 402] width 33 height 33
type input "[DATE]"
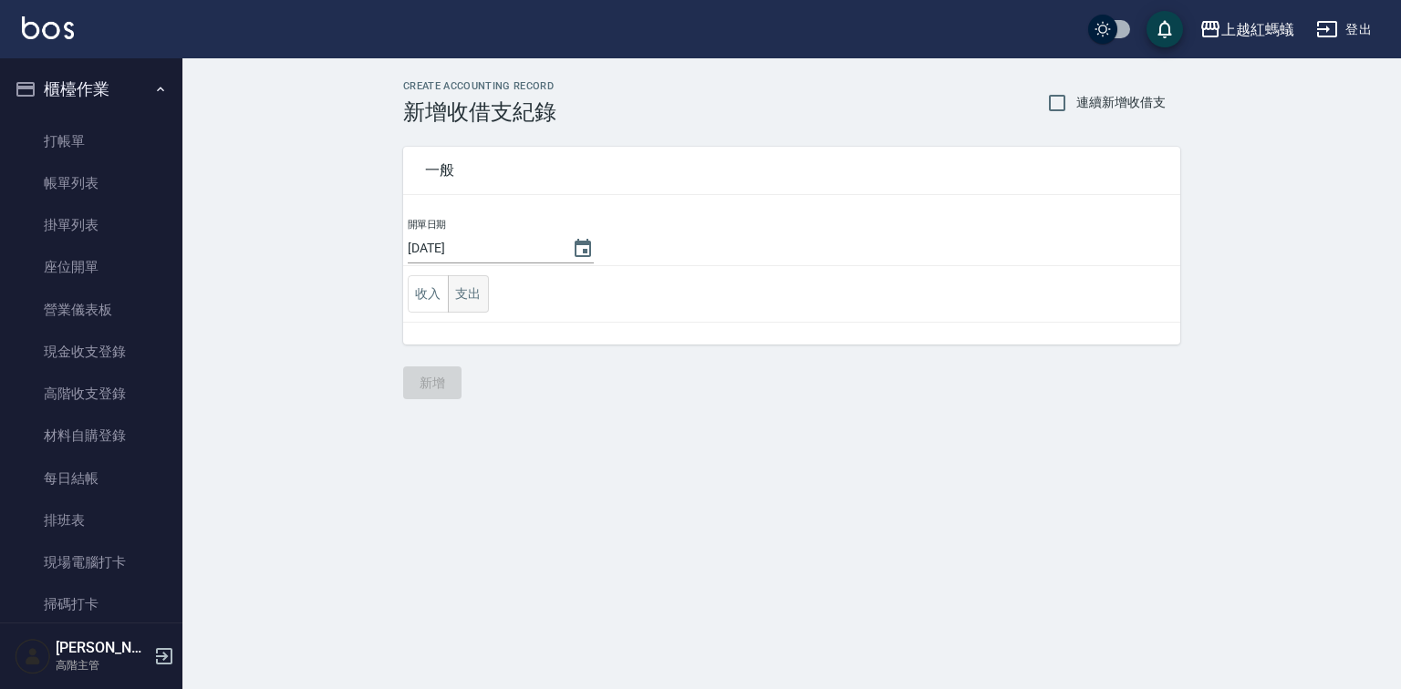
click at [467, 290] on button "支出" at bounding box center [468, 293] width 41 height 37
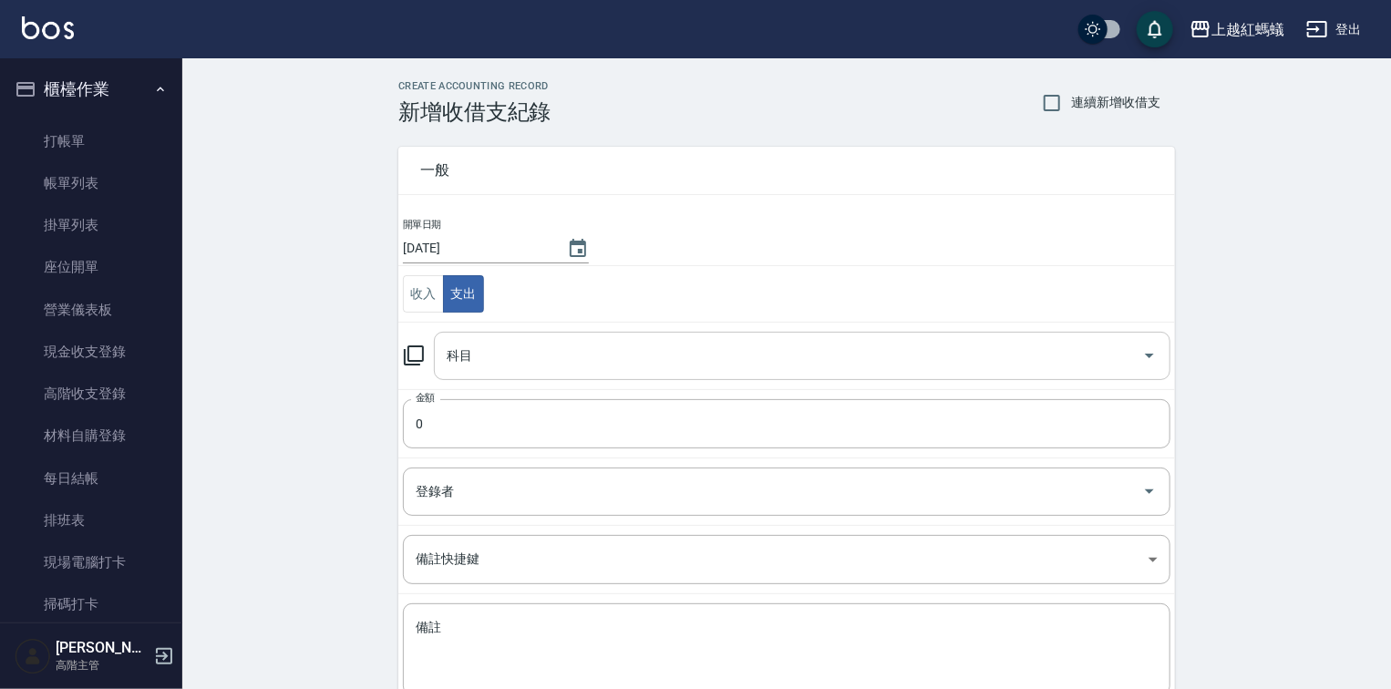
click at [529, 364] on input "科目" at bounding box center [788, 356] width 693 height 32
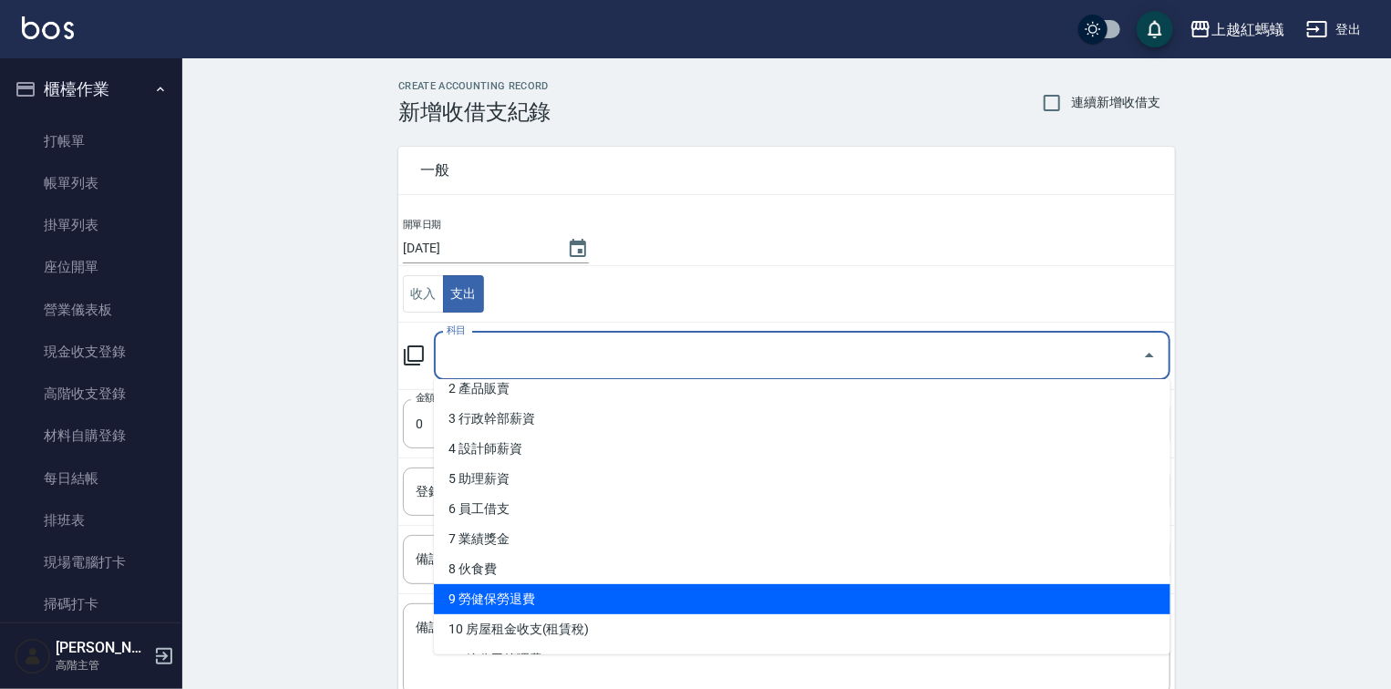
scroll to position [292, 0]
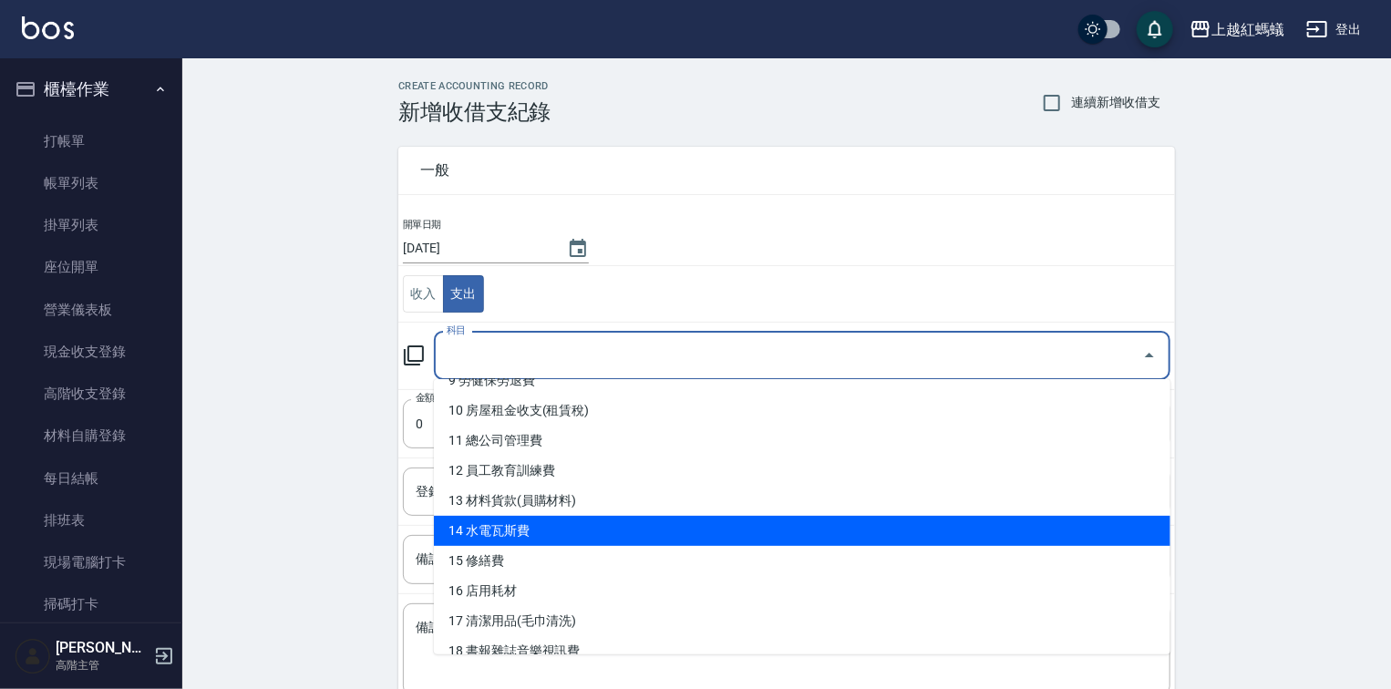
click at [516, 532] on li "14 水電瓦斯費" at bounding box center [802, 531] width 737 height 30
type input "14 水電瓦斯費"
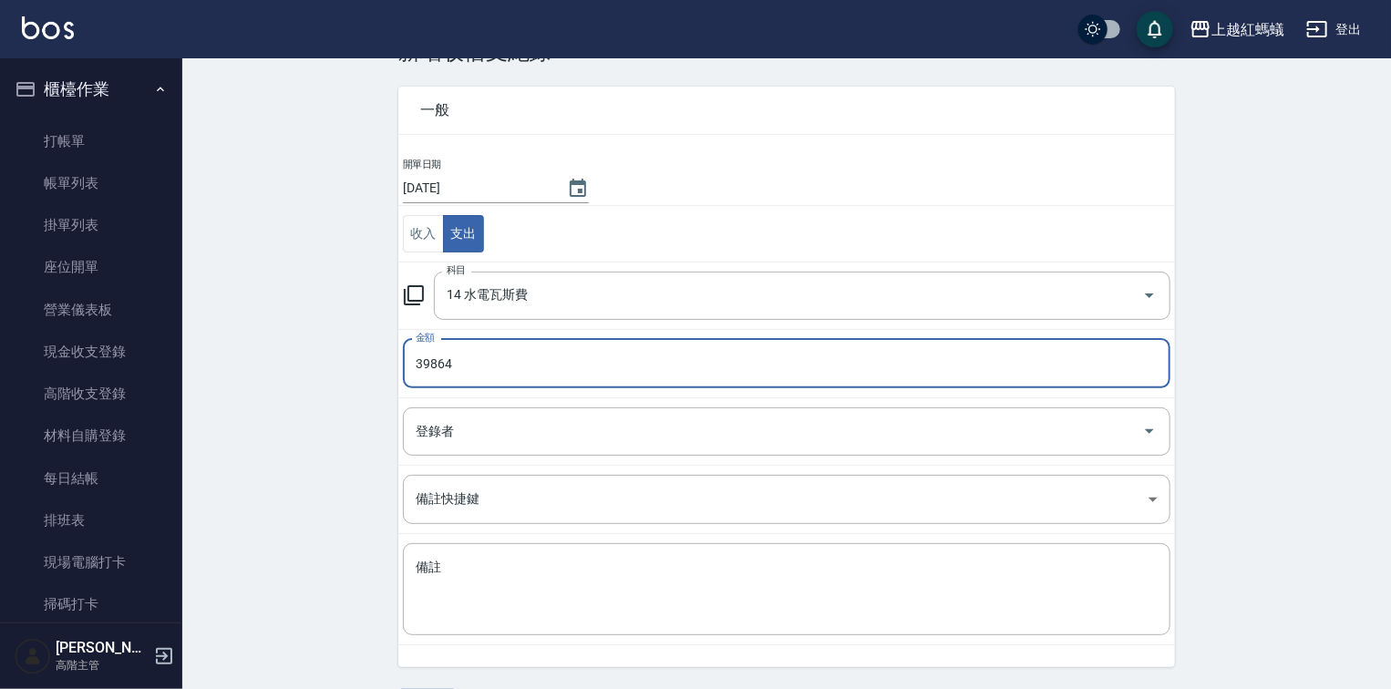
scroll to position [113, 0]
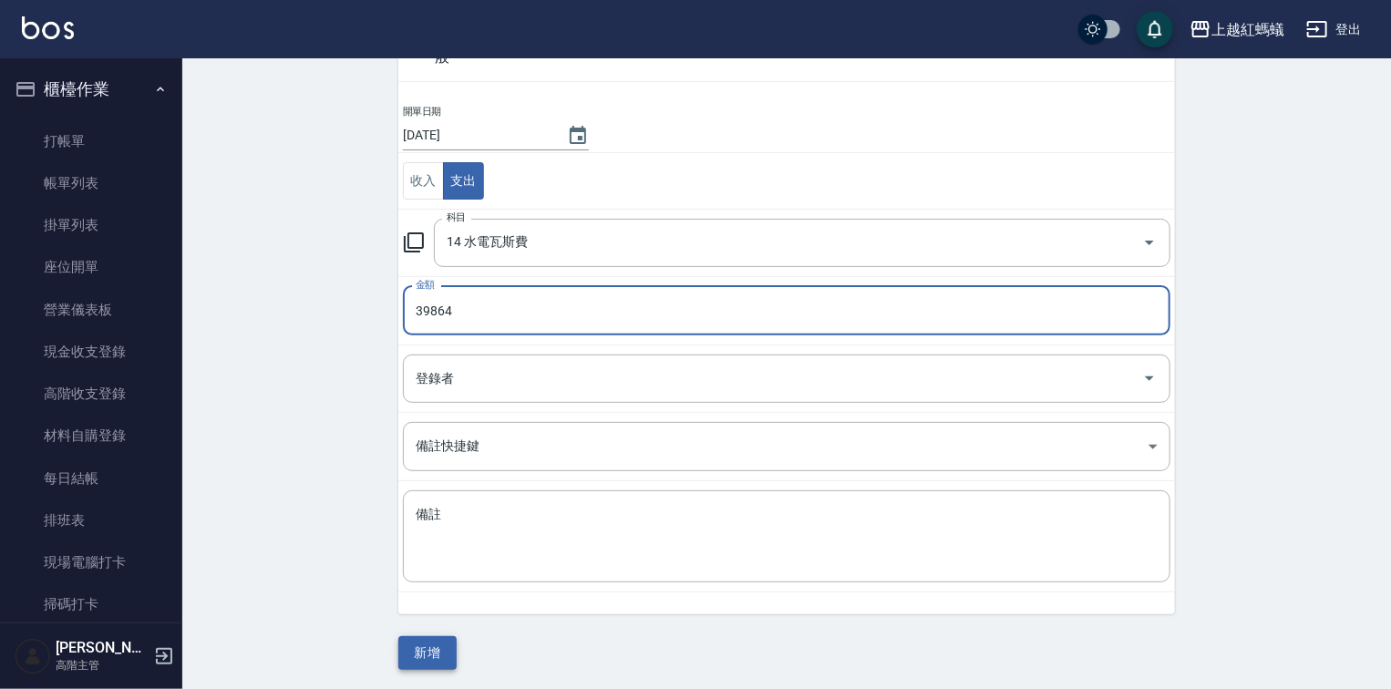
type input "39864"
click at [444, 651] on button "新增" at bounding box center [427, 653] width 58 height 34
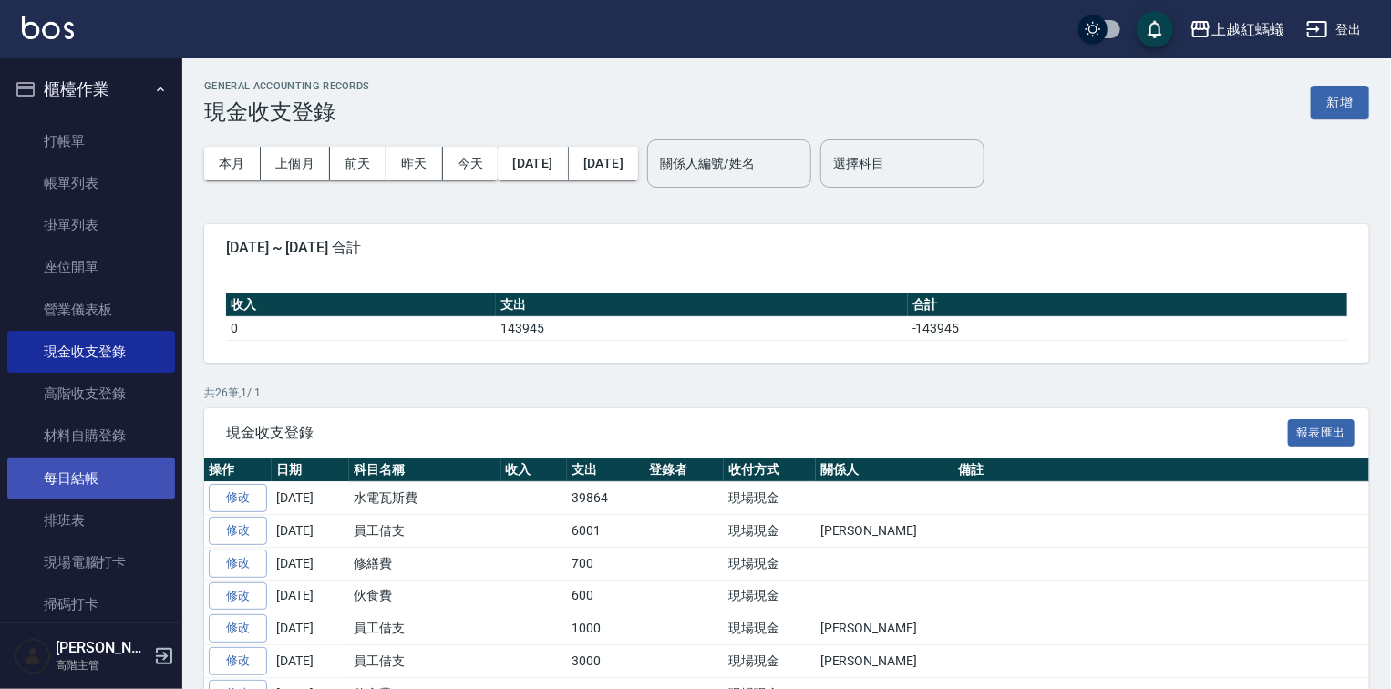
click at [51, 479] on link "每日結帳" at bounding box center [91, 479] width 168 height 42
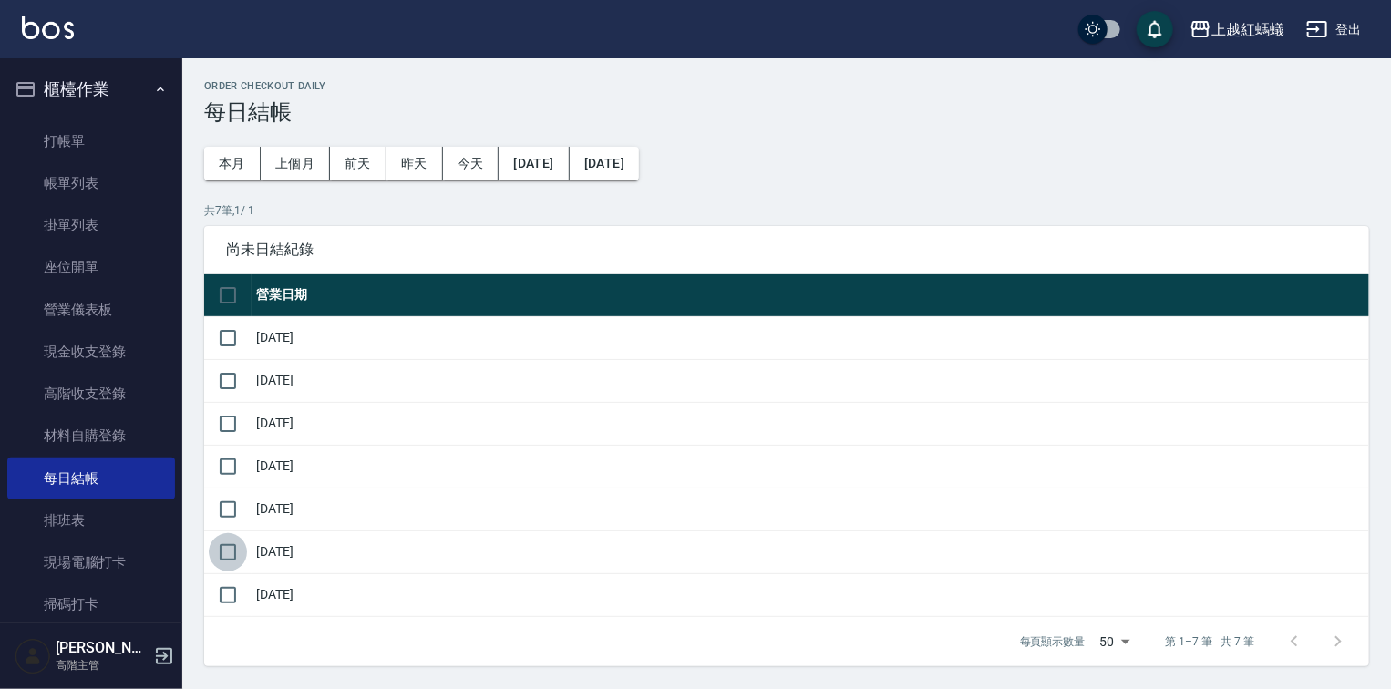
click at [234, 545] on input "checkbox" at bounding box center [228, 552] width 38 height 38
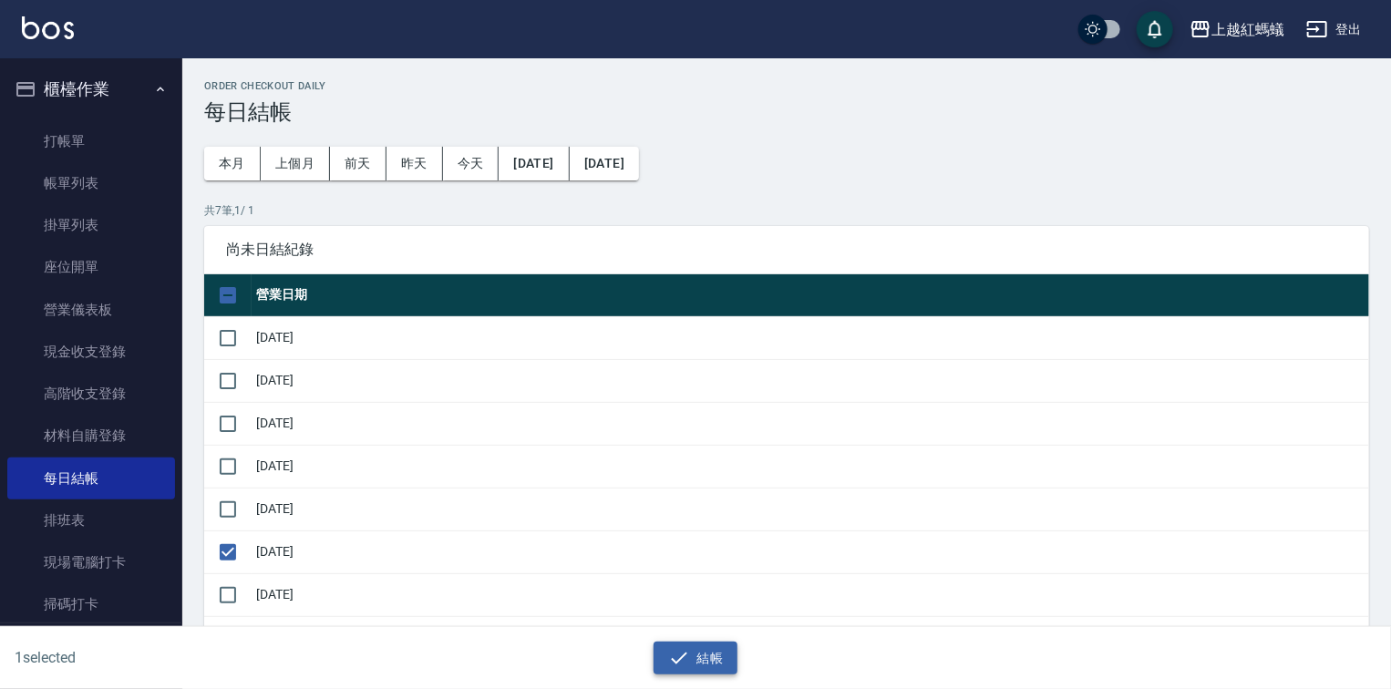
click at [690, 661] on button "結帳" at bounding box center [696, 659] width 85 height 34
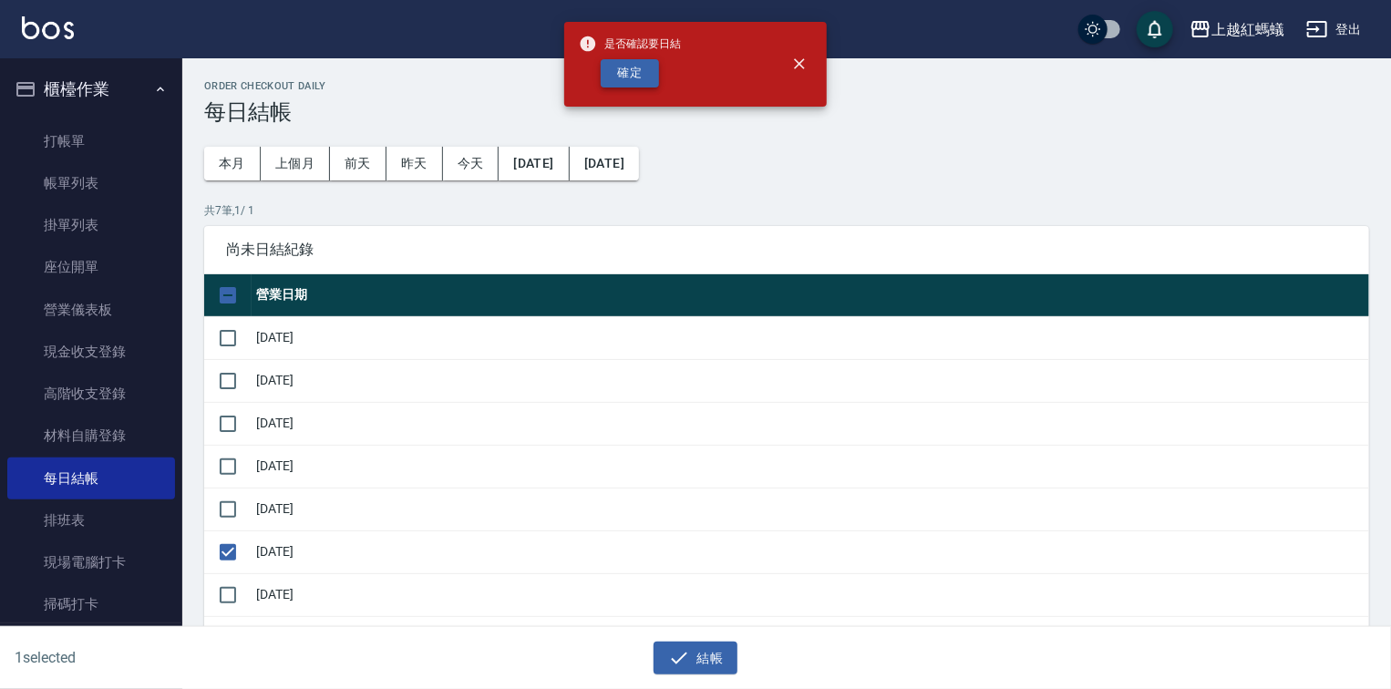
click at [636, 70] on button "確定" at bounding box center [630, 73] width 58 height 28
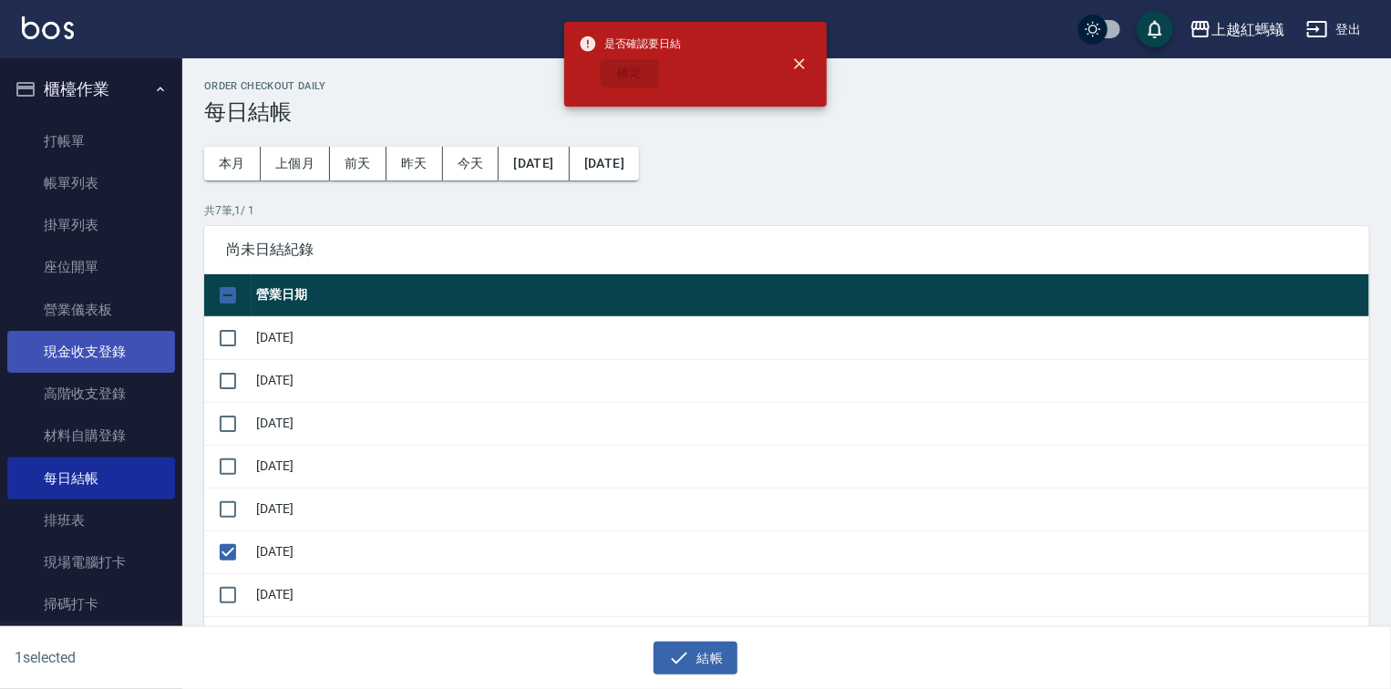
checkbox input "false"
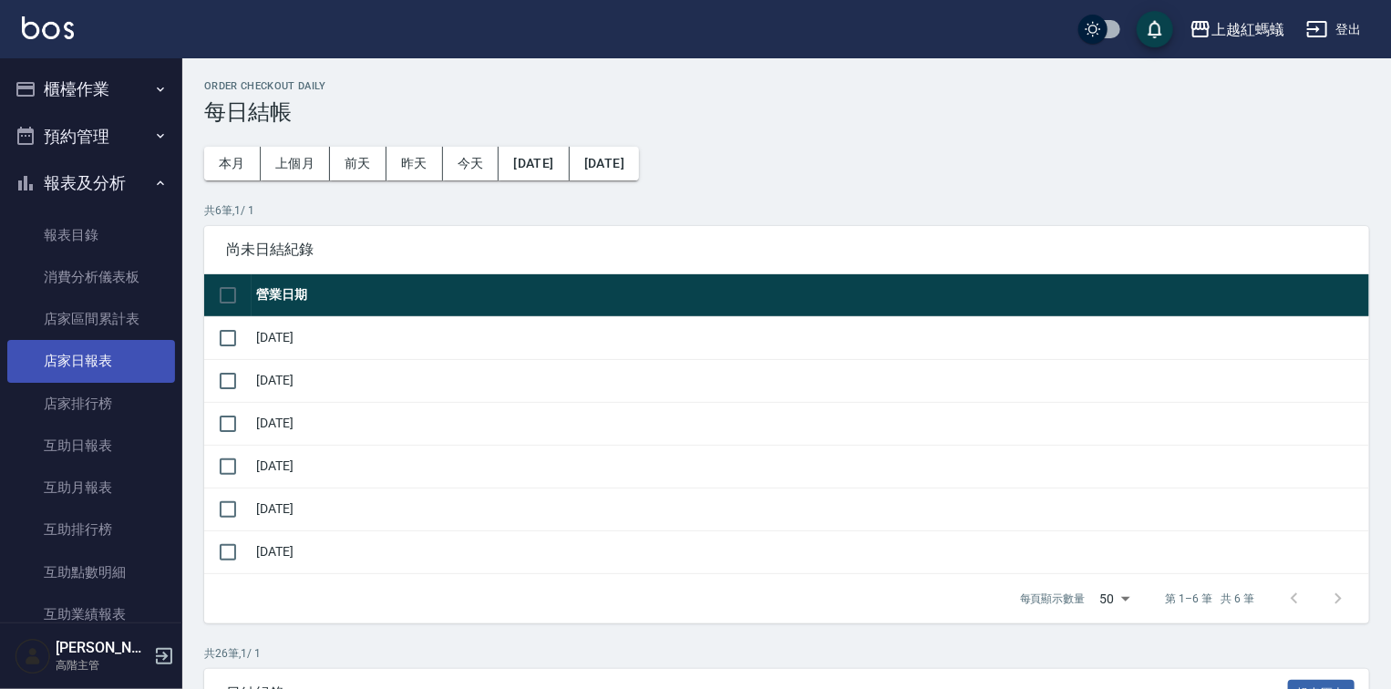
click at [91, 352] on link "店家日報表" at bounding box center [91, 361] width 168 height 42
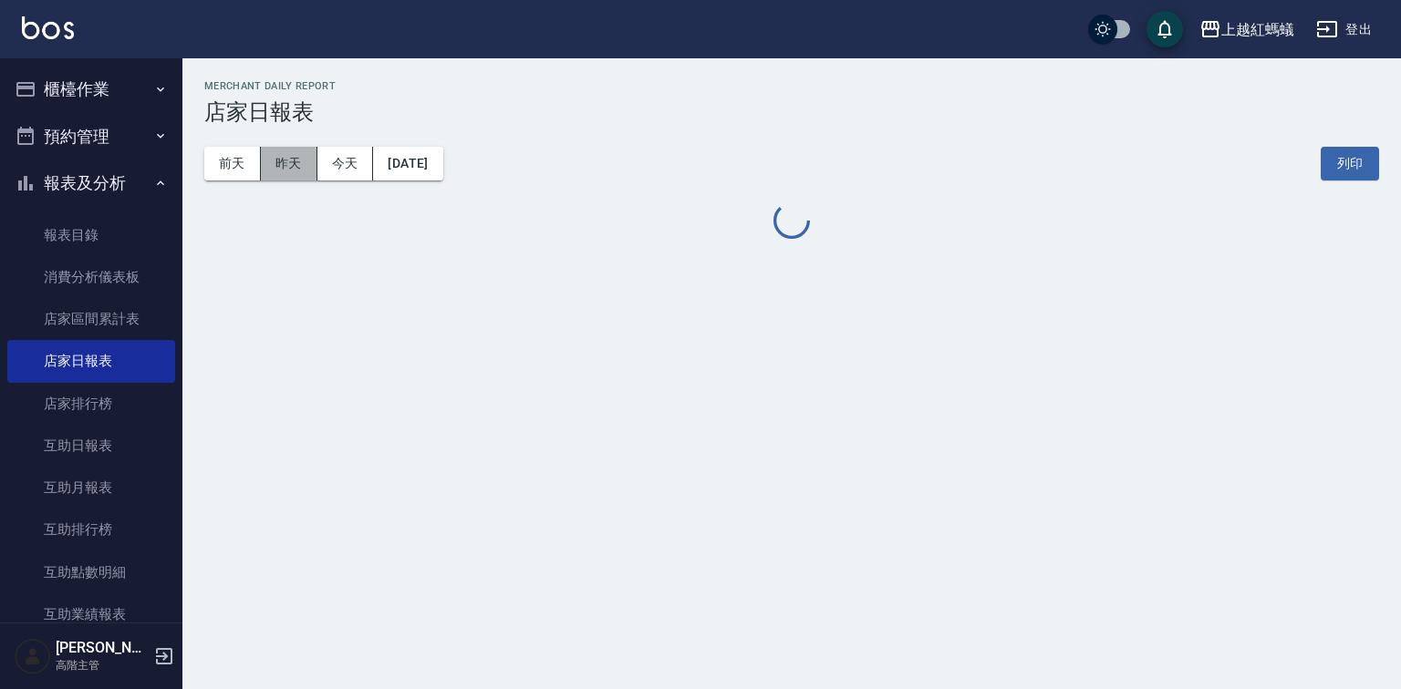
click at [278, 167] on button "昨天" at bounding box center [289, 164] width 57 height 34
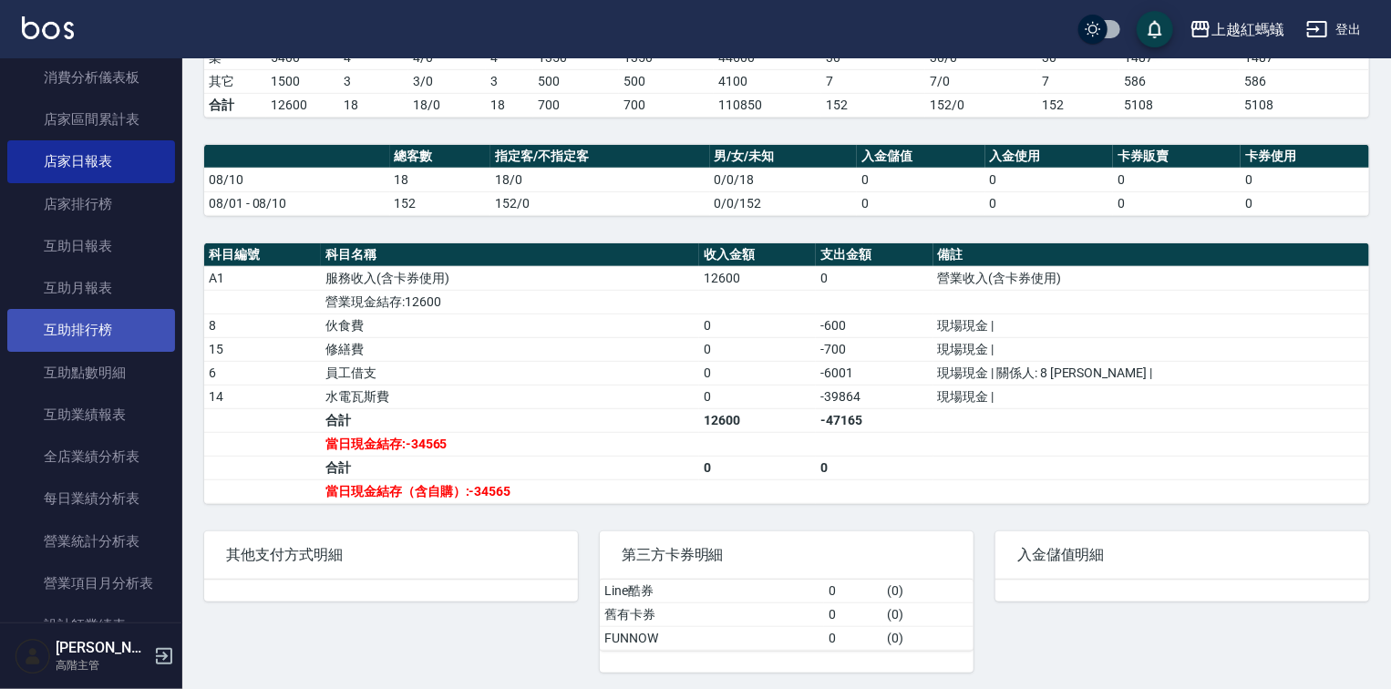
scroll to position [365, 0]
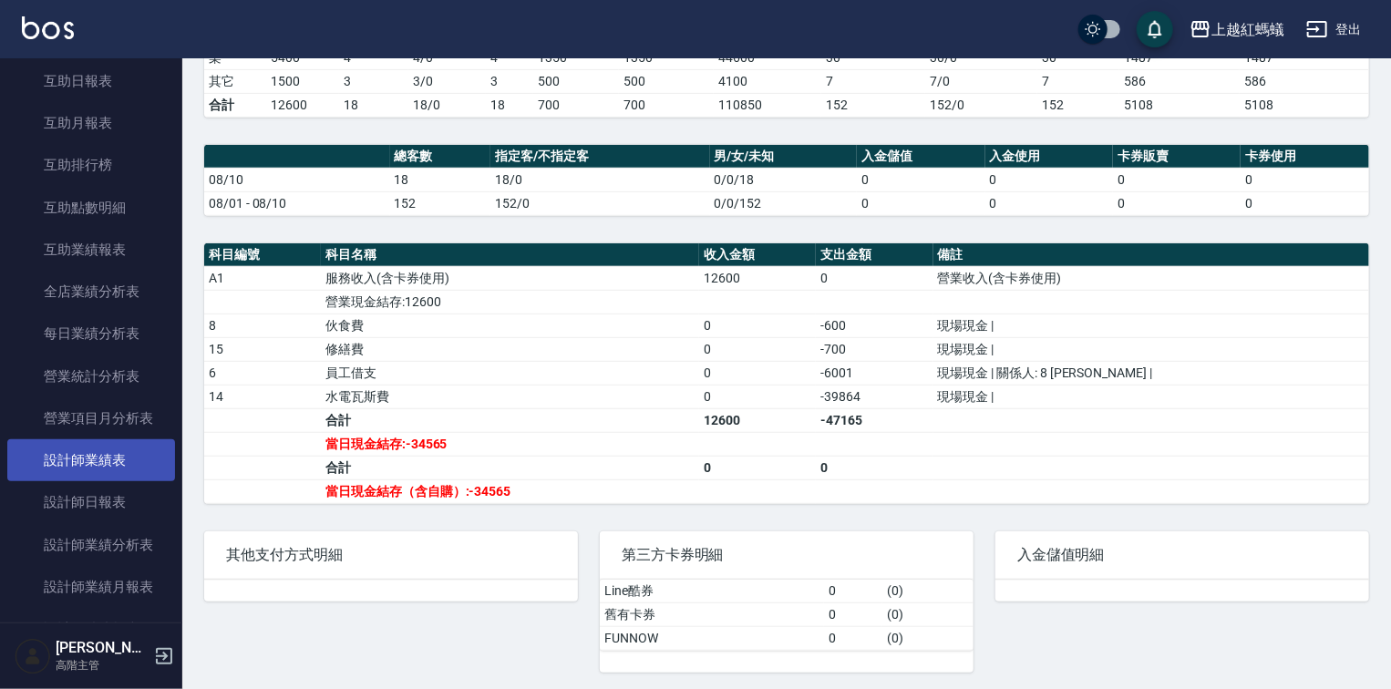
drag, startPoint x: 78, startPoint y: 513, endPoint x: 88, endPoint y: 475, distance: 39.6
click at [78, 511] on link "設計師日報表" at bounding box center [91, 502] width 168 height 42
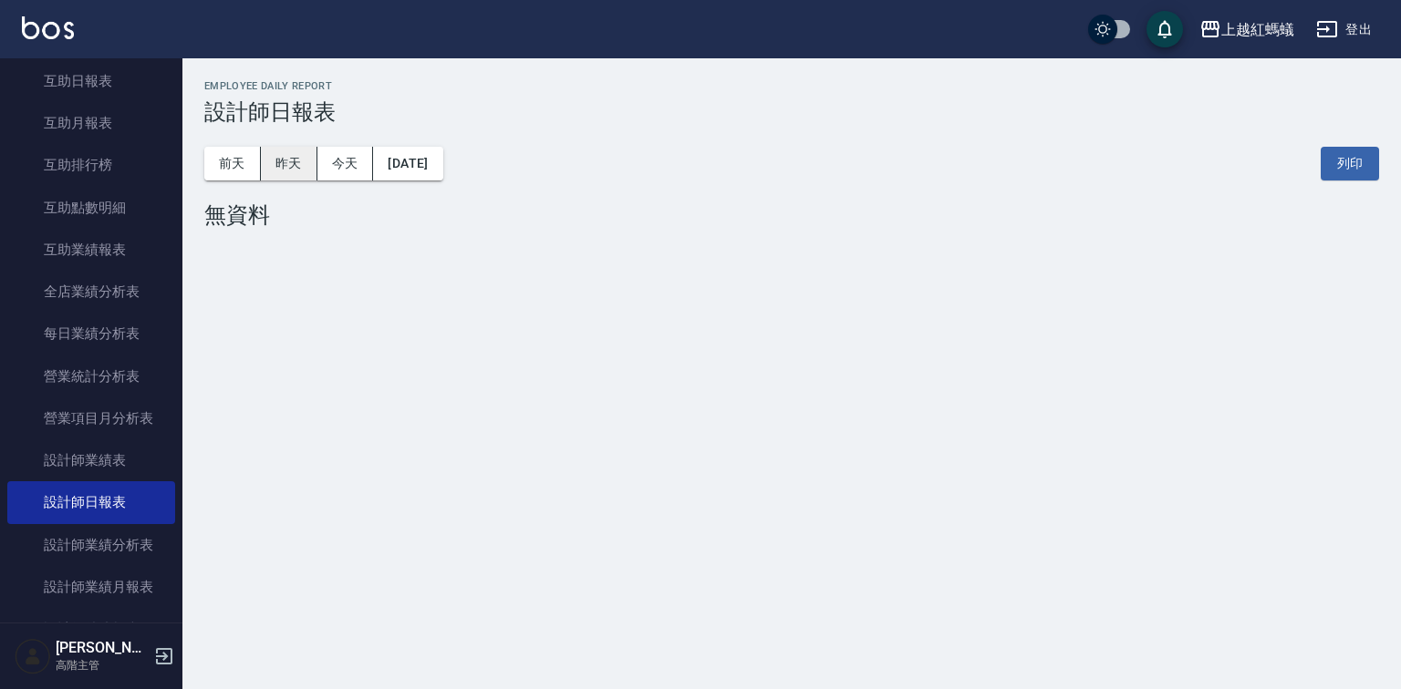
click at [277, 163] on button "昨天" at bounding box center [289, 164] width 57 height 34
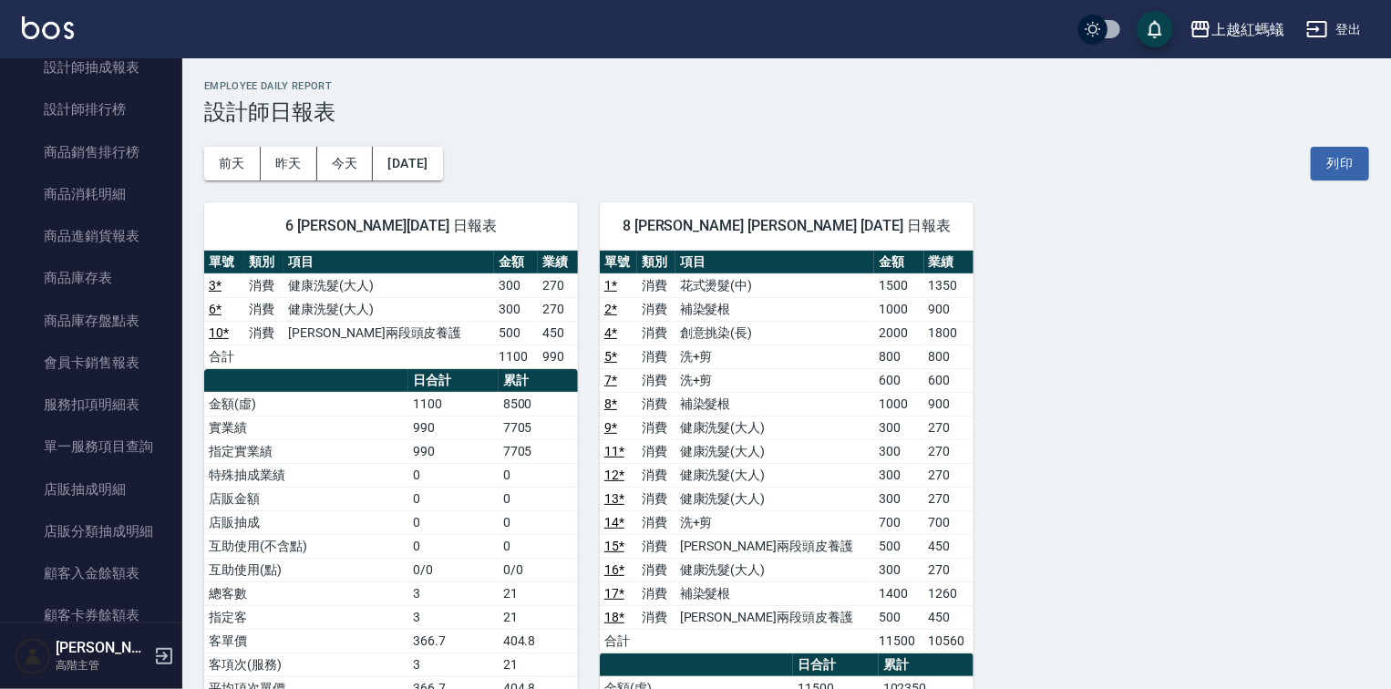
scroll to position [1240, 0]
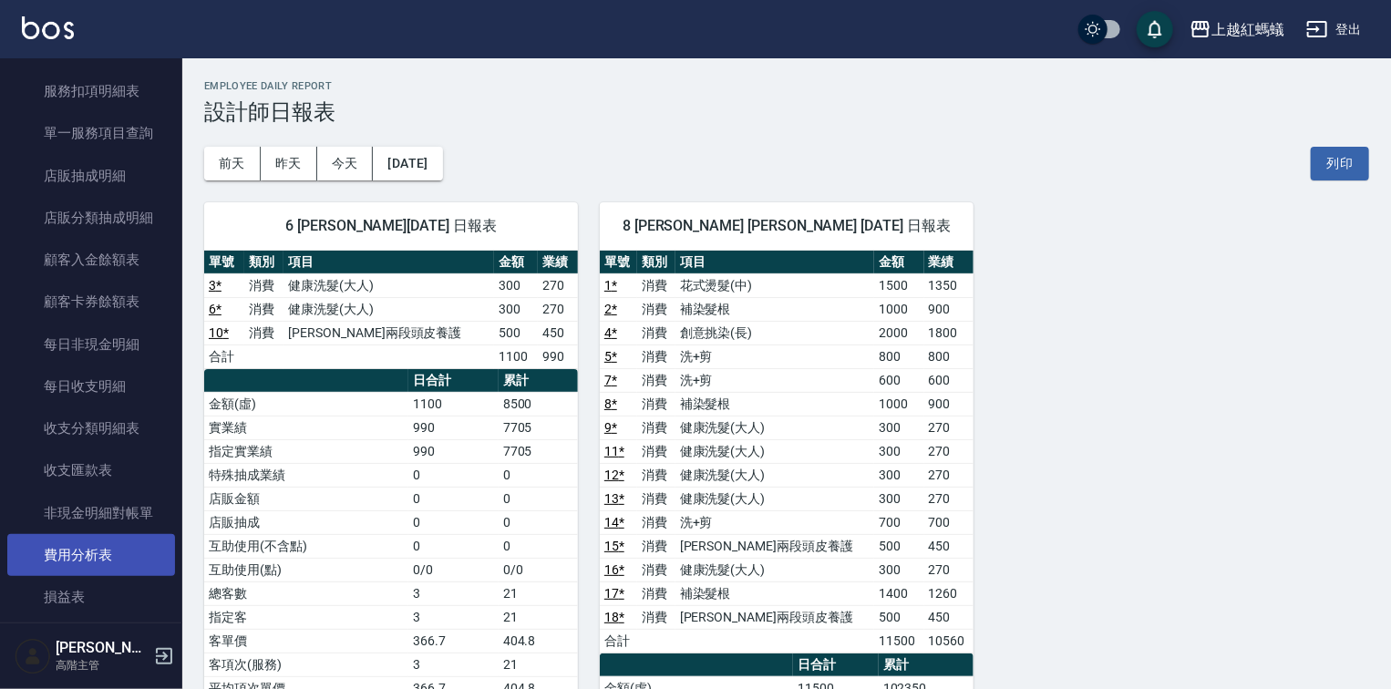
click at [73, 553] on link "費用分析表" at bounding box center [91, 555] width 168 height 42
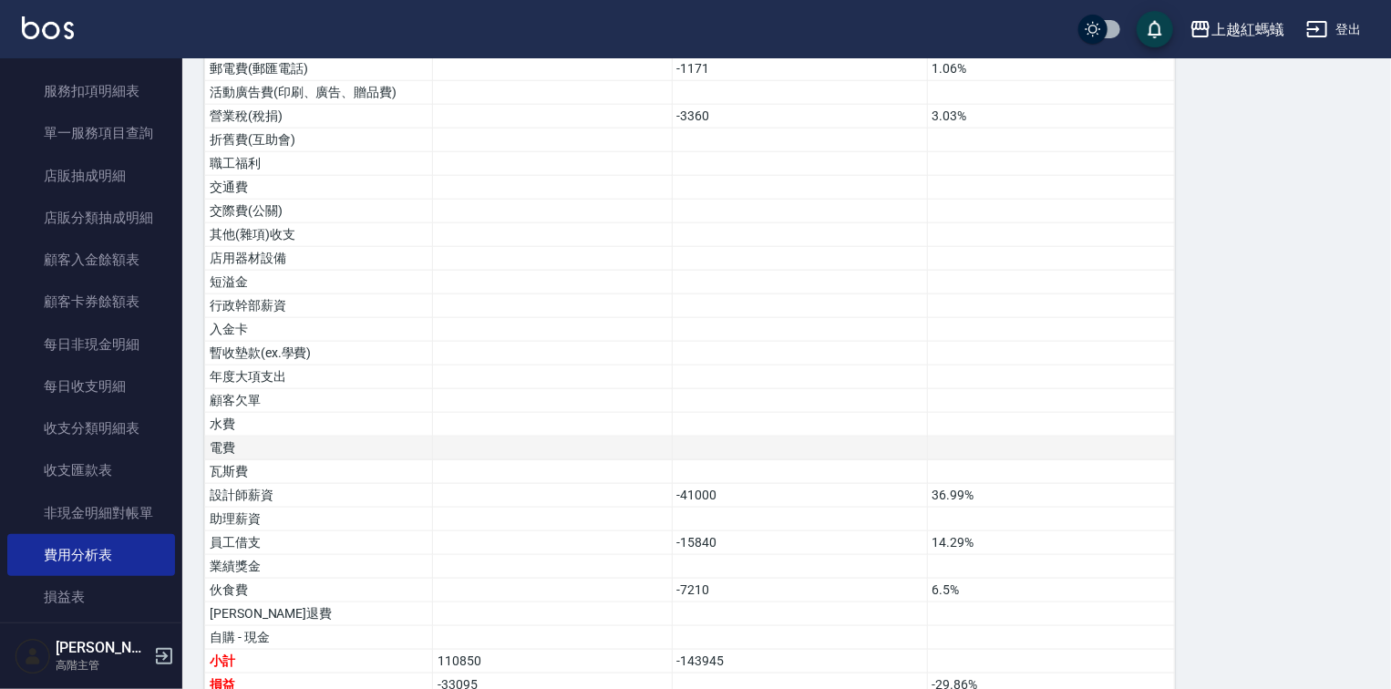
scroll to position [884, 0]
